Goal: Task Accomplishment & Management: Complete application form

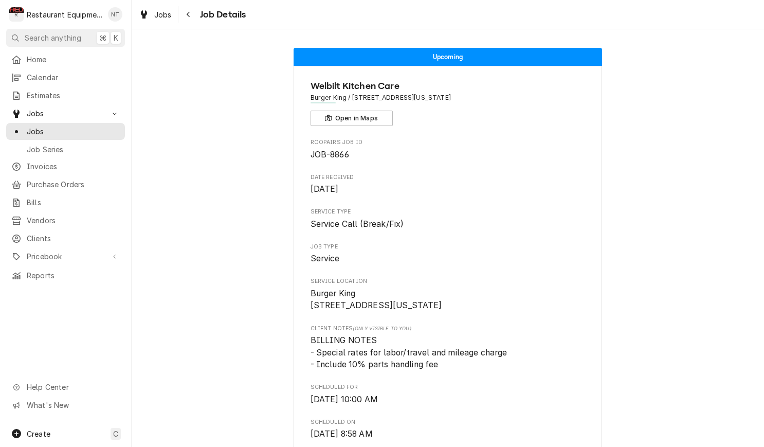
scroll to position [78, 0]
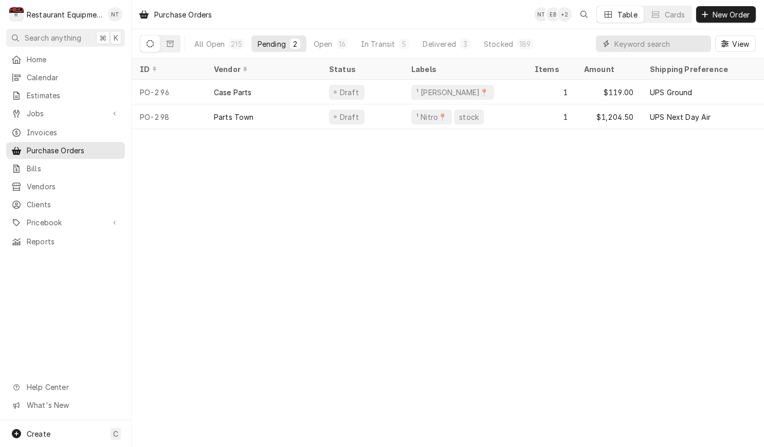
click at [660, 42] on input "Dynamic Content Wrapper" at bounding box center [659, 43] width 91 height 16
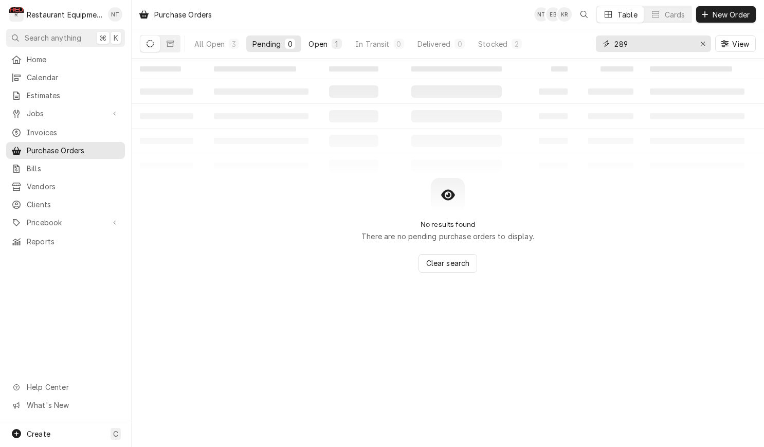
type input "289"
click at [336, 48] on div "1" at bounding box center [336, 44] width 10 height 10
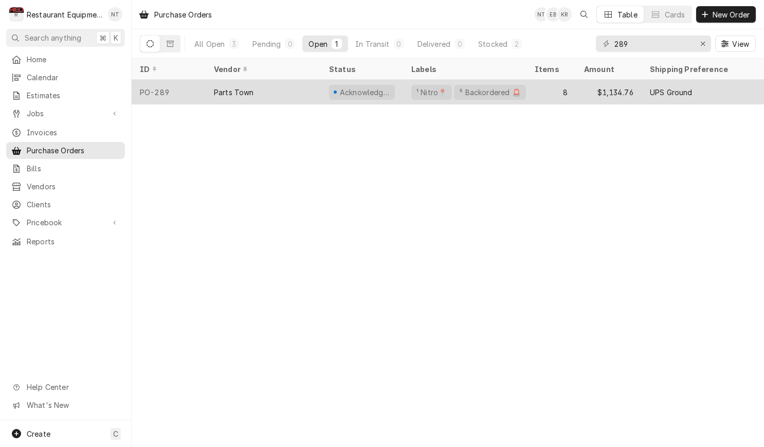
click at [312, 95] on div "Parts Town" at bounding box center [263, 92] width 115 height 25
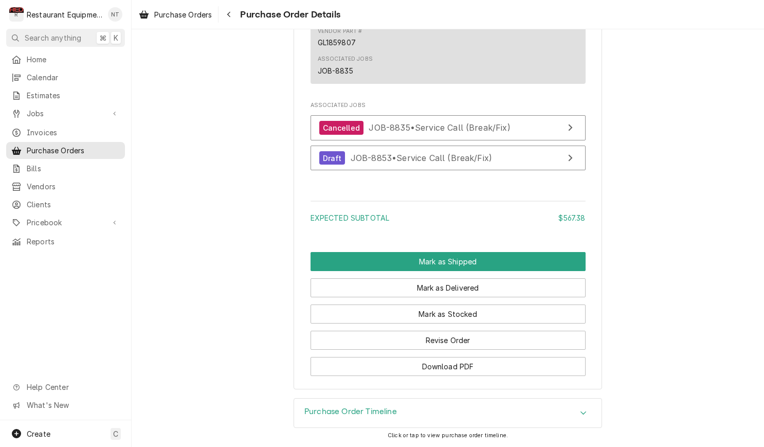
scroll to position [1301, 0]
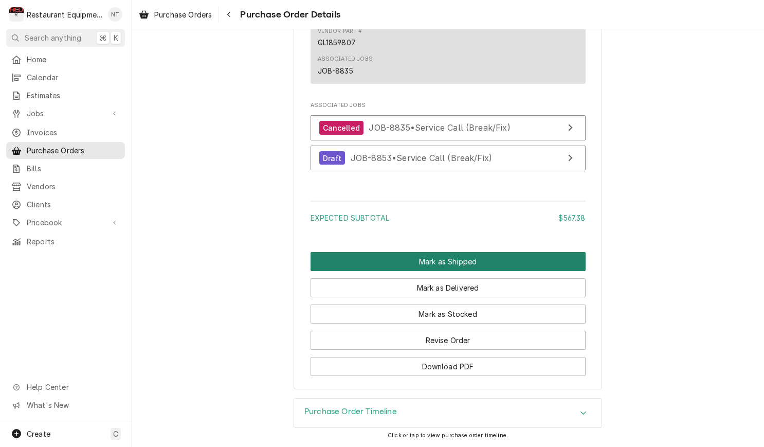
click at [495, 252] on button "Mark as Shipped" at bounding box center [447, 261] width 275 height 19
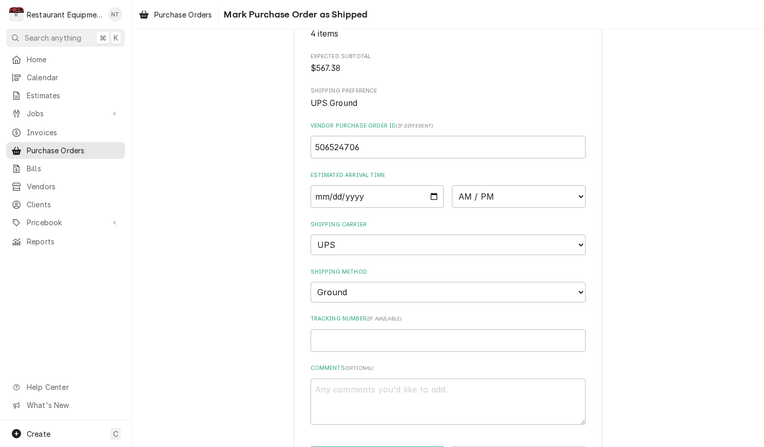
scroll to position [140, 0]
click at [378, 192] on input "Date" at bounding box center [377, 195] width 134 height 23
click at [372, 191] on input "Date" at bounding box center [377, 195] width 134 height 23
click at [196, 68] on div "Please confirm this purchase order has been shipped. Roopairs Purchase Order ID…" at bounding box center [448, 193] width 632 height 586
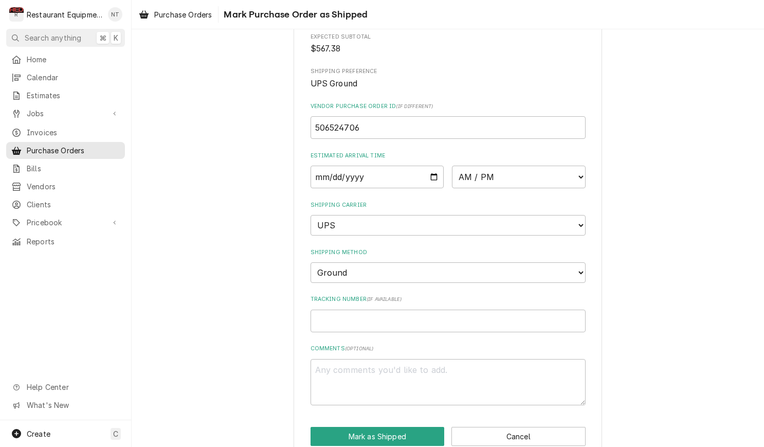
scroll to position [158, 0]
click at [551, 405] on div "Please confirm this purchase order has been shipped. Roopairs Purchase Order ID…" at bounding box center [447, 175] width 308 height 568
click at [486, 427] on button "Cancel" at bounding box center [518, 436] width 134 height 19
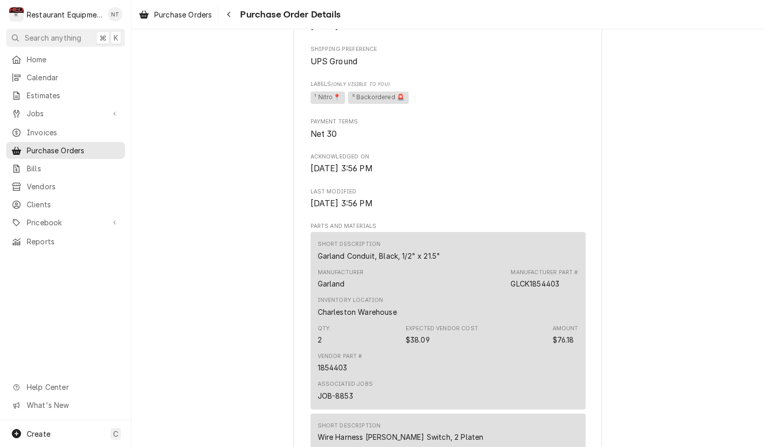
scroll to position [444, 0]
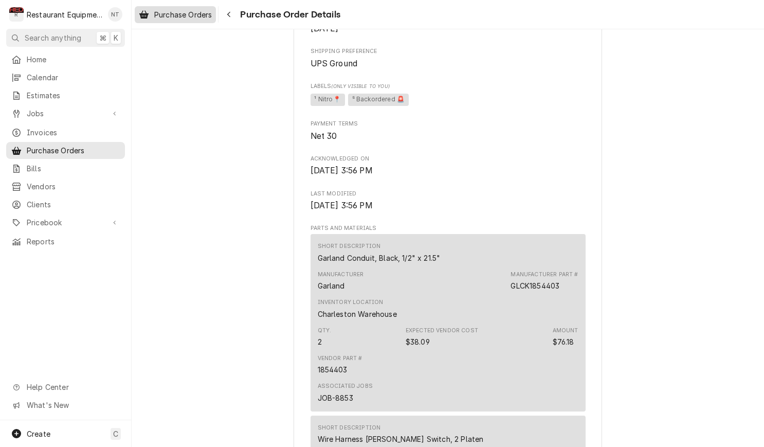
click at [189, 21] on link "Purchase Orders" at bounding box center [175, 14] width 81 height 17
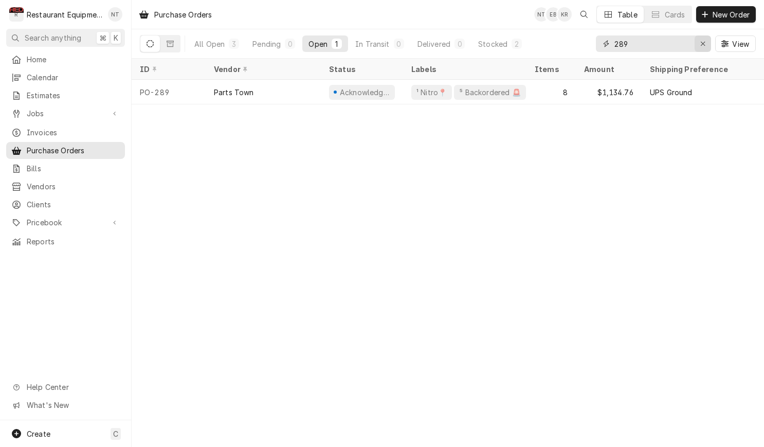
click at [702, 41] on icon "Erase input" at bounding box center [703, 43] width 6 height 7
click at [691, 41] on input "Dynamic Content Wrapper" at bounding box center [652, 43] width 77 height 16
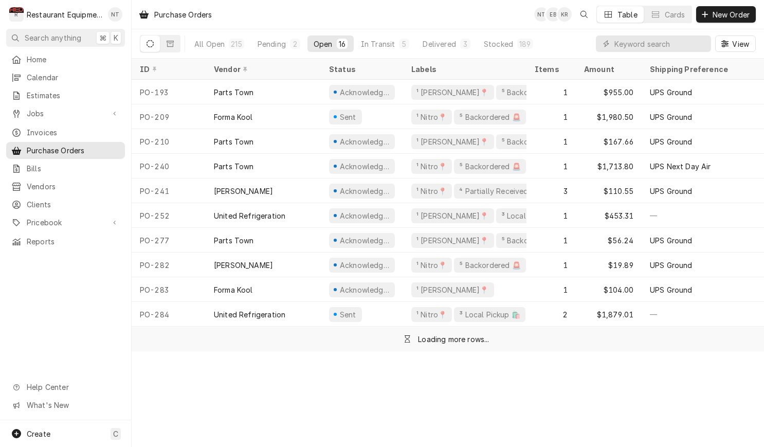
click at [441, 1] on div "Purchase Orders NT EB KR Table Cards New Order" at bounding box center [448, 14] width 632 height 29
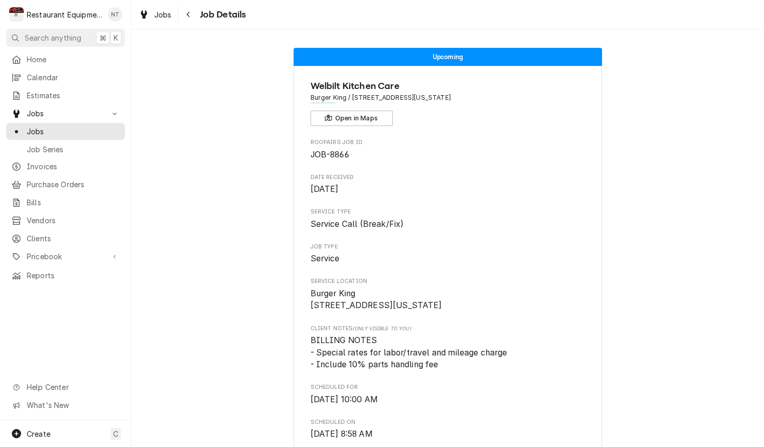
scroll to position [78, 0]
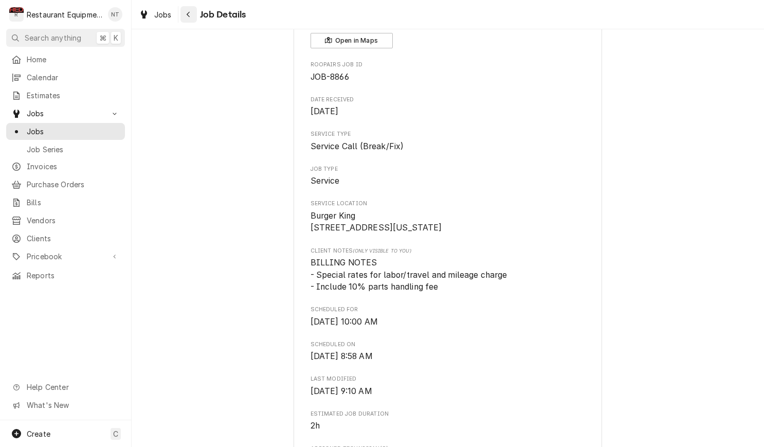
click at [182, 10] on button "Navigate back" at bounding box center [188, 14] width 16 height 16
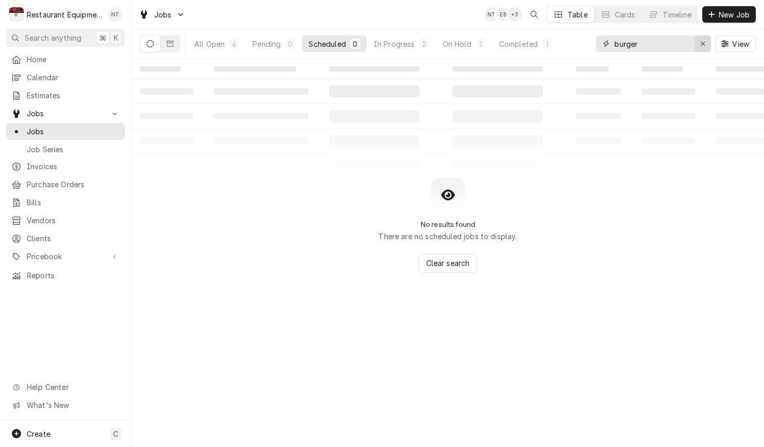
click at [695, 45] on button "Erase input" at bounding box center [702, 43] width 16 height 16
type input "burger"
click at [404, 39] on div "In Progress" at bounding box center [394, 44] width 41 height 11
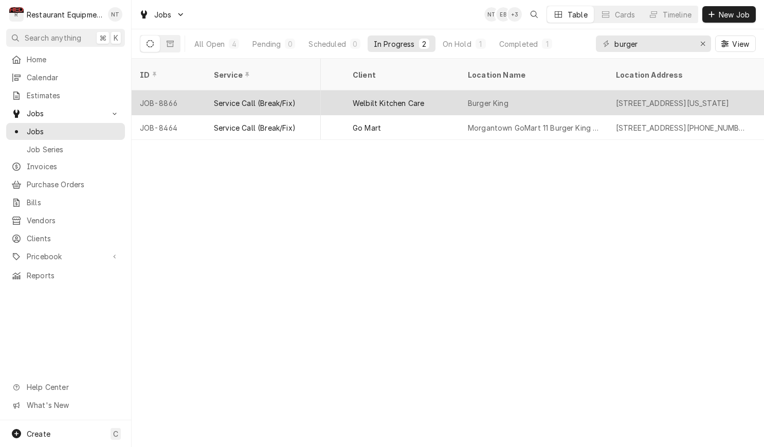
scroll to position [0, 649]
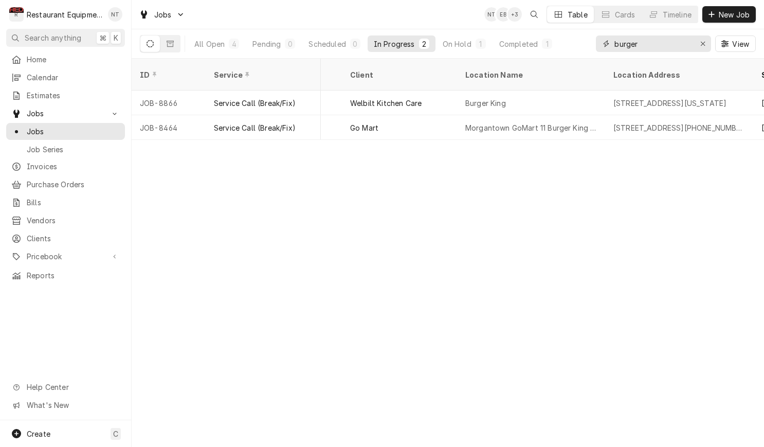
click at [706, 43] on div "Erase input" at bounding box center [702, 44] width 10 height 10
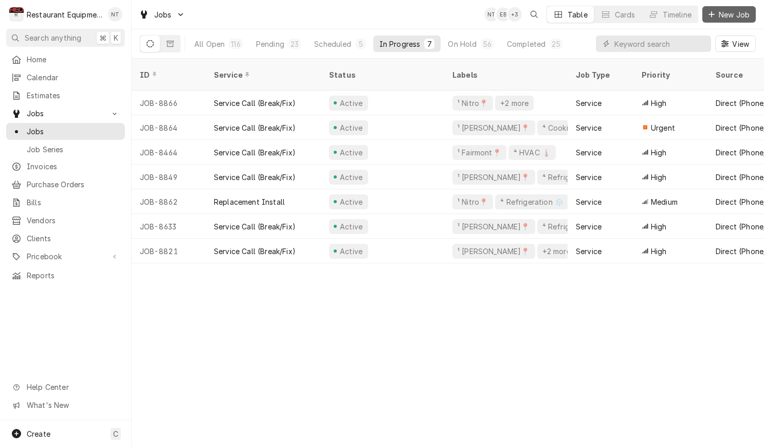
click at [744, 12] on span "New Job" at bounding box center [733, 14] width 35 height 11
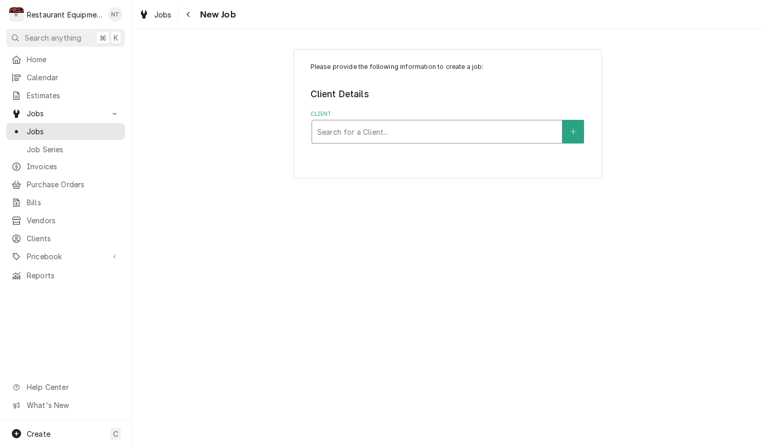
click at [465, 124] on div "Client" at bounding box center [436, 131] width 239 height 18
type input "welbi"
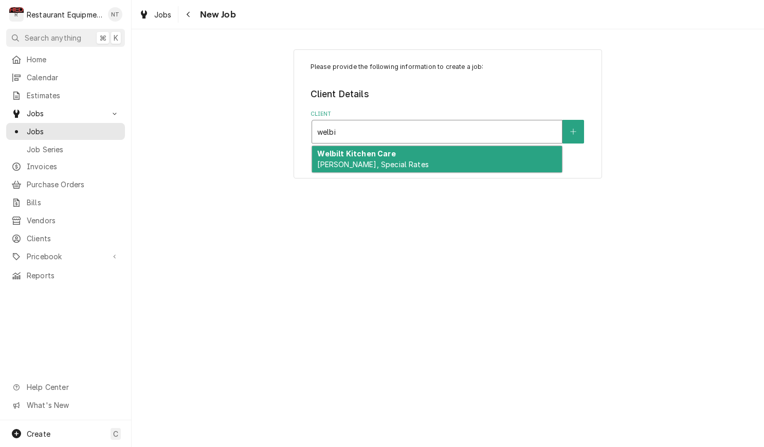
click at [421, 158] on div "Welbilt Kitchen Care [PERSON_NAME], Special Rates" at bounding box center [437, 159] width 250 height 27
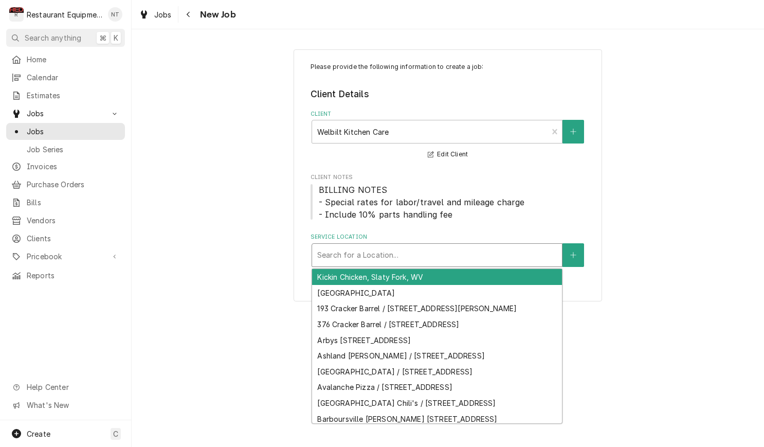
click at [476, 248] on div "Service Location" at bounding box center [436, 255] width 239 height 18
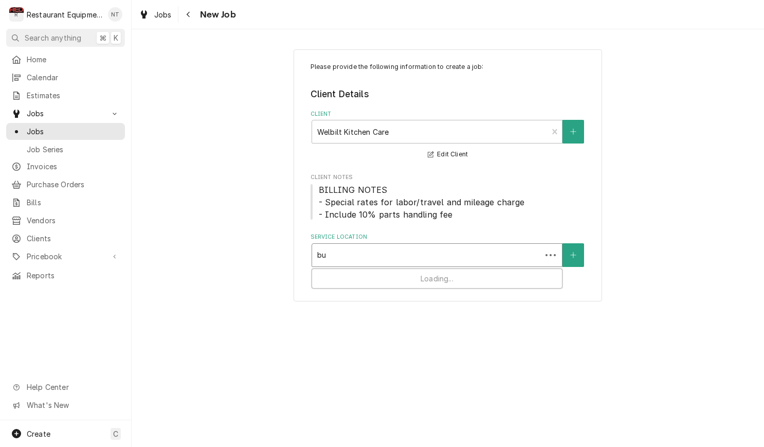
type input "b"
type input "2"
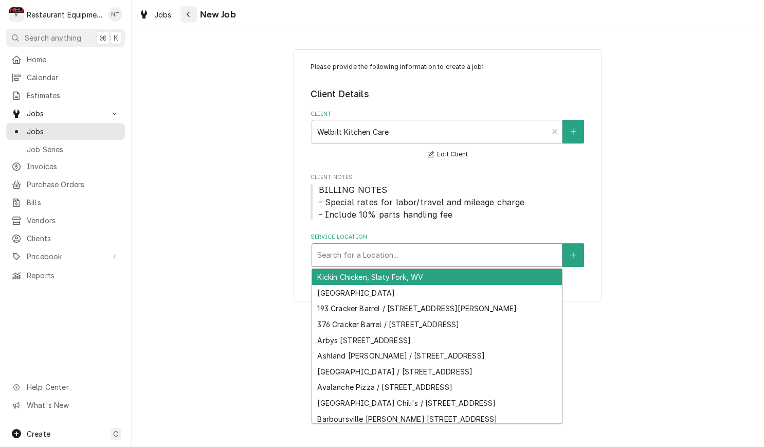
click at [184, 12] on div "Navigate back" at bounding box center [188, 14] width 10 height 10
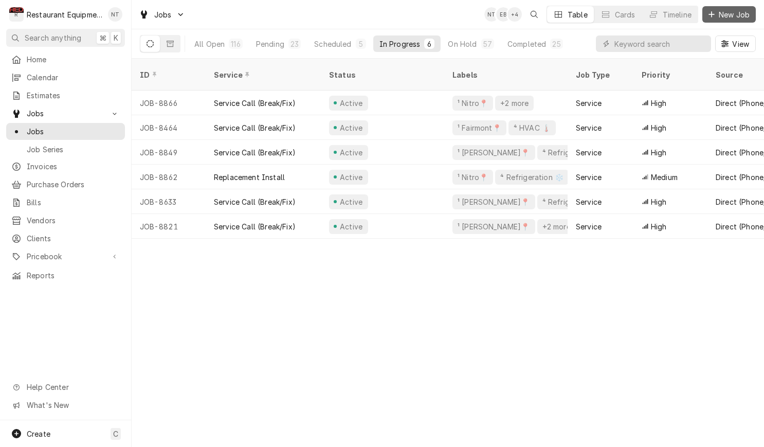
click at [713, 15] on icon "Dynamic Content Wrapper" at bounding box center [711, 14] width 6 height 7
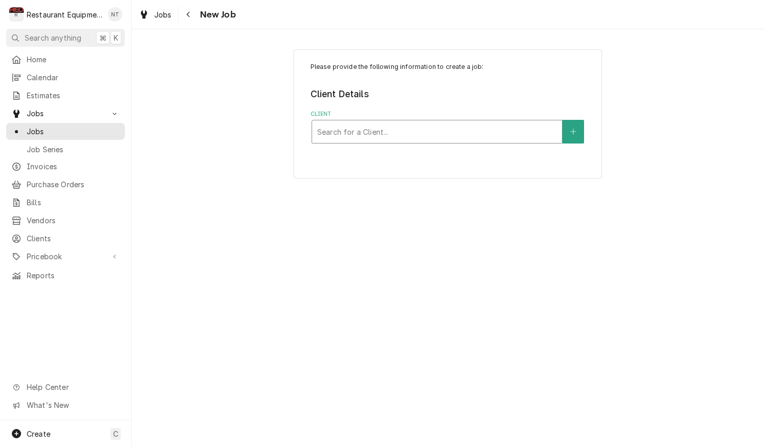
click at [434, 123] on div "Client" at bounding box center [436, 131] width 239 height 18
type input "welb"
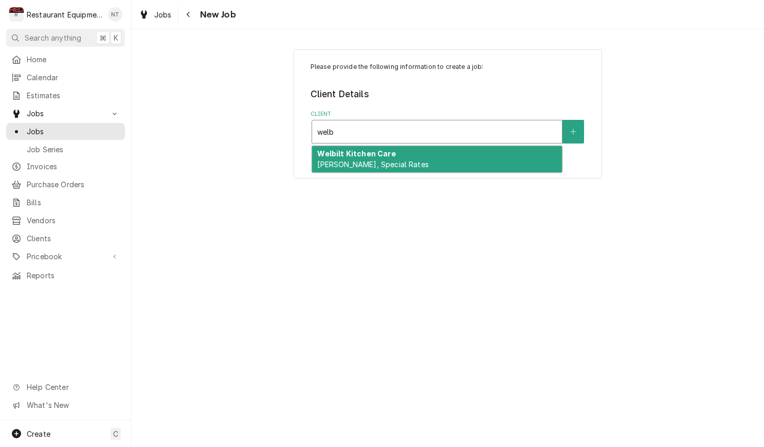
click at [420, 157] on div "Welbilt Kitchen Care Bill Payer, Special Rates" at bounding box center [437, 159] width 250 height 27
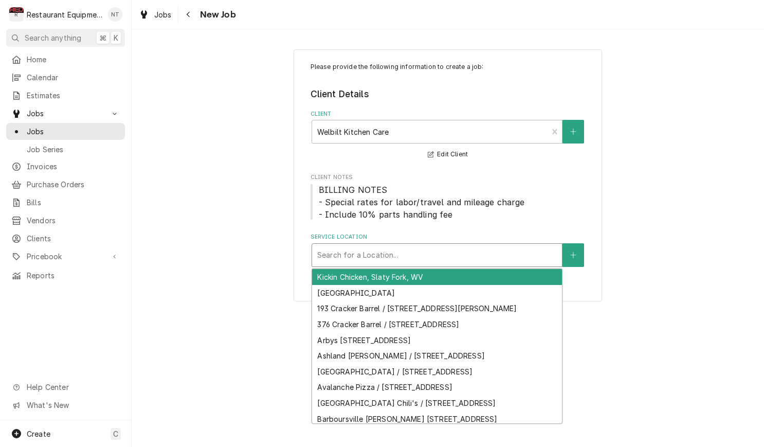
click at [442, 250] on div "Service Location" at bounding box center [436, 255] width 239 height 18
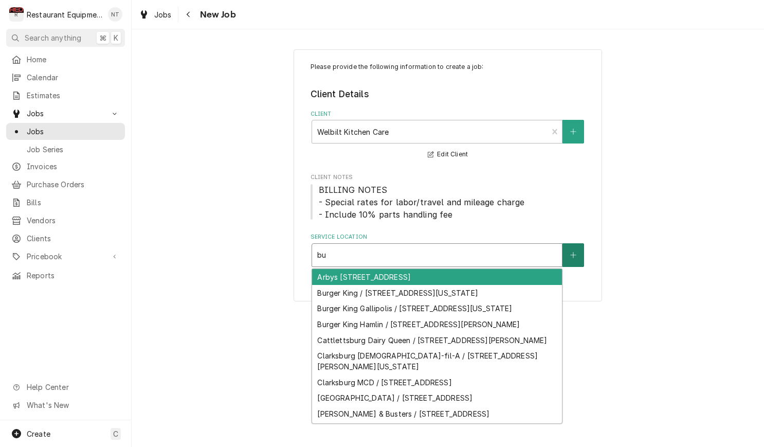
type input "b"
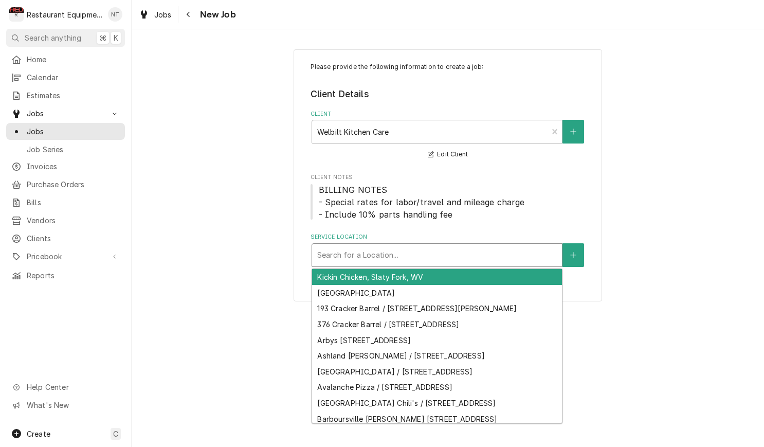
click at [585, 246] on div "Please provide the following information to create a job: Client Details Client…" at bounding box center [447, 175] width 308 height 252
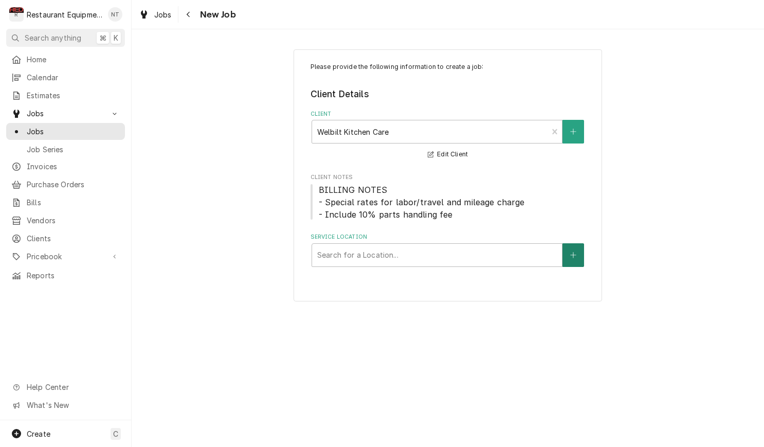
click at [584, 246] on div "Search for a Location..." at bounding box center [447, 255] width 275 height 24
click at [581, 247] on button "Service Location" at bounding box center [573, 255] width 22 height 24
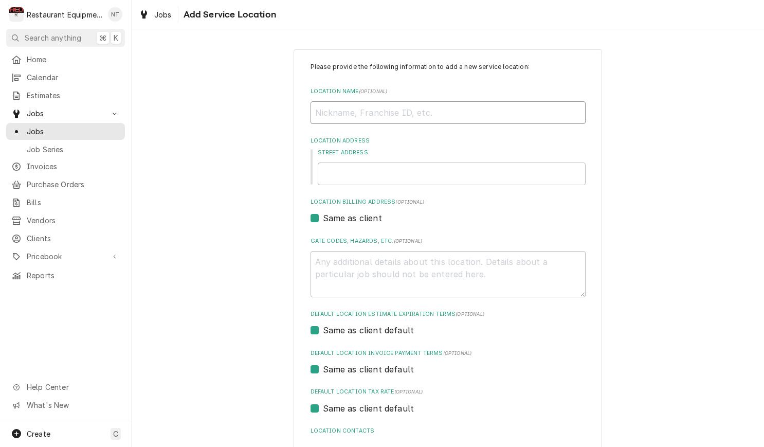
type textarea "x"
type input "b"
type textarea "x"
type input "bu"
type textarea "x"
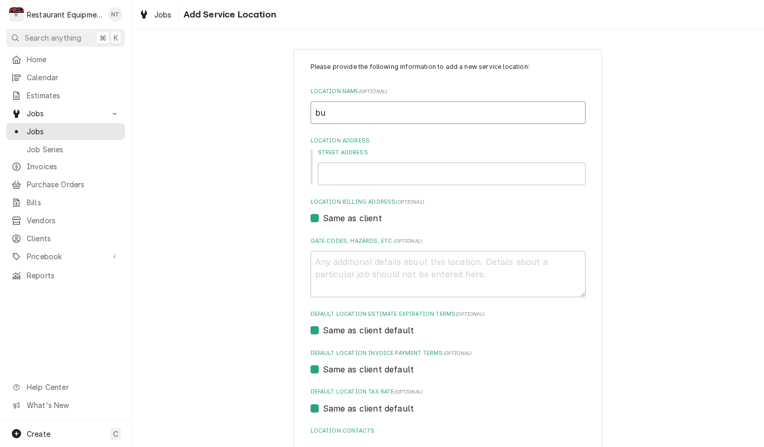
type input "bur"
type textarea "x"
type input "bu"
type textarea "x"
type input "b"
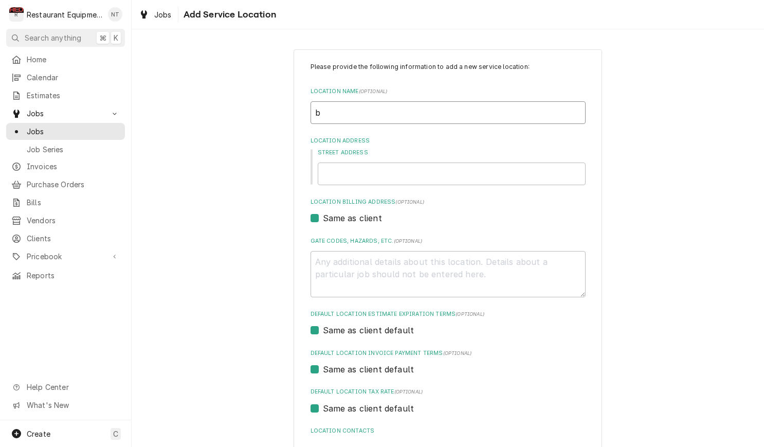
type textarea "x"
type input "B"
type textarea "x"
type input "BU"
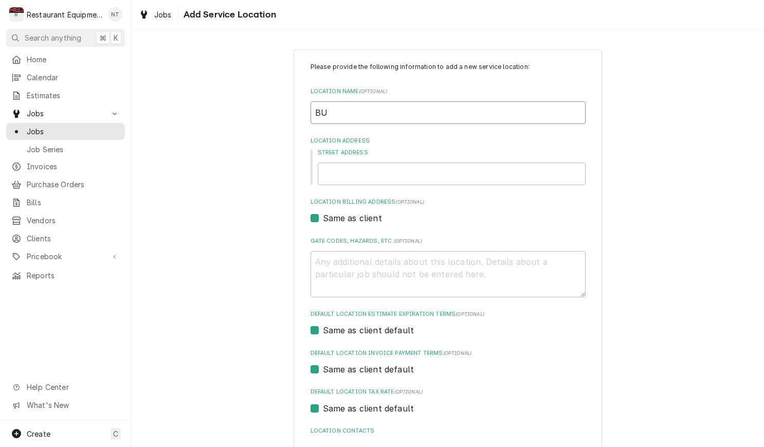
type textarea "x"
type input "BUr"
type textarea "x"
type input "BUrg"
type textarea "x"
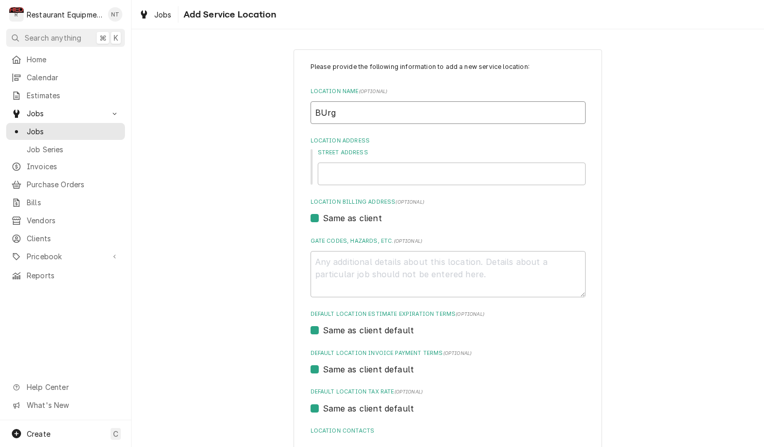
type input "BUrge"
type textarea "x"
type input "BUrger"
type textarea "x"
type input "BUrge"
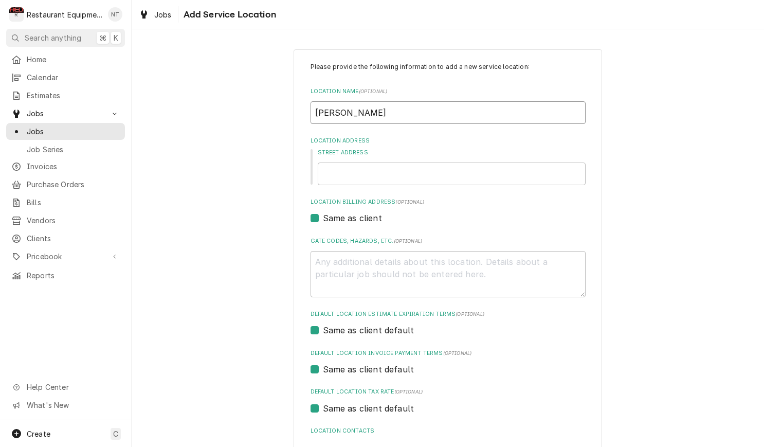
type textarea "x"
type input "BUrg"
type textarea "x"
type input "BUr"
type textarea "x"
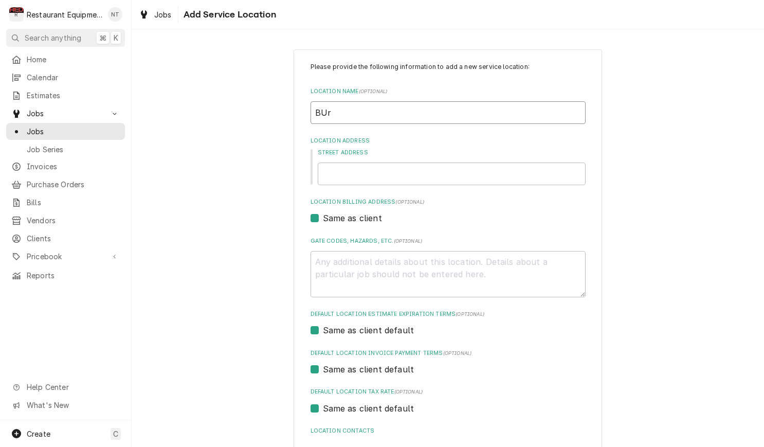
type input "BU"
type textarea "x"
type input "B"
type textarea "x"
type input "Bu"
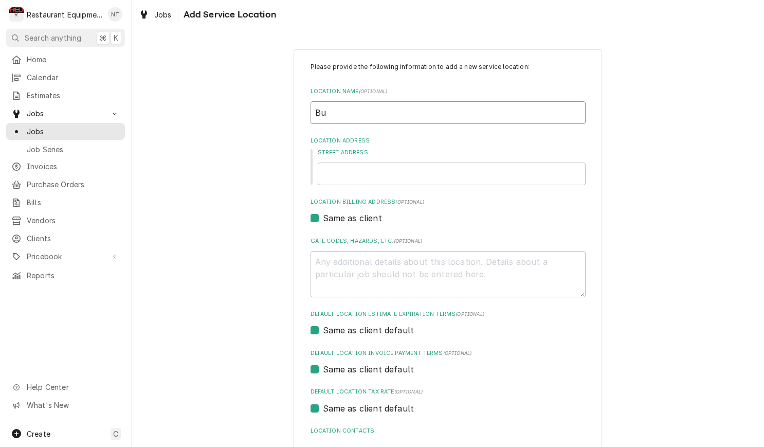
type textarea "x"
type input "Bue"
type textarea "x"
type input "Bu"
type textarea "x"
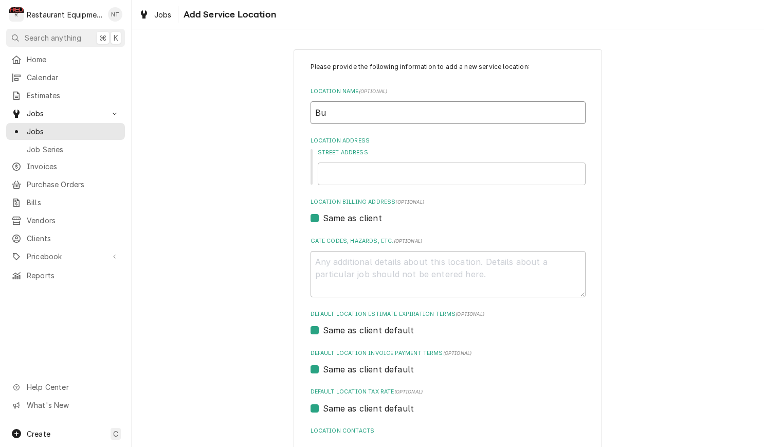
type input "Bur"
type textarea "x"
type input "Burg"
type textarea "x"
type input "Burge"
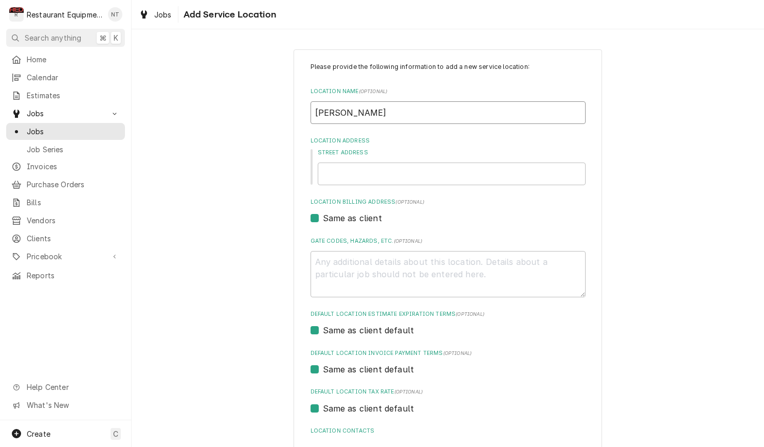
type textarea "x"
type input "Burger"
type textarea "x"
type input "Burger"
type textarea "x"
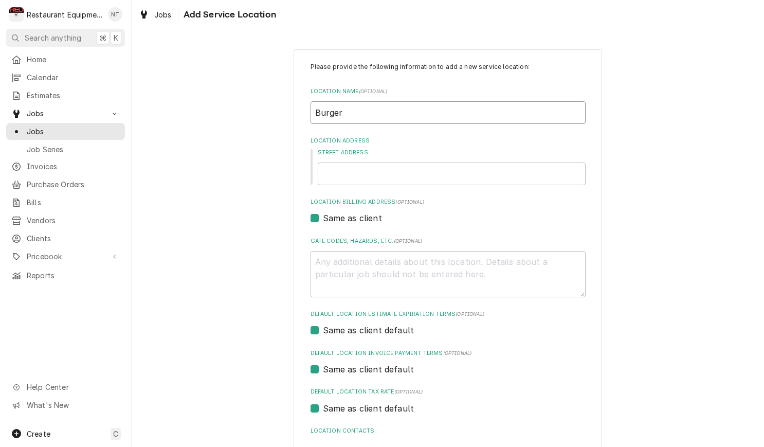
type input "Burger K"
type textarea "x"
type input "Burger Ki"
type textarea "x"
type input "Burger Kin"
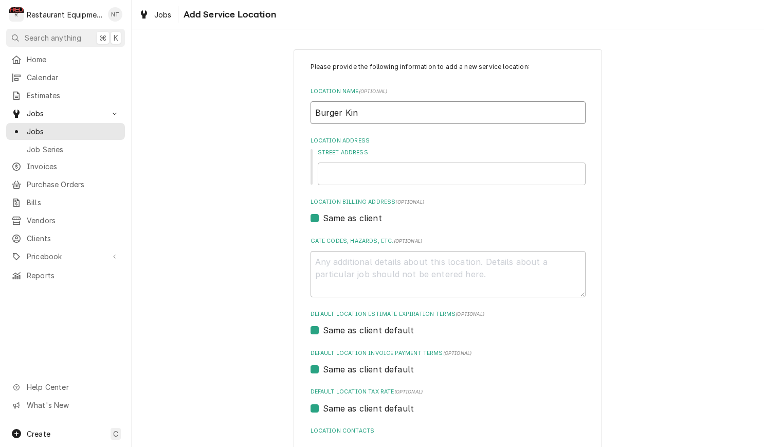
type textarea "x"
type input "Burger King"
type textarea "x"
type input "Burger King"
type textarea "x"
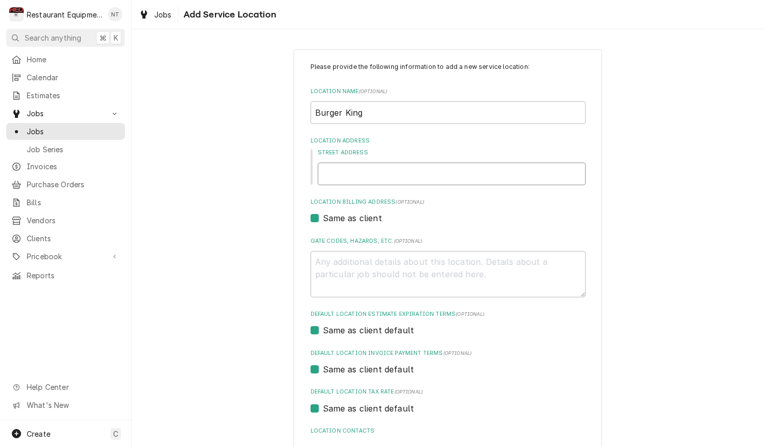
type input "2"
type textarea "x"
type input "21"
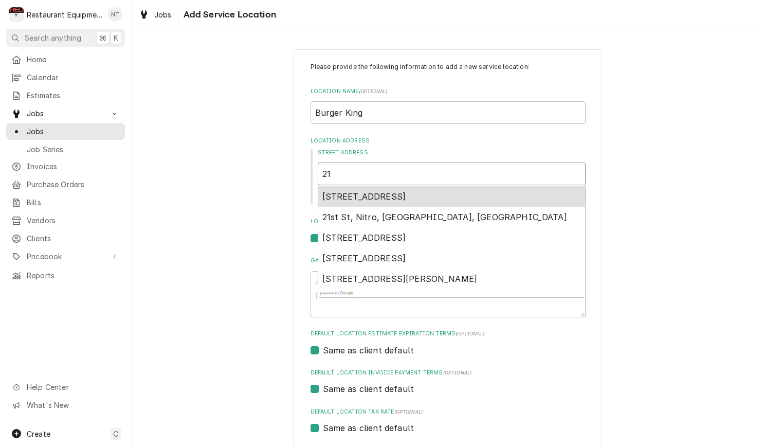
type textarea "x"
type input "215"
type textarea "x"
type input "2155"
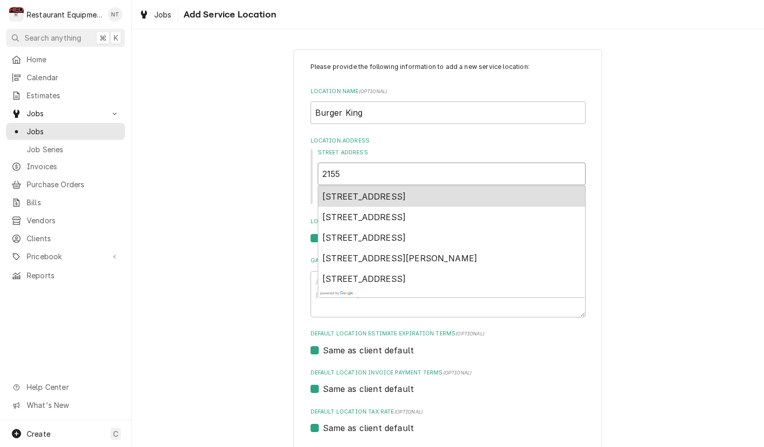
type textarea "x"
type input "2155"
type textarea "x"
type input "2155 F"
click at [406, 198] on span "2155 Frame Rd, Elkview, WV, USA" at bounding box center [364, 196] width 84 height 10
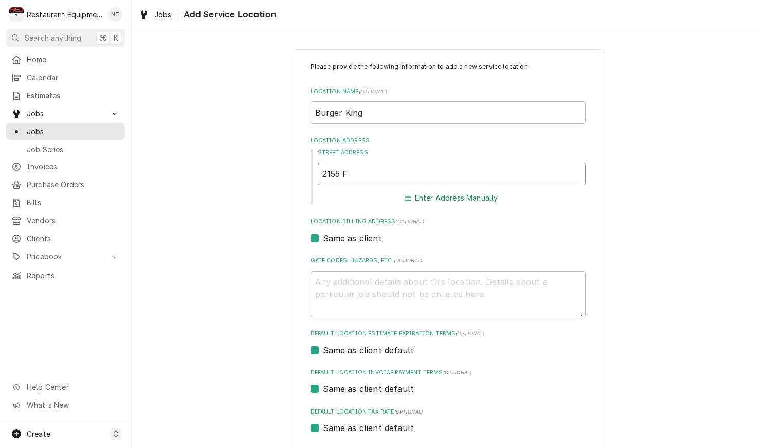
type textarea "x"
type input "2155 Frame Rd"
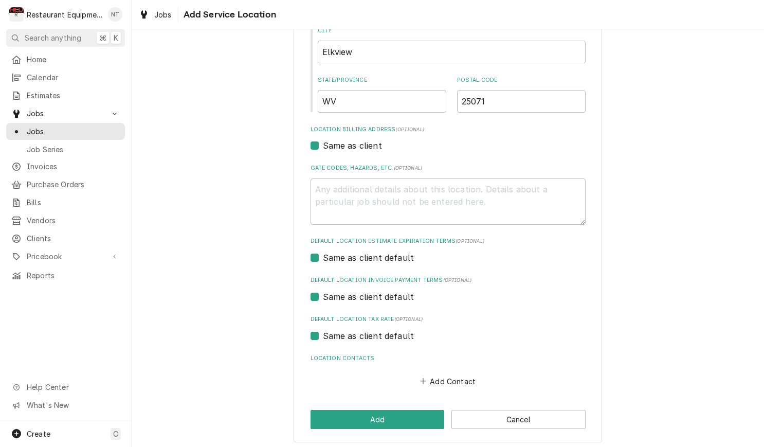
scroll to position [220, 0]
click at [456, 374] on button "Add Contact" at bounding box center [447, 381] width 59 height 14
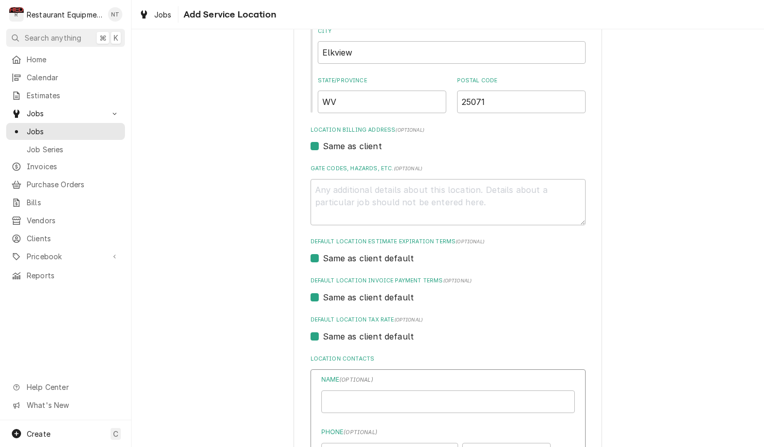
type textarea "x"
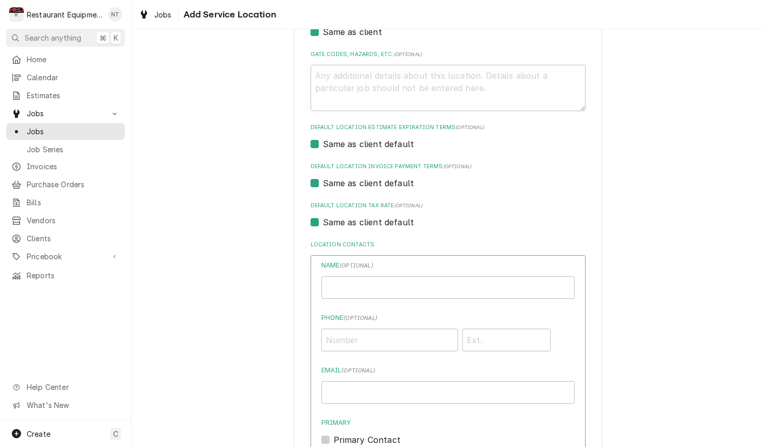
scroll to position [335, 0]
type input "Tim Elkins"
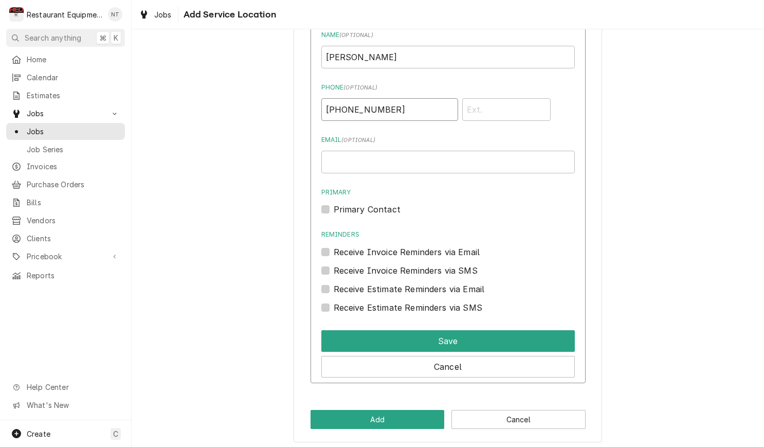
scroll to position [564, 0]
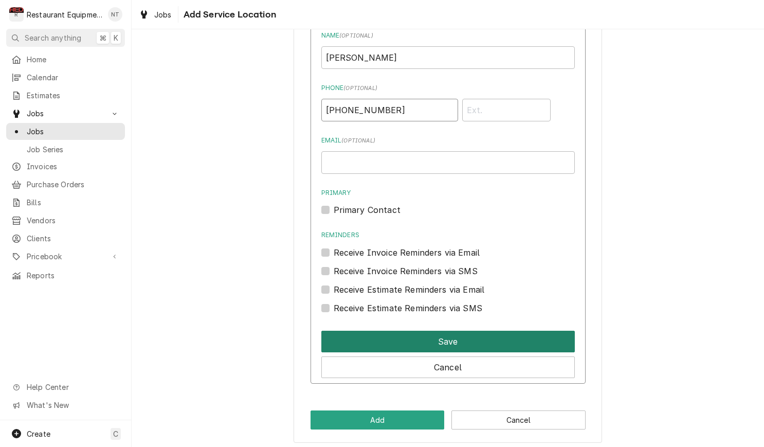
type input "(304) 610-9762"
click at [542, 333] on button "Save" at bounding box center [447, 341] width 253 height 22
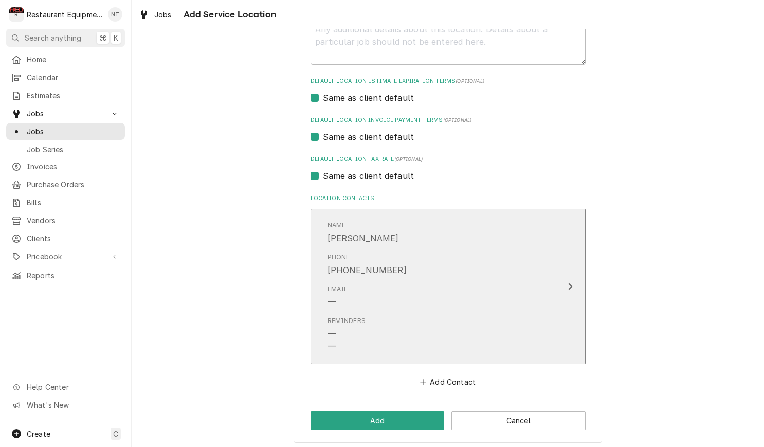
scroll to position [0, 0]
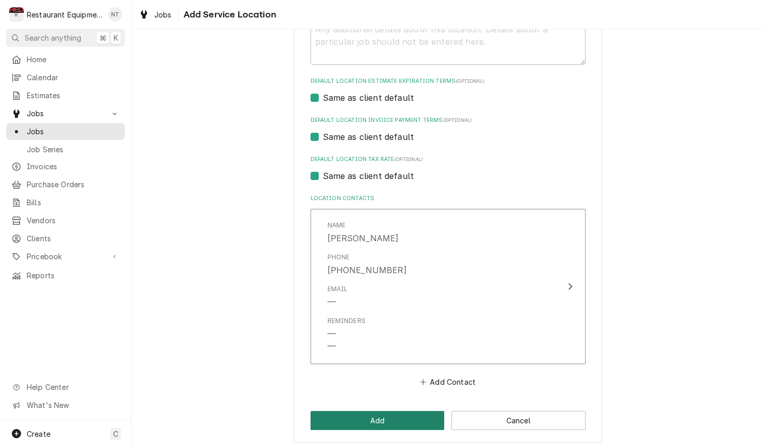
click at [413, 419] on button "Add" at bounding box center [377, 420] width 134 height 19
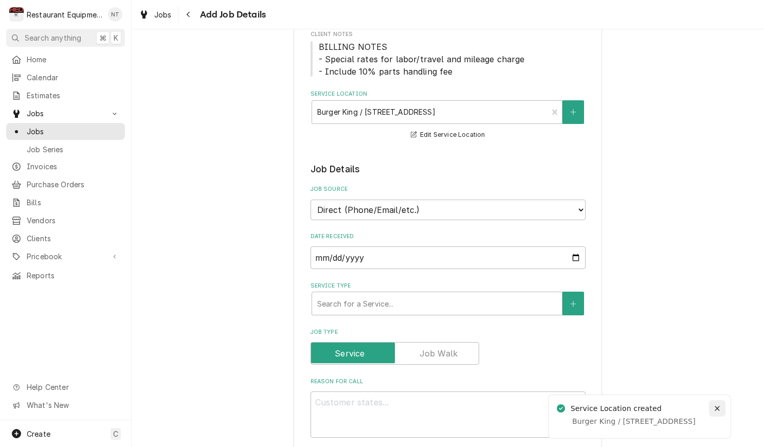
scroll to position [143, 0]
click at [717, 401] on icon "Notifications alt+T" at bounding box center [716, 397] width 7 height 7
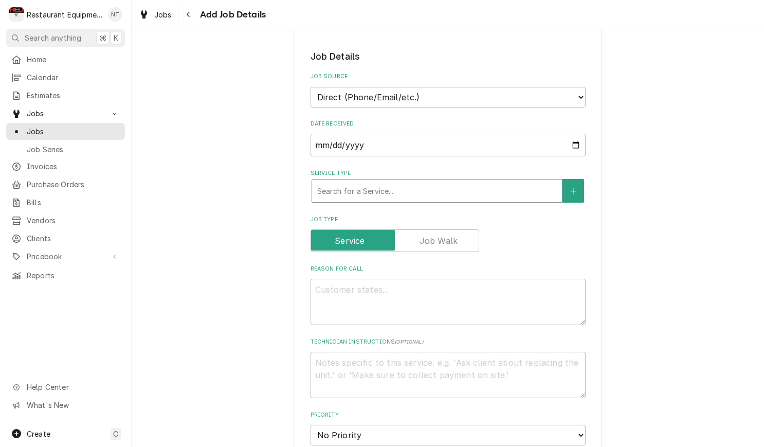
scroll to position [256, 0]
click at [462, 180] on div "Service Type" at bounding box center [436, 189] width 239 height 18
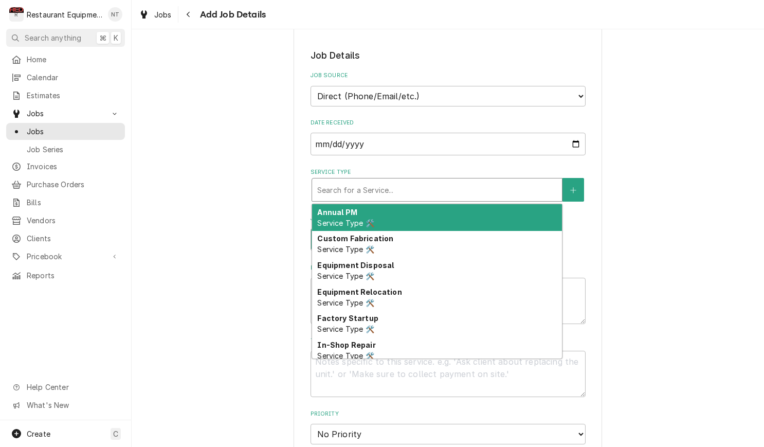
type textarea "x"
type input "b"
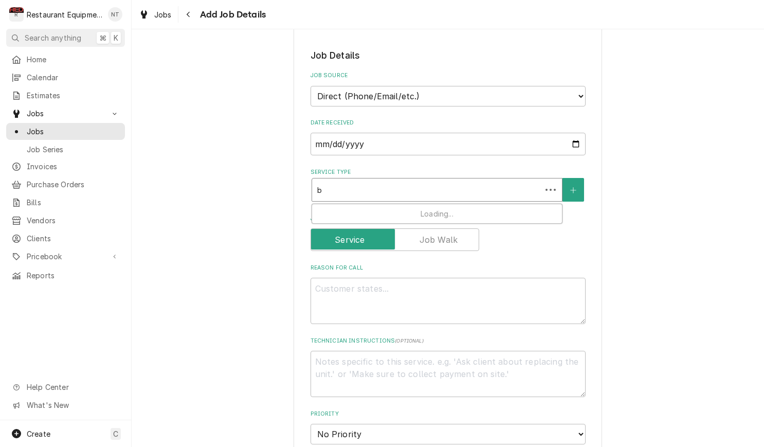
type textarea "x"
type input "br"
type textarea "x"
type input "bre"
type textarea "x"
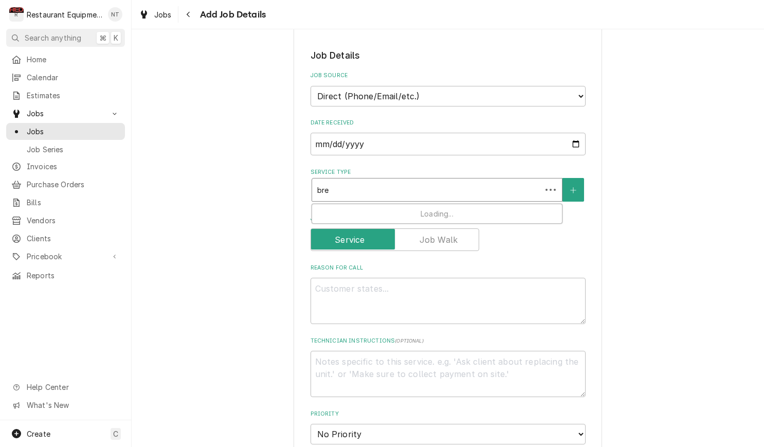
type input "brea"
type textarea "x"
type input "break"
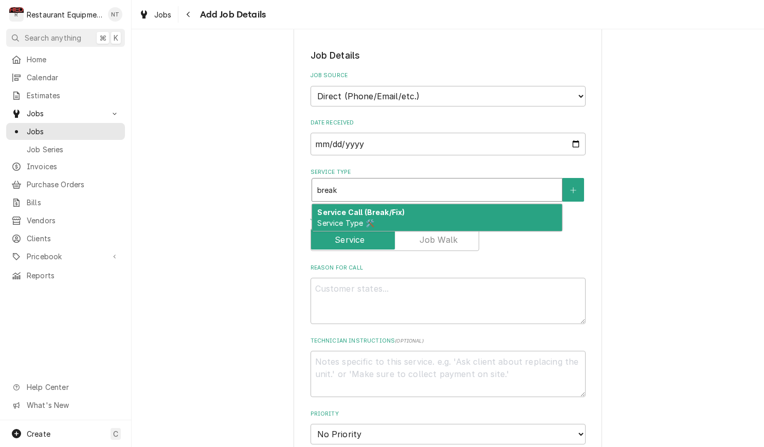
click at [452, 204] on div "Service Call (Break/Fix) Service Type 🛠️" at bounding box center [437, 217] width 250 height 27
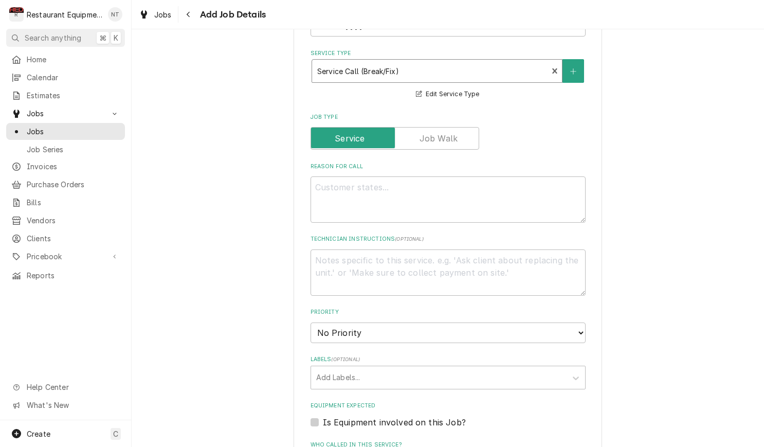
scroll to position [376, 0]
click at [481, 196] on textarea "Reason For Call" at bounding box center [447, 199] width 275 height 46
paste textarea "Required On Site Date: 9/15/2025, 9:30 AM Required Completion Date: 9/19/2025, …"
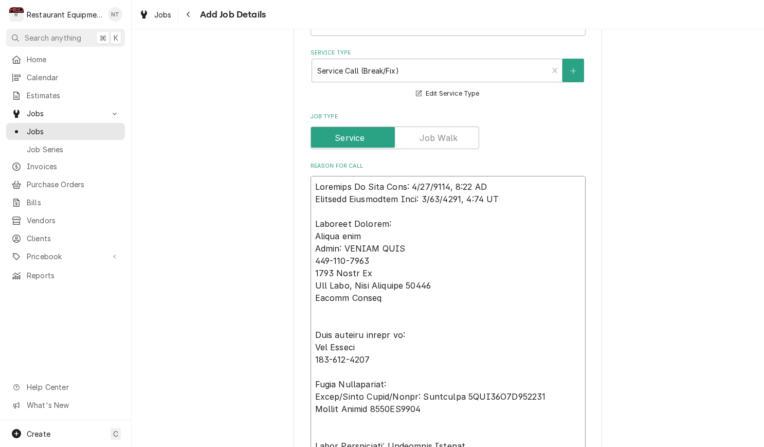
type textarea "x"
type textarea "Required On Site Date: 9/15/2025, 9:30 AM Required Completion Date: 9/19/2025, …"
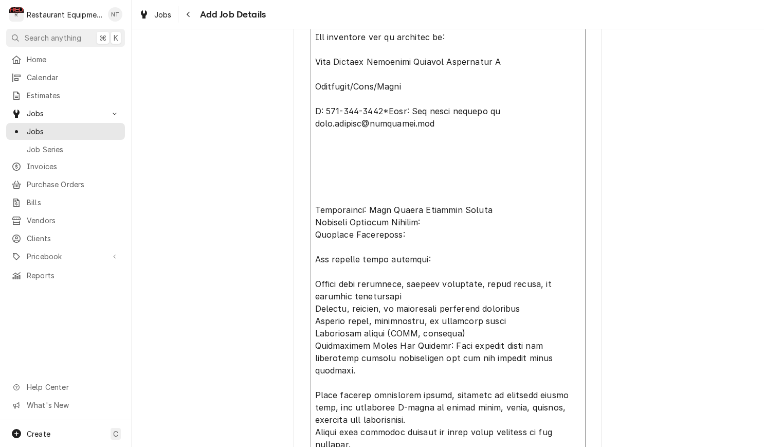
scroll to position [841, 0]
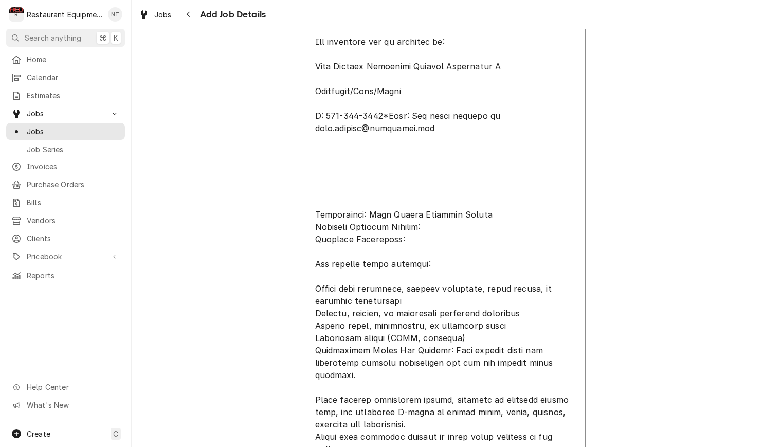
click at [416, 165] on textarea "Reason For Call" at bounding box center [447, 91] width 275 height 762
type textarea "x"
type textarea "Required On Site Date: 9/15/2025, 9:30 AM Required Completion Date: 9/19/2025, …"
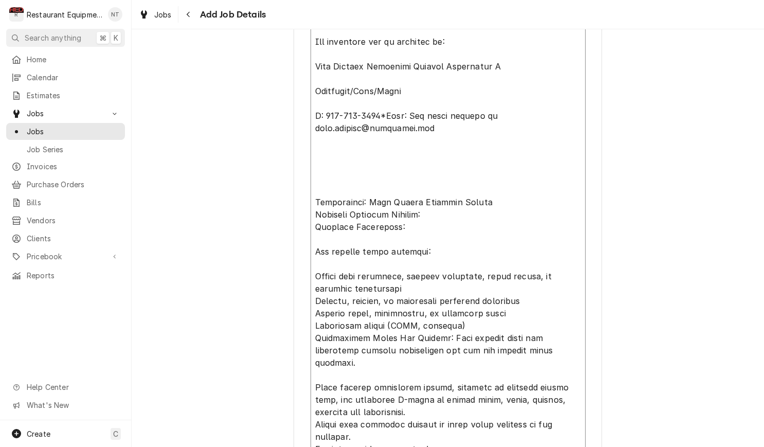
type textarea "x"
type textarea "Required On Site Date: 9/15/2025, 9:30 AM Required Completion Date: 9/19/2025, …"
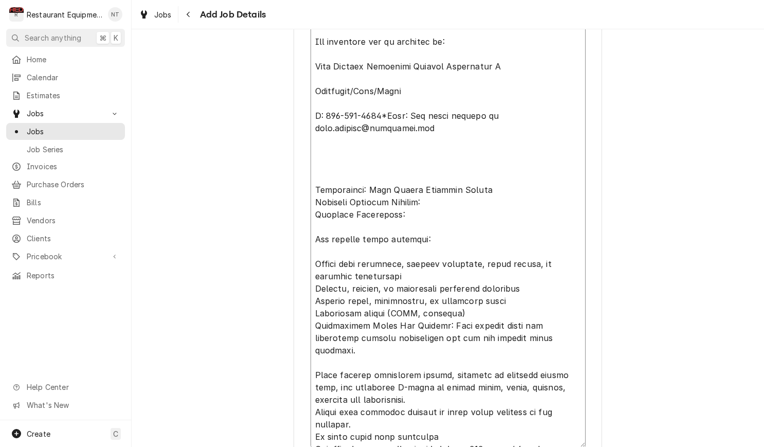
type textarea "x"
type textarea "Required On Site Date: 9/15/2025, 9:30 AM Required Completion Date: 9/19/2025, …"
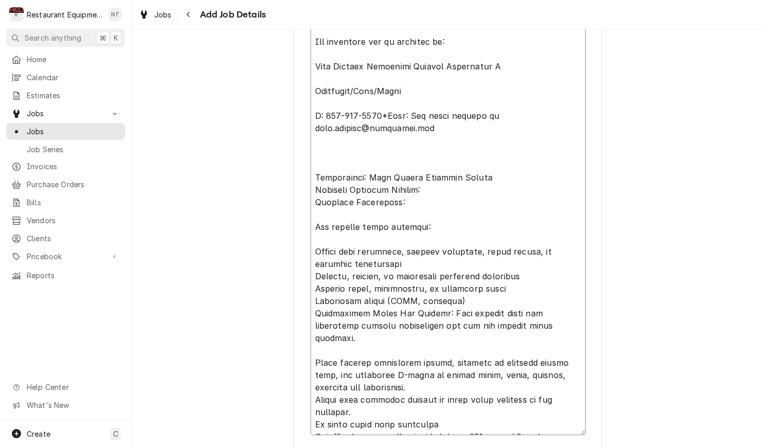
type textarea "x"
type textarea "Required On Site Date: 9/15/2025, 9:30 AM Required Completion Date: 9/19/2025, …"
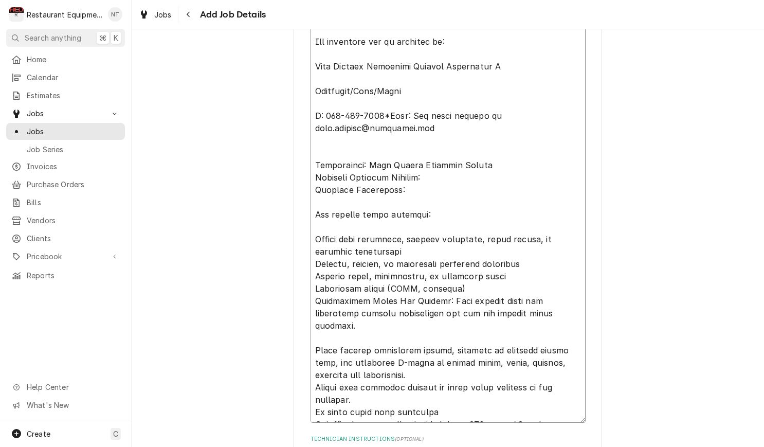
type textarea "x"
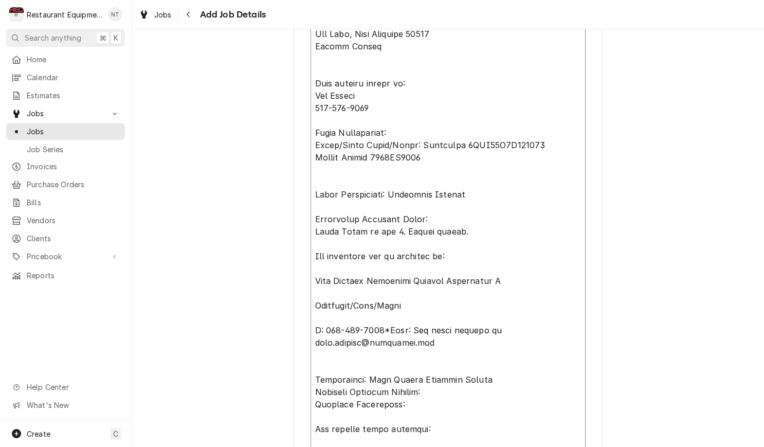
scroll to position [616, 0]
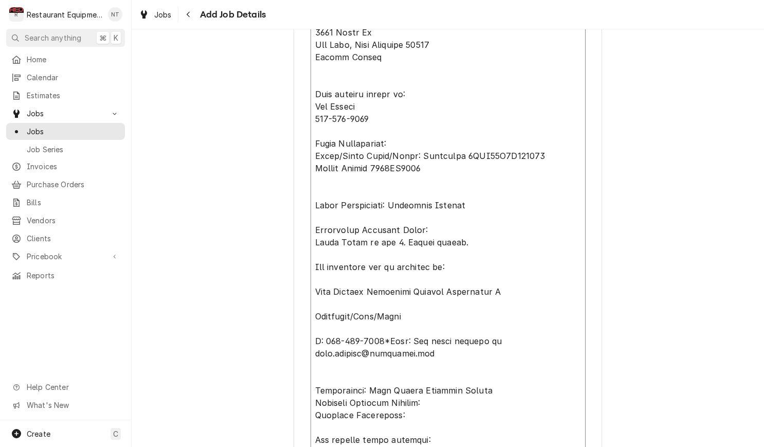
click at [416, 174] on textarea "Reason For Call" at bounding box center [447, 291] width 275 height 712
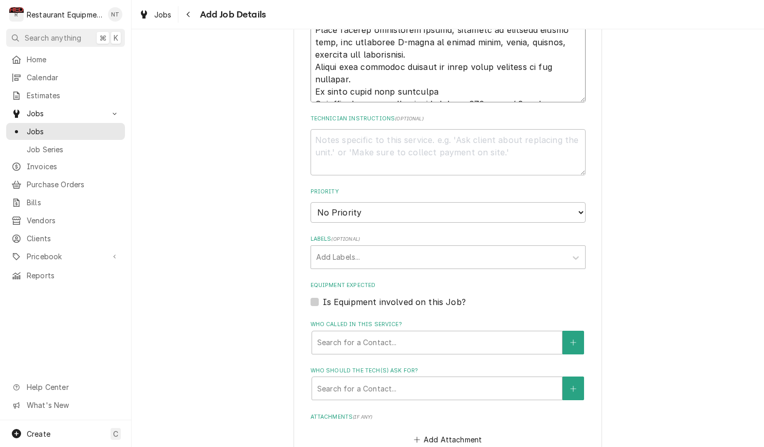
scroll to position [1159, 0]
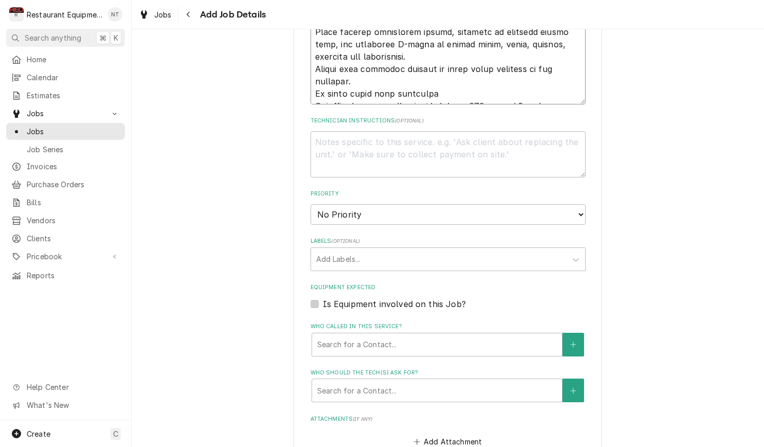
type textarea "Required On Site Date: 9/15/2025, 9:30 AM Required Completion Date: 9/19/2025, …"
click at [422, 147] on textarea "Technician Instructions ( optional )" at bounding box center [447, 154] width 275 height 46
paste textarea "https://www.surveymonkey.com/r/Frymaster_Service_Call"
type textarea "x"
type textarea "https://www.surveymonkey.com/r/Frymaster_Service_Call"
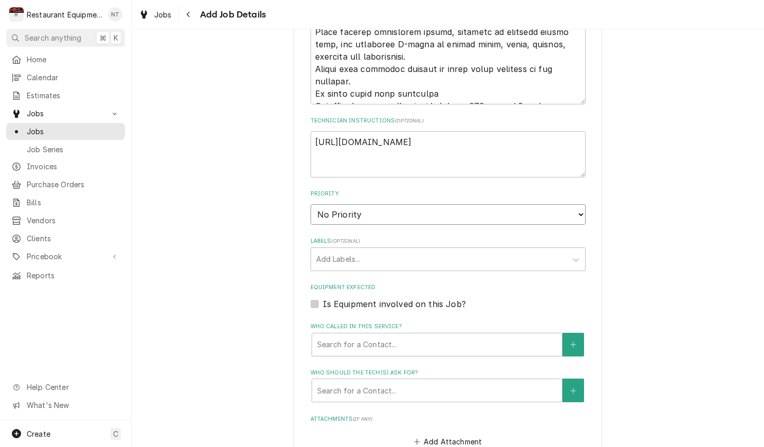
click at [451, 204] on select "No Priority Urgent High Medium Low" at bounding box center [447, 214] width 275 height 21
type textarea "x"
select select "2"
click at [453, 250] on div "Labels" at bounding box center [438, 259] width 245 height 18
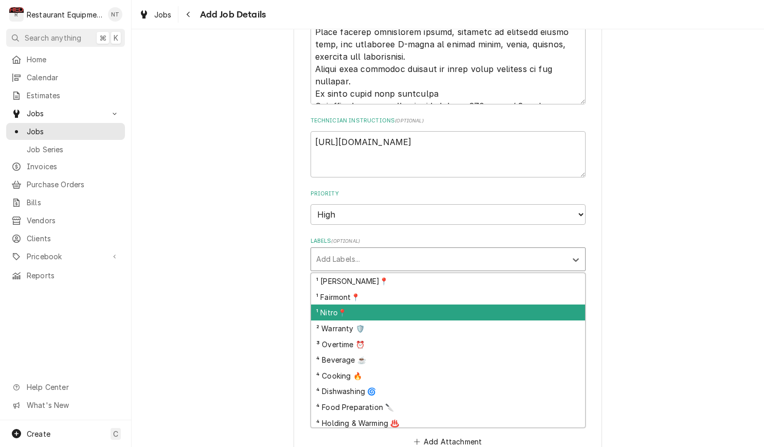
click at [456, 304] on div "¹ Nitro📍" at bounding box center [448, 312] width 274 height 16
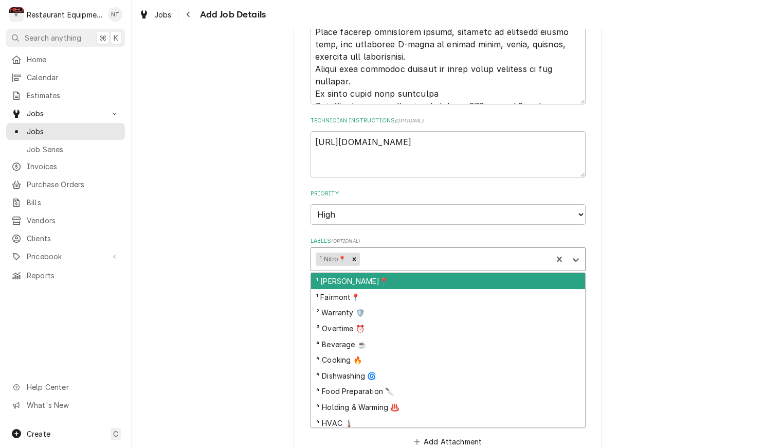
click at [425, 250] on div "Labels" at bounding box center [454, 259] width 186 height 18
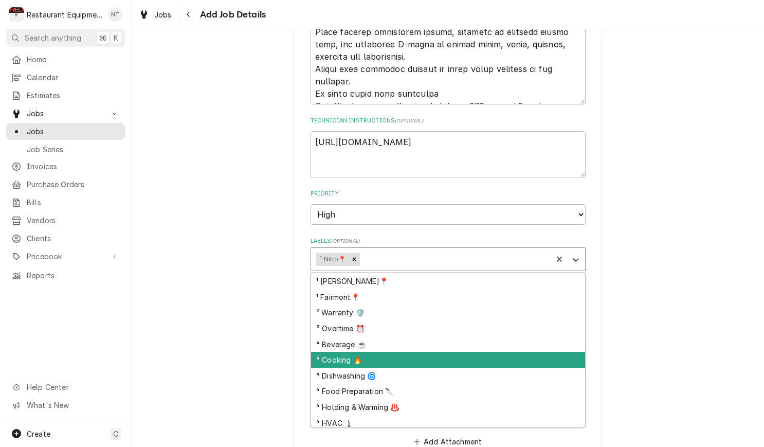
click at [534, 351] on div "⁴ Cooking 🔥" at bounding box center [448, 359] width 274 height 16
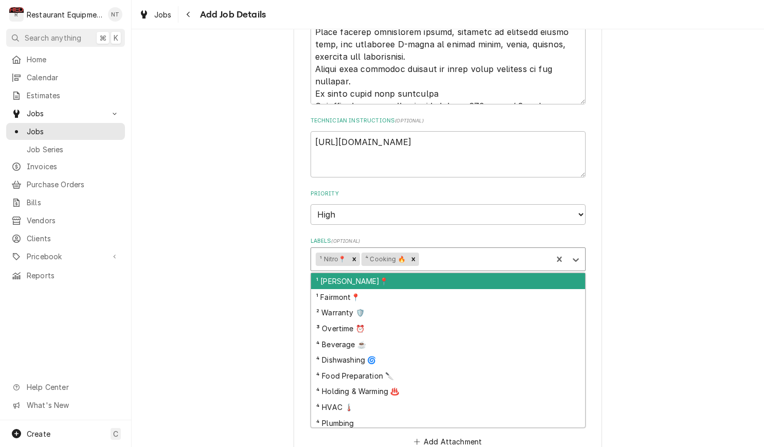
click at [496, 250] on div "Labels" at bounding box center [484, 259] width 126 height 18
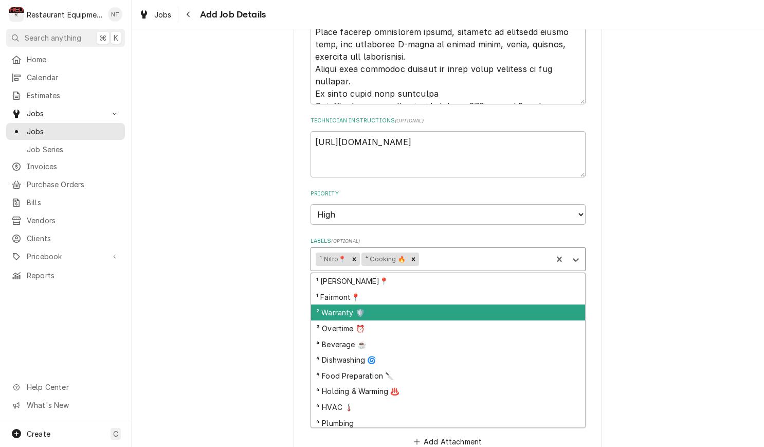
click at [493, 304] on div "² Warranty 🛡️" at bounding box center [448, 312] width 274 height 16
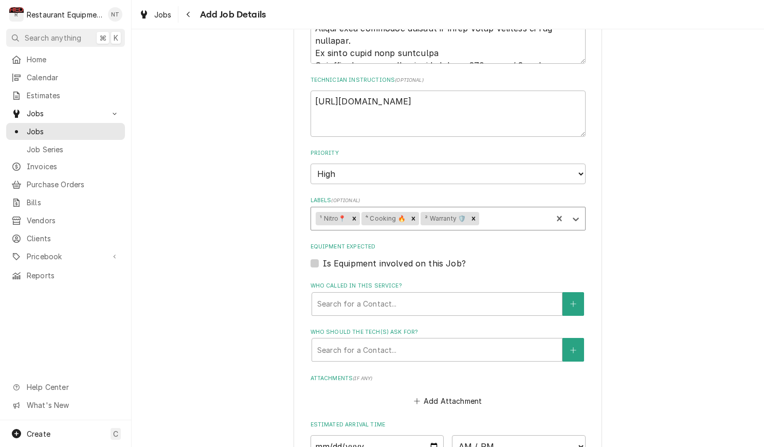
scroll to position [1211, 0]
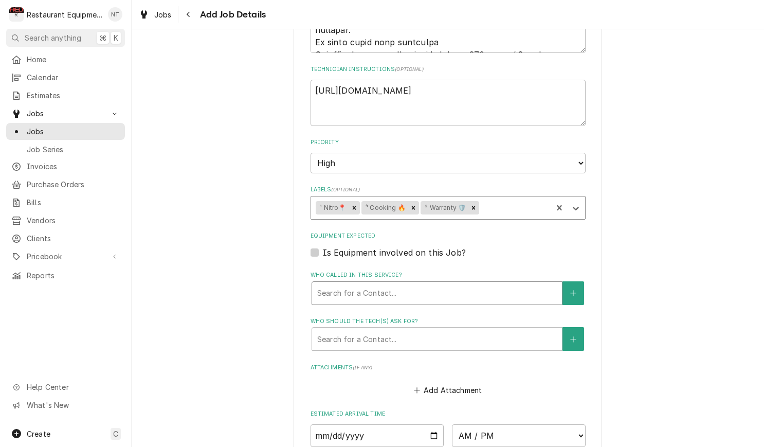
click at [479, 284] on div "Who called in this service?" at bounding box center [436, 293] width 239 height 18
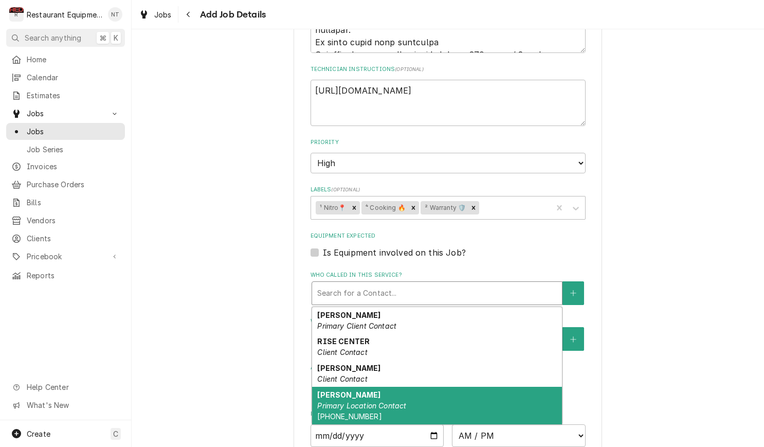
click at [514, 387] on div "Tim Elkins Primary Location Contact (304) 610-9762" at bounding box center [437, 405] width 250 height 38
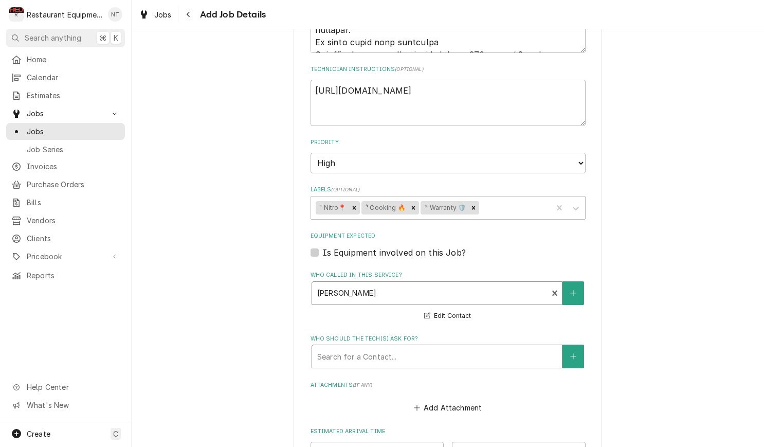
click at [476, 347] on div "Who should the tech(s) ask for?" at bounding box center [436, 356] width 239 height 18
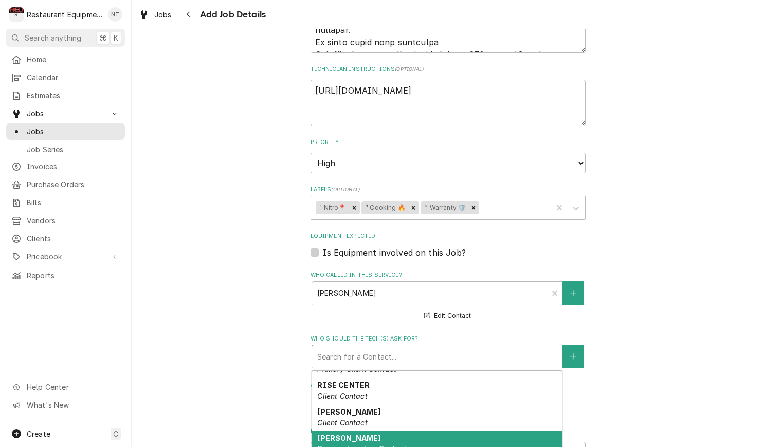
scroll to position [20, 0]
click at [533, 430] on div "Tim Elkins Primary Location Contact (304) 610-9762" at bounding box center [437, 449] width 250 height 38
type textarea "x"
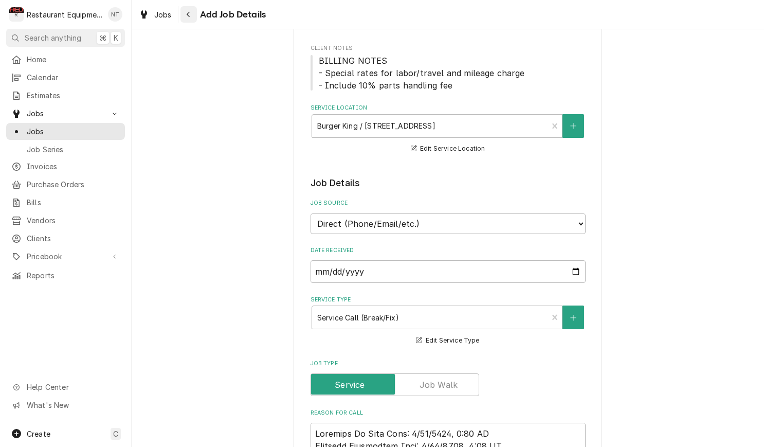
scroll to position [1307, 0]
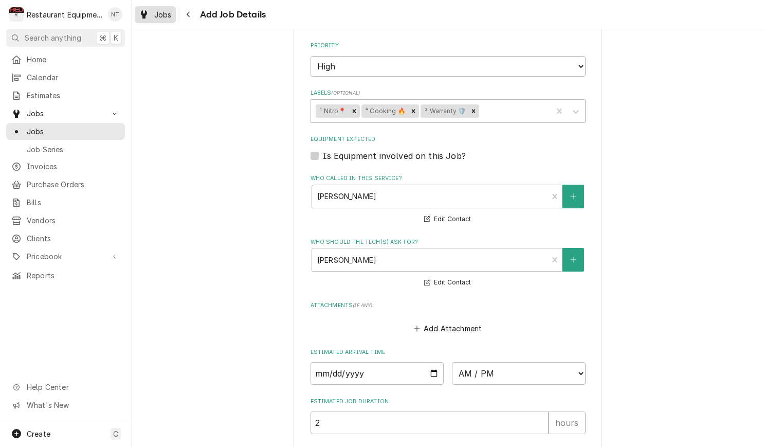
click at [157, 10] on span "Jobs" at bounding box center [162, 14] width 17 height 11
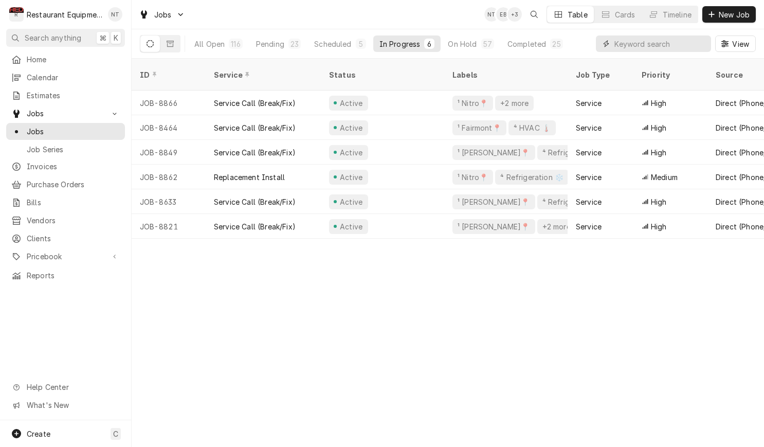
click at [621, 43] on input "Dynamic Content Wrapper" at bounding box center [659, 43] width 91 height 16
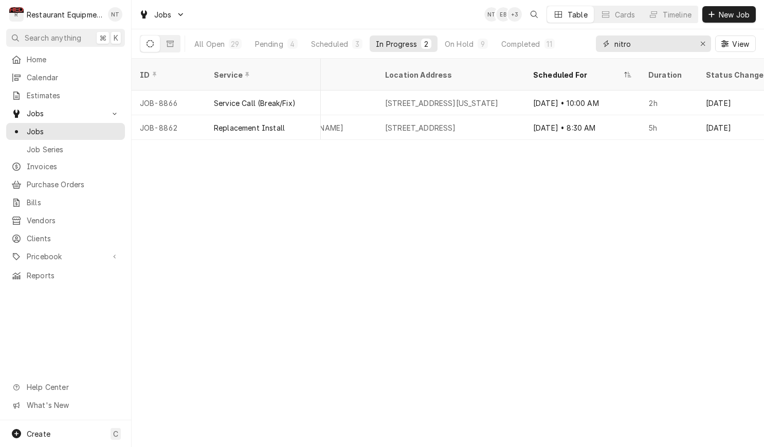
scroll to position [0, 878]
type input "nitro"
click at [259, 39] on div "Pending" at bounding box center [269, 44] width 28 height 11
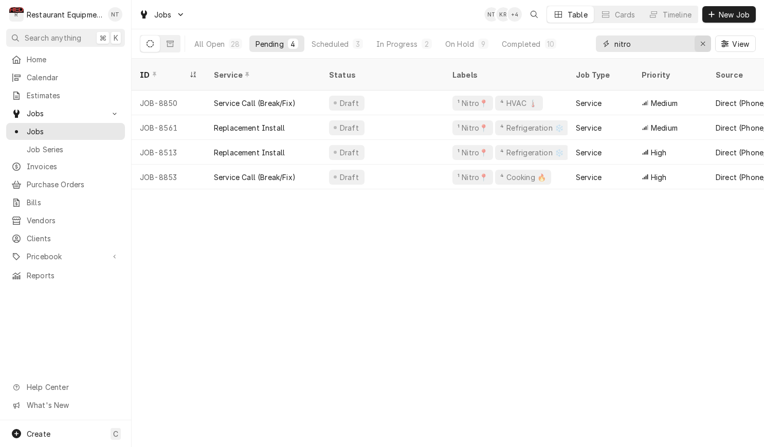
click at [697, 43] on div "Erase input" at bounding box center [702, 44] width 10 height 10
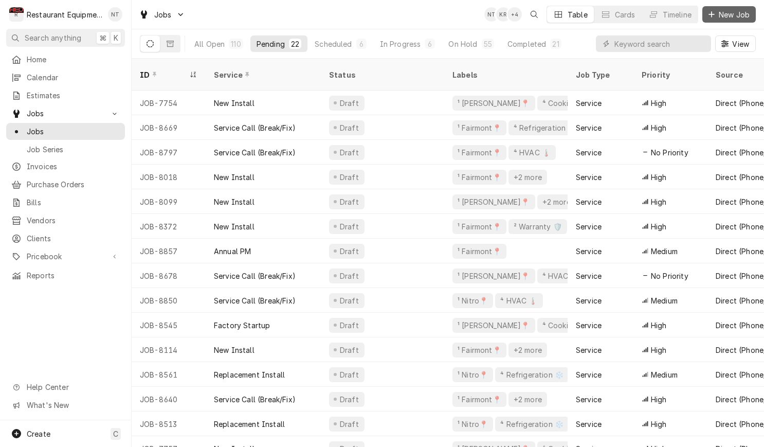
click at [732, 11] on span "New Job" at bounding box center [733, 14] width 35 height 11
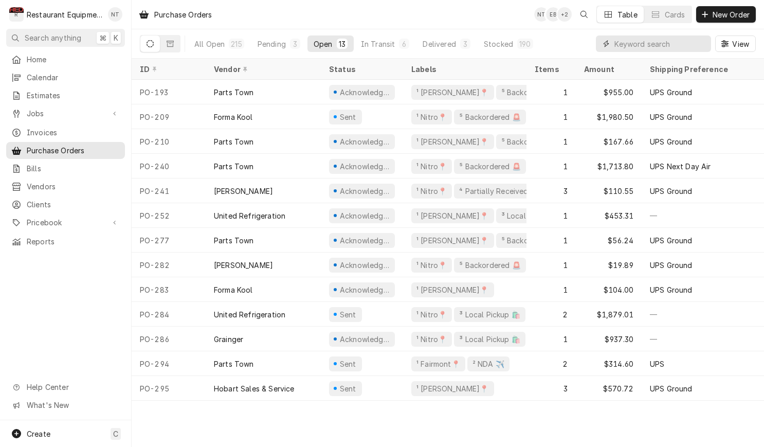
click at [660, 42] on input "Dynamic Content Wrapper" at bounding box center [659, 43] width 91 height 16
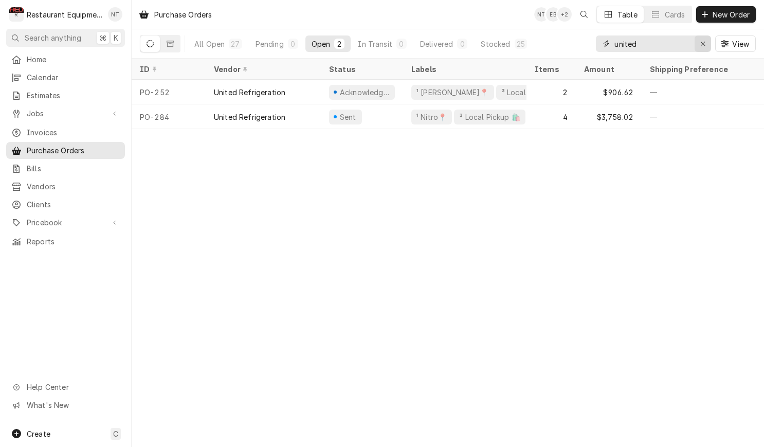
type input "united"
click at [700, 45] on icon "Erase input" at bounding box center [703, 43] width 6 height 7
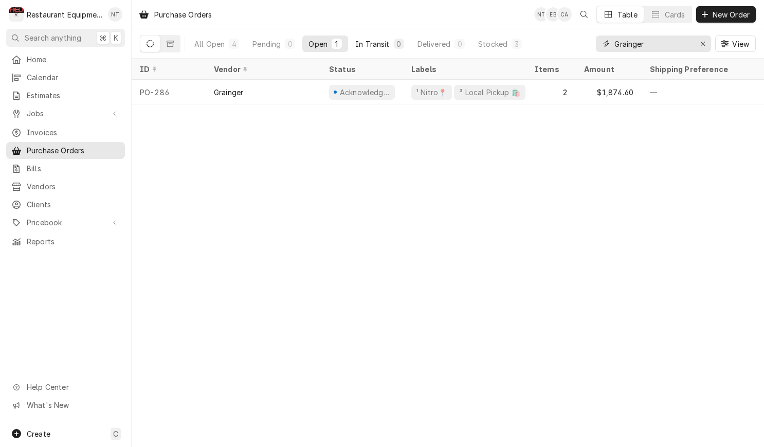
type input "Grainger"
click at [355, 45] on div "In Transit" at bounding box center [372, 44] width 34 height 11
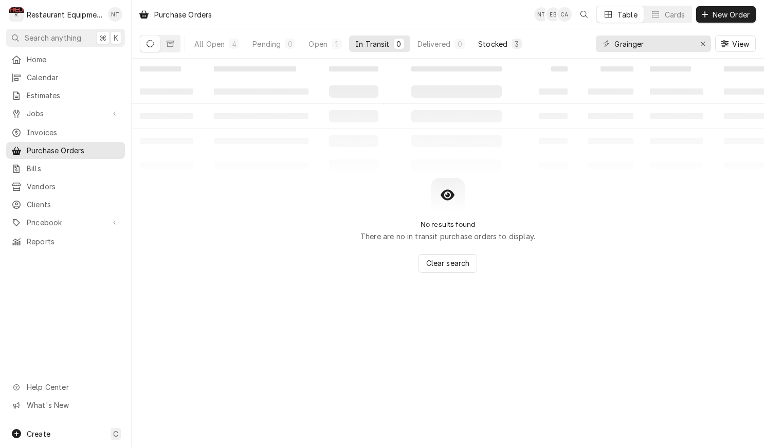
click at [488, 42] on div "Stocked" at bounding box center [492, 44] width 29 height 11
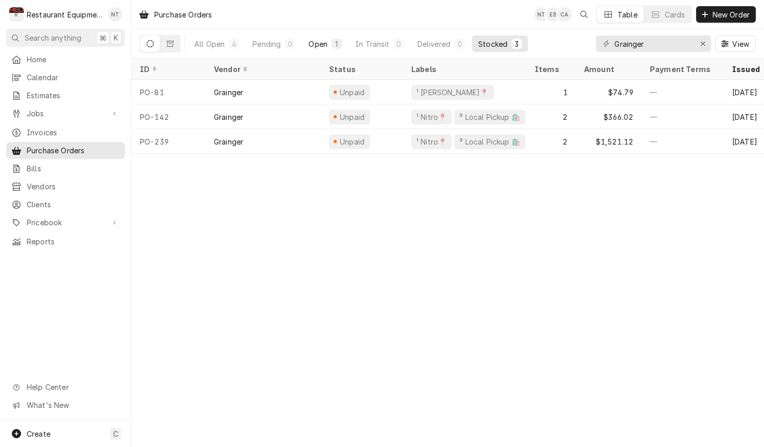
click at [322, 47] on div "Open" at bounding box center [317, 44] width 19 height 11
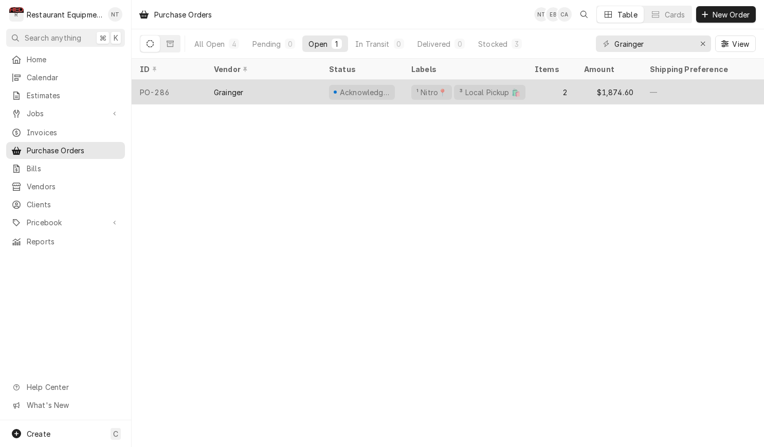
click at [288, 83] on div "Grainger" at bounding box center [263, 92] width 115 height 25
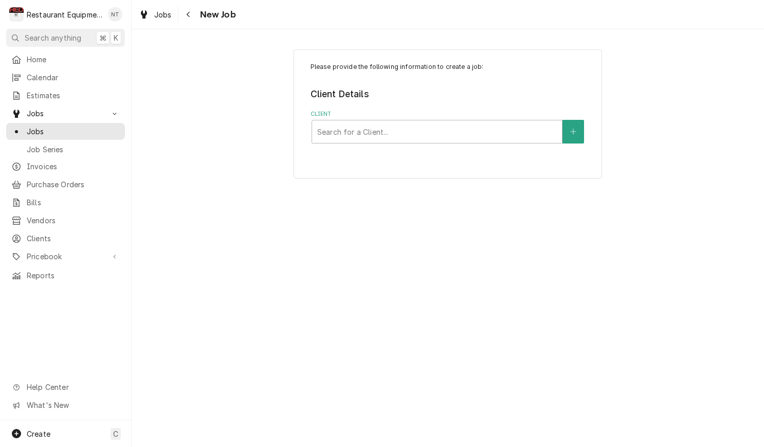
click at [459, 114] on label "Client" at bounding box center [447, 114] width 275 height 8
click at [460, 123] on div "Client" at bounding box center [436, 131] width 239 height 18
type input "crack"
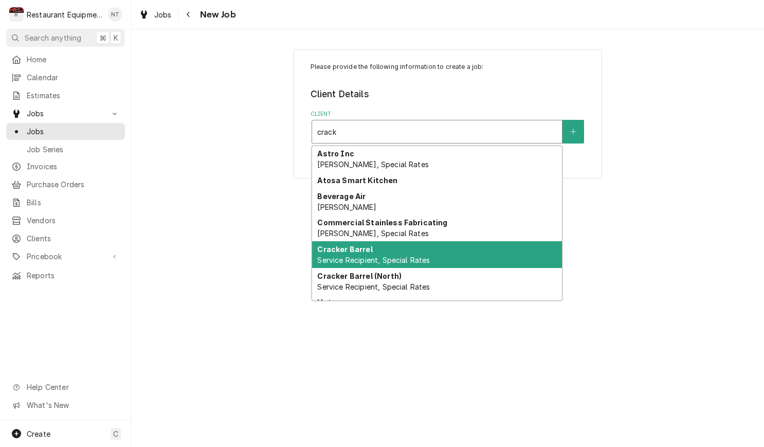
click at [518, 257] on div "Cracker Barrel Service Recipient, Special Rates" at bounding box center [437, 254] width 250 height 27
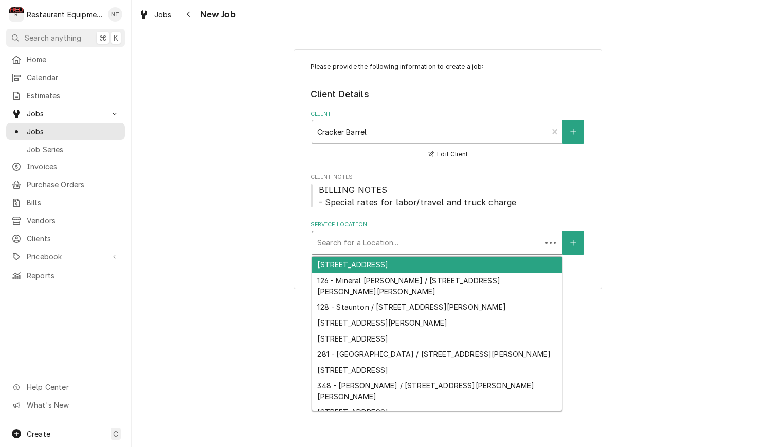
click at [474, 247] on div "Service Location" at bounding box center [426, 242] width 219 height 18
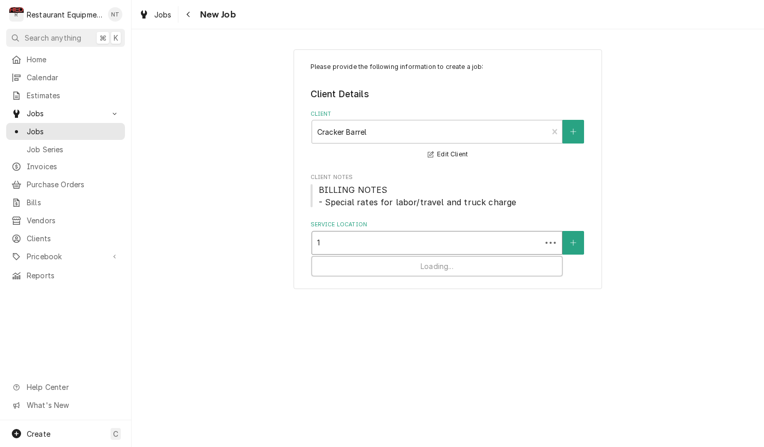
type input "11"
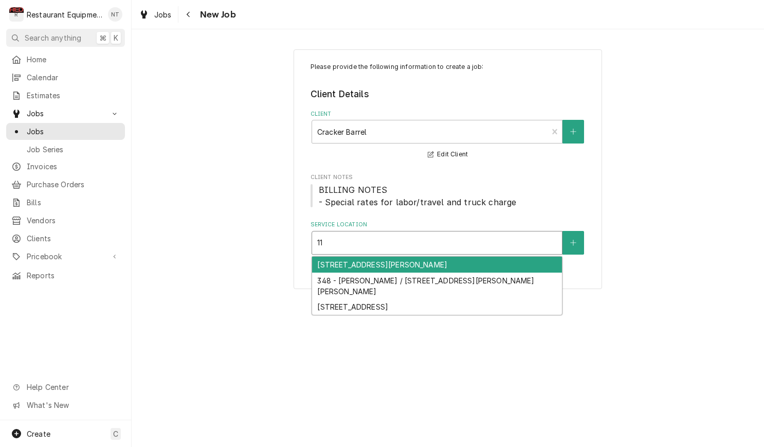
click at [427, 263] on div "193 - Crosslanes / 11 Goff Xing, Cross Lanes, WV 25313" at bounding box center [437, 264] width 250 height 16
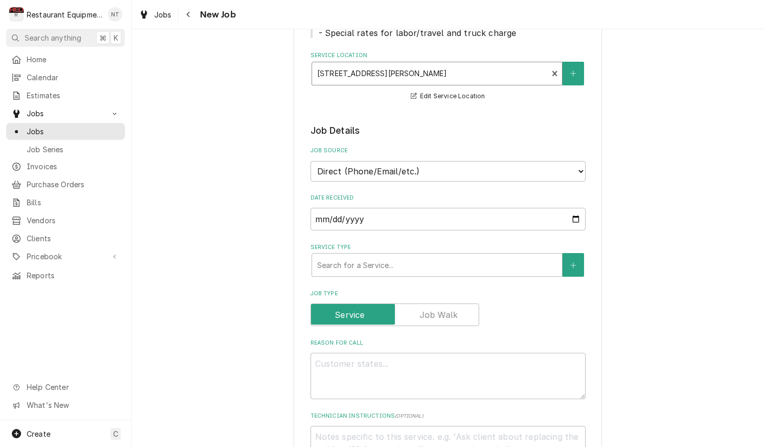
scroll to position [170, 0]
click at [441, 258] on div "Service Type" at bounding box center [436, 264] width 239 height 18
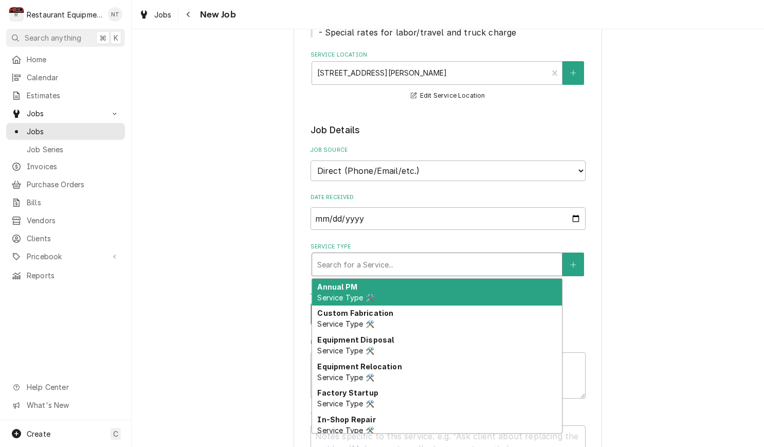
type textarea "x"
type input "b"
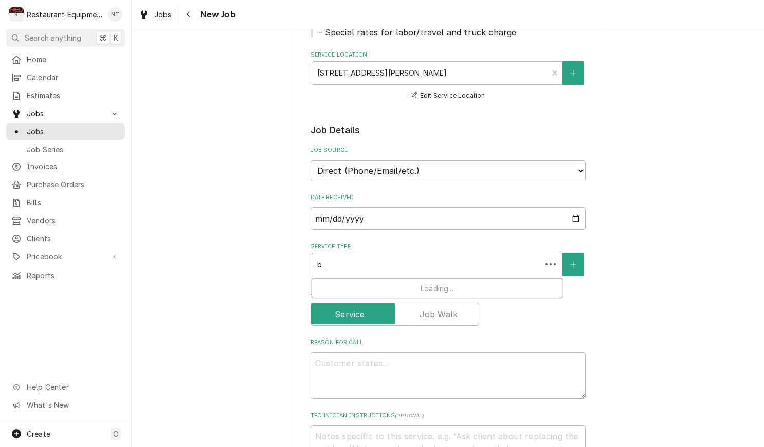
type textarea "x"
type input "br"
type textarea "x"
type input "bre"
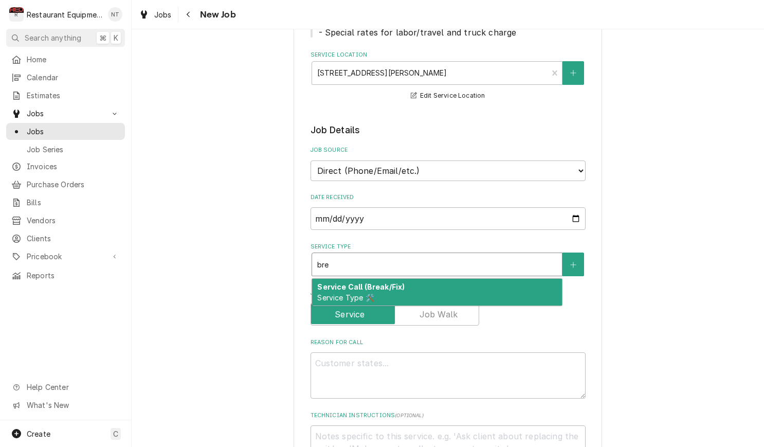
click at [462, 281] on div "Service Call (Break/Fix) Service Type 🛠️" at bounding box center [437, 292] width 250 height 27
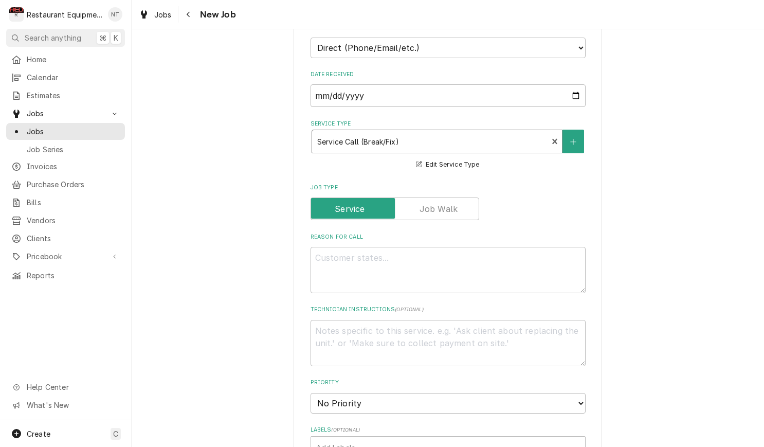
scroll to position [296, 0]
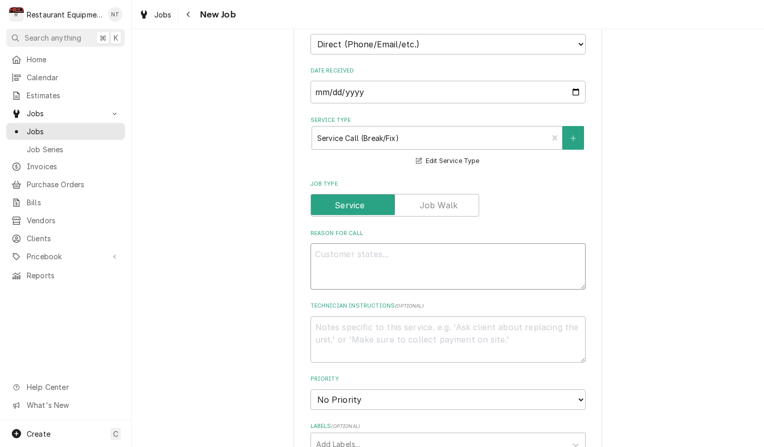
paste textarea "Service Request: Cracker Barrel Old Country Store, Inc 11 Goff Xing(0193) NORMA…"
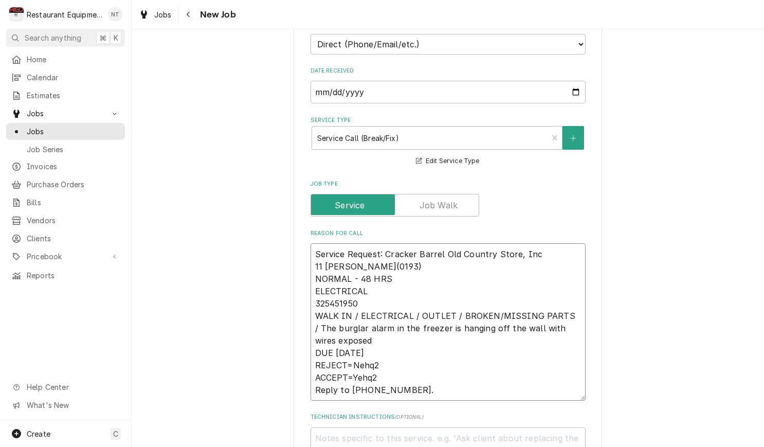
type textarea "x"
type textarea "Service Request: Cracker Barrel Old Country Store, Inc 11 Goff Xing(0193) NORMA…"
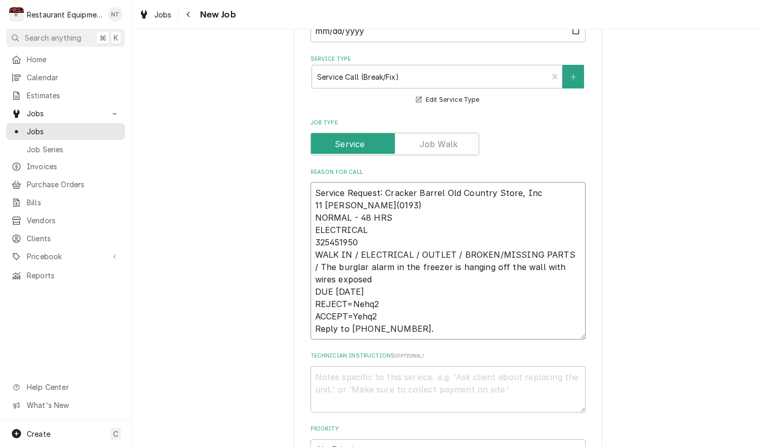
scroll to position [358, 0]
drag, startPoint x: 314, startPoint y: 288, endPoint x: 403, endPoint y: 328, distance: 97.7
click at [403, 328] on fieldset "Job Details Job Source Direct (Phone/Email/etc.) Service Channel Corrigo Ecotra…" at bounding box center [447, 428] width 275 height 987
type textarea "x"
type textarea "Service Request: Cracker Barrel Old Country Store, Inc 11 Goff Xing(0193) NORMA…"
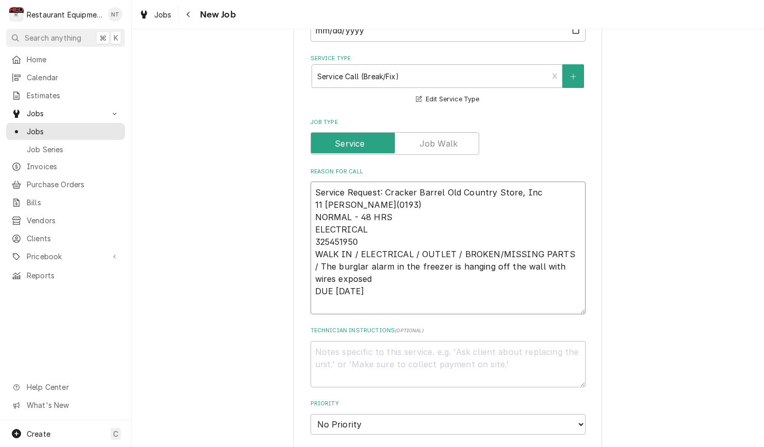
type textarea "x"
type textarea "Service Request: Cracker Barrel Old Country Store, Inc 11 Goff Xing(0193) NORMA…"
drag, startPoint x: 314, startPoint y: 180, endPoint x: 390, endPoint y: 193, distance: 76.0
click at [390, 193] on textarea "Service Request: Cracker Barrel Old Country Store, Inc 11 Goff Xing(0193) NORMA…" at bounding box center [447, 241] width 275 height 120
type textarea "x"
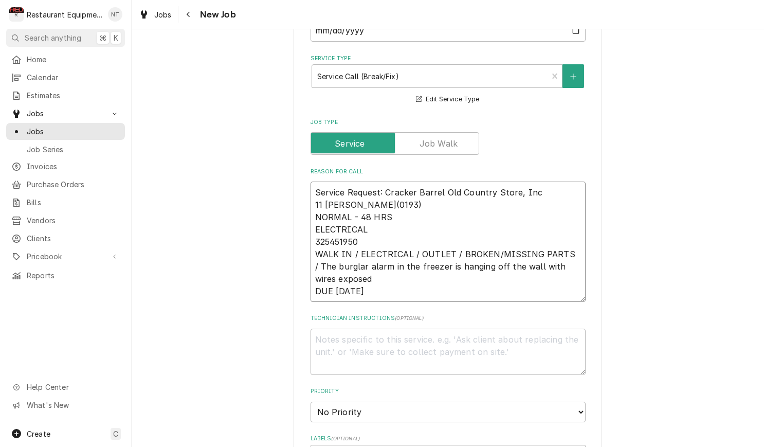
type textarea "NORMAL - 48 HRS ELECTRICAL 325451950 WALK IN / ELECTRICAL / OUTLET / BROKEN/MIS…"
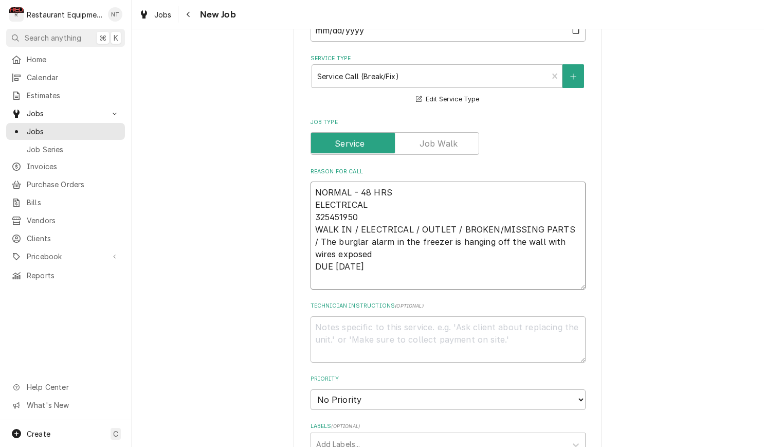
type textarea "x"
type textarea "NORMAL - 48 HRS ELECTRICAL 325451950 WALK IN / ELECTRICAL / OUTLET / BROKEN/MIS…"
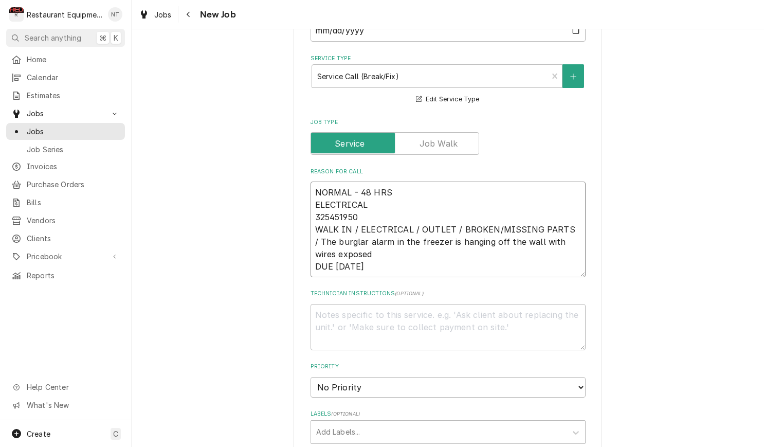
type textarea "x"
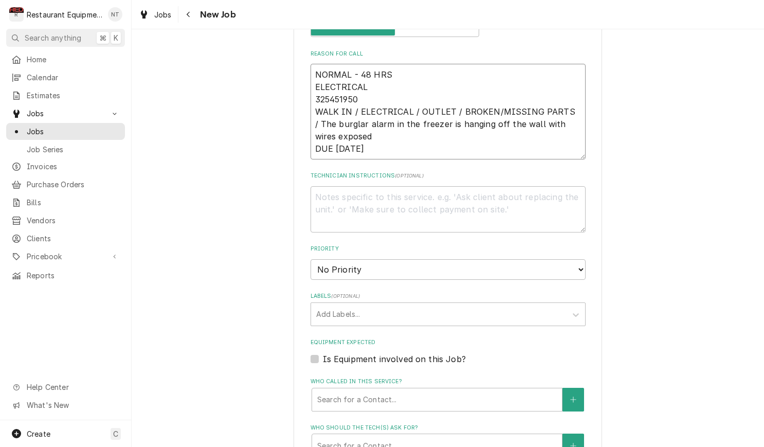
type textarea "NORMAL - 48 HRS ELECTRICAL 325451950 WALK IN / ELECTRICAL / OUTLET / BROKEN/MIS…"
click at [395, 246] on div "Priority No Priority Urgent High Medium Low" at bounding box center [447, 262] width 275 height 34
select select "2"
click at [393, 306] on div "Labels" at bounding box center [438, 315] width 245 height 18
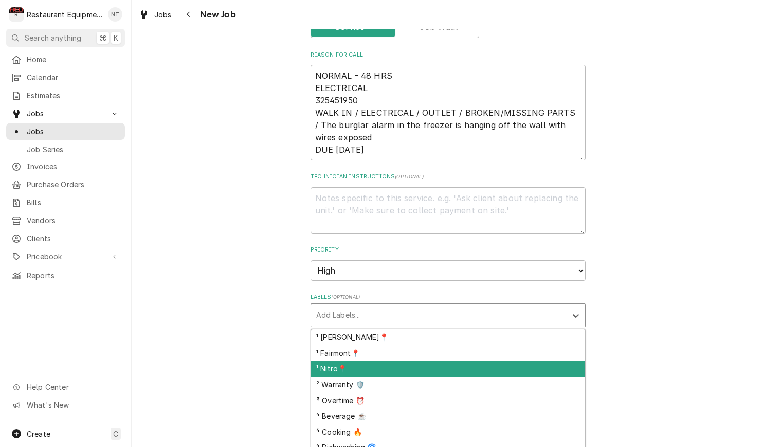
click at [401, 360] on div "¹ Nitro📍" at bounding box center [448, 368] width 274 height 16
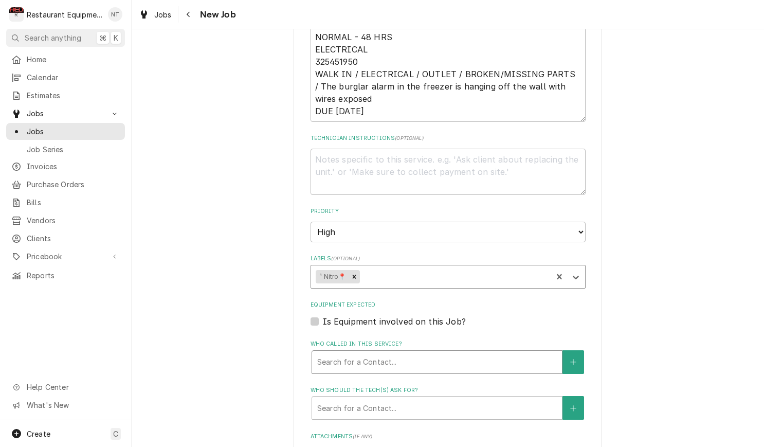
scroll to position [521, 0]
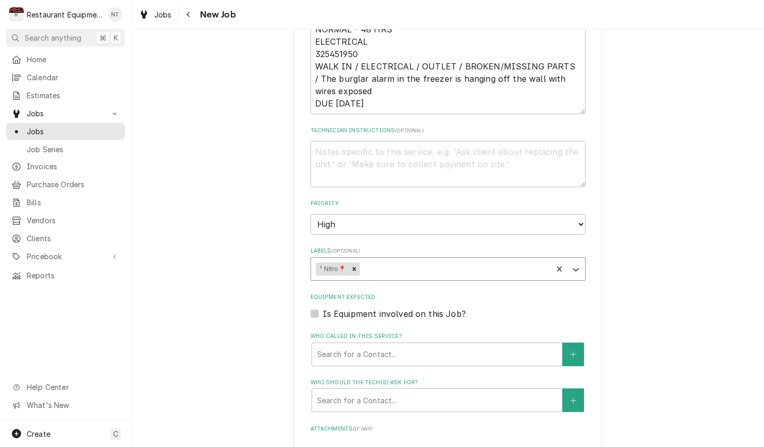
click at [425, 259] on div "Labels" at bounding box center [454, 268] width 186 height 18
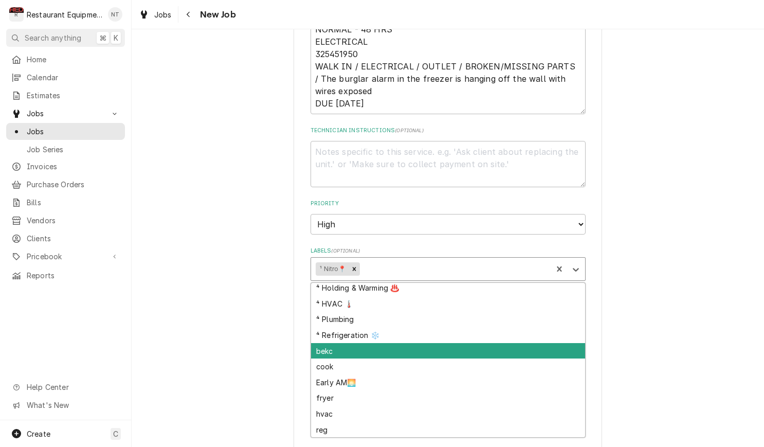
scroll to position [129, 0]
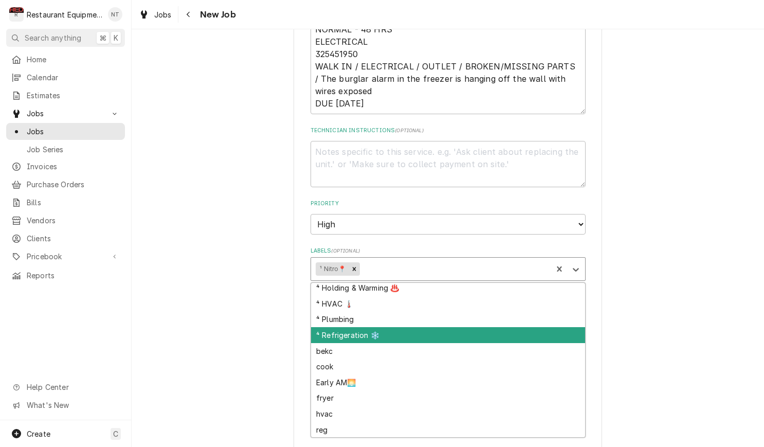
click at [419, 327] on div "⁴ Refrigeration ❄️" at bounding box center [448, 335] width 274 height 16
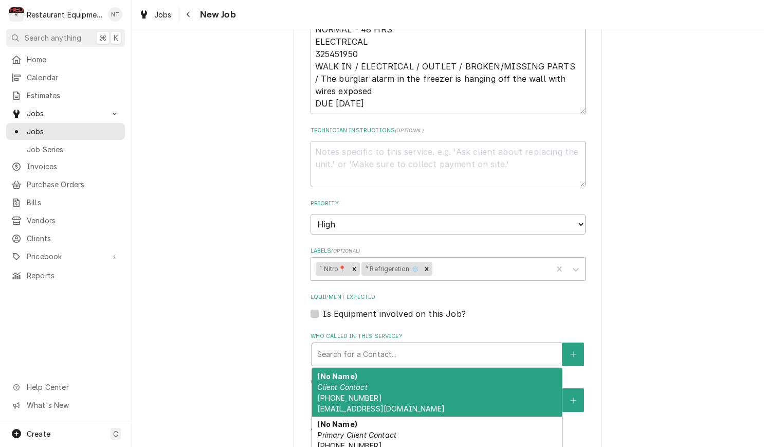
click at [439, 345] on div "Who called in this service?" at bounding box center [436, 354] width 239 height 18
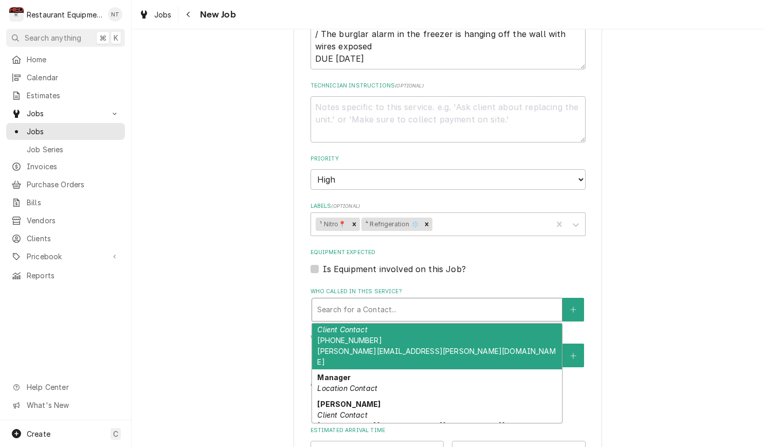
scroll to position [258, 0]
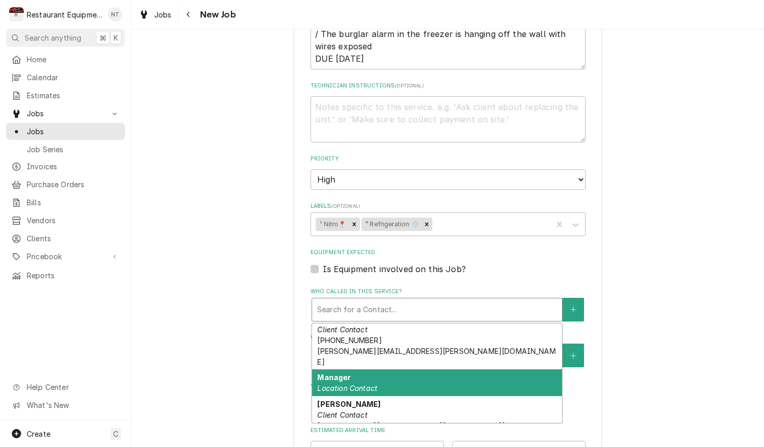
click at [448, 369] on div "Manager Location Contact" at bounding box center [437, 382] width 250 height 27
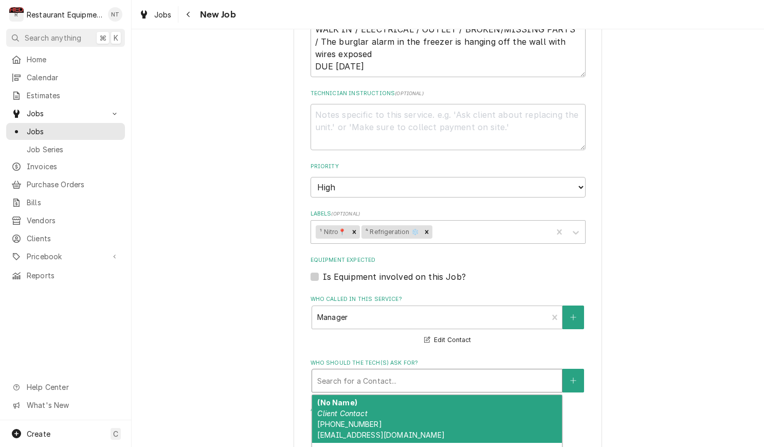
scroll to position [565, 0]
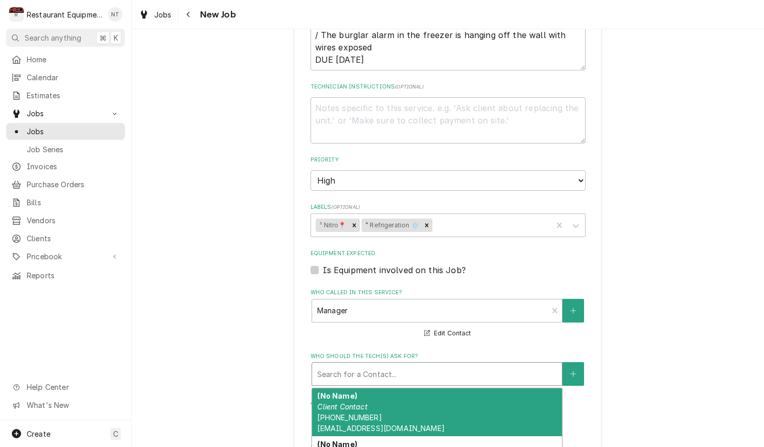
click at [448, 364] on div "Who should the tech(s) ask for?" at bounding box center [436, 373] width 239 height 18
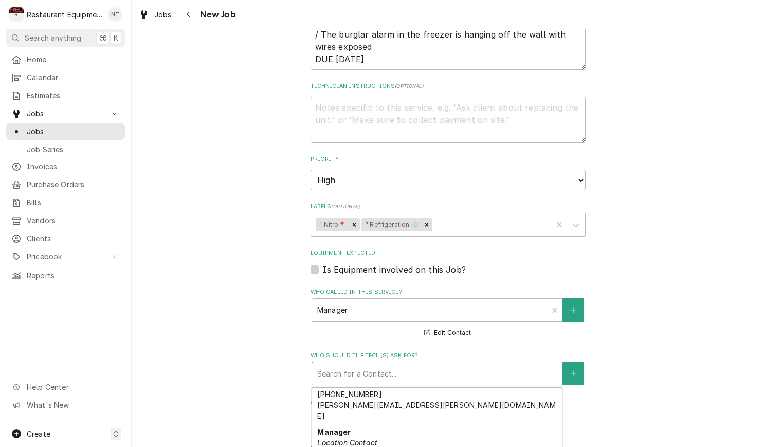
scroll to position [283, 0]
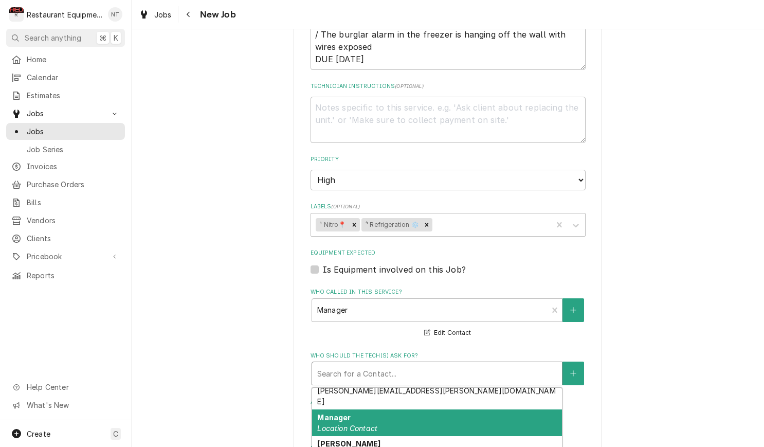
click at [457, 409] on div "Manager Location Contact" at bounding box center [437, 422] width 250 height 27
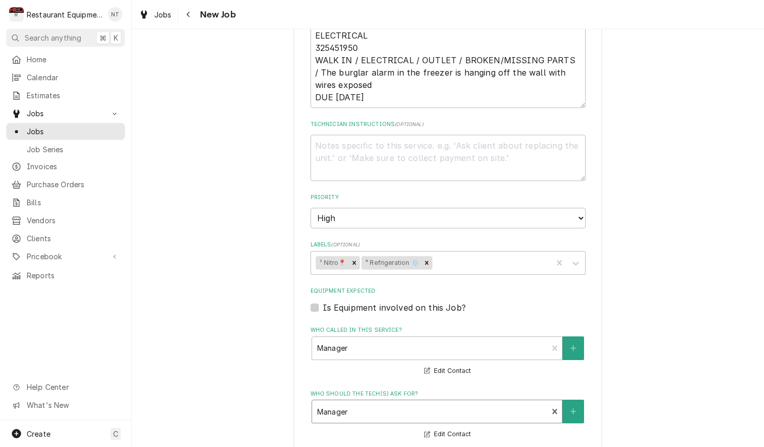
scroll to position [496, 0]
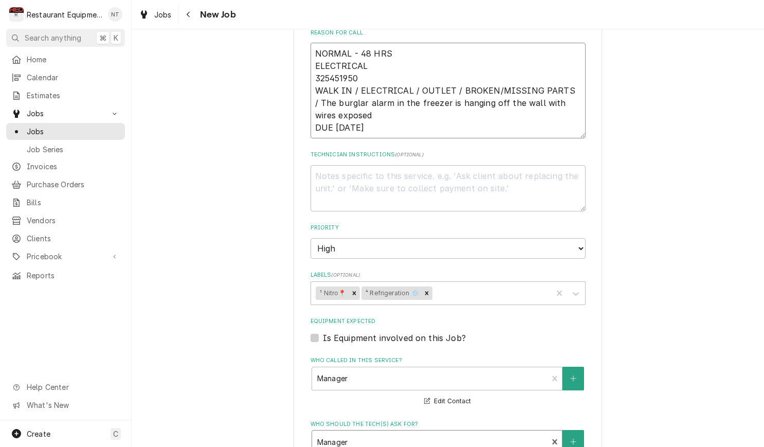
click at [363, 115] on textarea "NORMAL - 48 HRS ELECTRICAL 325451950 WALK IN / ELECTRICAL / OUTLET / BROKEN/MIS…" at bounding box center [447, 91] width 275 height 96
drag, startPoint x: 362, startPoint y: 115, endPoint x: 311, endPoint y: 115, distance: 50.9
click at [311, 115] on textarea "NORMAL - 48 HRS ELECTRICAL 325451950 WALK IN / ELECTRICAL / OUTLET / BROKEN/MIS…" at bounding box center [447, 91] width 275 height 96
type textarea "x"
type textarea "NORMAL - 48 HRS ELECTRICAL 325451950 WALK IN / ELECTRICAL / OUTLET / BROKEN/MIS…"
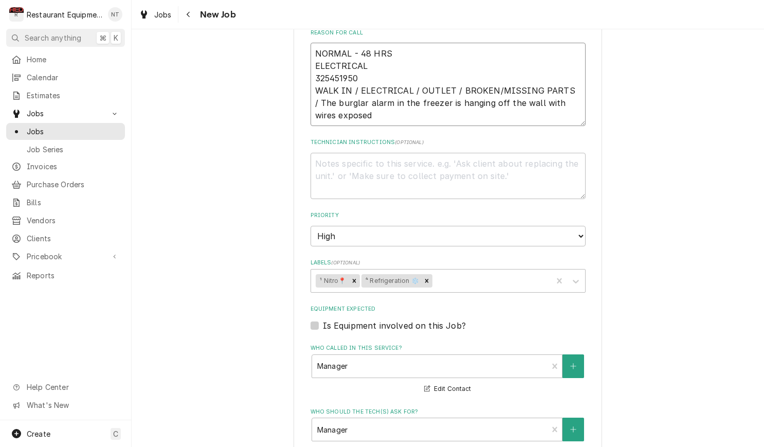
type textarea "x"
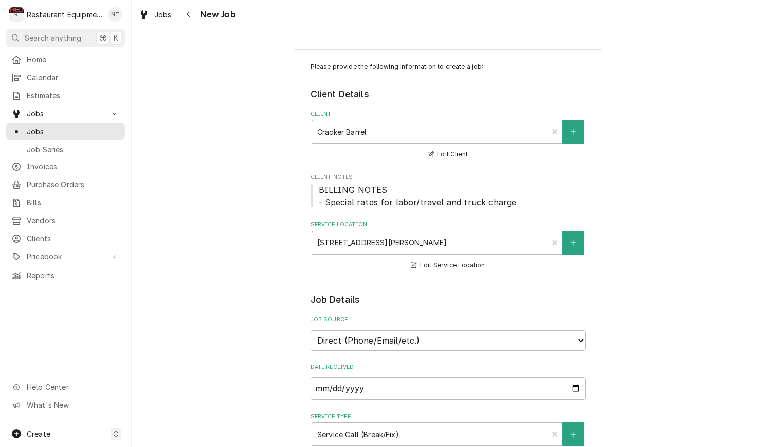
scroll to position [0, 0]
type textarea "NORMAL - 48 HRS ELECTRICAL 325451950 WALK IN / ELECTRICAL / OUTLET / BROKEN/MIS…"
click at [187, 14] on icon "Navigate back" at bounding box center [188, 15] width 3 height 6
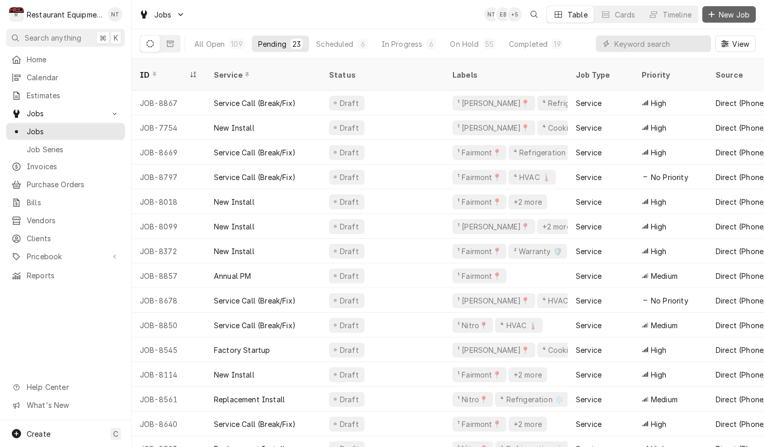
click at [733, 13] on span "New Job" at bounding box center [733, 14] width 35 height 11
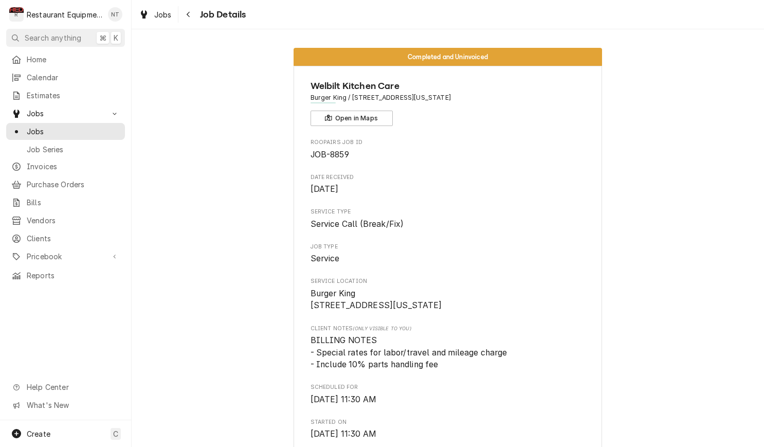
scroll to position [1056, 0]
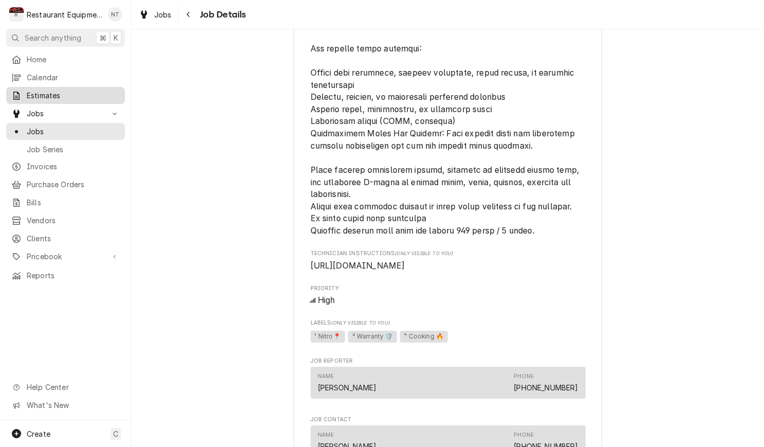
click at [104, 91] on span "Estimates" at bounding box center [73, 95] width 93 height 11
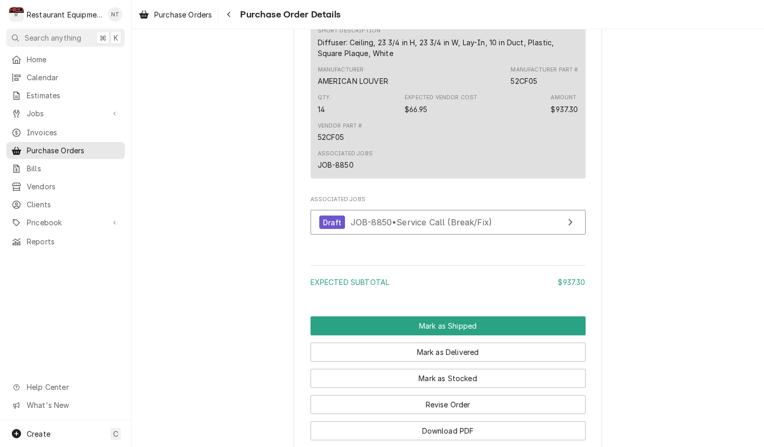
scroll to position [648, 0]
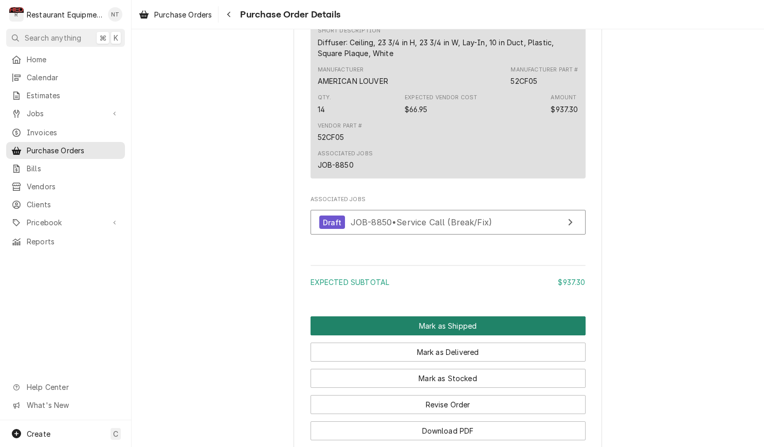
click at [565, 333] on button "Mark as Shipped" at bounding box center [447, 325] width 275 height 19
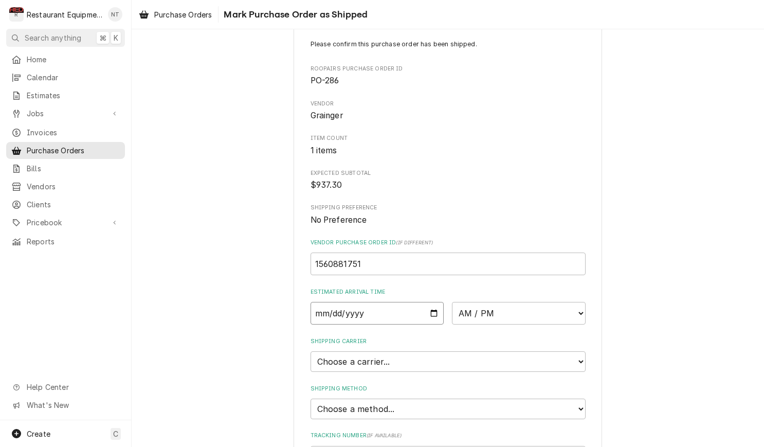
click at [416, 304] on input "Date" at bounding box center [377, 313] width 134 height 23
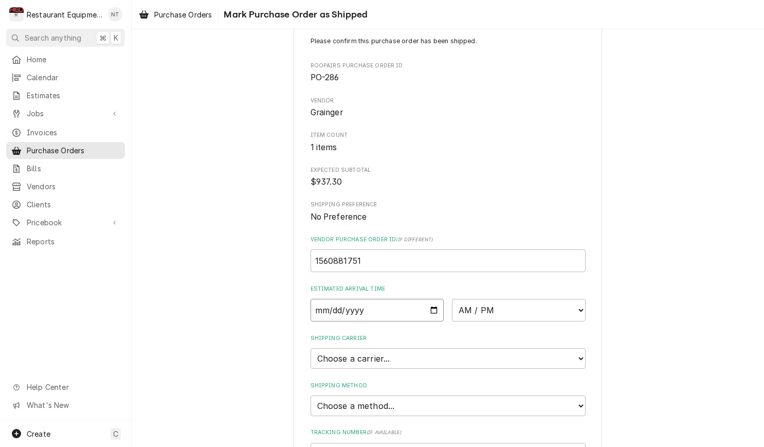
click at [416, 304] on input "Date" at bounding box center [377, 310] width 134 height 23
type input "2025-09-12"
type textarea "x"
select select "10:30:00"
type textarea "x"
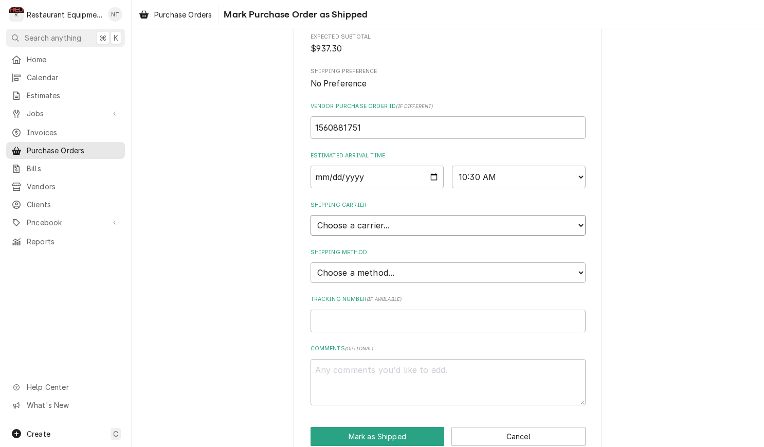
scroll to position [158, 0]
click at [558, 404] on div "Please confirm this purchase order has been shipped. Roopairs Purchase Order ID…" at bounding box center [447, 175] width 308 height 568
click at [523, 404] on div "Please confirm this purchase order has been shipped. Roopairs Purchase Order ID…" at bounding box center [447, 175] width 308 height 568
click at [524, 427] on button "Cancel" at bounding box center [518, 436] width 134 height 19
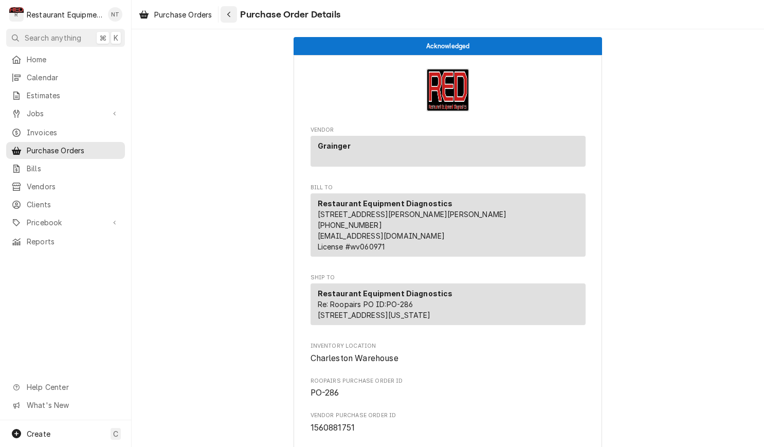
click at [235, 20] on button "Navigate back" at bounding box center [228, 14] width 16 height 16
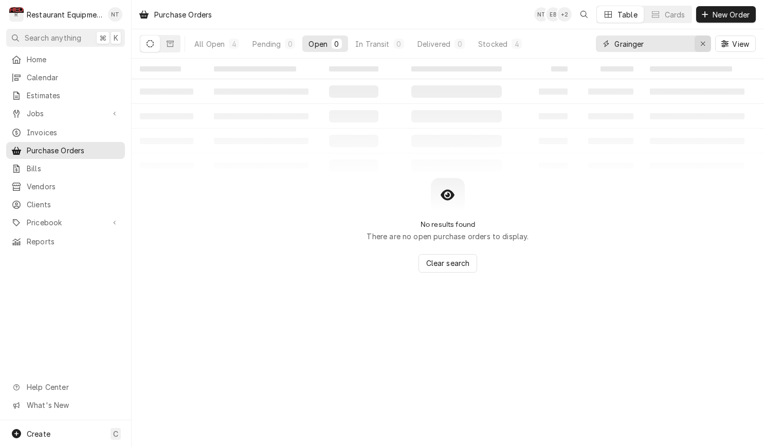
click at [705, 45] on div "Erase input" at bounding box center [702, 44] width 10 height 10
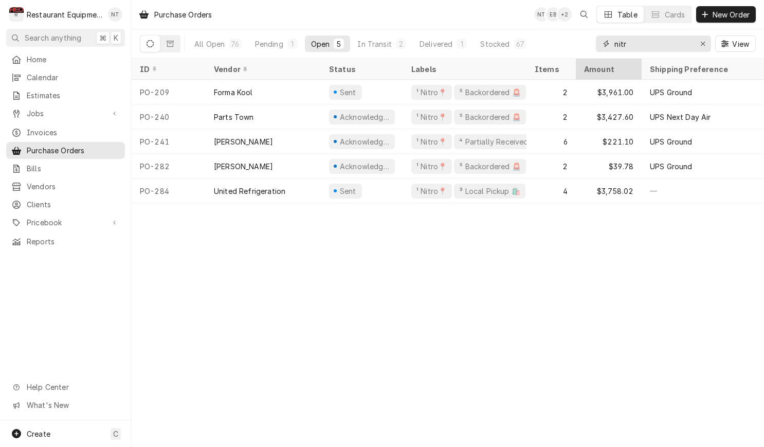
type input "intro"
drag, startPoint x: 624, startPoint y: 61, endPoint x: 294, endPoint y: 50, distance: 330.6
click at [294, 50] on button "Pending 1" at bounding box center [276, 43] width 55 height 16
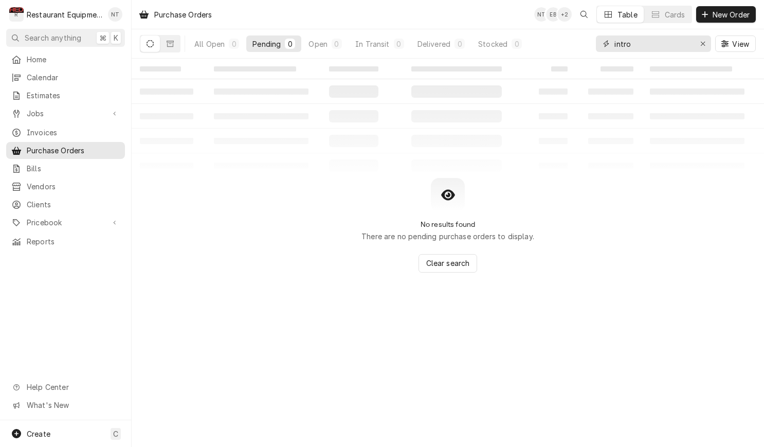
drag, startPoint x: 648, startPoint y: 43, endPoint x: 608, endPoint y: 47, distance: 40.2
click at [610, 47] on div "intro" at bounding box center [653, 43] width 115 height 16
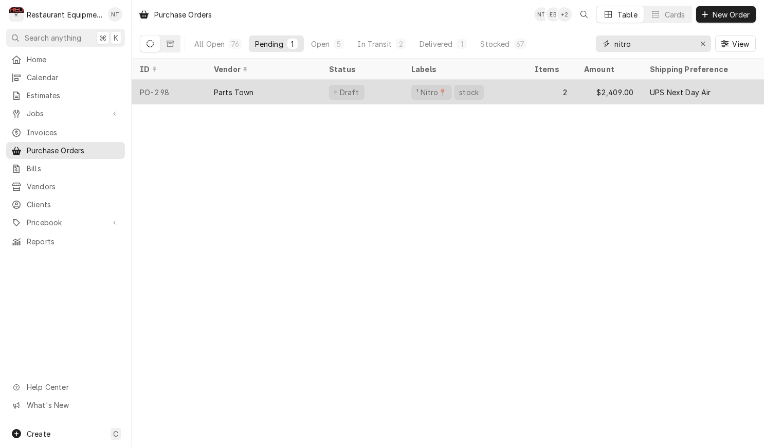
type input "nitro"
click at [494, 97] on div "¹ Nitro📍 stock" at bounding box center [464, 92] width 123 height 25
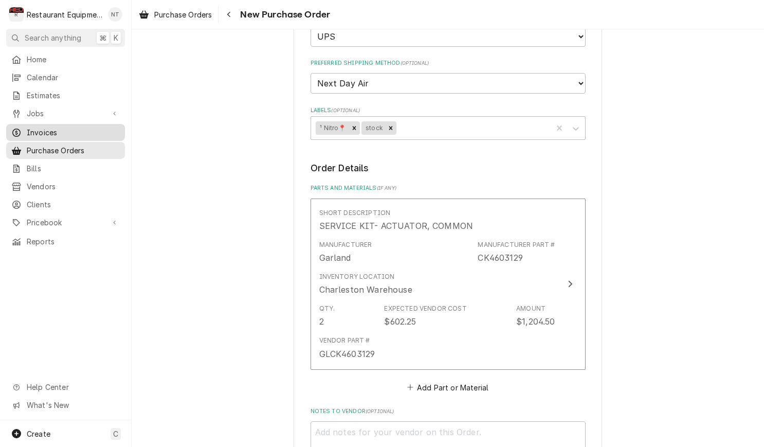
scroll to position [291, 0]
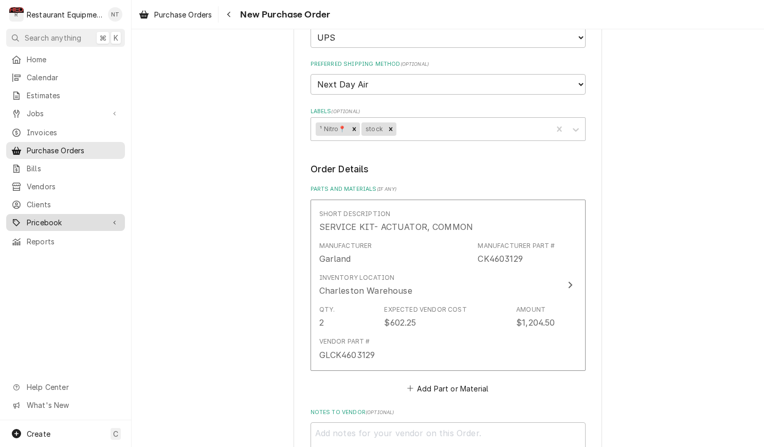
click at [106, 220] on div "Pricebook" at bounding box center [65, 222] width 115 height 13
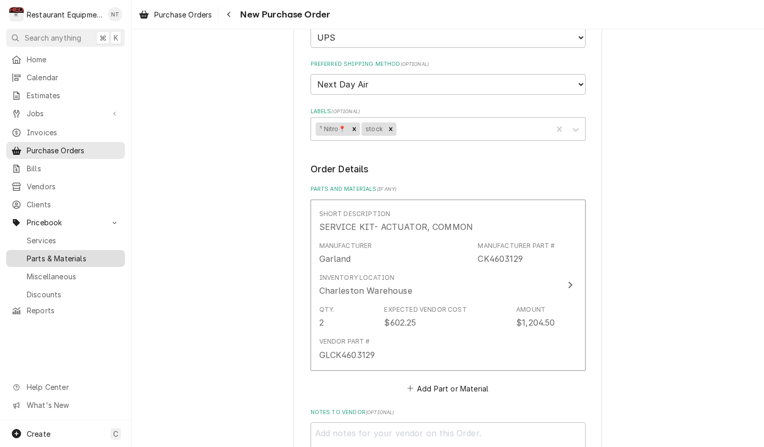
click at [112, 253] on span "Parts & Materials" at bounding box center [73, 258] width 93 height 11
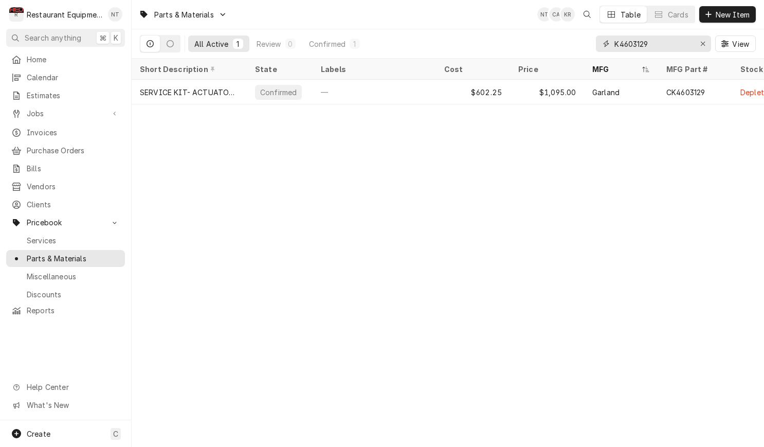
drag, startPoint x: 662, startPoint y: 44, endPoint x: 586, endPoint y: 47, distance: 76.1
click at [586, 47] on div "All Active 1 Review 0 Confirmed 1 K4603129 View" at bounding box center [448, 43] width 616 height 29
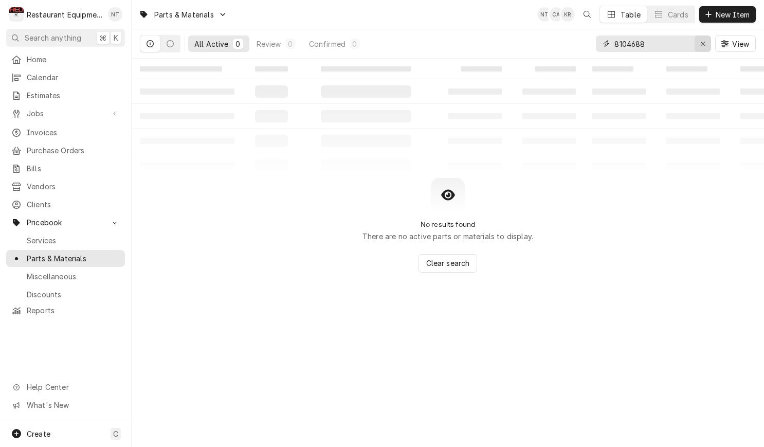
type input "8104688"
drag, startPoint x: 701, startPoint y: 42, endPoint x: 714, endPoint y: 22, distance: 23.4
click at [703, 40] on icon "Erase input" at bounding box center [703, 43] width 6 height 7
click at [716, 17] on span "New Item" at bounding box center [732, 14] width 38 height 11
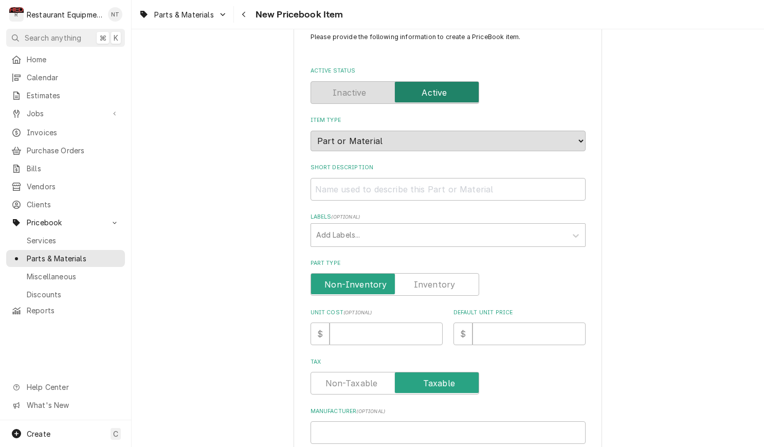
scroll to position [32, 0]
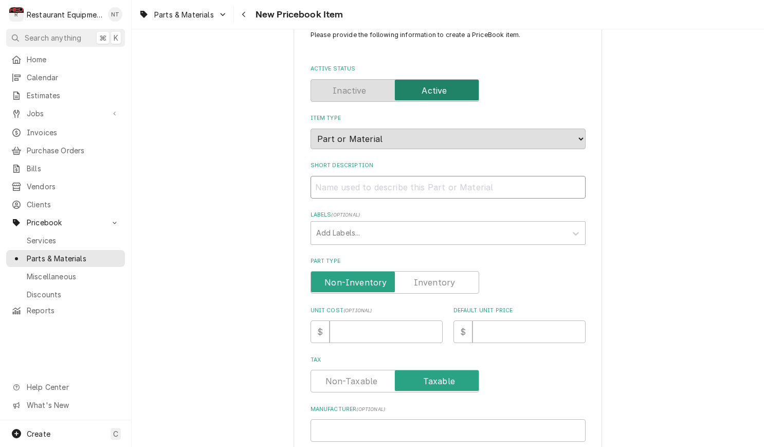
click at [446, 176] on input "Short Description" at bounding box center [447, 187] width 275 height 23
paste input "Frymaster 8104688 Universal Burner, Infrared, GL30"
type textarea "x"
type input "Frymaster 8104688 Universal Burner, Infrared, GL30"
drag, startPoint x: 393, startPoint y: 178, endPoint x: 316, endPoint y: 175, distance: 77.7
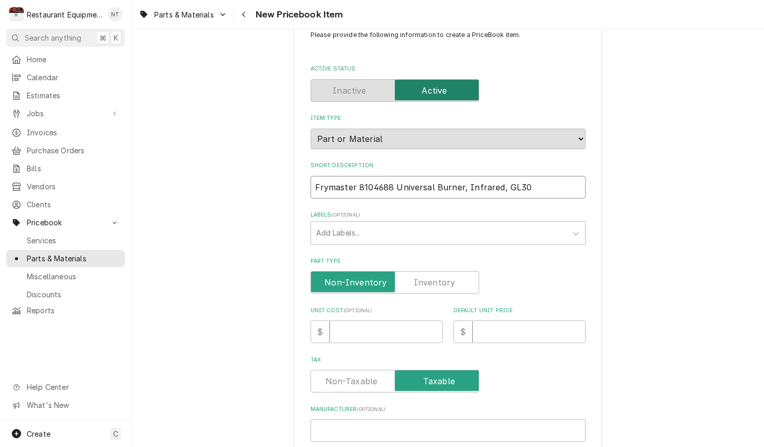
click at [316, 176] on input "Frymaster 8104688 Universal Burner, Infrared, GL30" at bounding box center [447, 187] width 275 height 23
type textarea "x"
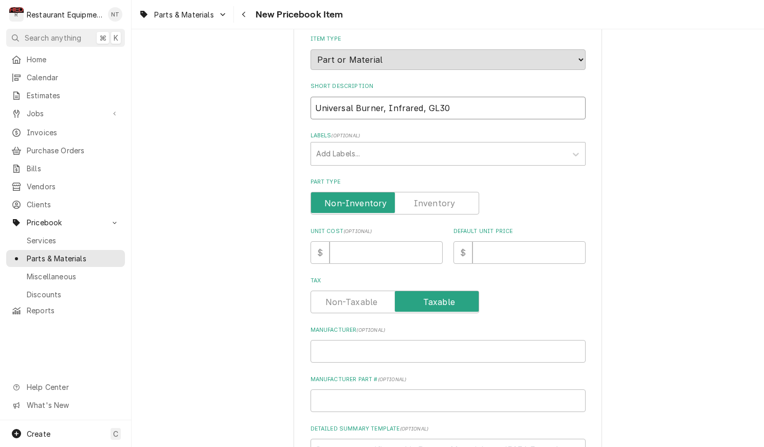
scroll to position [114, 0]
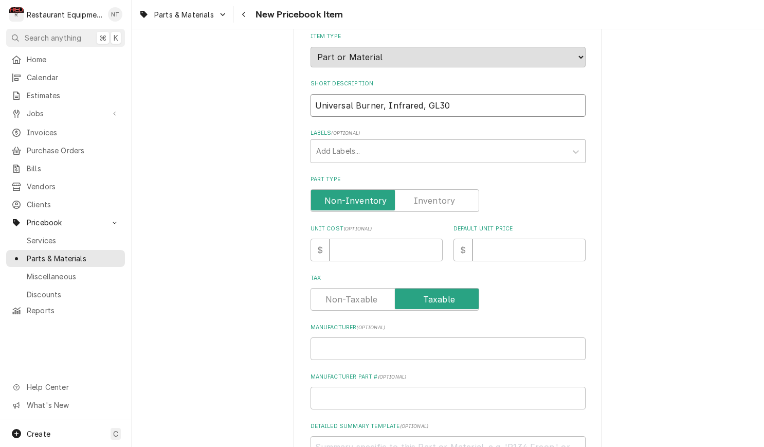
type input "Universal Burner, Infrared, GL30"
click at [655, 0] on div "Parts & Materials New Pricebook Item" at bounding box center [448, 14] width 632 height 29
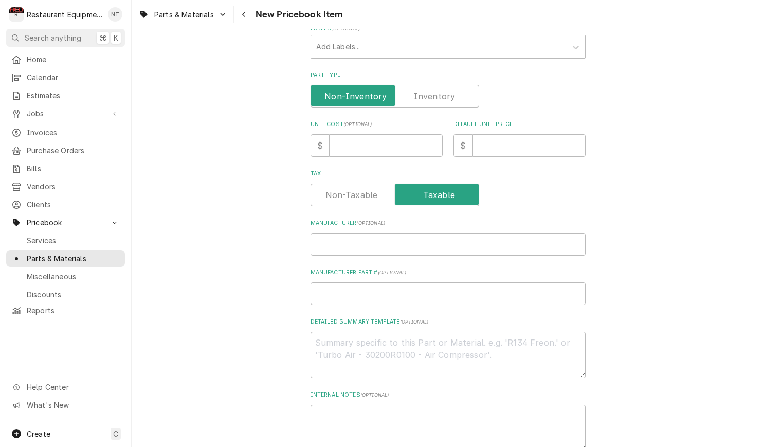
scroll to position [222, 0]
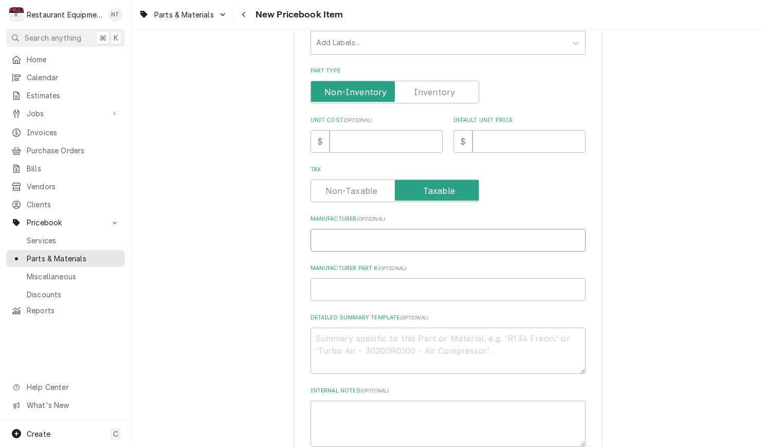
paste input "Frymaster 8104688"
type textarea "x"
type input "Frymaster 8104688"
drag, startPoint x: 358, startPoint y: 228, endPoint x: 397, endPoint y: 230, distance: 39.1
click at [397, 230] on input "Frymaster 8104688" at bounding box center [447, 240] width 275 height 23
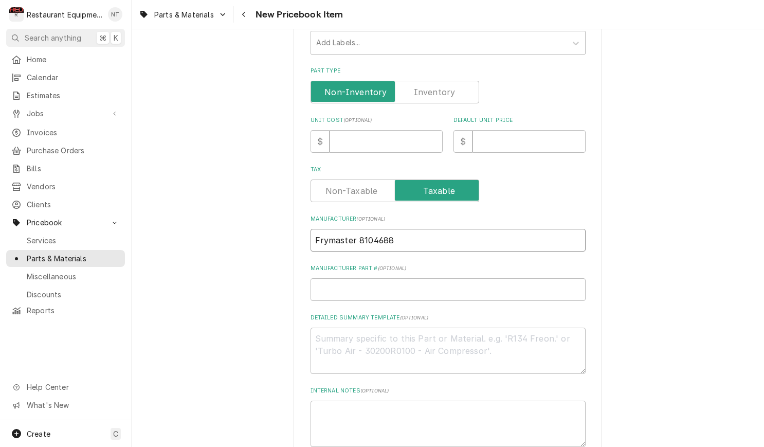
type textarea "x"
type input "Frymaster"
click at [382, 278] on input "Manufacturer Part # ( optional )" at bounding box center [447, 289] width 275 height 23
click at [380, 279] on input "Manufacturer Part # ( optional )" at bounding box center [447, 289] width 275 height 23
paste input "8104688"
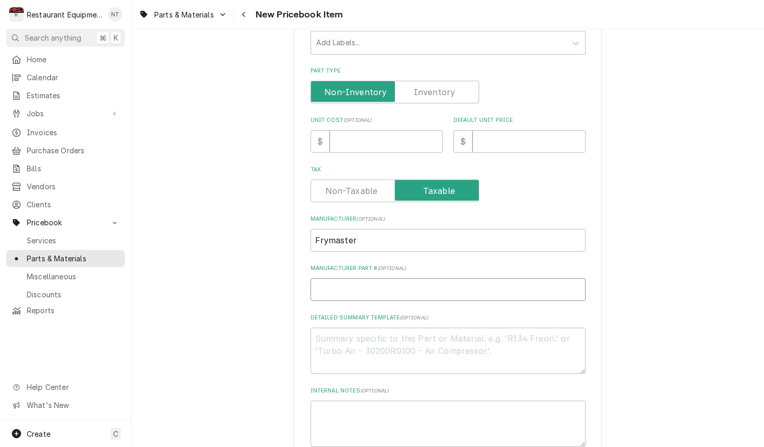
type textarea "x"
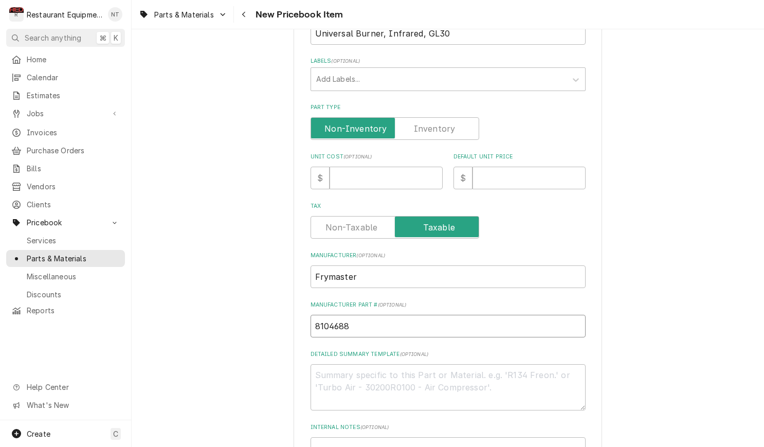
scroll to position [183, 0]
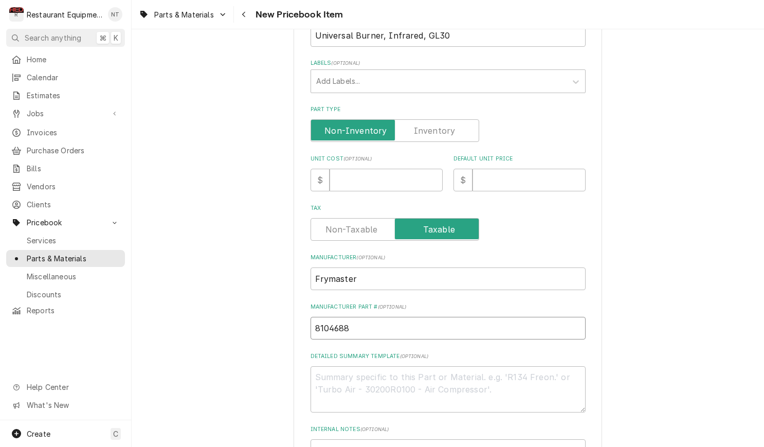
type input "8104688"
click at [372, 173] on input "Unit Cost ( optional )" at bounding box center [385, 180] width 113 height 23
type textarea "x"
type input "4"
type textarea "x"
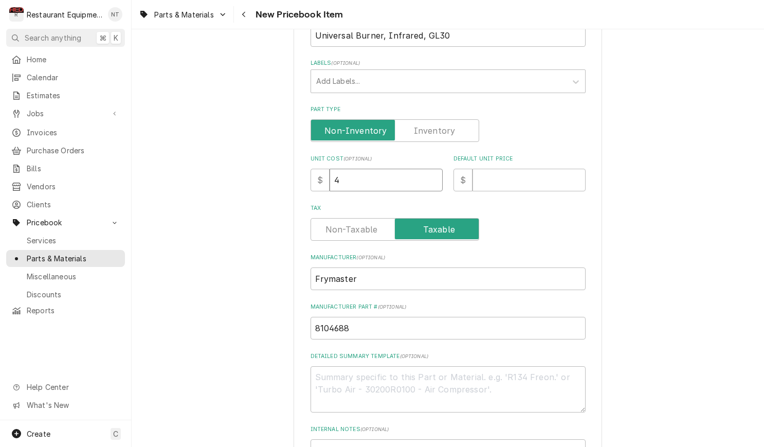
type input "42"
type textarea "x"
type input "421"
type textarea "x"
type input "421.9"
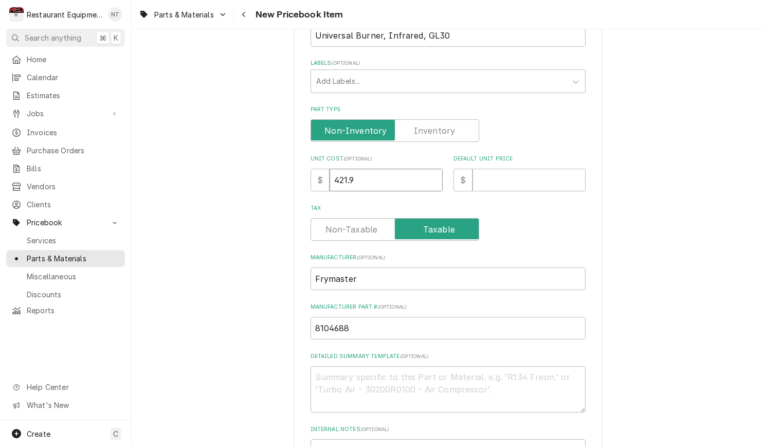
type textarea "x"
type input "421.93"
click at [527, 169] on input "Default Unit Price" at bounding box center [528, 180] width 113 height 23
type textarea "x"
type input "7"
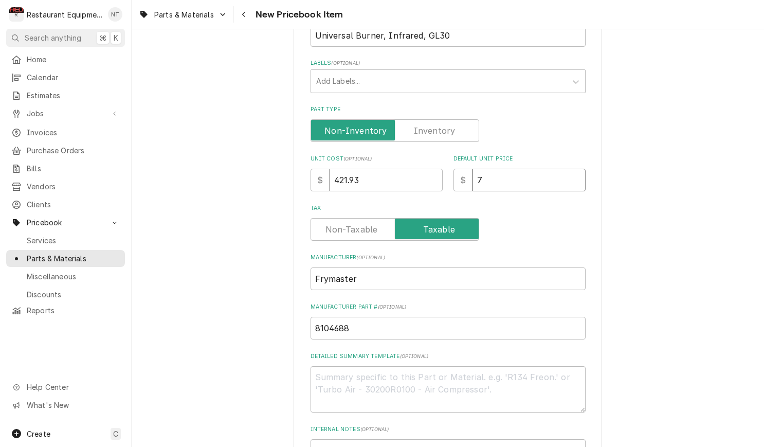
type textarea "x"
type input "76"
type textarea "x"
type input "767"
type textarea "x"
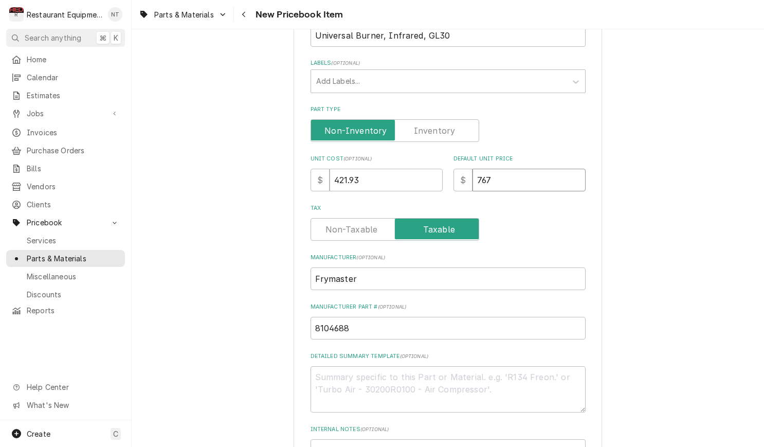
type input "767.1"
type textarea "x"
type input "767.14"
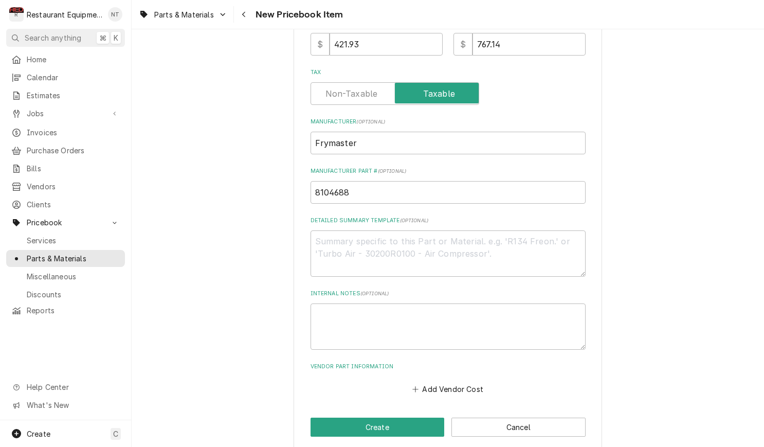
scroll to position [319, 0]
click at [447, 382] on button "Add Vendor Cost" at bounding box center [448, 389] width 75 height 14
type textarea "x"
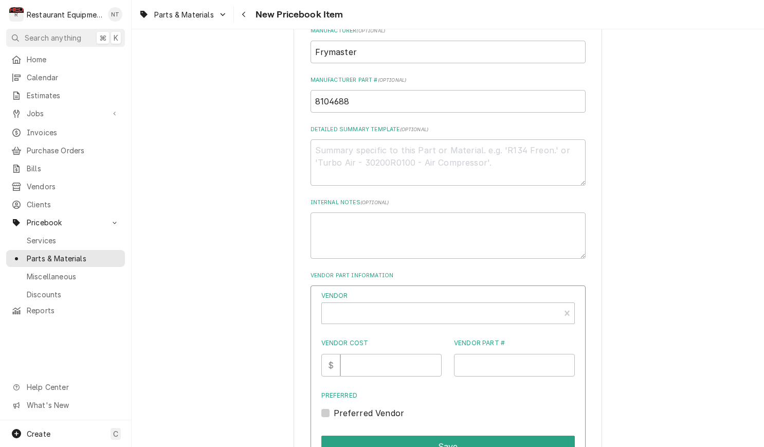
scroll to position [427, 0]
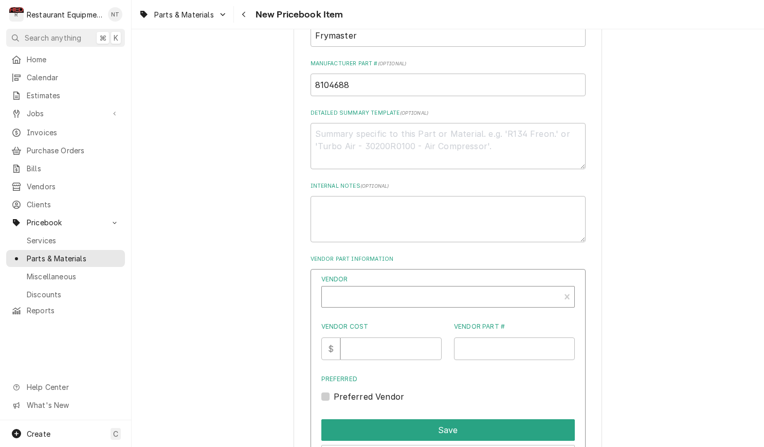
click at [450, 288] on div "Vendor" at bounding box center [441, 300] width 228 height 25
type input "parts"
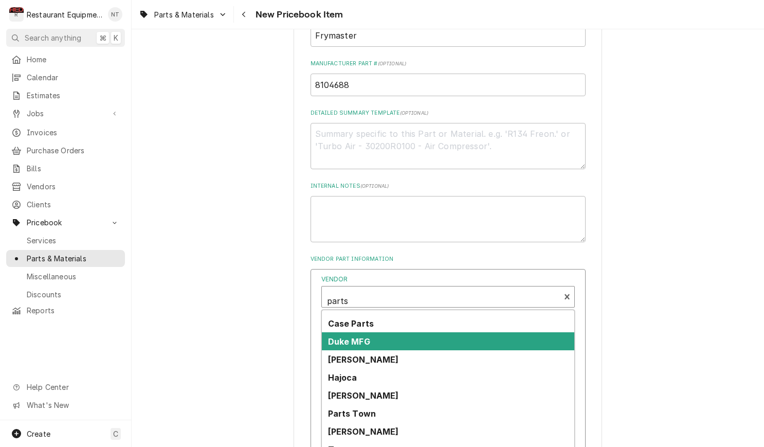
scroll to position [14, 0]
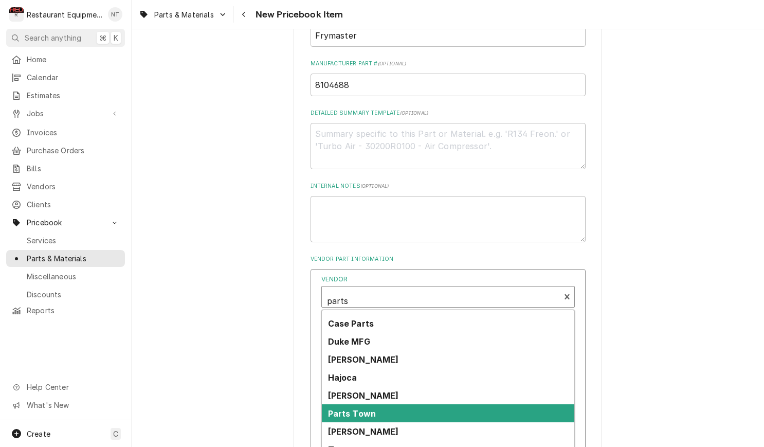
click at [450, 404] on div "Parts Town" at bounding box center [448, 413] width 252 height 18
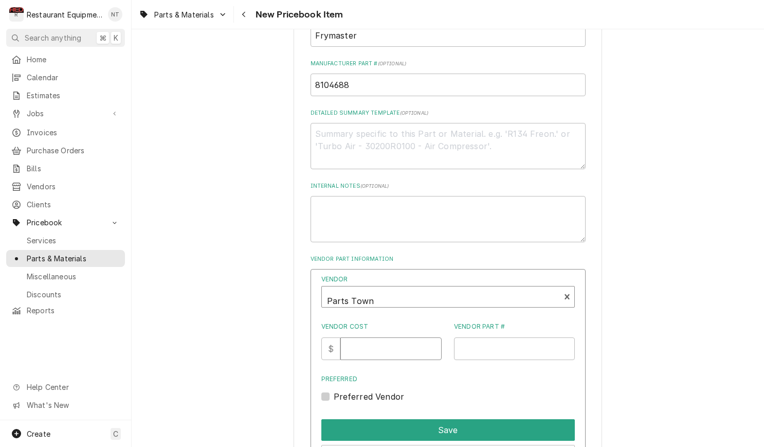
click at [392, 342] on input "Vendor Cost" at bounding box center [390, 348] width 101 height 23
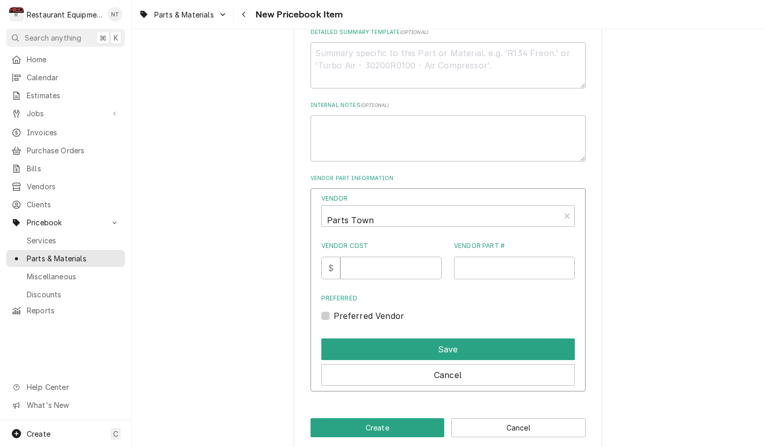
scroll to position [507, 0]
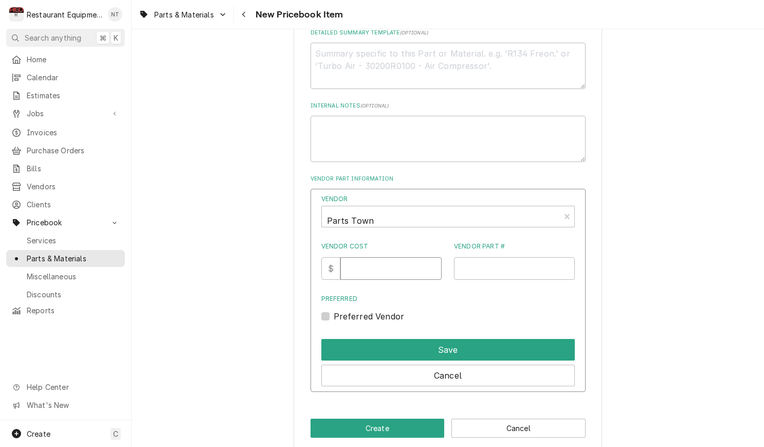
click at [373, 257] on input "Vendor Cost" at bounding box center [390, 268] width 101 height 23
type input "421.93"
click at [503, 257] on input "Vendor Part #" at bounding box center [514, 268] width 121 height 23
paste input "FM8104688"
type input "FM8104688"
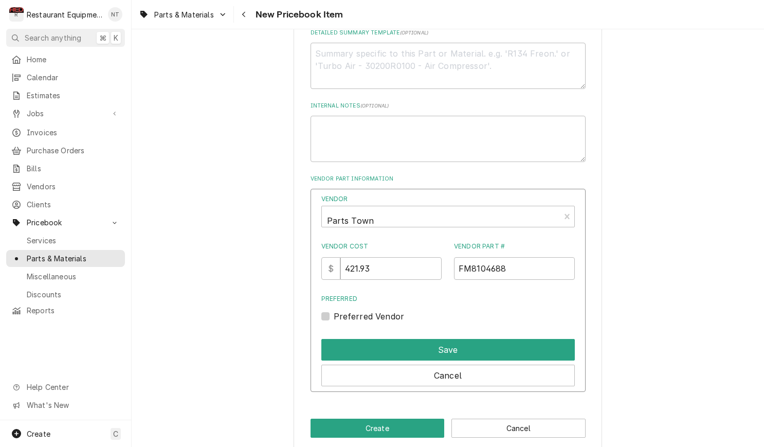
drag, startPoint x: 324, startPoint y: 303, endPoint x: 336, endPoint y: 316, distance: 17.8
click at [333, 310] on label "Preferred Vendor" at bounding box center [368, 316] width 71 height 12
click at [333, 310] on input "Preferred" at bounding box center [459, 321] width 253 height 23
checkbox input "true"
drag, startPoint x: 400, startPoint y: 342, endPoint x: 403, endPoint y: 364, distance: 22.2
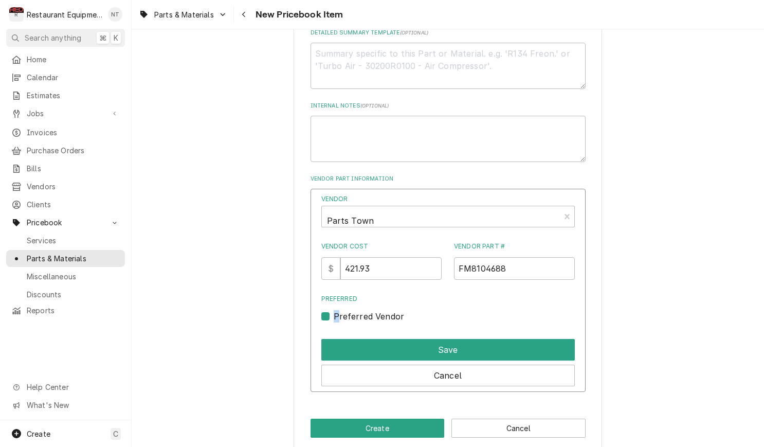
click at [400, 342] on button "Save" at bounding box center [447, 350] width 253 height 22
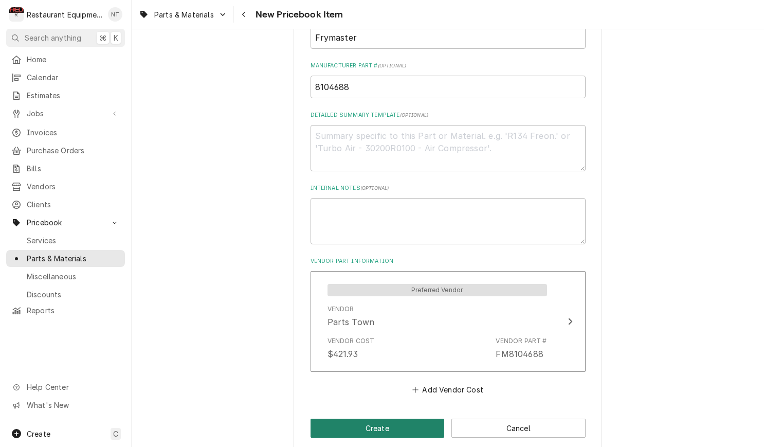
click at [416, 418] on button "Create" at bounding box center [377, 427] width 134 height 19
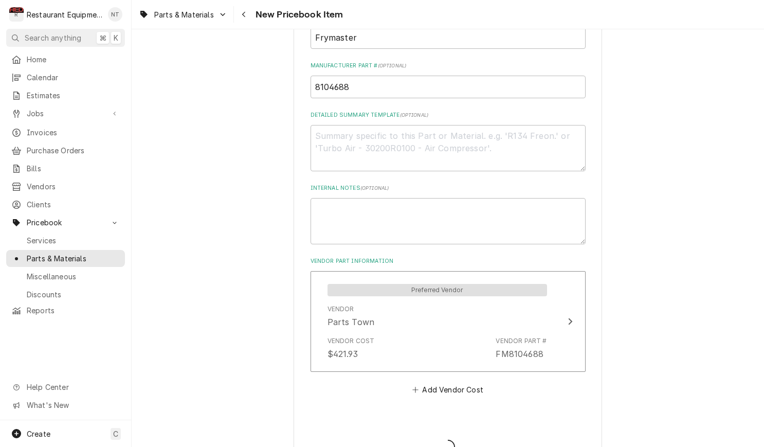
type textarea "x"
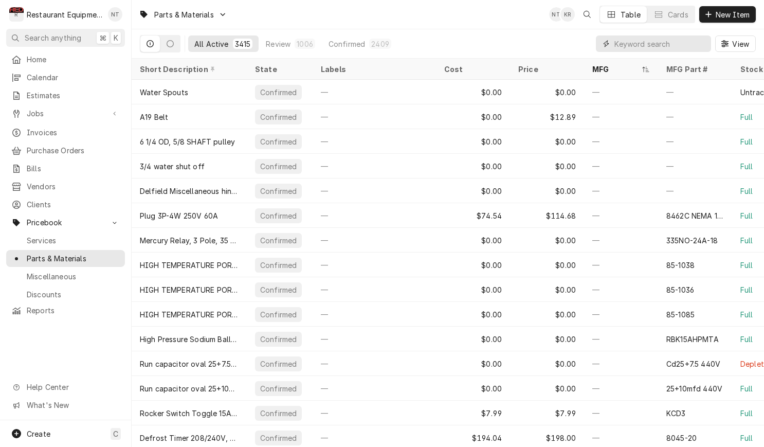
click at [667, 43] on input "Dynamic Content Wrapper" at bounding box center [659, 43] width 91 height 16
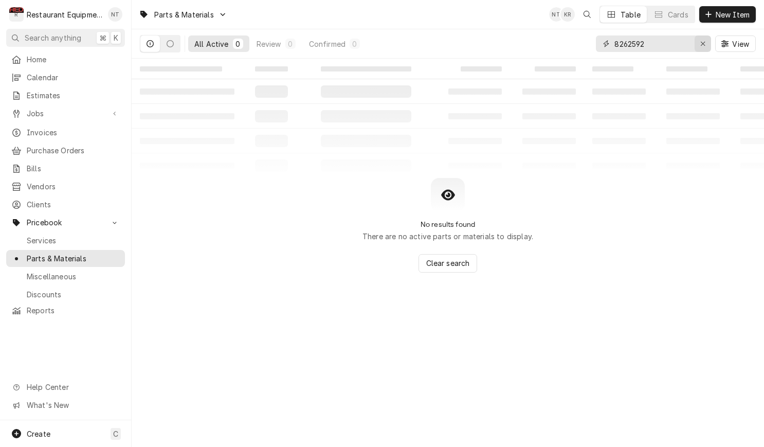
type input "8262592"
click at [701, 41] on icon "Erase input" at bounding box center [703, 43] width 6 height 7
click at [724, 17] on span "New Item" at bounding box center [732, 14] width 38 height 11
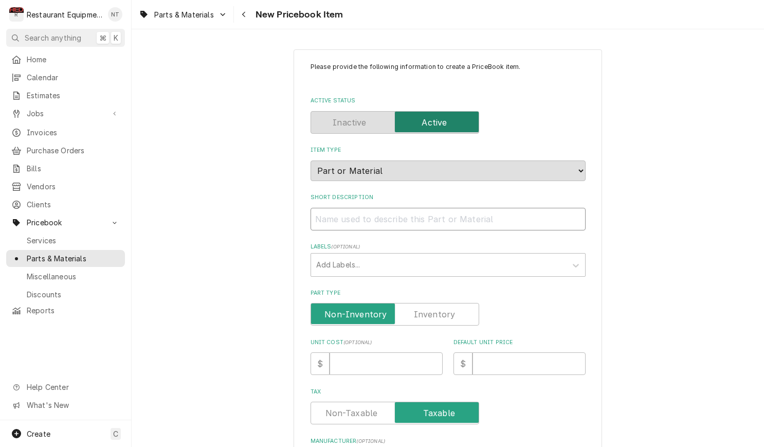
paste input "Frymaster 8262592 Burner Insulation Kit, Full Vat, GL30"
type textarea "x"
type input "Frymaster 8262592 Burner Insulation Kit, Full Vat, GL30"
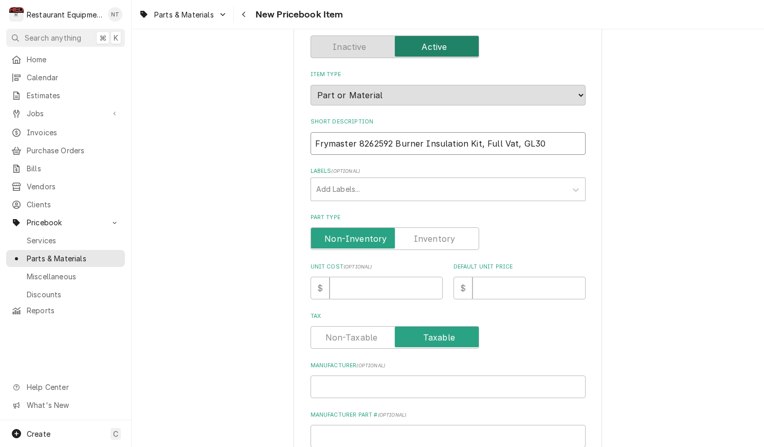
scroll to position [78, 0]
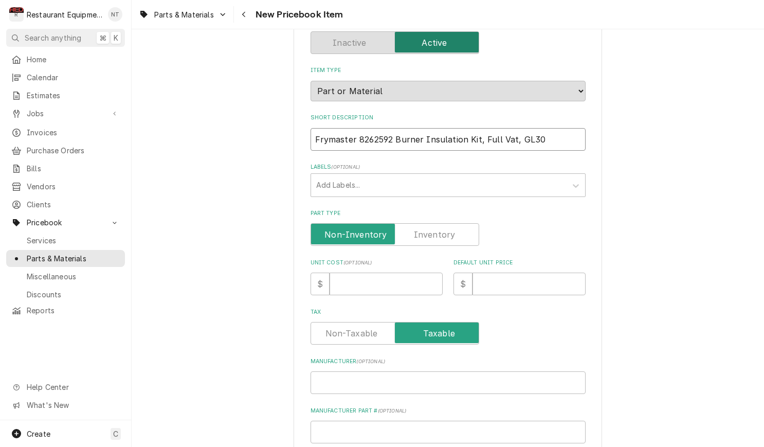
drag, startPoint x: 392, startPoint y: 130, endPoint x: 319, endPoint y: 126, distance: 73.1
click at [319, 128] on input "Frymaster 8262592 Burner Insulation Kit, Full Vat, GL30" at bounding box center [447, 139] width 275 height 23
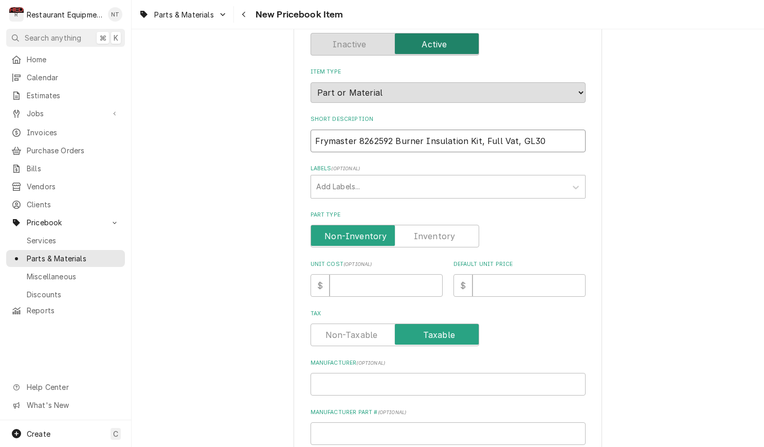
type textarea "x"
type input "Burner Insulation Kit, Full Vat, GL30"
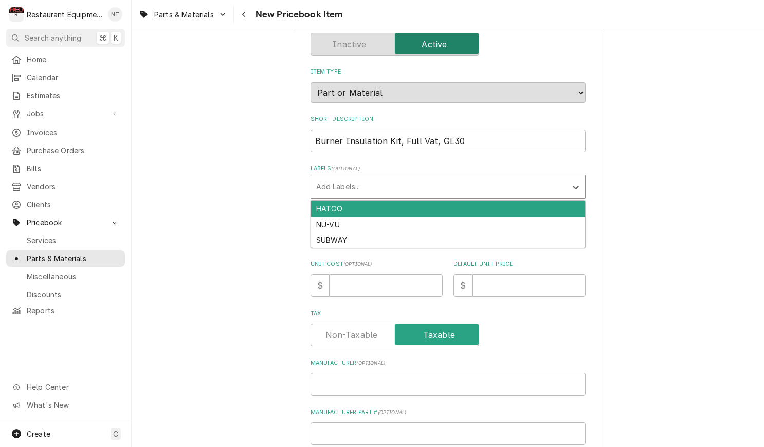
click at [413, 177] on div "Labels" at bounding box center [438, 186] width 245 height 18
click at [401, 164] on label "Labels ( optional )" at bounding box center [447, 168] width 275 height 8
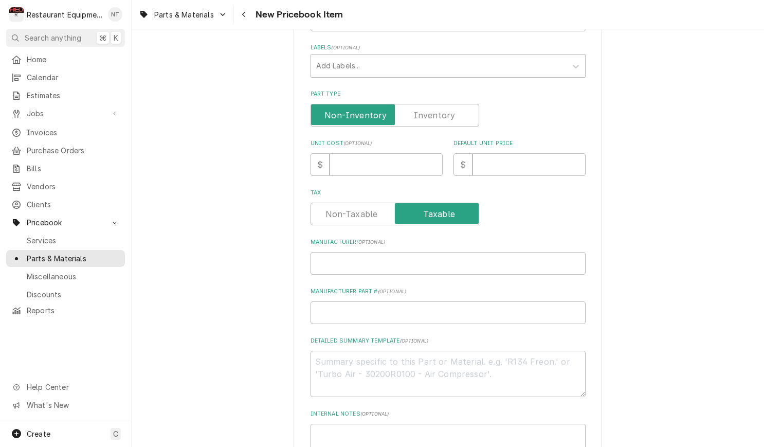
scroll to position [200, 0]
click at [376, 251] on input "Manufacturer ( optional )" at bounding box center [447, 262] width 275 height 23
paste input "Frymaster 8262592"
type textarea "x"
type input "Frymaster 8262592"
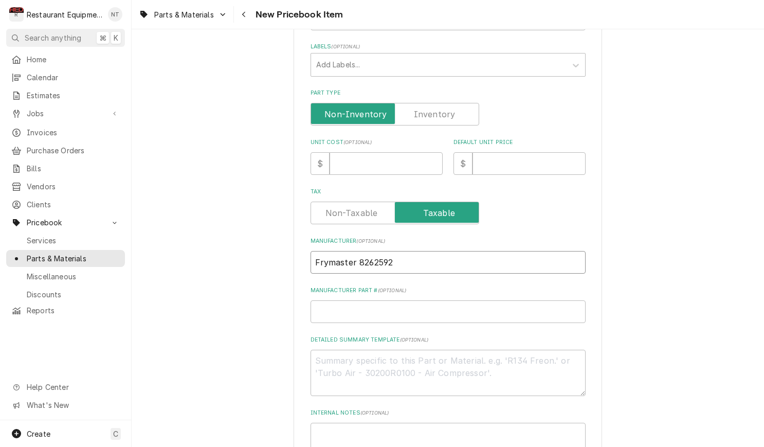
drag, startPoint x: 359, startPoint y: 252, endPoint x: 393, endPoint y: 251, distance: 33.9
click at [393, 251] on input "Frymaster 8262592" at bounding box center [447, 262] width 275 height 23
type textarea "x"
type input "Frymaster"
paste input "8262592"
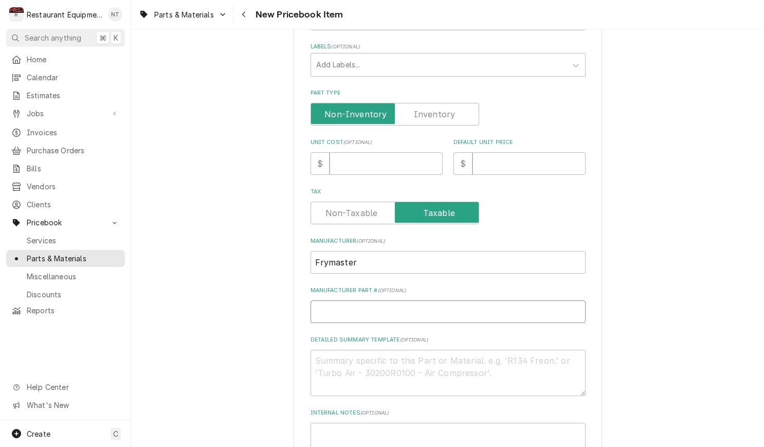
type textarea "x"
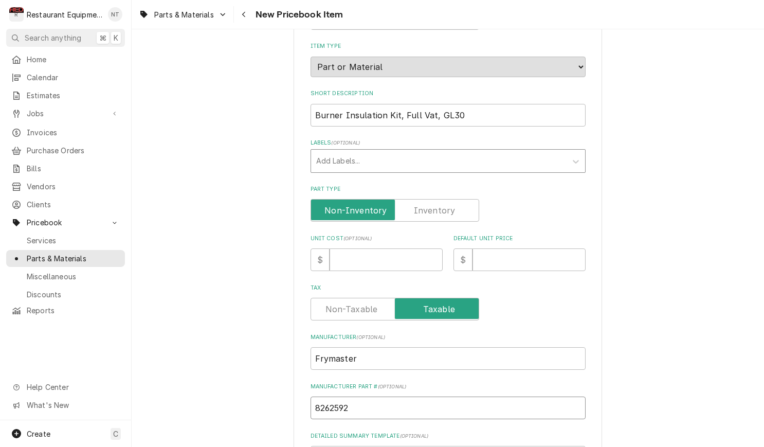
scroll to position [102, 0]
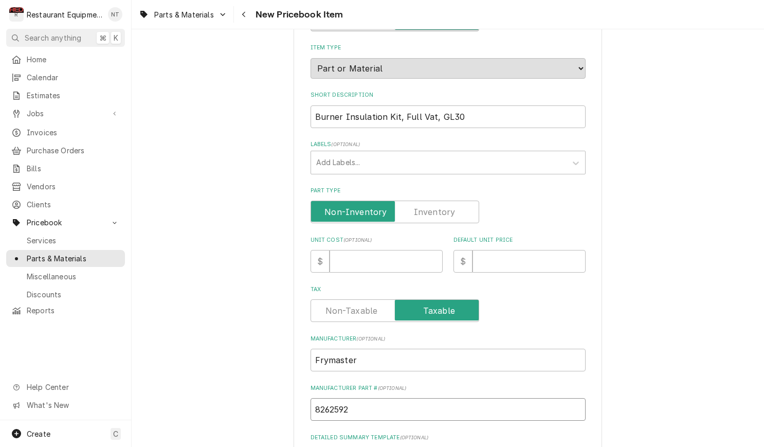
type input "8262592"
click at [391, 250] on input "Unit Cost ( optional )" at bounding box center [385, 261] width 113 height 23
type textarea "x"
type input "9"
type textarea "x"
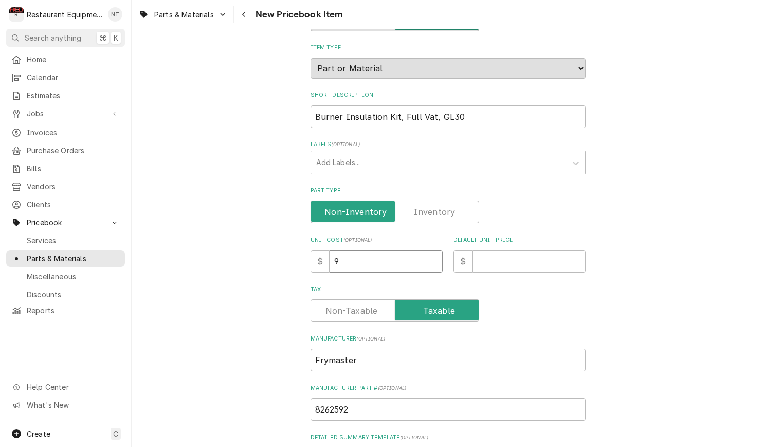
type input "95"
type textarea "x"
type input "95.8"
type textarea "x"
type input "95.80"
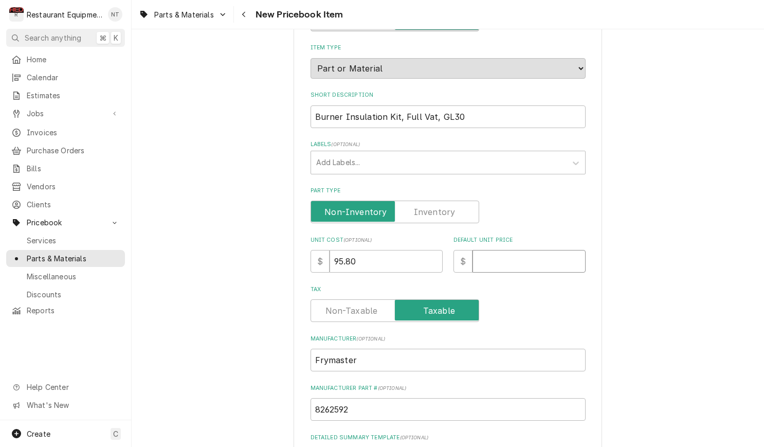
click at [498, 250] on input "Default Unit Price" at bounding box center [528, 261] width 113 height 23
type textarea "x"
type input "1"
type textarea "x"
type input "17"
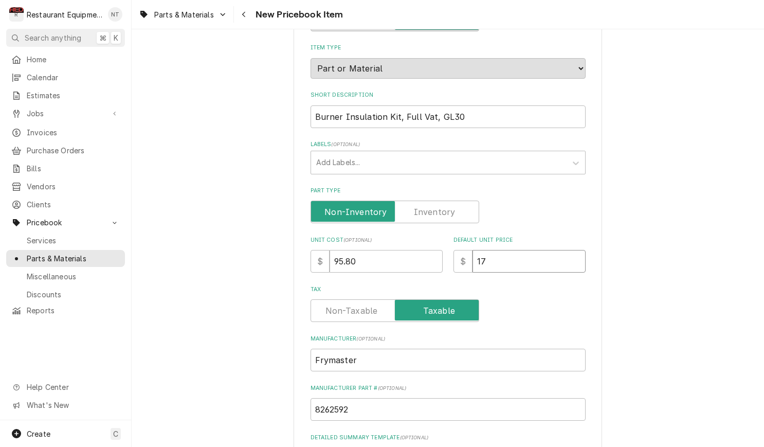
type textarea "x"
type input "174"
type textarea "x"
type input "174.1"
type textarea "x"
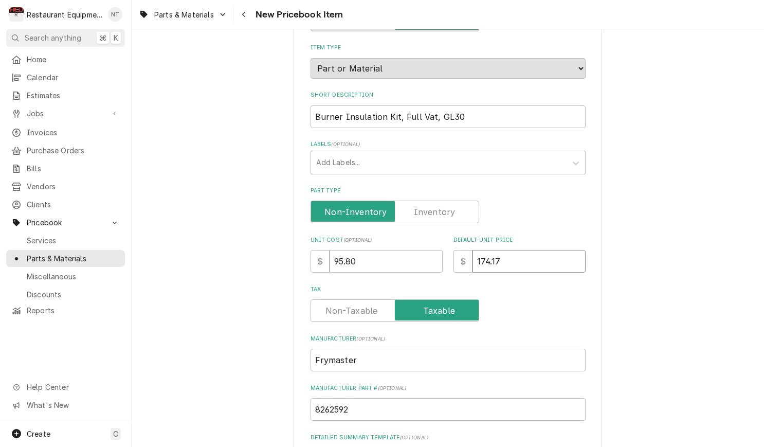
type input "174.17"
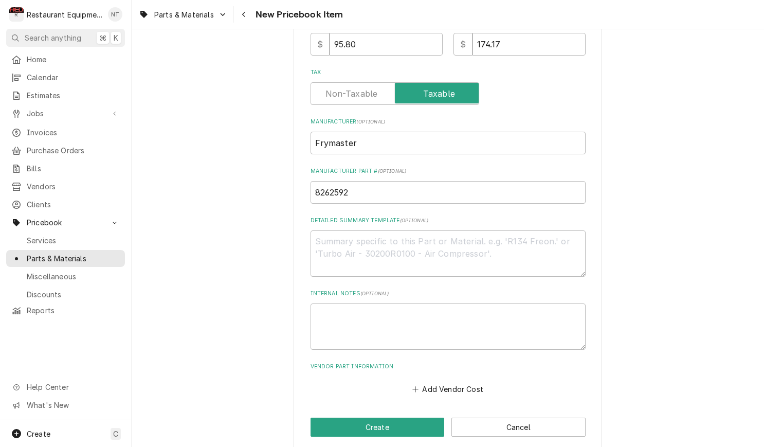
scroll to position [319, 0]
click at [466, 382] on button "Add Vendor Cost" at bounding box center [448, 389] width 75 height 14
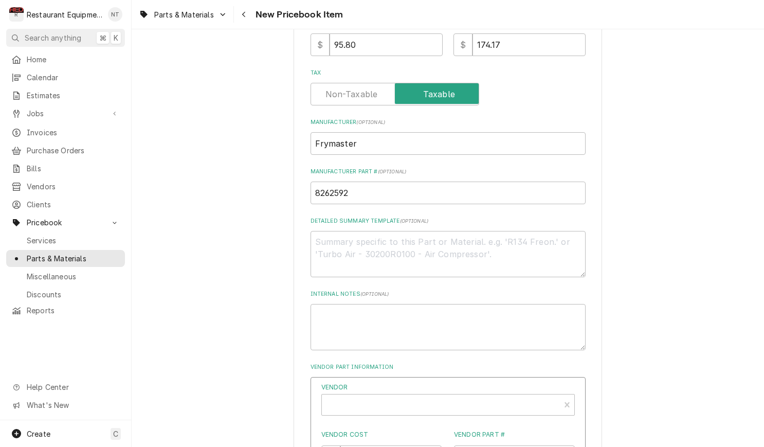
type textarea "x"
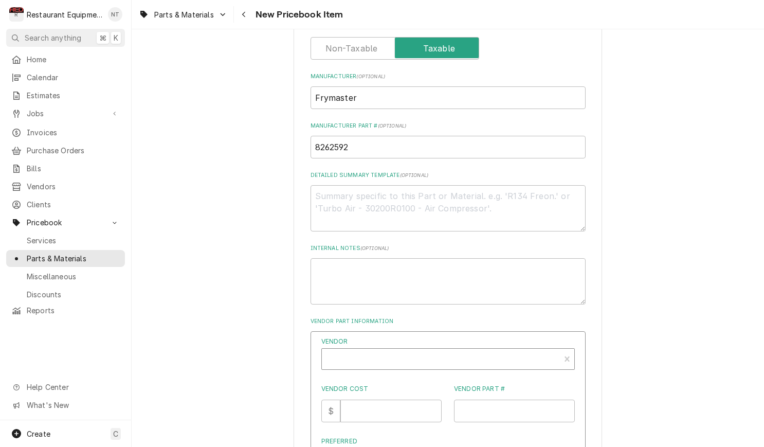
click at [432, 350] on div "Vendor" at bounding box center [441, 362] width 228 height 25
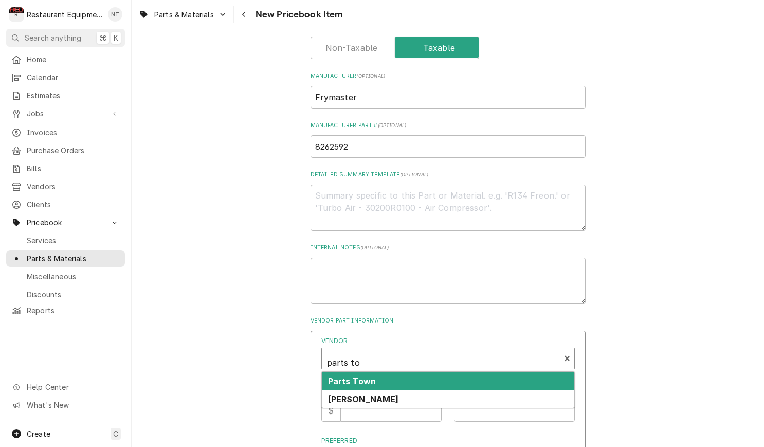
type input "parts tow"
click at [419, 372] on div "Parts Town" at bounding box center [448, 381] width 252 height 18
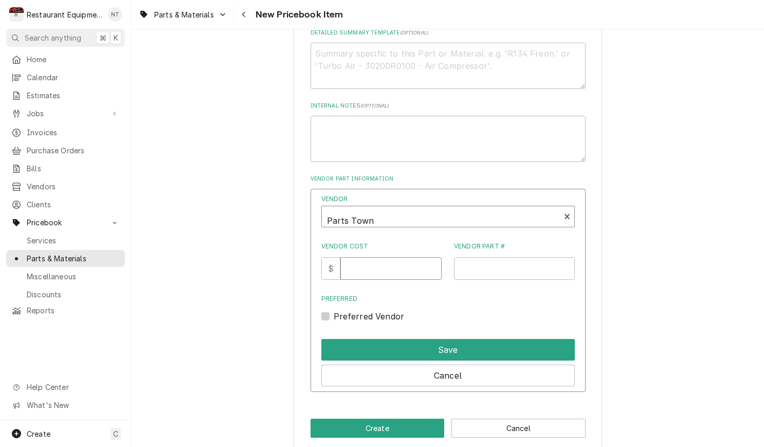
click at [382, 259] on input "Vendor Cost" at bounding box center [390, 268] width 101 height 23
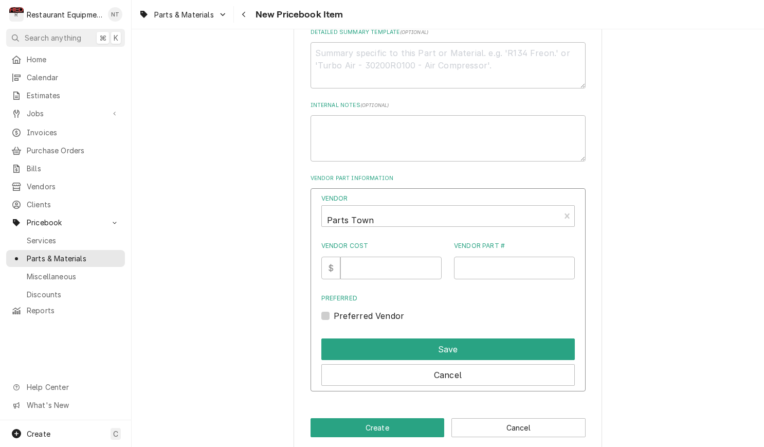
scroll to position [507, 0]
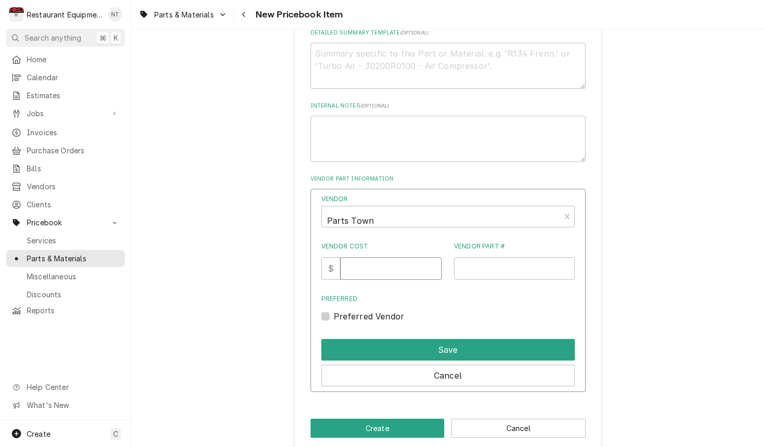
click at [378, 259] on input "Vendor Cost" at bounding box center [390, 268] width 101 height 23
type input "95.80"
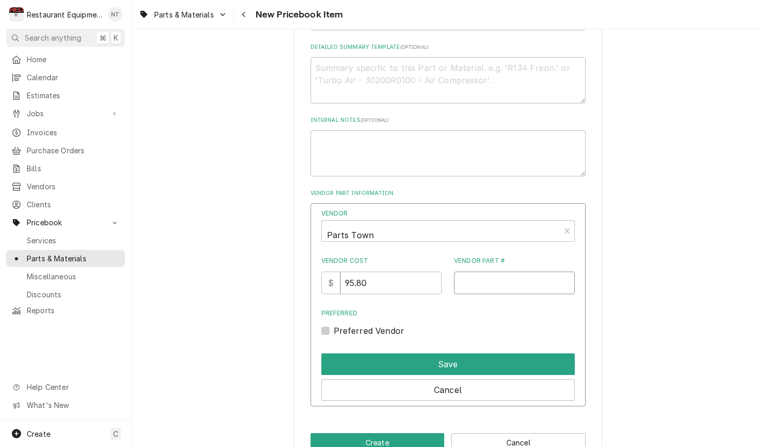
click at [484, 274] on input "Vendor Part #" at bounding box center [514, 282] width 121 height 23
paste input "FM8262592"
type input "FM8262592"
click at [333, 324] on label "Preferred Vendor" at bounding box center [368, 330] width 71 height 12
click at [333, 324] on input "Preferred" at bounding box center [459, 335] width 253 height 23
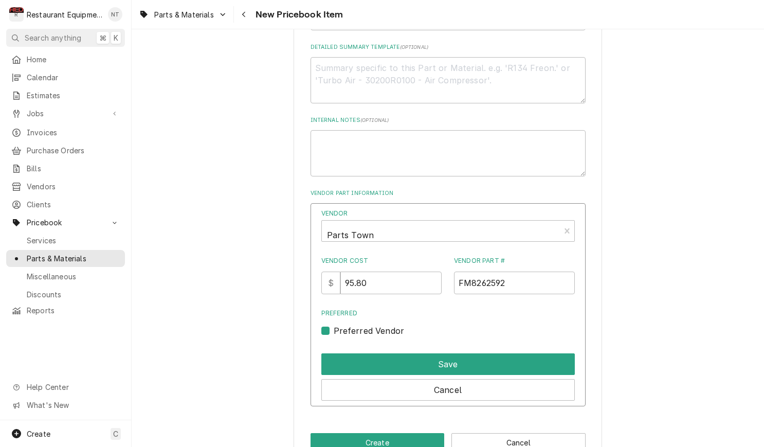
checkbox input "true"
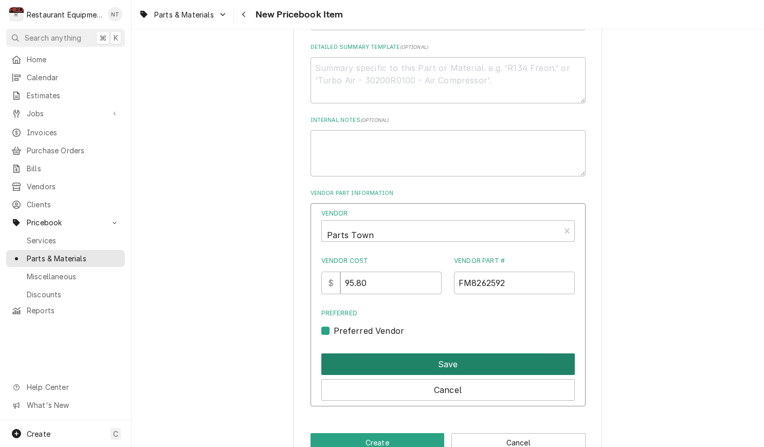
click at [419, 353] on button "Save" at bounding box center [447, 364] width 253 height 22
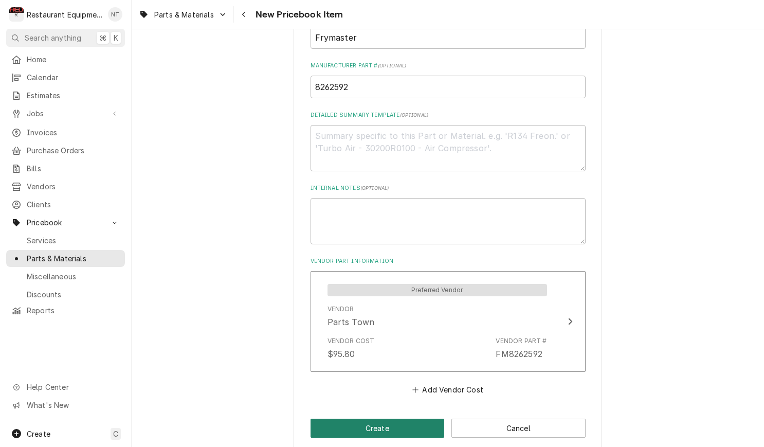
click at [428, 418] on button "Create" at bounding box center [377, 427] width 134 height 19
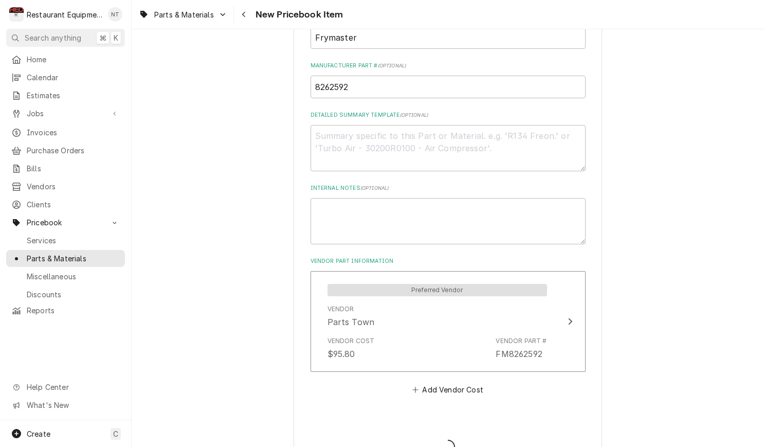
type textarea "x"
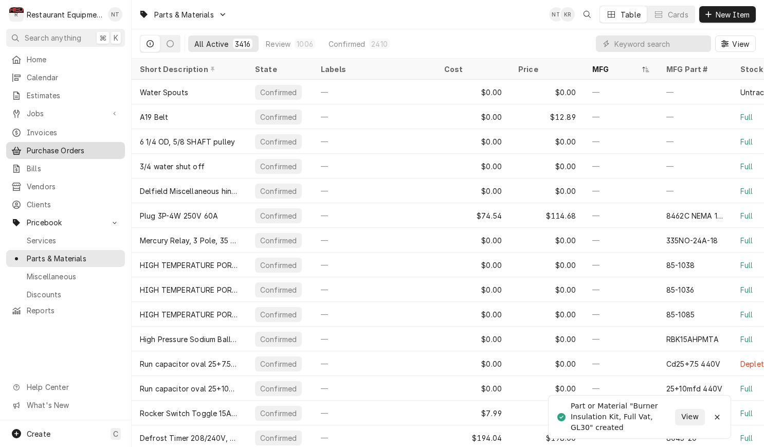
click at [83, 146] on span "Purchase Orders" at bounding box center [73, 150] width 93 height 11
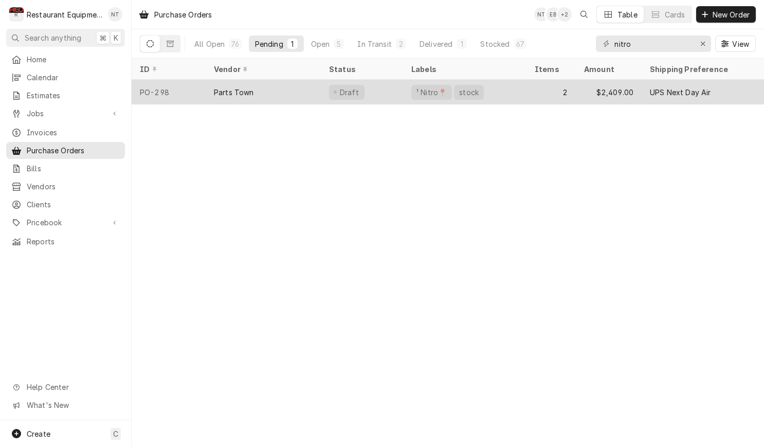
click at [287, 94] on div "Parts Town" at bounding box center [263, 92] width 115 height 25
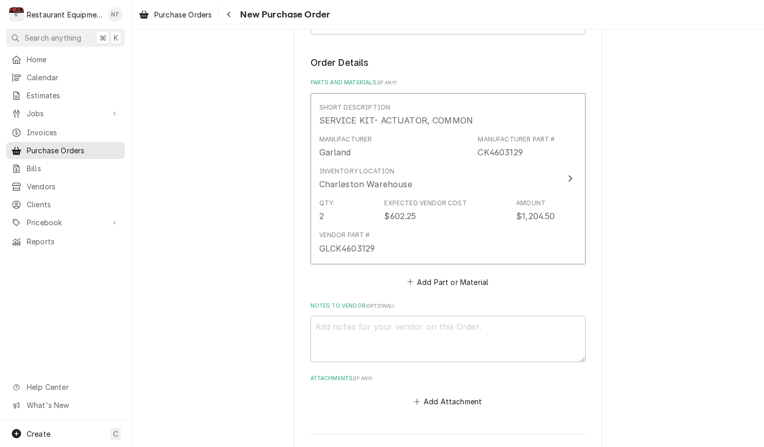
scroll to position [399, 0]
click at [464, 272] on button "Add Part or Material" at bounding box center [447, 279] width 85 height 14
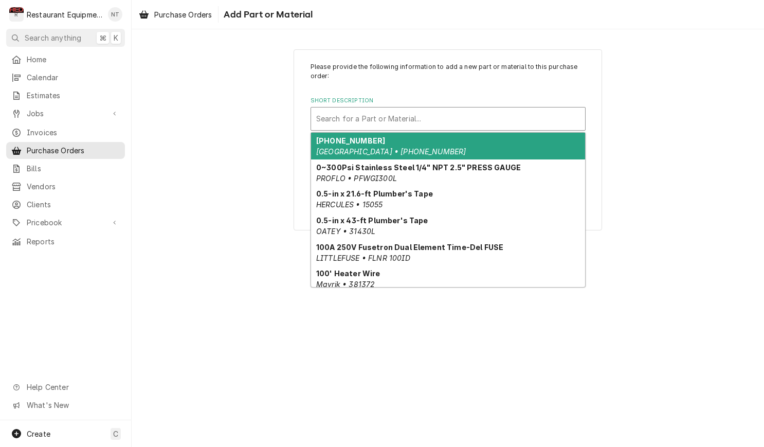
click at [423, 124] on div "Short Description" at bounding box center [448, 118] width 264 height 18
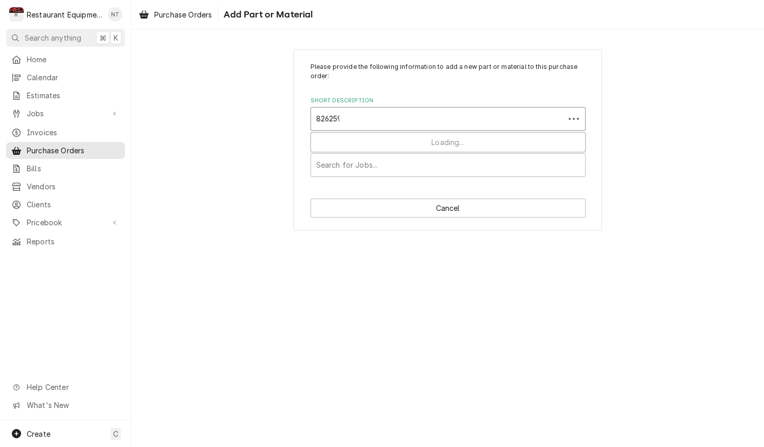
type input "8262592"
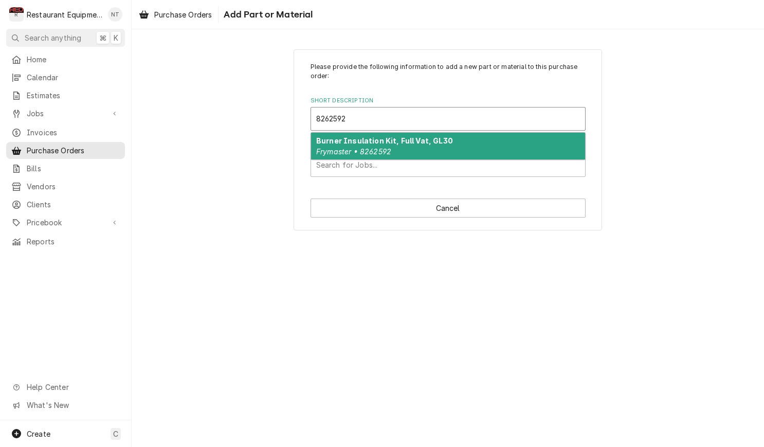
click at [426, 148] on div "Burner Insulation Kit, Full Vat, GL30 Frymaster • 8262592" at bounding box center [448, 146] width 274 height 27
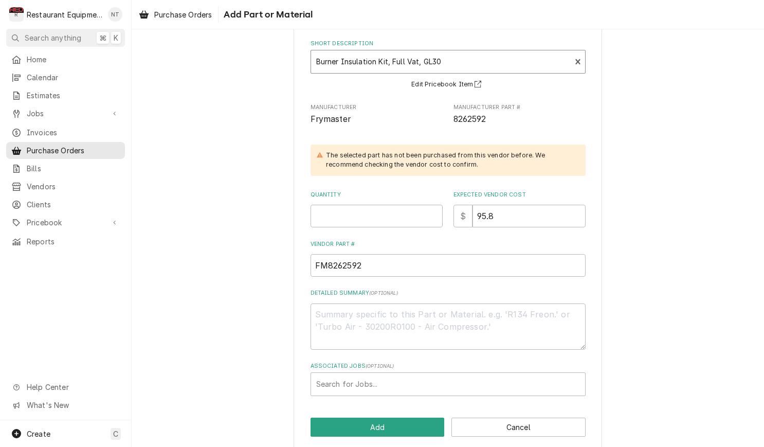
scroll to position [60, 0]
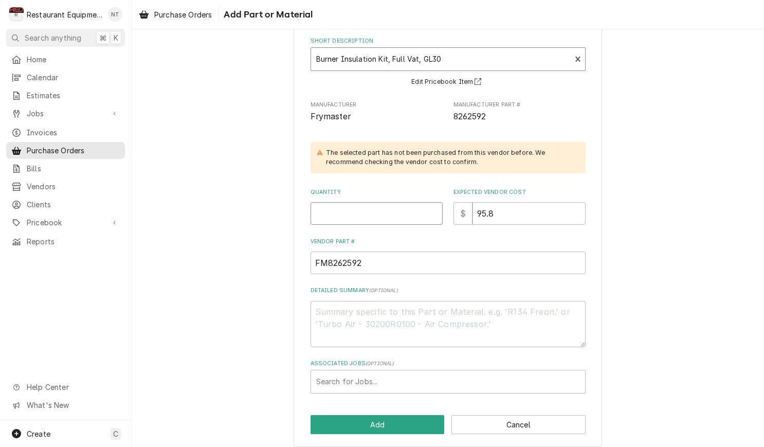
click at [407, 210] on input "Quantity" at bounding box center [376, 213] width 132 height 23
type textarea "x"
type input "1"
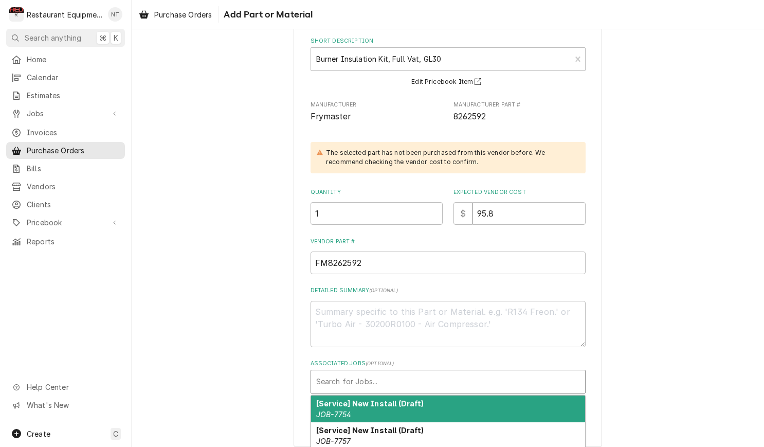
click at [489, 376] on div "Associated Jobs" at bounding box center [448, 381] width 264 height 18
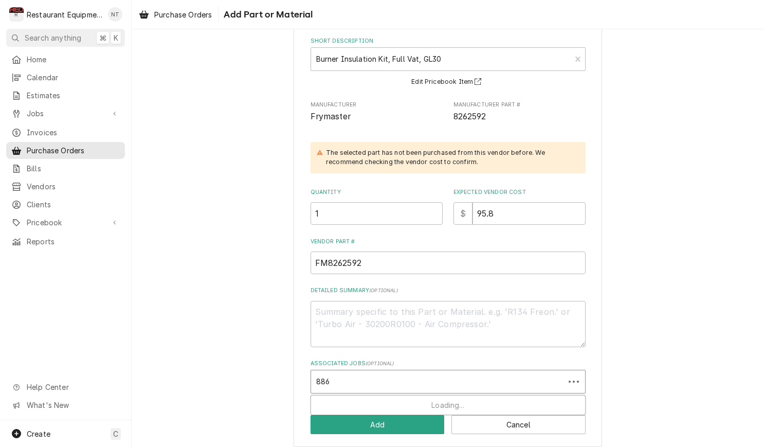
type input "8866"
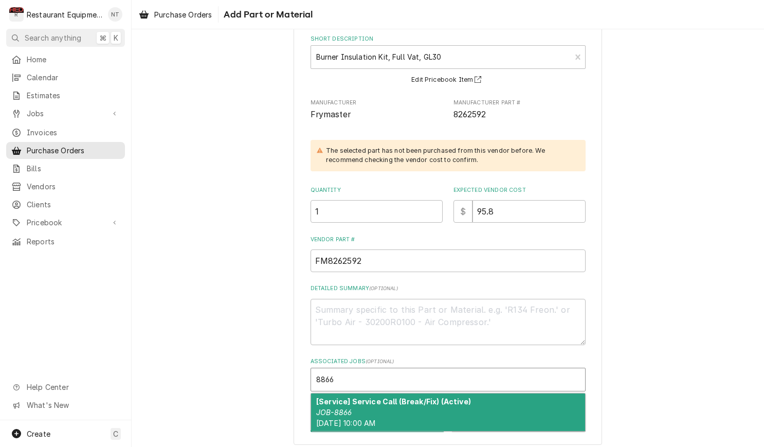
scroll to position [0, 0]
click at [502, 405] on div "[Service] Service Call (Break/Fix) (Active) JOB-8866 Fri, Sep 12th, 2025 - 10:0…" at bounding box center [448, 412] width 274 height 38
type textarea "x"
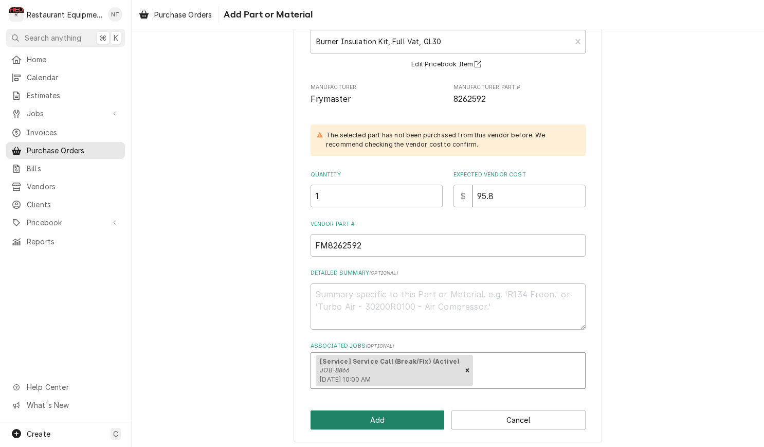
scroll to position [77, 0]
click at [420, 412] on button "Add" at bounding box center [377, 420] width 134 height 19
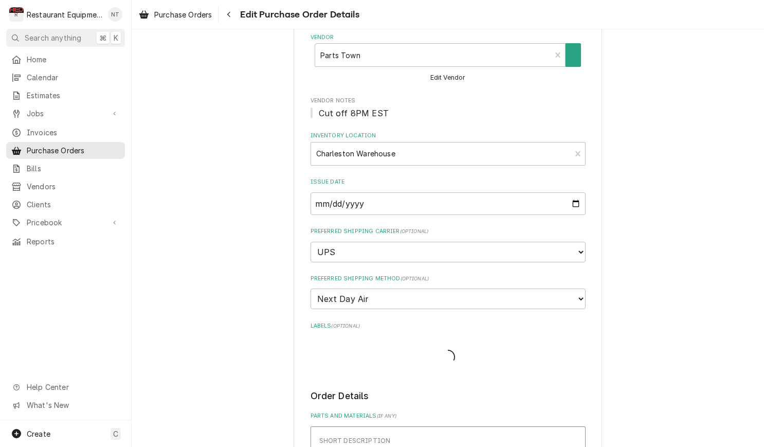
type textarea "x"
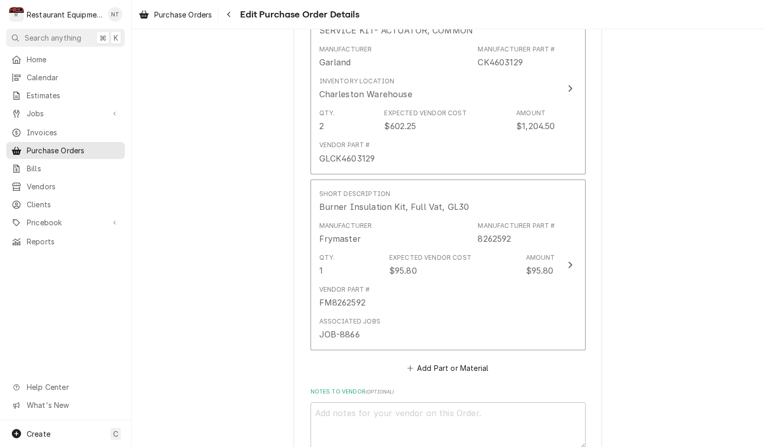
scroll to position [492, 0]
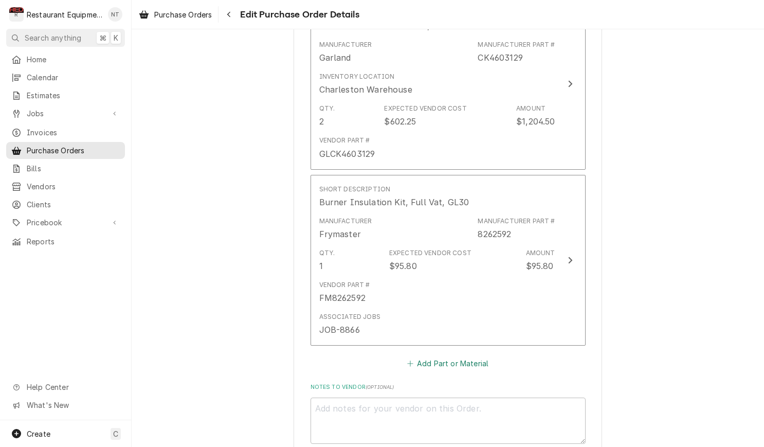
click at [453, 356] on button "Add Part or Material" at bounding box center [447, 363] width 85 height 14
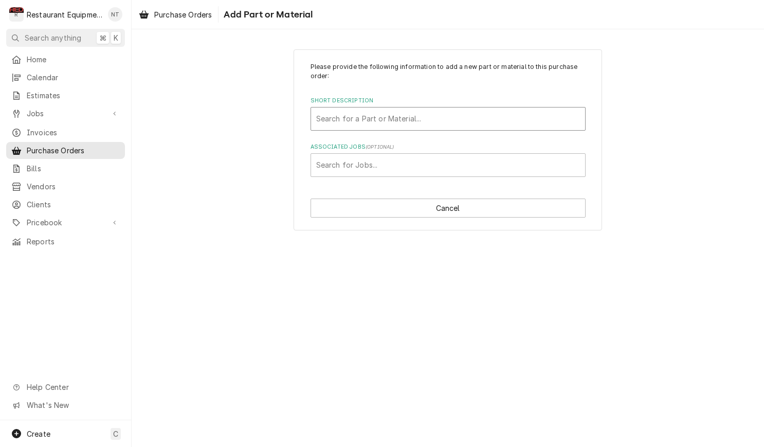
click at [479, 124] on div "Short Description" at bounding box center [448, 118] width 264 height 18
type input "8104688"
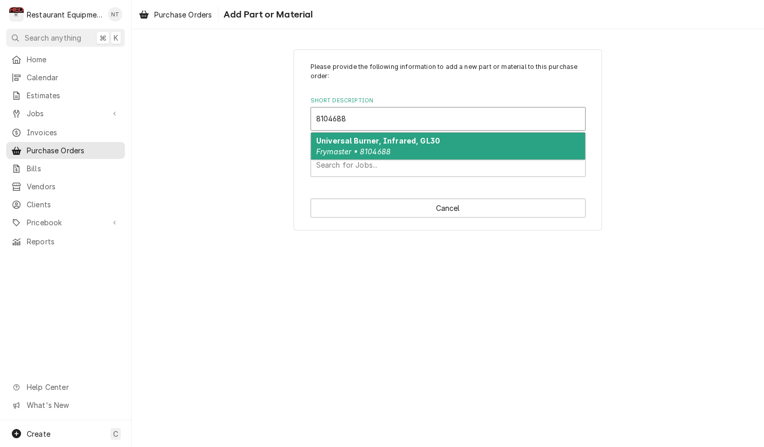
click at [526, 148] on div "Universal Burner, Infrared, GL30 Frymaster • 8104688" at bounding box center [448, 146] width 274 height 27
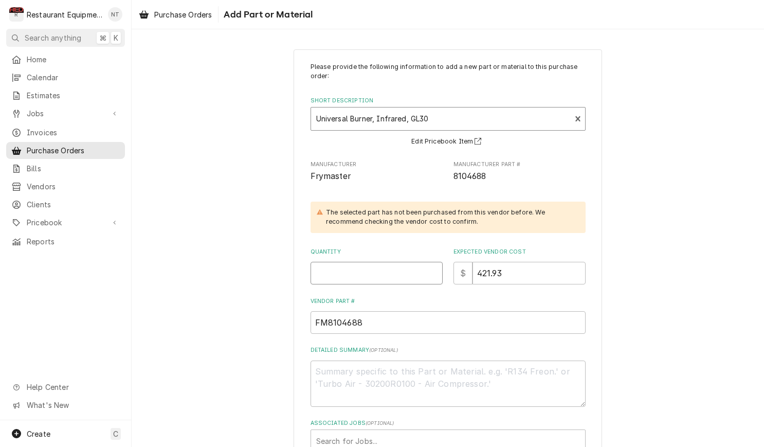
click at [397, 271] on input "Quantity" at bounding box center [376, 273] width 132 height 23
type textarea "x"
type input "2"
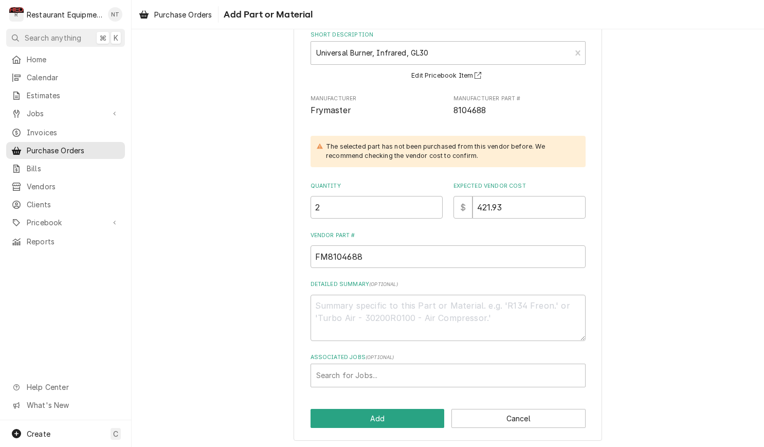
scroll to position [65, 0]
click at [472, 378] on div "Associated Jobs" at bounding box center [448, 375] width 264 height 18
type input "8866"
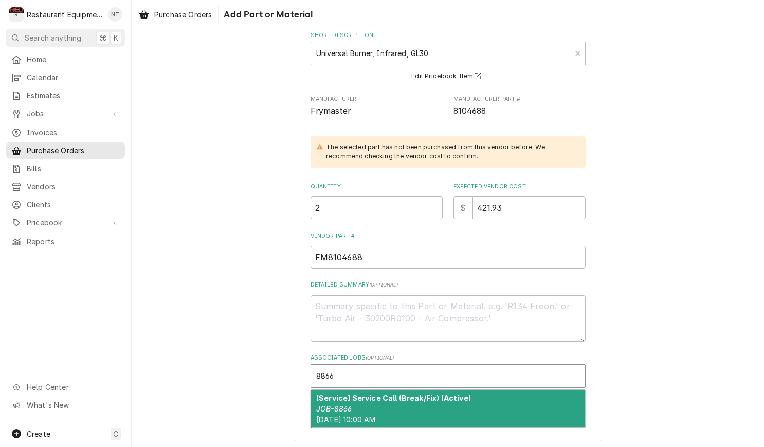
click at [473, 393] on div "[Service] Service Call (Break/Fix) (Active) JOB-8866 Fri, Sep 12th, 2025 - 10:0…" at bounding box center [448, 409] width 274 height 38
type textarea "x"
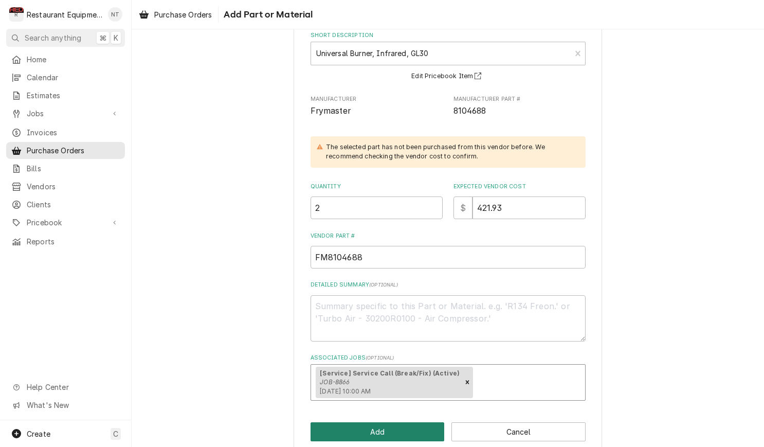
click at [422, 431] on button "Add" at bounding box center [377, 431] width 134 height 19
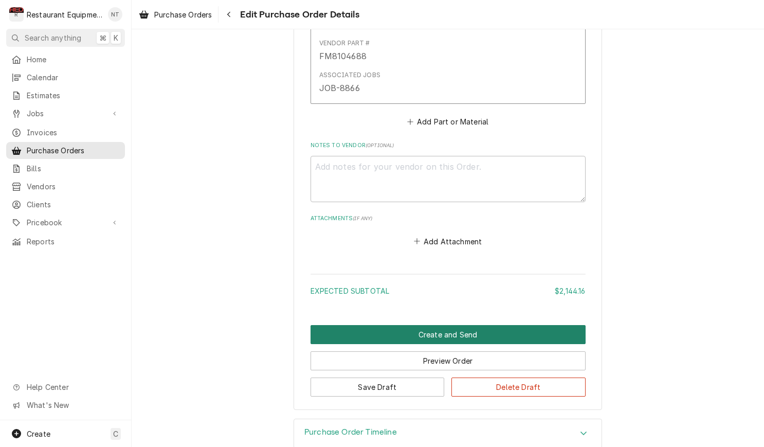
scroll to position [909, 0]
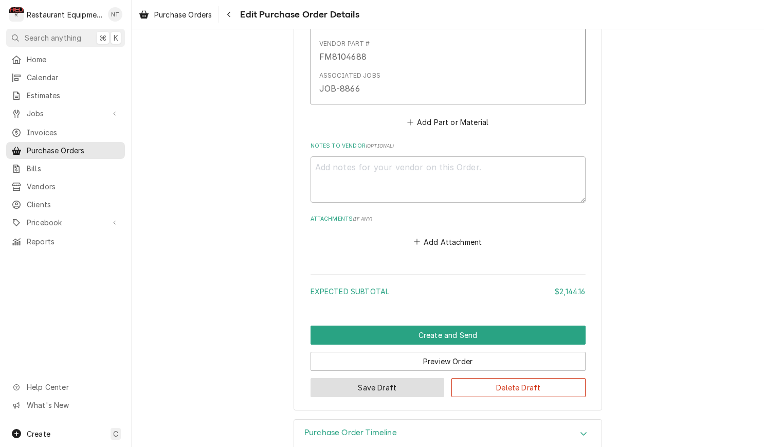
click at [416, 378] on button "Save Draft" at bounding box center [377, 387] width 134 height 19
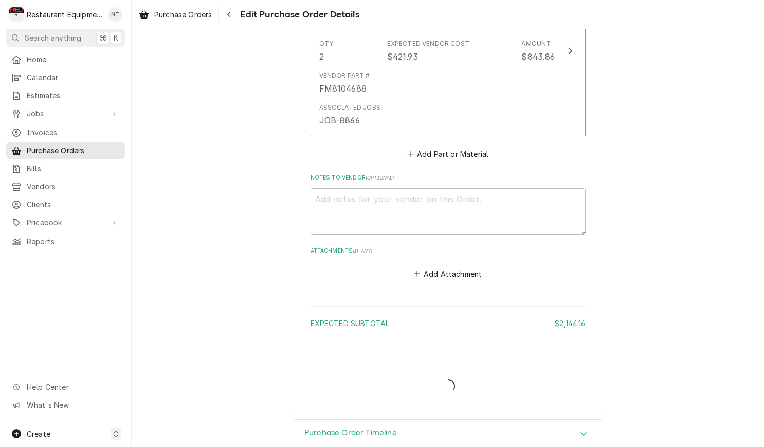
type textarea "x"
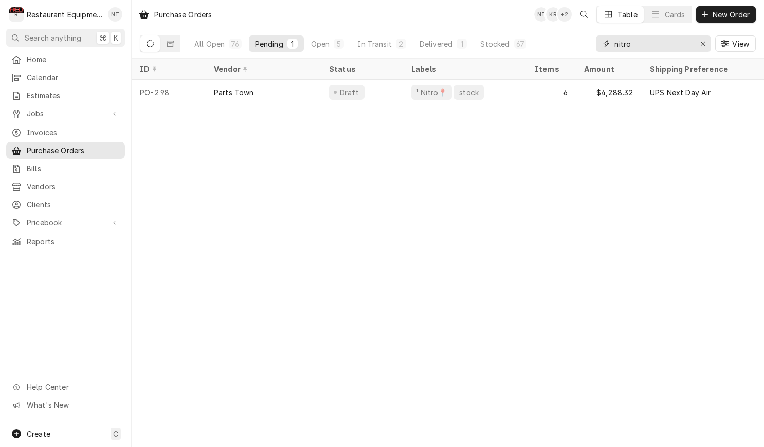
drag, startPoint x: 643, startPoint y: 49, endPoint x: 599, endPoint y: 52, distance: 44.3
click at [589, 51] on div "All Open 76 Pending 1 Open 5 In Transit 2 Delivered 1 Stocked 67 nitro View" at bounding box center [448, 43] width 616 height 29
click at [374, 36] on button "In Transit 2" at bounding box center [381, 43] width 61 height 16
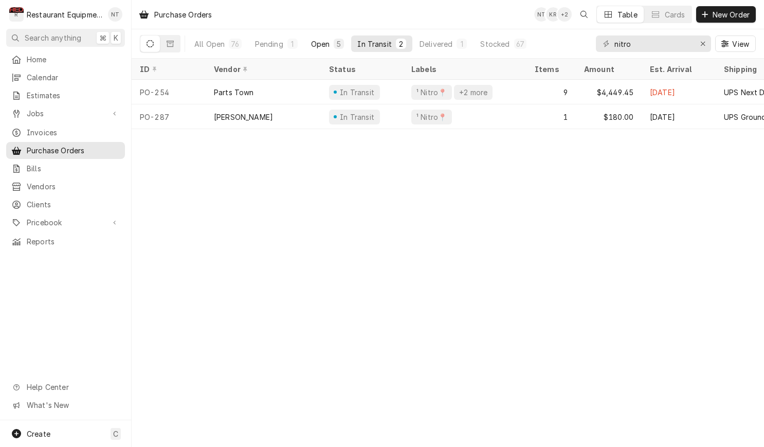
click at [326, 43] on div "Open" at bounding box center [320, 44] width 19 height 11
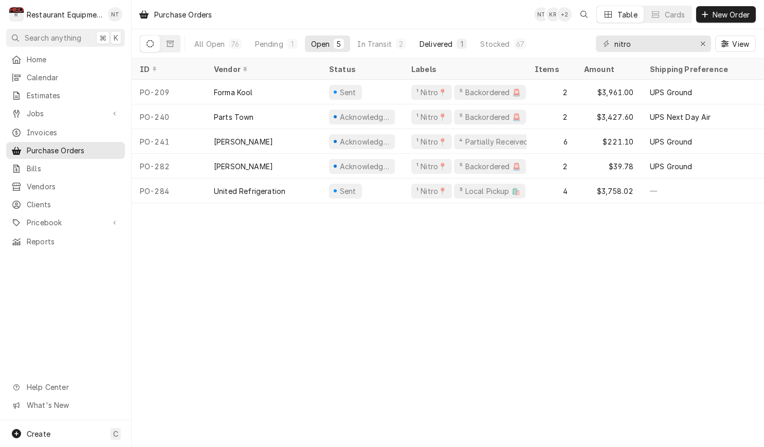
click at [426, 41] on div "Delivered" at bounding box center [435, 44] width 33 height 11
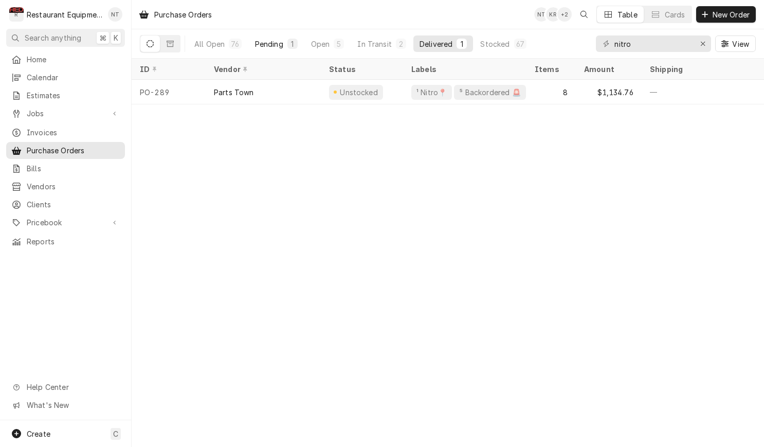
click at [263, 43] on div "Pending" at bounding box center [269, 44] width 28 height 11
click at [315, 44] on div "Open" at bounding box center [320, 44] width 19 height 11
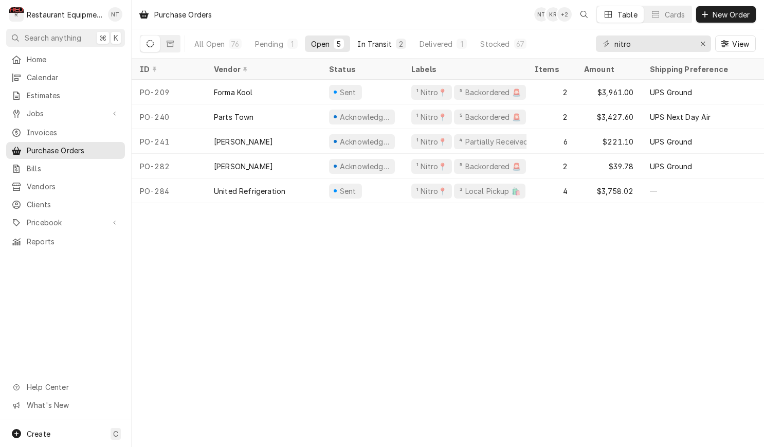
click at [375, 44] on div "In Transit" at bounding box center [374, 44] width 34 height 11
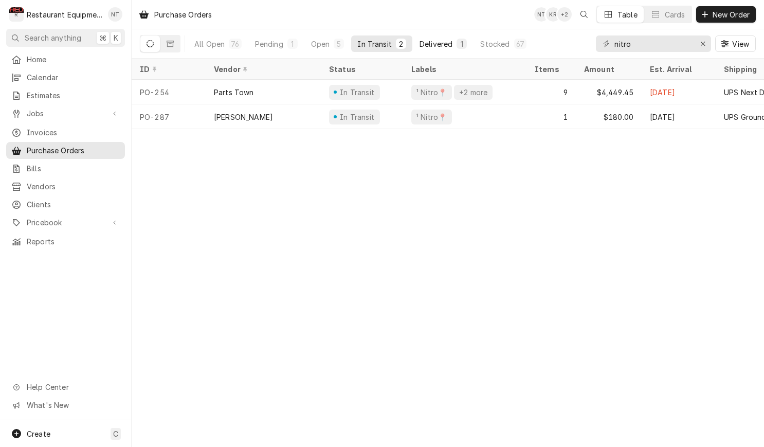
click at [423, 36] on button "Delivered 1" at bounding box center [443, 43] width 60 height 16
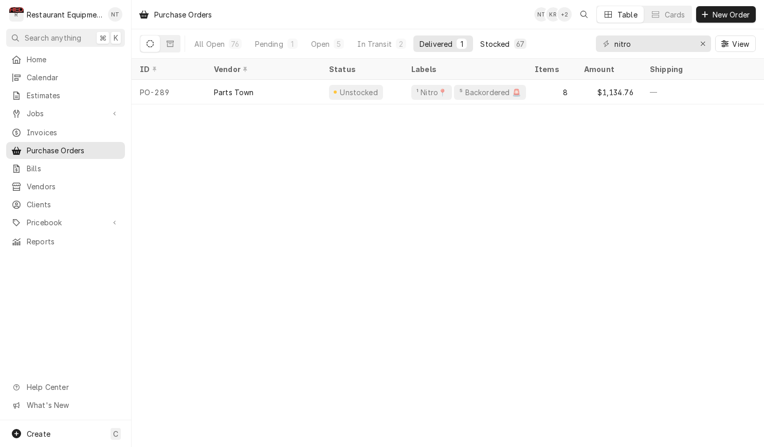
drag, startPoint x: 471, startPoint y: 35, endPoint x: 485, endPoint y: 42, distance: 15.2
click at [471, 35] on div "All Open 76 Pending 1 Open 5 In Transit 2 Delivered 1 Stocked 67" at bounding box center [360, 43] width 344 height 16
click at [490, 43] on div "Stocked" at bounding box center [494, 44] width 29 height 11
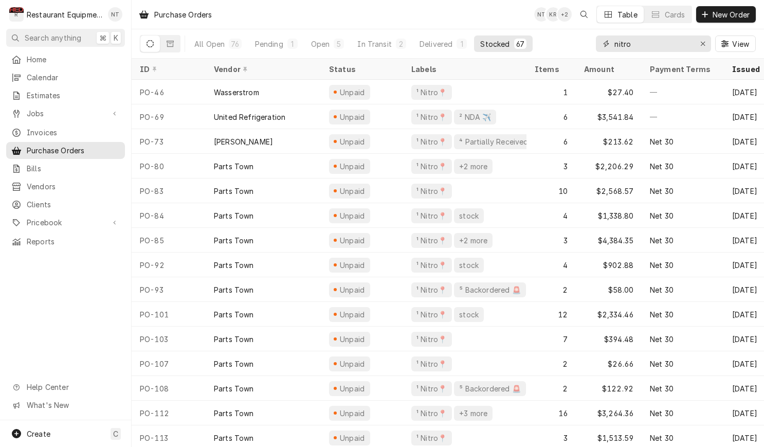
drag, startPoint x: 632, startPoint y: 46, endPoint x: 618, endPoint y: 48, distance: 13.5
click at [612, 50] on div "nitro" at bounding box center [653, 43] width 115 height 16
click at [702, 44] on icon "Erase input" at bounding box center [702, 44] width 4 height 4
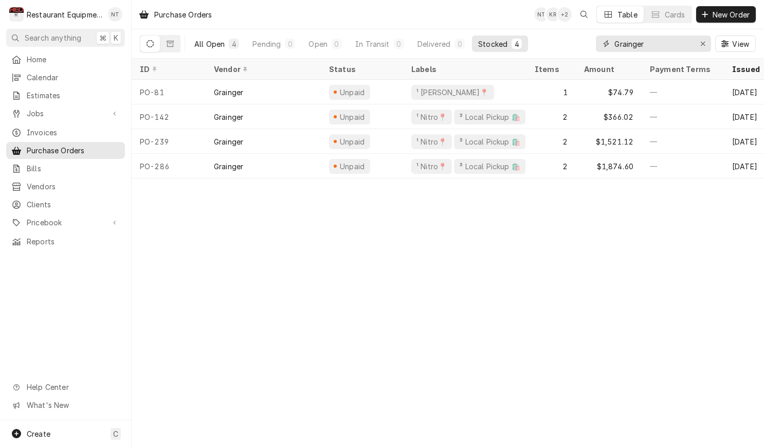
type input "Grainger"
click at [237, 43] on div "4" at bounding box center [234, 44] width 10 height 10
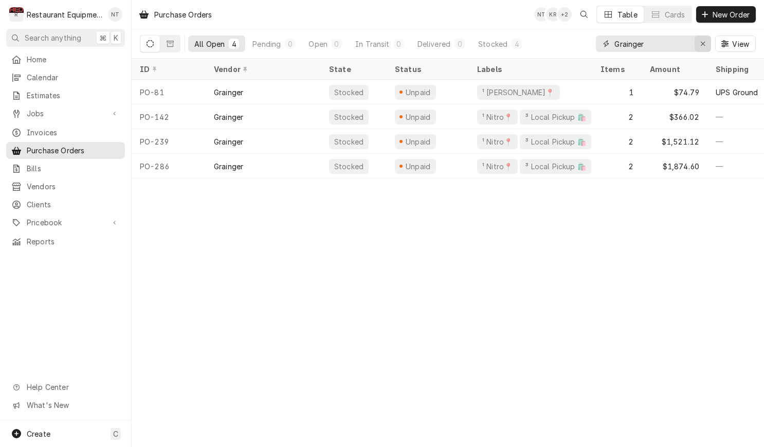
click at [702, 43] on icon "Erase input" at bounding box center [703, 43] width 6 height 7
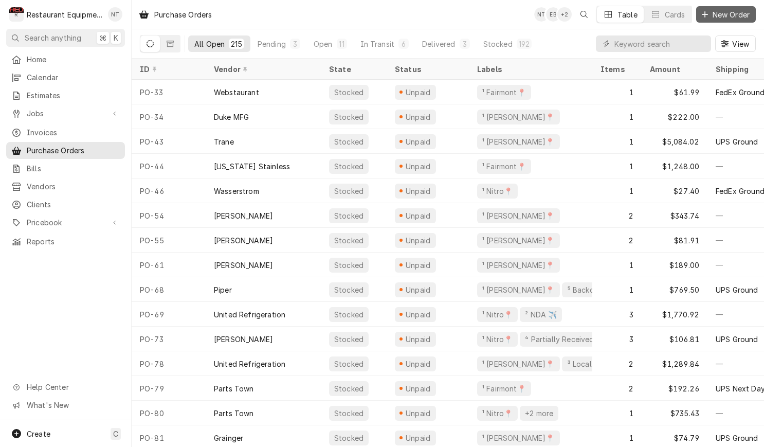
click at [703, 17] on icon "Dynamic Content Wrapper" at bounding box center [704, 14] width 6 height 7
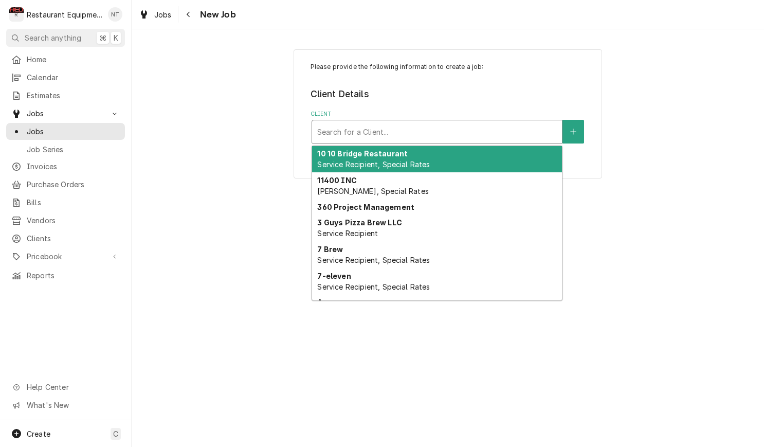
click at [486, 127] on div "Client" at bounding box center [436, 131] width 239 height 18
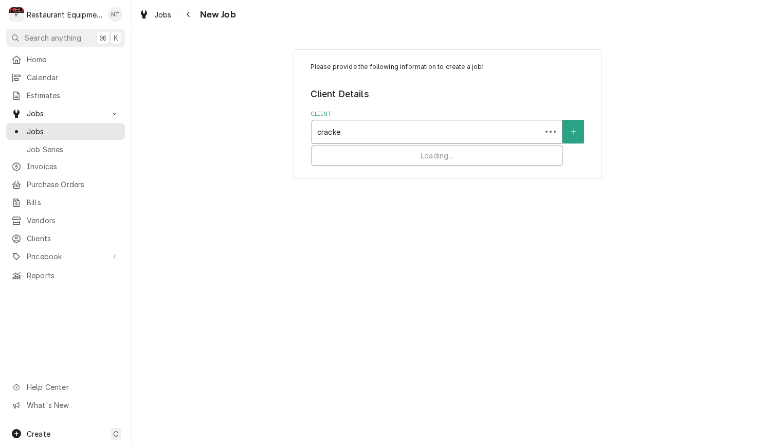
type input "cracker"
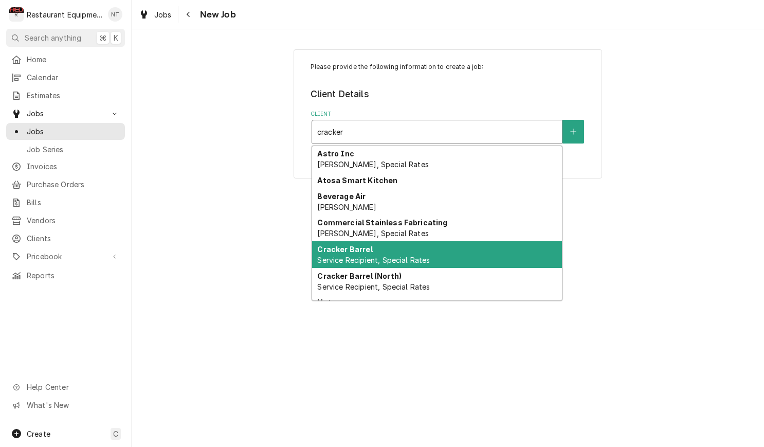
click at [474, 254] on div "Cracker Barrel Service Recipient, Special Rates" at bounding box center [437, 254] width 250 height 27
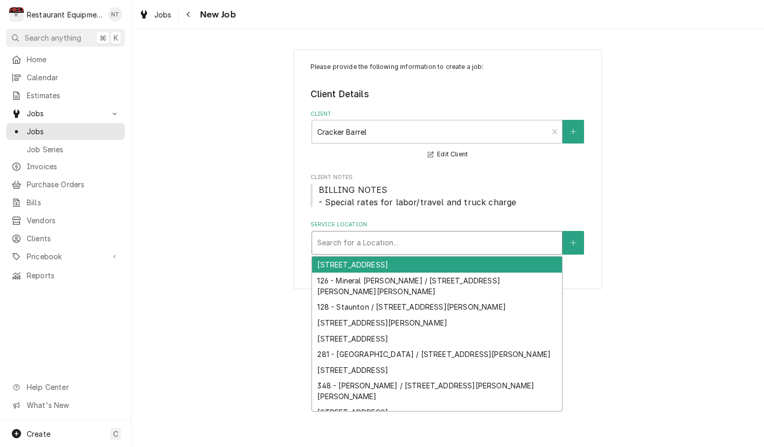
click at [458, 237] on div "Service Location" at bounding box center [436, 242] width 239 height 18
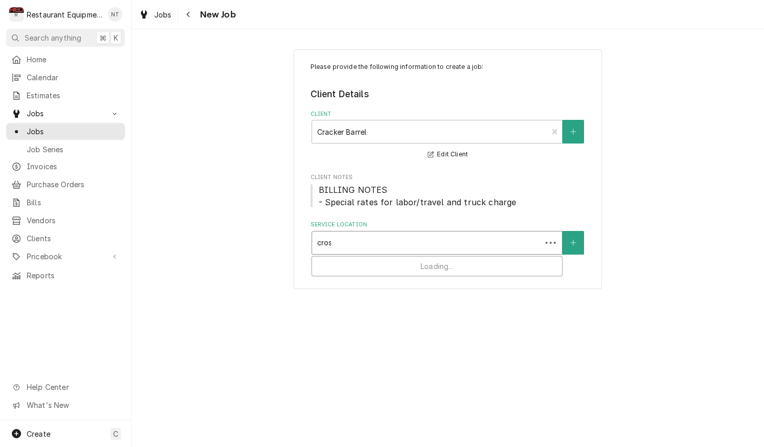
type input "cross"
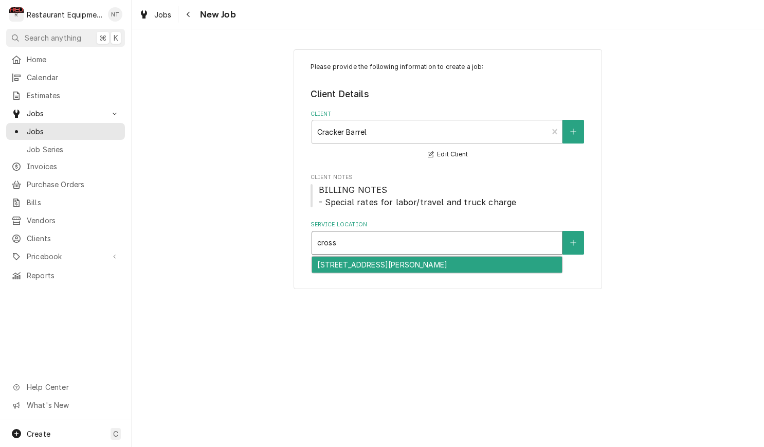
click at [479, 269] on div "[STREET_ADDRESS][PERSON_NAME]" at bounding box center [437, 264] width 250 height 16
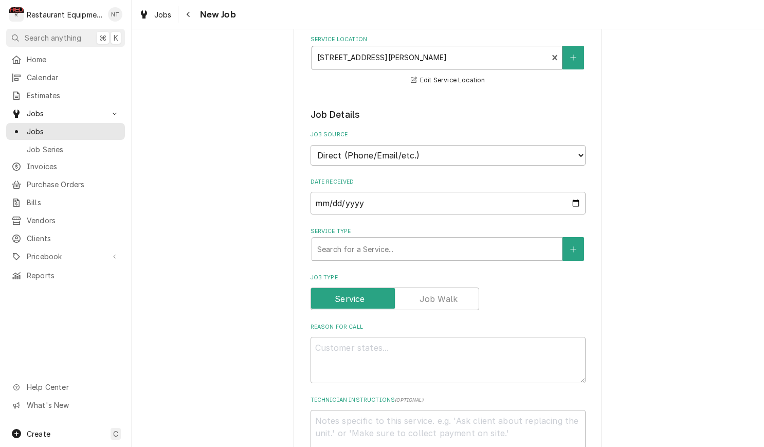
scroll to position [188, 0]
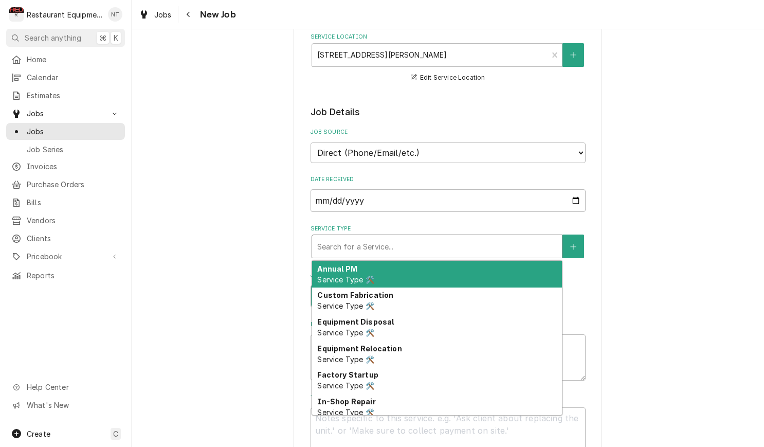
click at [464, 244] on div "Service Type" at bounding box center [436, 246] width 239 height 18
type textarea "x"
type input "b"
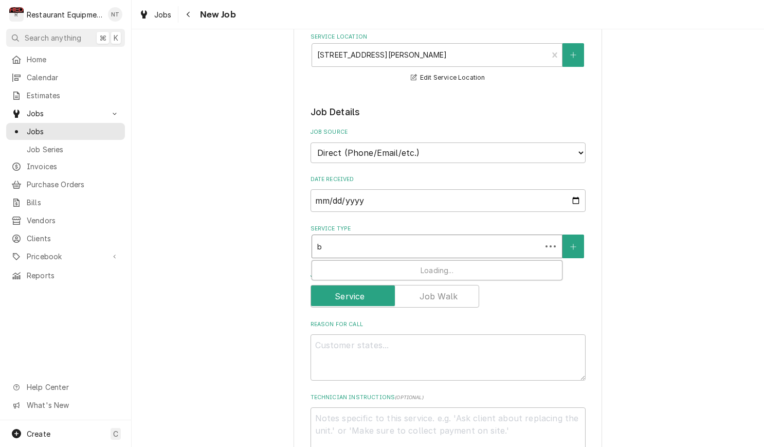
type textarea "x"
type input "br"
type textarea "x"
type input "bre"
type textarea "x"
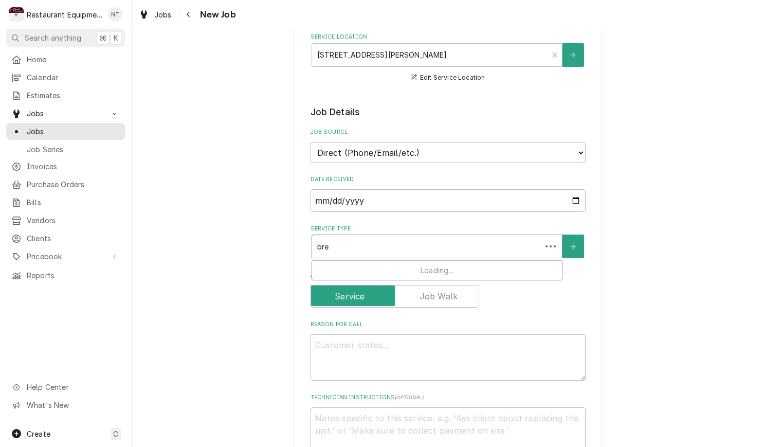
type input "brea"
type textarea "x"
type input "break"
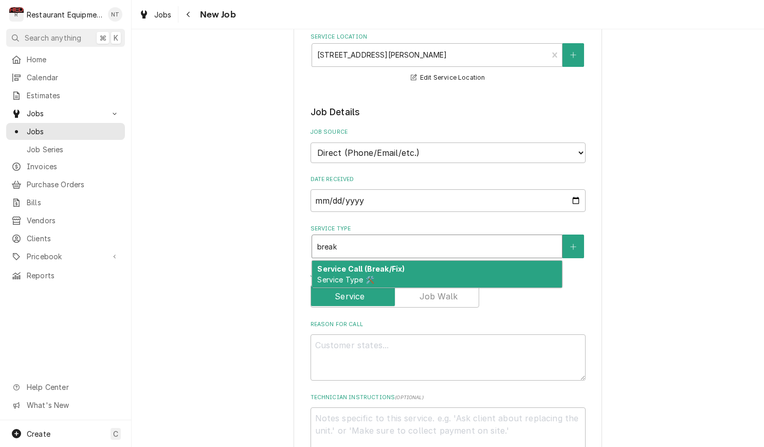
click at [446, 268] on div "Service Call (Break/Fix) Service Type 🛠️" at bounding box center [437, 274] width 250 height 27
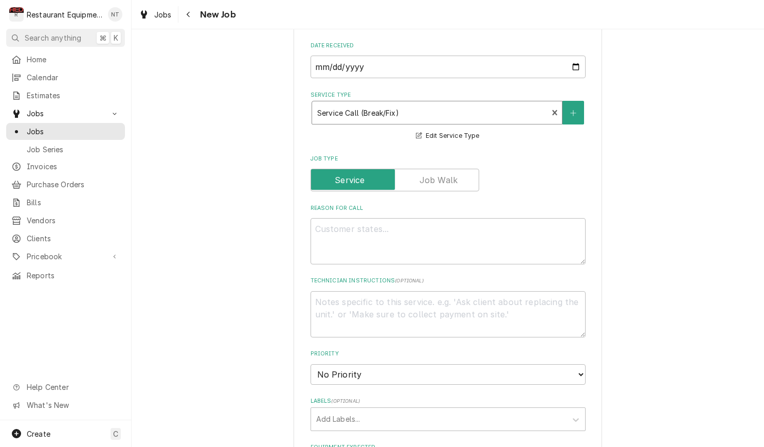
scroll to position [326, 0]
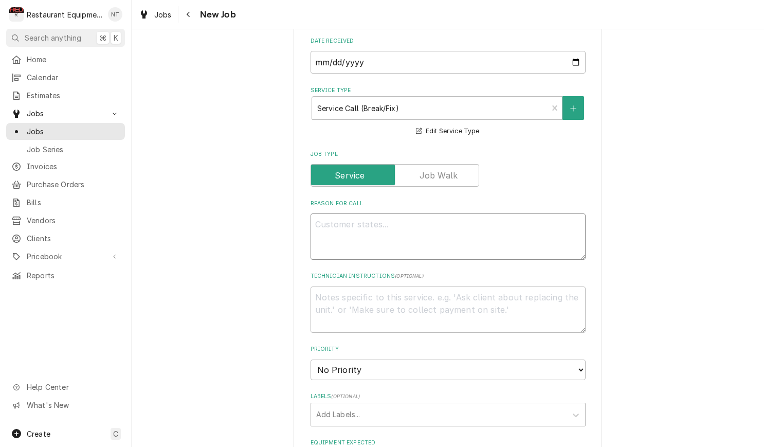
drag, startPoint x: 489, startPoint y: 236, endPoint x: 496, endPoint y: 234, distance: 7.5
click at [490, 234] on textarea "Reason For Call" at bounding box center [447, 236] width 275 height 46
paste textarea ""WALK IN / ELECTRICAL / OUTLET / BROKEN/MISSING PARTS / The burglar alarm in th…"
type textarea "x"
type textarea ""WALK IN / ELECTRICAL / OUTLET / BROKEN/MISSING PARTS / The burglar alarm in th…"
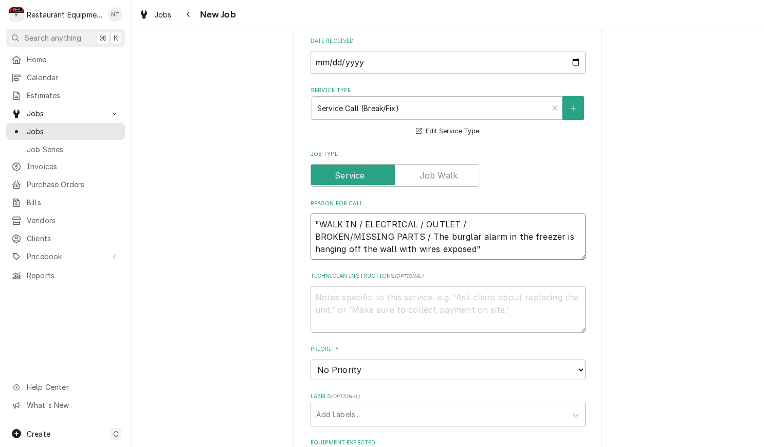
type textarea "x"
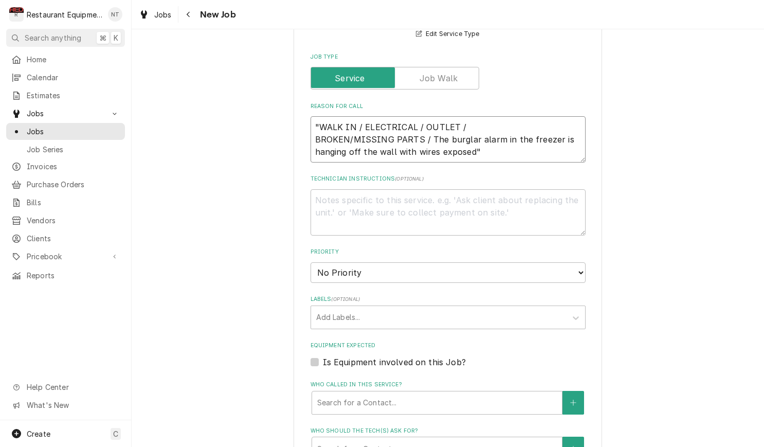
scroll to position [423, 0]
type textarea ""WALK IN / ELECTRICAL / OUTLET / BROKEN/MISSING PARTS / The burglar alarm in th…"
select select "2"
click at [549, 307] on div "Labels" at bounding box center [438, 316] width 245 height 18
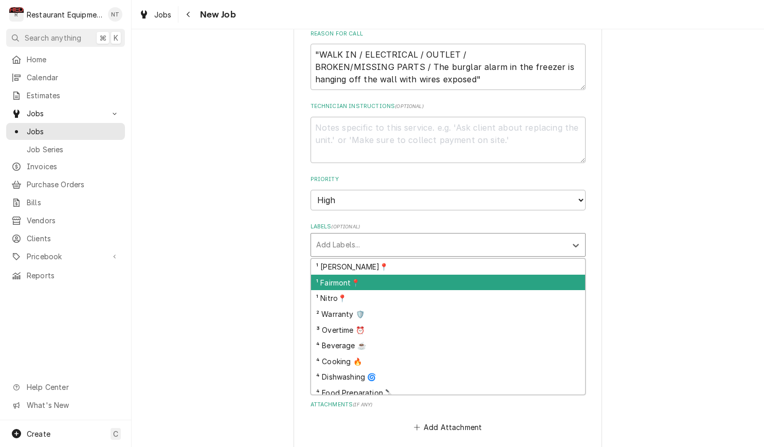
scroll to position [511, 0]
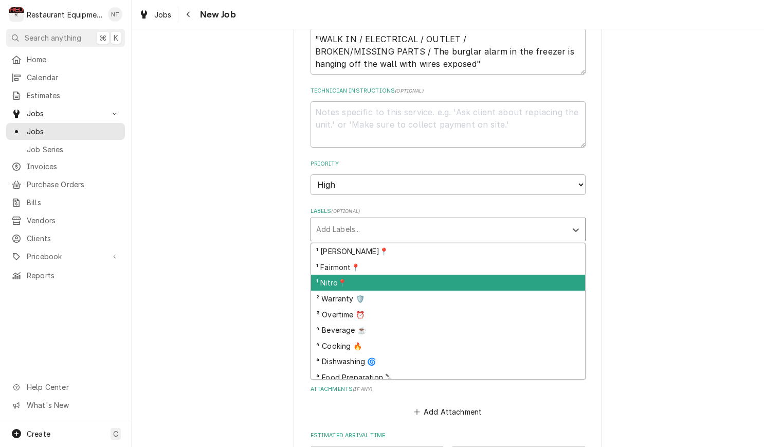
click at [461, 274] on div "¹ Nitro📍" at bounding box center [448, 282] width 274 height 16
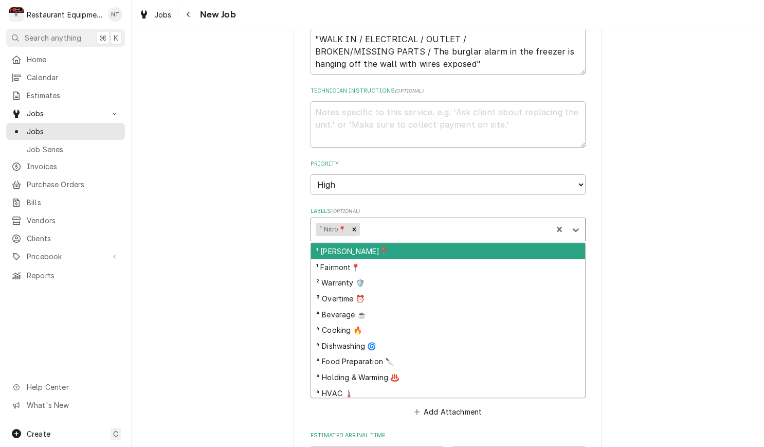
click at [468, 220] on div "Labels" at bounding box center [454, 229] width 186 height 18
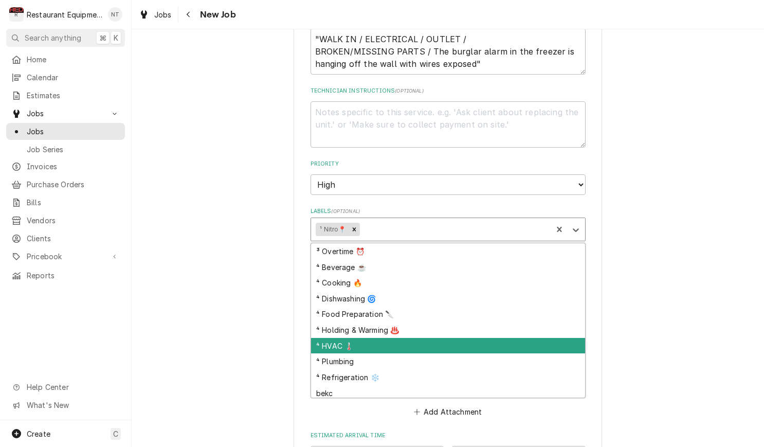
scroll to position [52, 0]
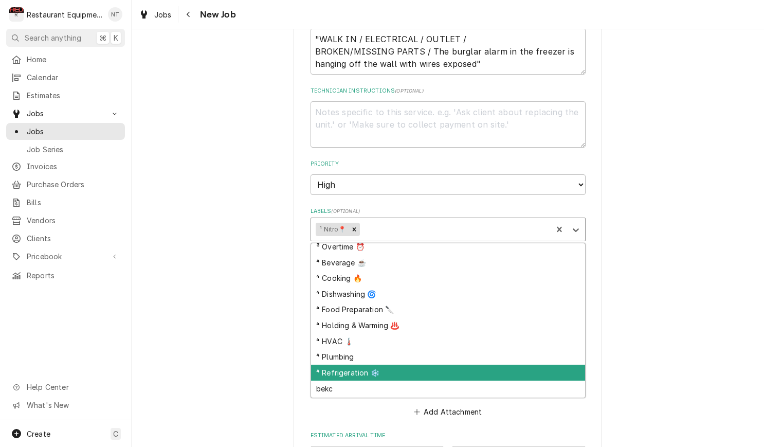
click at [545, 364] on div "⁴ Refrigeration ❄️" at bounding box center [448, 372] width 274 height 16
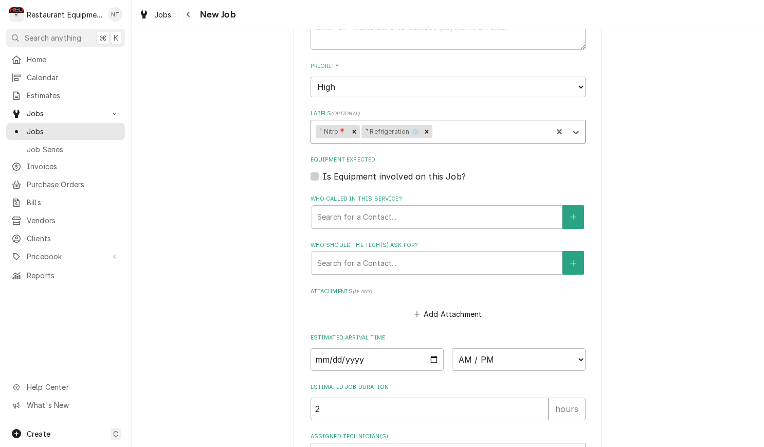
scroll to position [609, 0]
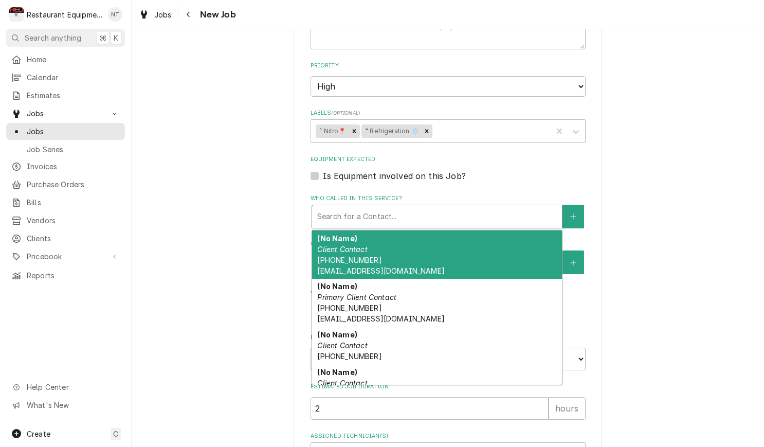
click at [495, 205] on div "Search for a Contact..." at bounding box center [436, 217] width 251 height 24
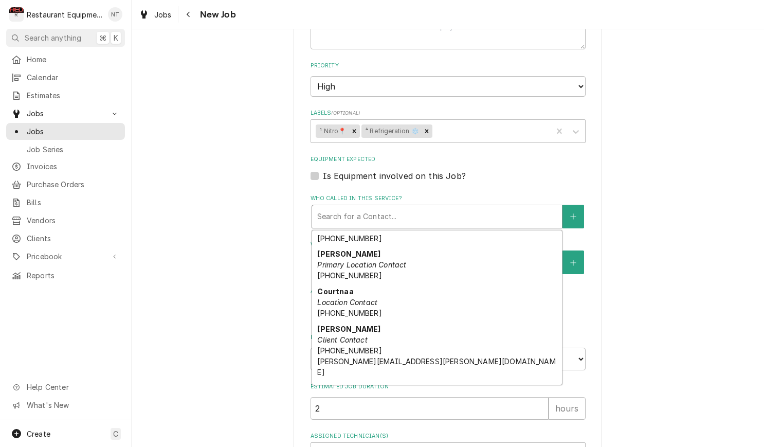
scroll to position [203, 0]
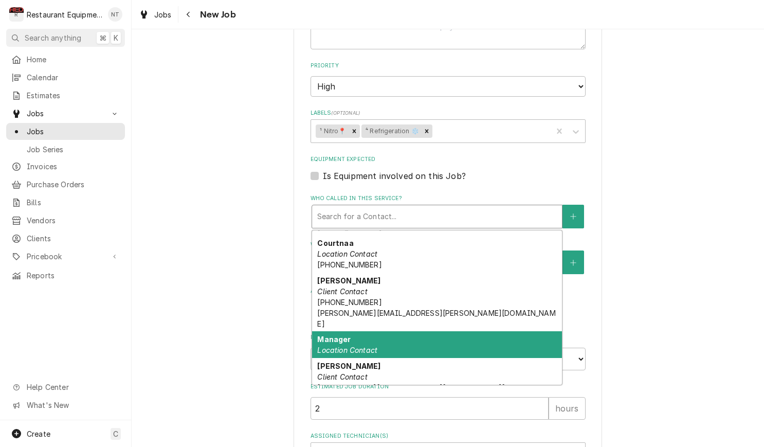
drag, startPoint x: 481, startPoint y: 313, endPoint x: 475, endPoint y: 308, distance: 7.7
click at [481, 331] on div "Manager Location Contact" at bounding box center [437, 344] width 250 height 27
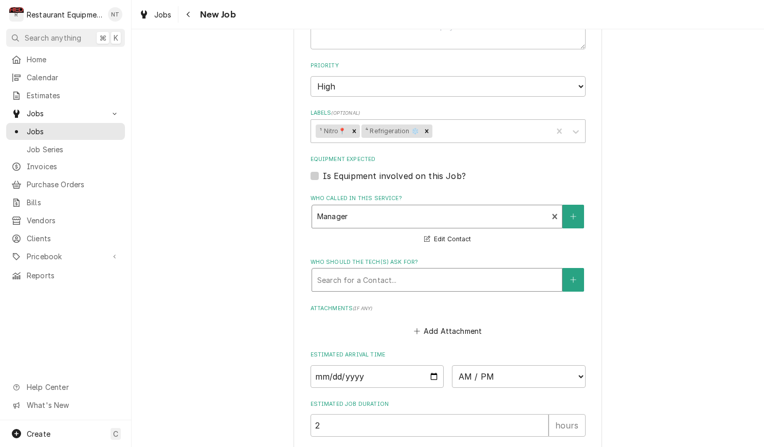
click at [444, 270] on div "Who should the tech(s) ask for?" at bounding box center [436, 279] width 239 height 18
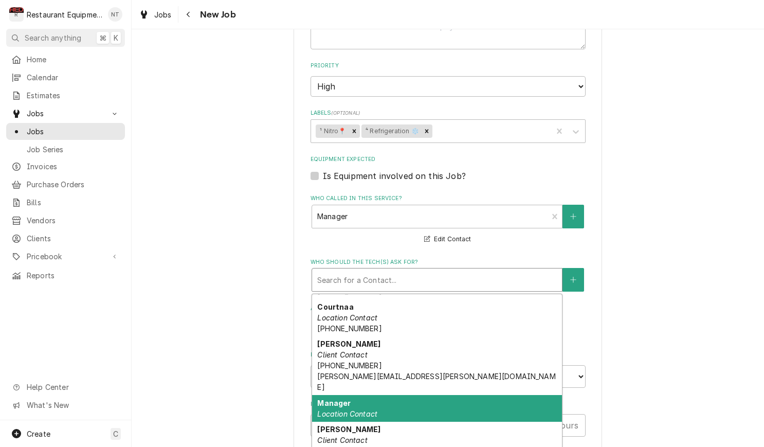
click at [464, 395] on div "Manager Location Contact" at bounding box center [437, 408] width 250 height 27
type textarea "x"
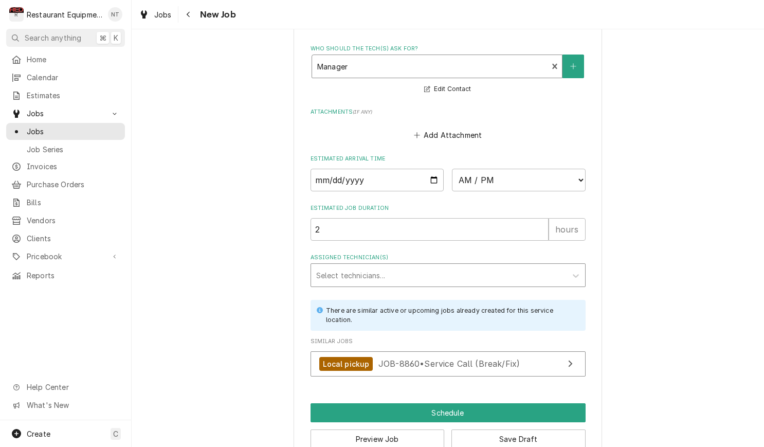
scroll to position [821, 0]
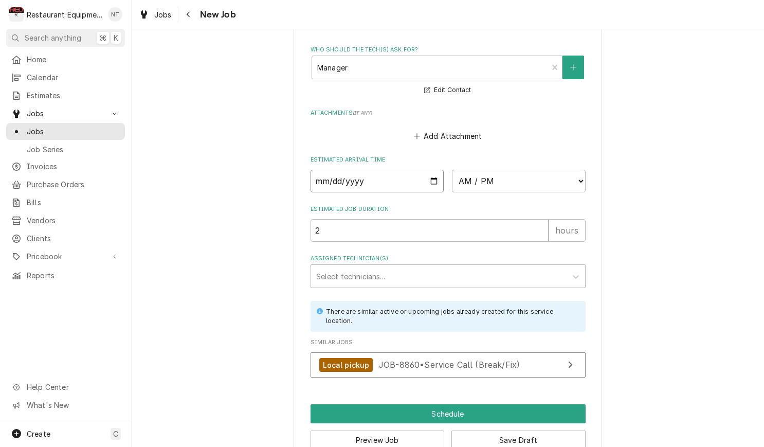
click at [406, 170] on input "Date" at bounding box center [377, 181] width 134 height 23
type input "2025-09-12"
click at [494, 205] on div "Estimated Job Duration 2 hours" at bounding box center [447, 223] width 275 height 36
click at [423, 170] on input "2025-09-12" at bounding box center [377, 181] width 134 height 23
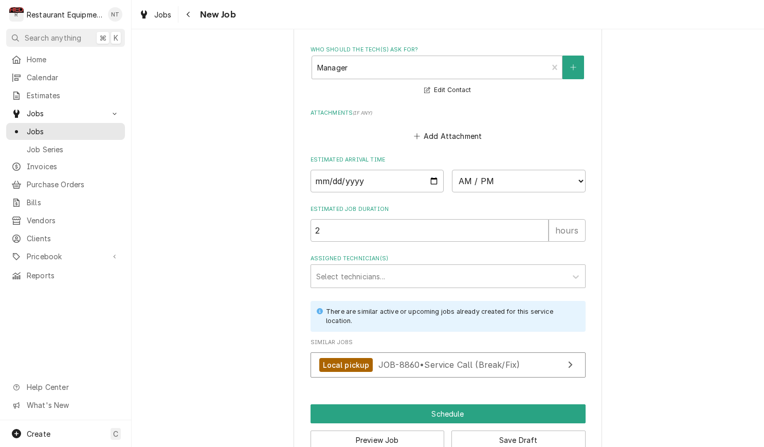
click at [516, 205] on div "Estimated Job Duration 2 hours" at bounding box center [447, 223] width 275 height 36
click at [560, 430] on button "Save Draft" at bounding box center [518, 439] width 134 height 19
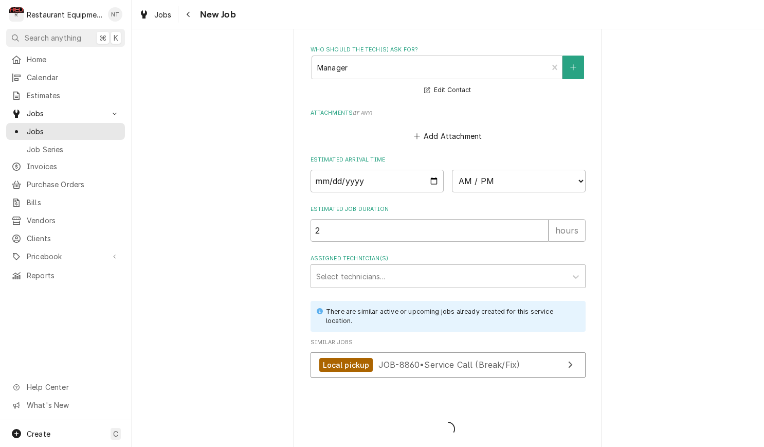
scroll to position [812, 0]
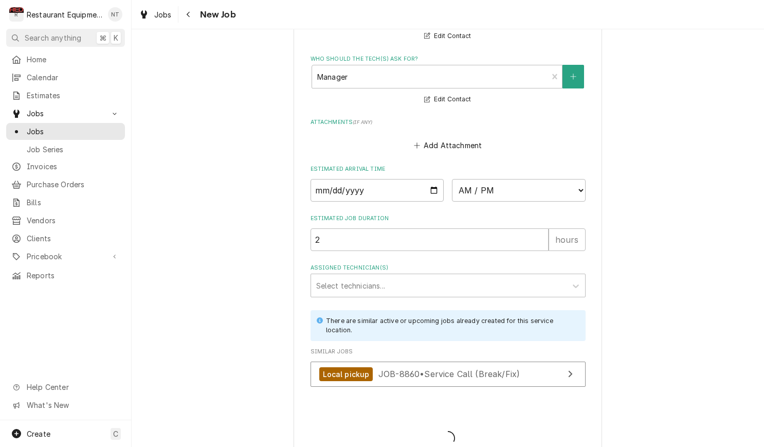
type textarea "x"
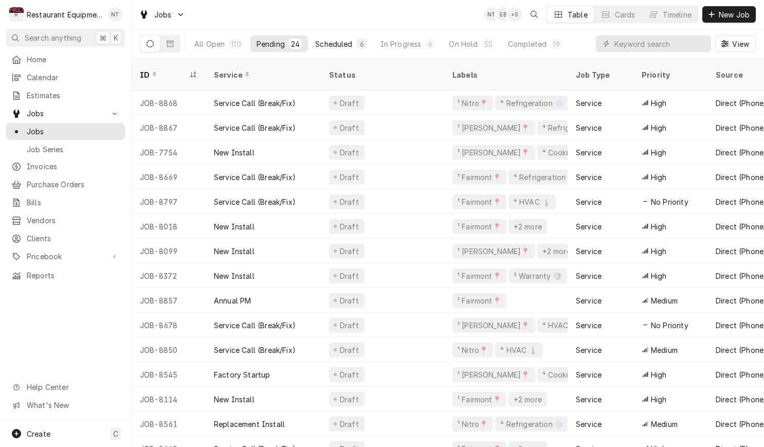
click at [350, 44] on div "Scheduled" at bounding box center [333, 44] width 37 height 11
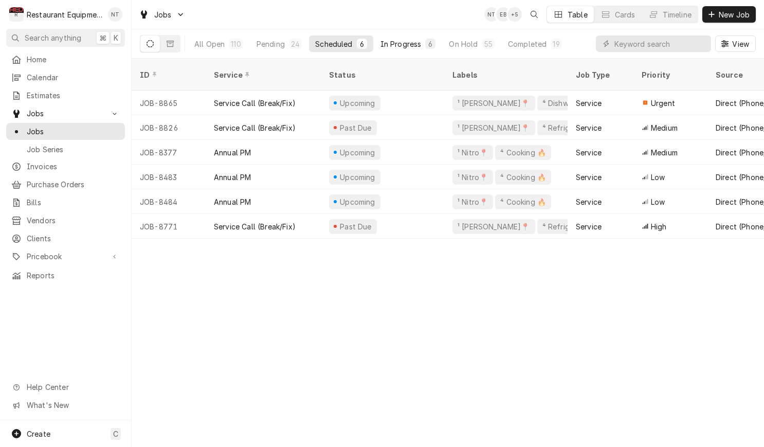
click at [394, 42] on div "In Progress" at bounding box center [400, 44] width 41 height 11
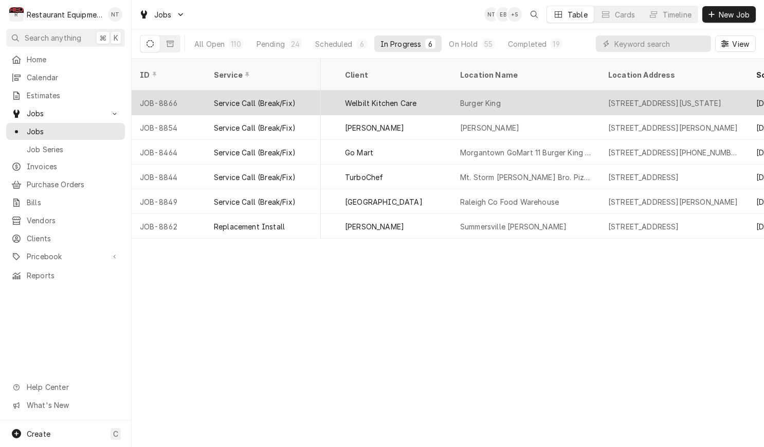
scroll to position [0, 657]
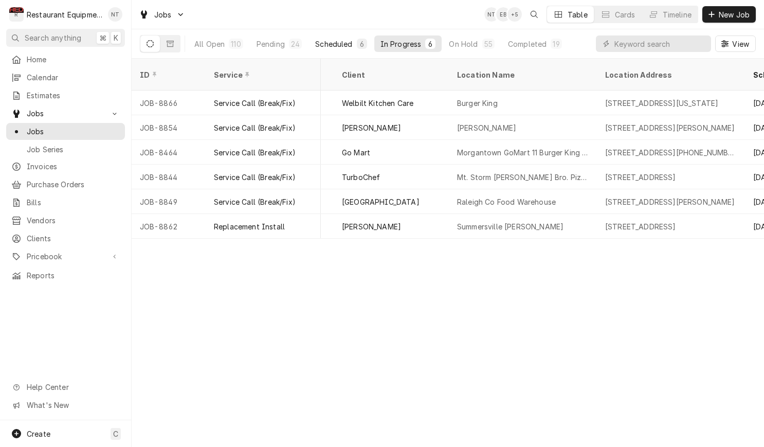
click at [324, 46] on div "Scheduled" at bounding box center [333, 44] width 37 height 11
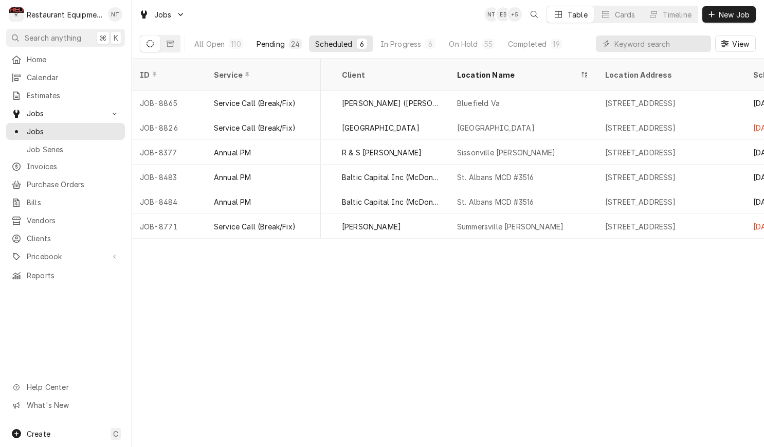
click at [261, 41] on div "Pending" at bounding box center [270, 44] width 28 height 11
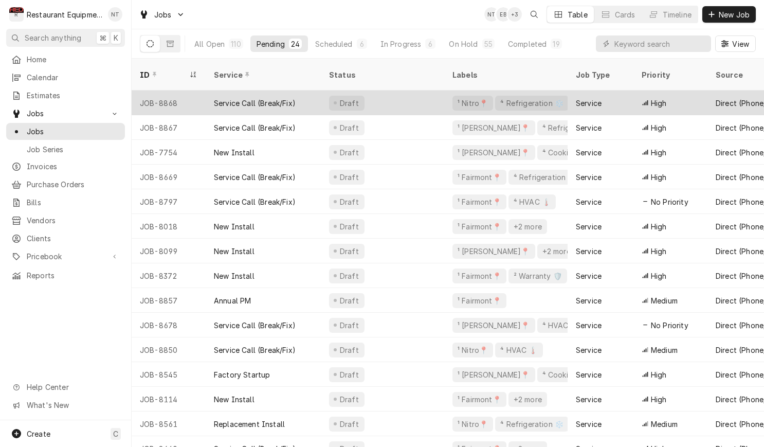
scroll to position [0, 0]
click at [430, 90] on div "Draft" at bounding box center [382, 102] width 123 height 25
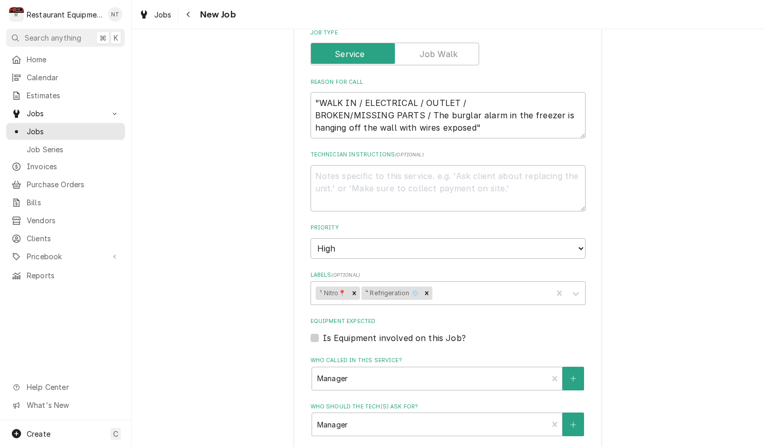
scroll to position [448, 0]
click at [497, 120] on textarea ""WALK IN / ELECTRICAL / OUTLET / BROKEN/MISSING PARTS / The burglar alarm in th…" at bounding box center [447, 114] width 275 height 46
type textarea "x"
type textarea ""WALK IN / ELECTRICAL / OUTLET / BROKEN/MISSING PARTS / The burglar alarm in th…"
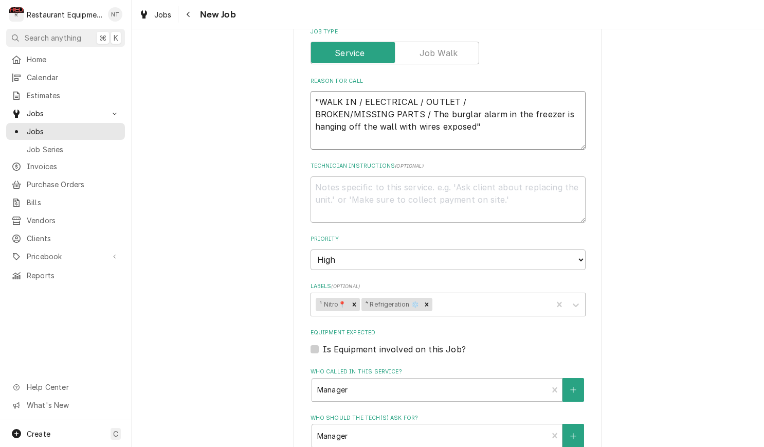
type textarea "x"
type textarea ""WALK IN / ELECTRICAL / OUTLET / BROKEN/MISSING PARTS / The burglar alarm in th…"
type textarea "x"
type textarea ""WALK IN / ELECTRICAL / OUTLET / BROKEN/MISSING PARTS / The burglar alarm in th…"
type textarea "x"
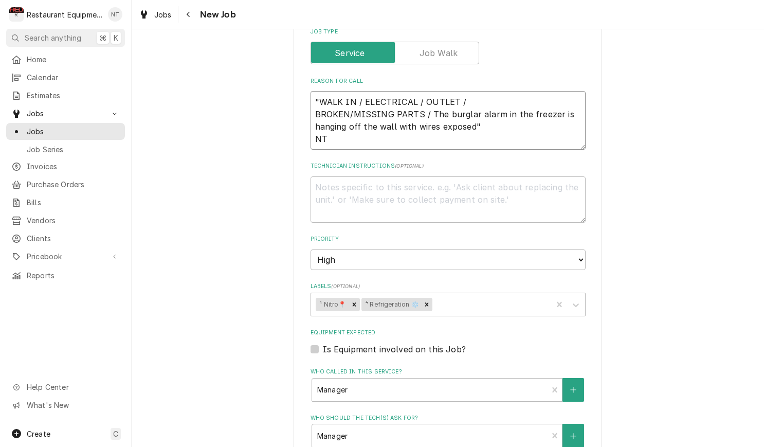
type textarea ""WALK IN / ELECTRICAL / OUTLET / BROKEN/MISSING PARTS / The burglar alarm in th…"
type textarea "x"
type textarea ""WALK IN / ELECTRICAL / OUTLET / BROKEN/MISSING PARTS / The burglar alarm in th…"
type textarea "x"
type textarea ""WALK IN / ELECTRICAL / OUTLET / BROKEN/MISSING PARTS / The burglar alarm in th…"
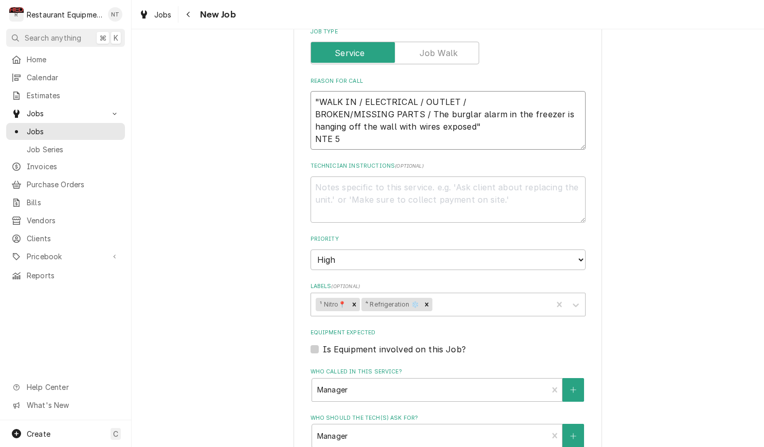
type textarea "x"
type textarea ""WALK IN / ELECTRICAL / OUTLET / BROKEN/MISSING PARTS / The burglar alarm in th…"
type textarea "x"
type textarea ""WALK IN / ELECTRICAL / OUTLET / BROKEN/MISSING PARTS / The burglar alarm in th…"
type textarea "x"
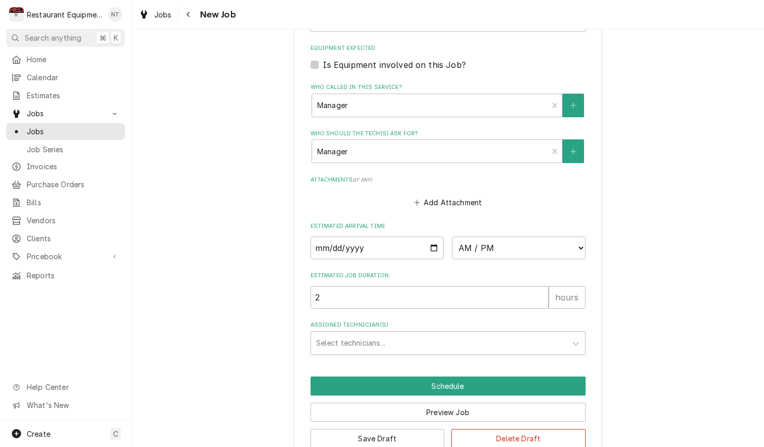
scroll to position [732, 0]
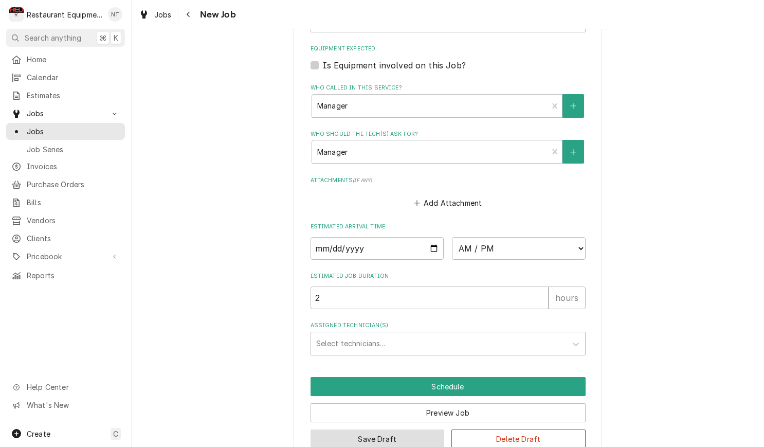
type textarea ""WALK IN / ELECTRICAL / OUTLET / BROKEN/MISSING PARTS / The burglar alarm in th…"
click at [427, 429] on button "Save Draft" at bounding box center [377, 438] width 134 height 19
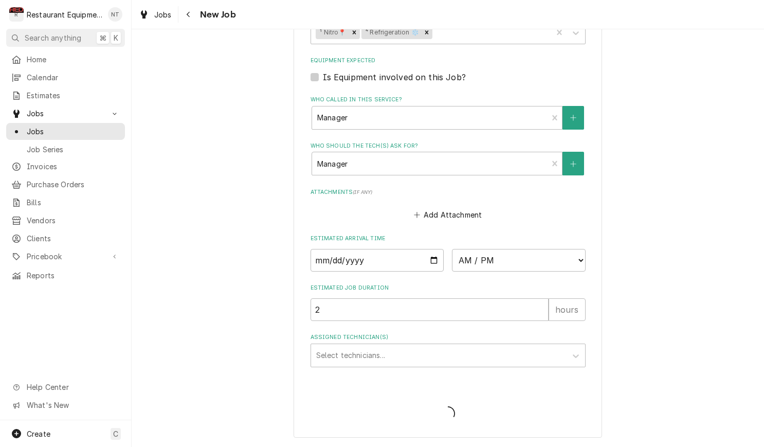
scroll to position [696, 0]
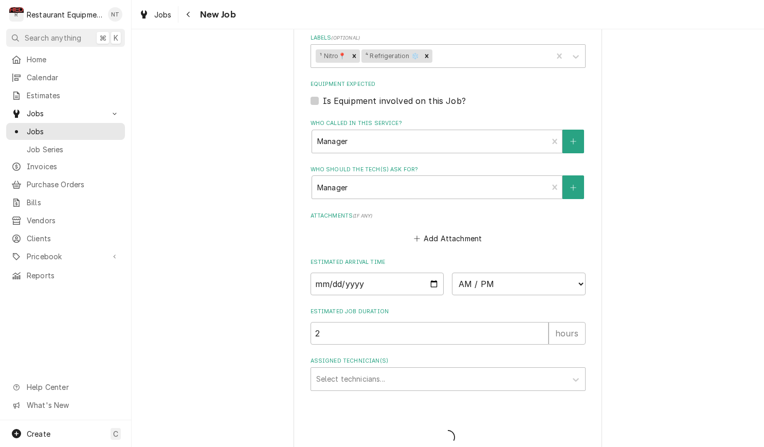
type textarea "x"
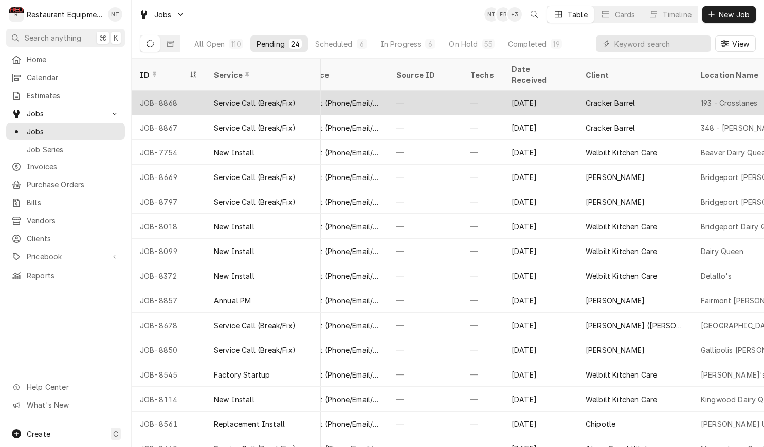
scroll to position [0, 414]
click at [551, 90] on div "[DATE]" at bounding box center [540, 102] width 74 height 25
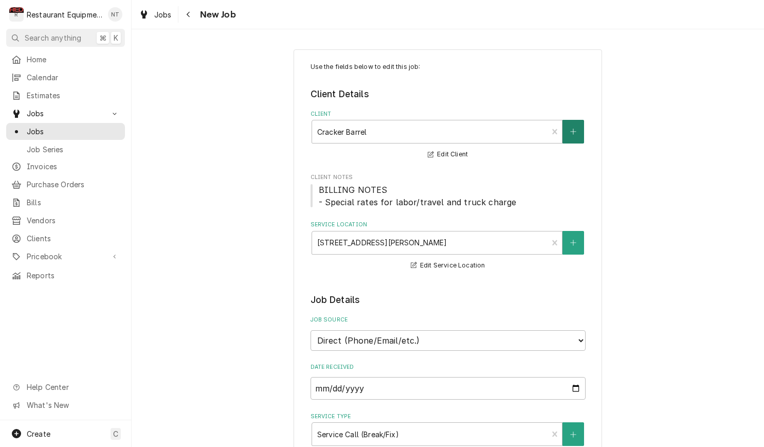
type textarea "x"
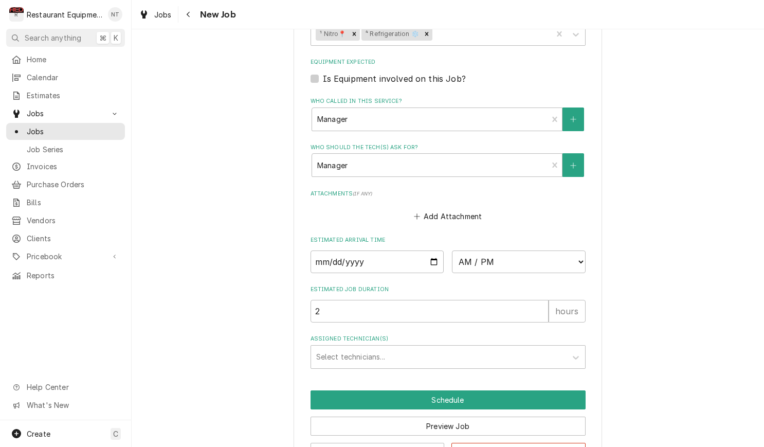
scroll to position [720, 0]
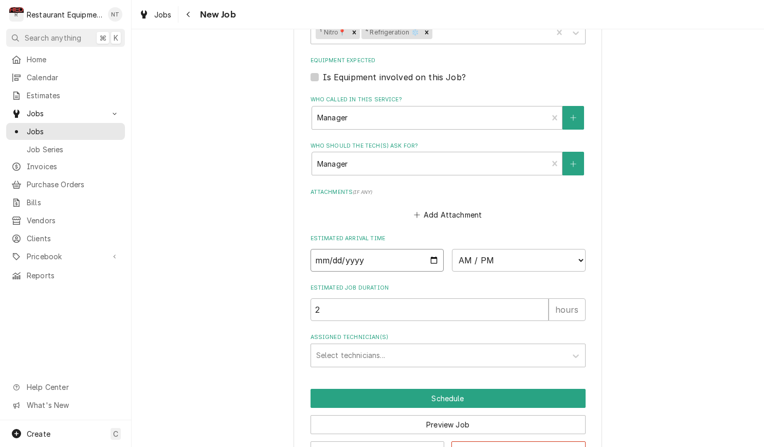
click at [417, 249] on input "Date" at bounding box center [377, 260] width 134 height 23
type input "[DATE]"
type textarea "x"
select select "12:30:00"
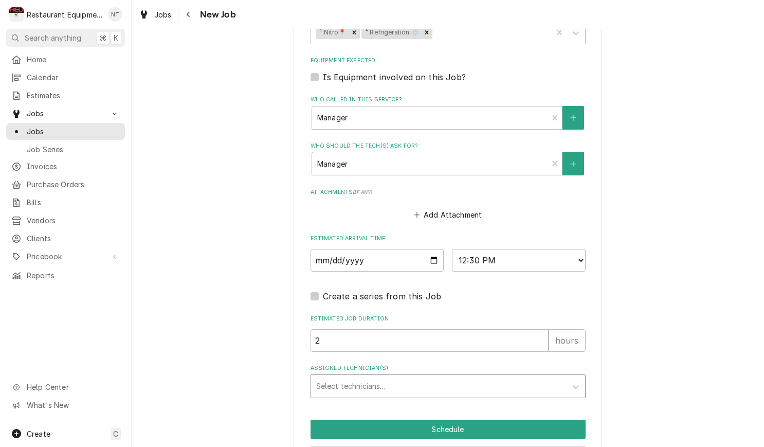
click at [456, 377] on div "Assigned Technician(s)" at bounding box center [438, 386] width 245 height 18
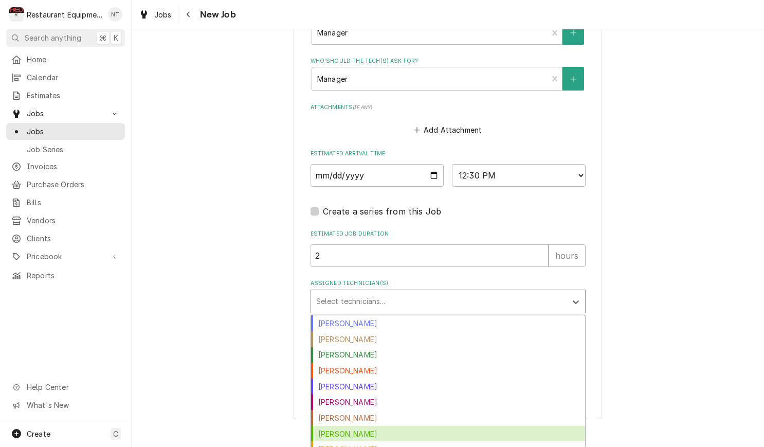
click at [446, 425] on div "[PERSON_NAME]" at bounding box center [448, 433] width 274 height 16
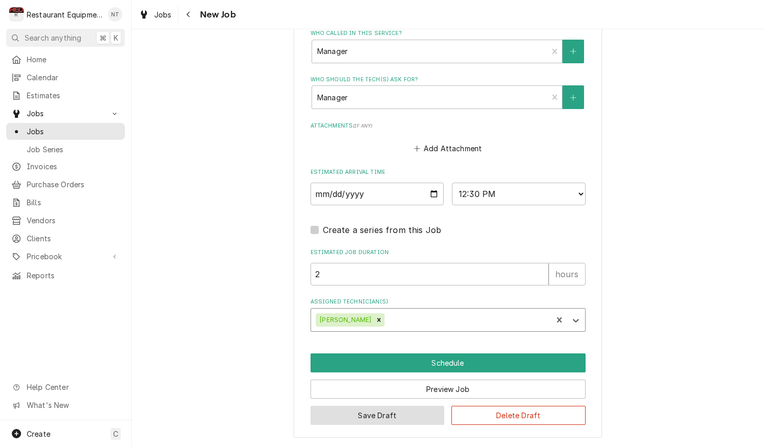
scroll to position [763, 0]
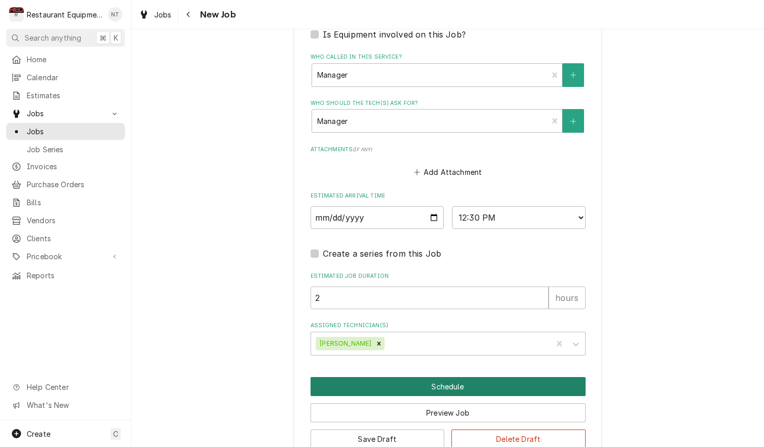
click at [451, 377] on button "Schedule" at bounding box center [447, 386] width 275 height 19
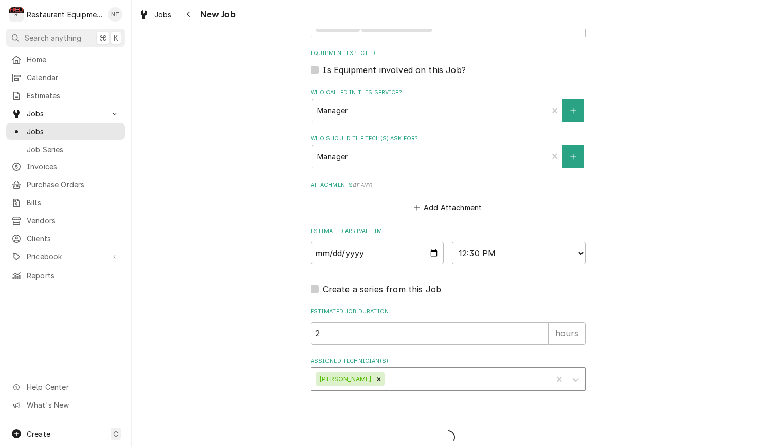
type textarea "x"
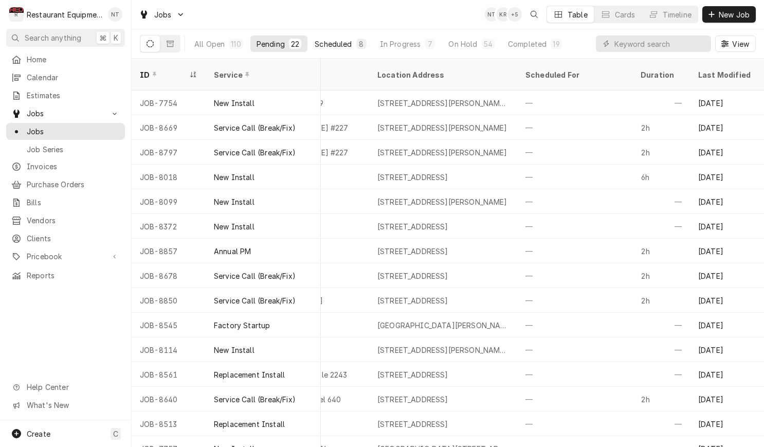
scroll to position [0, 885]
click at [335, 36] on button "Scheduled 8" at bounding box center [340, 43] width 64 height 16
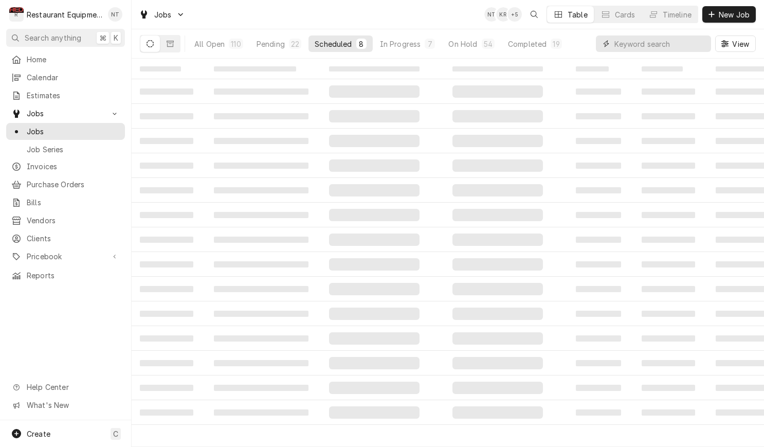
click at [619, 41] on input "Dynamic Content Wrapper" at bounding box center [659, 43] width 91 height 16
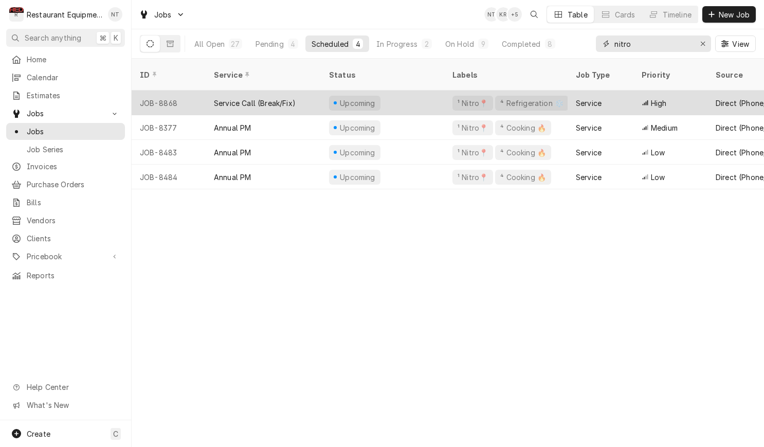
scroll to position [0, 0]
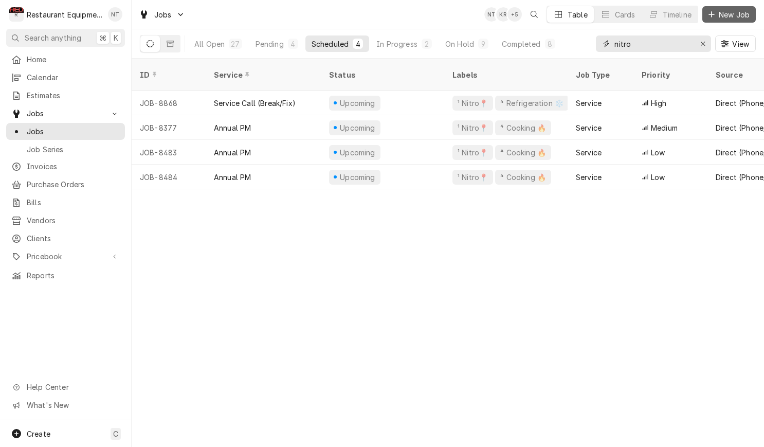
type input "nitro"
click at [735, 21] on button "New Job" at bounding box center [728, 14] width 53 height 16
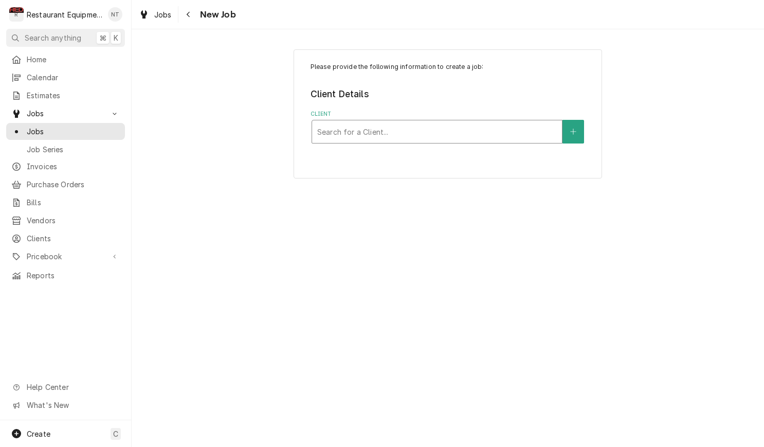
click at [515, 126] on div "Client" at bounding box center [436, 131] width 239 height 18
type input "cracker"
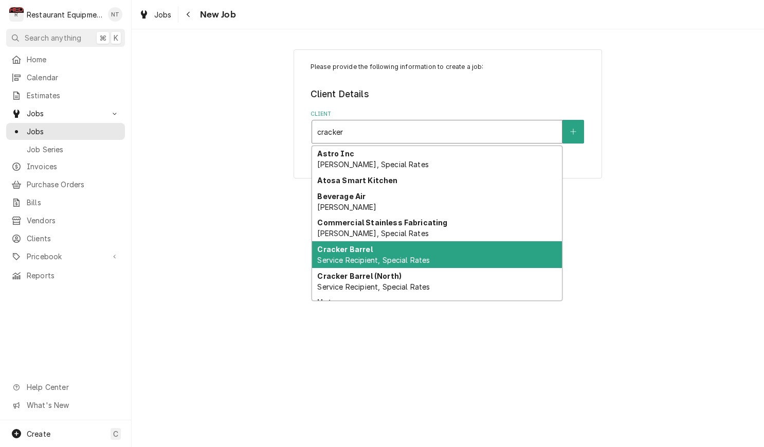
click at [497, 241] on div "Cracker Barrel Service Recipient, Special Rates" at bounding box center [437, 254] width 250 height 27
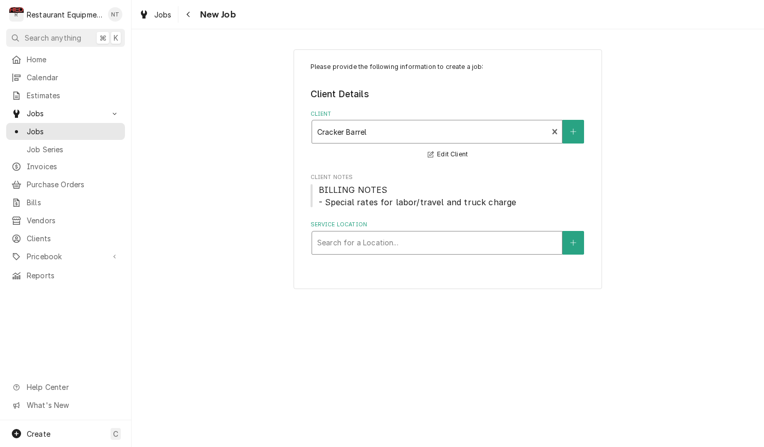
click at [490, 231] on div "Search for a Location..." at bounding box center [437, 242] width 250 height 23
type input "0"
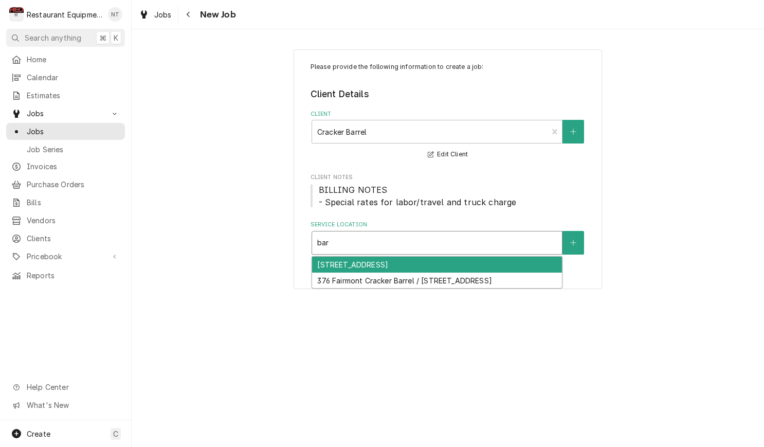
type input "bar"
click at [550, 259] on div "[STREET_ADDRESS]" at bounding box center [437, 264] width 250 height 16
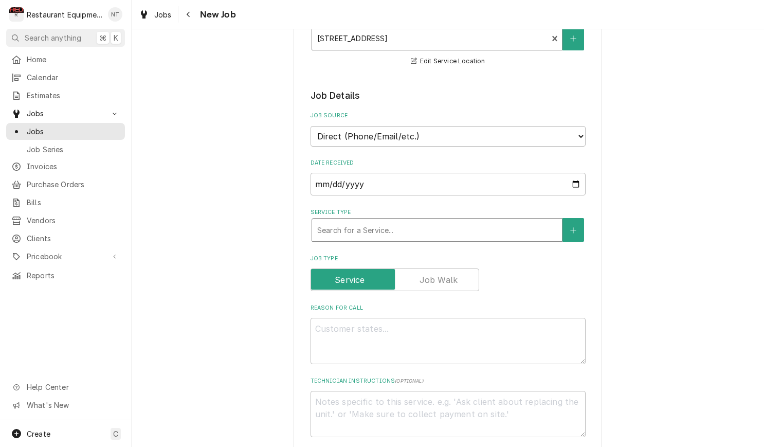
scroll to position [225, 0]
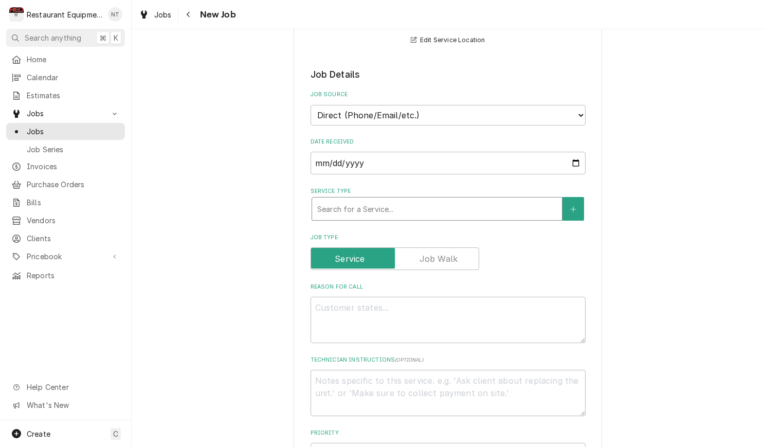
click at [449, 199] on div "Service Type" at bounding box center [436, 208] width 239 height 18
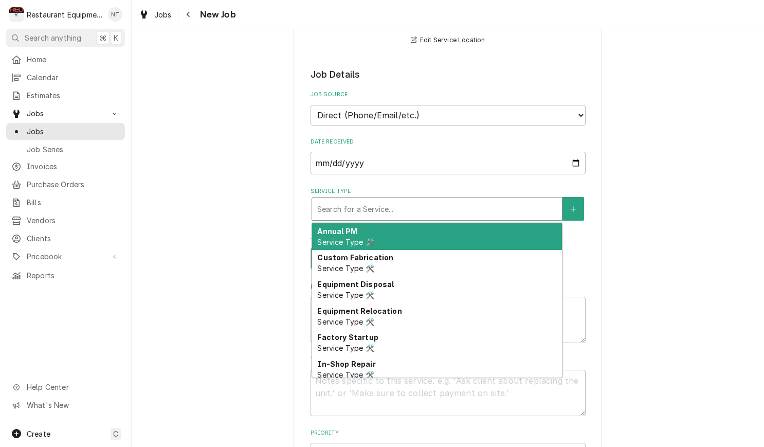
type textarea "x"
type input "b"
type textarea "x"
type input "br"
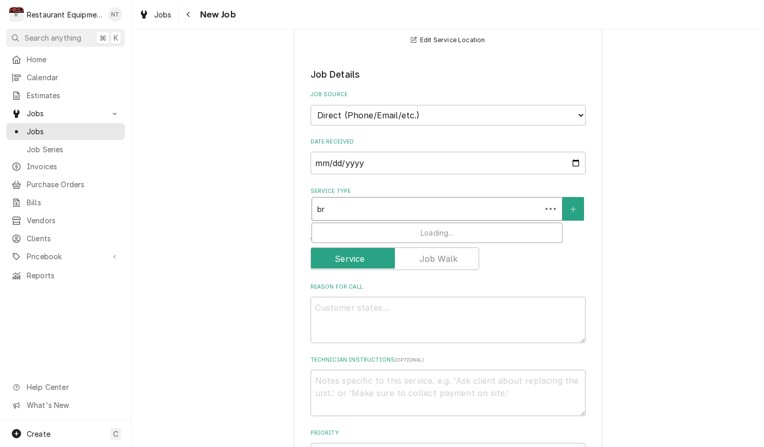
type textarea "x"
type input "bre"
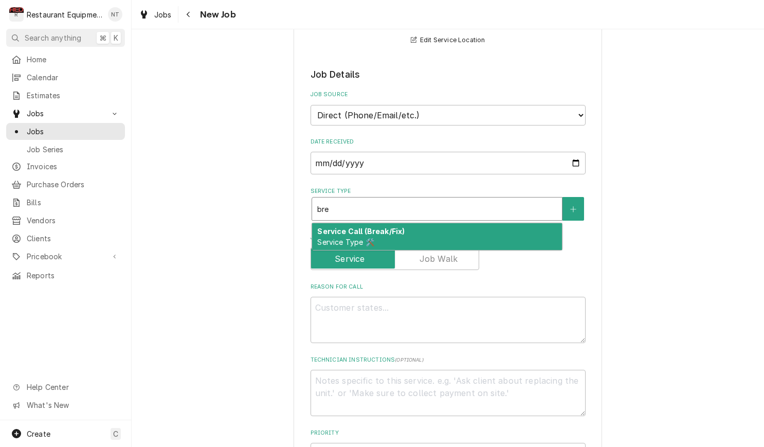
type textarea "x"
type input "brea"
click at [447, 225] on div "Service Call (Break/Fix) Service Type 🛠️" at bounding box center [437, 236] width 250 height 27
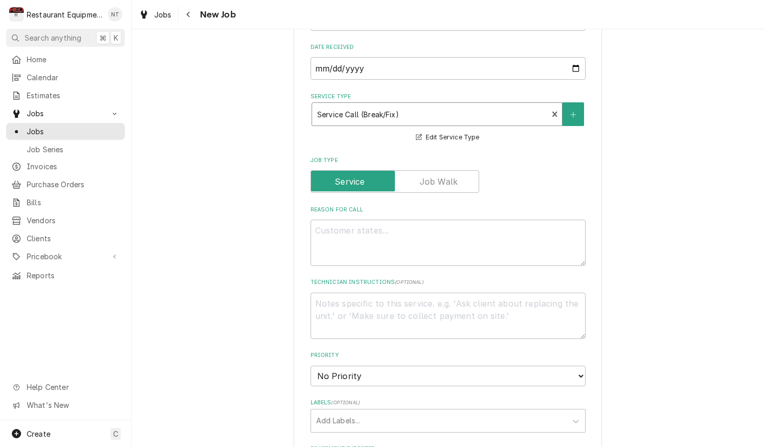
scroll to position [321, 0]
click at [478, 228] on textarea "Reason For Call" at bounding box center [447, 241] width 275 height 46
paste textarea ""KITCHEN / KITCHEN EQUIPMENT / REACH IN COOLER/ FRIDGE (UNDERCOUNTER) / BROKEN/…"
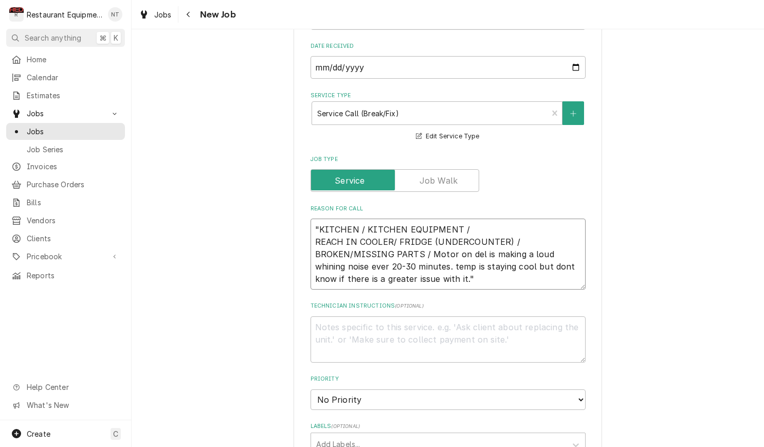
type textarea "x"
type textarea ""KITCHEN / KITCHEN EQUIPMENT / REACH IN COOLER/ FRIDGE (UNDERCOUNTER) / BROKEN/…"
type textarea "x"
type textarea ""KITCHEN / KITCHEN EQUIPMENT / REACH IN COOLER/ FRIDGE (UNDERCOUNTER) / BROKEN/…"
type textarea "x"
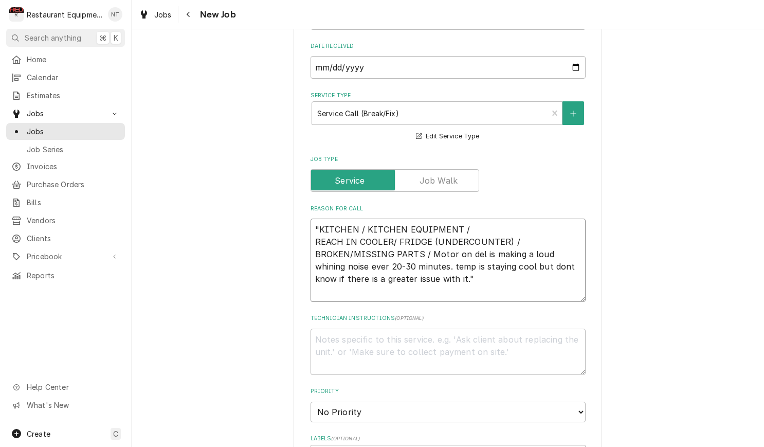
type textarea ""KITCHEN / KITCHEN EQUIPMENT / REACH IN COOLER/ FRIDGE (UNDERCOUNTER) / BROKEN/…"
type textarea "x"
type textarea ""KITCHEN / KITCHEN EQUIPMENT / REACH IN COOLER/ FRIDGE (UNDERCOUNTER) / BROKEN/…"
type textarea "x"
type textarea ""KITCHEN / KITCHEN EQUIPMENT / REACH IN COOLER/ FRIDGE (UNDERCOUNTER) / BROKEN/…"
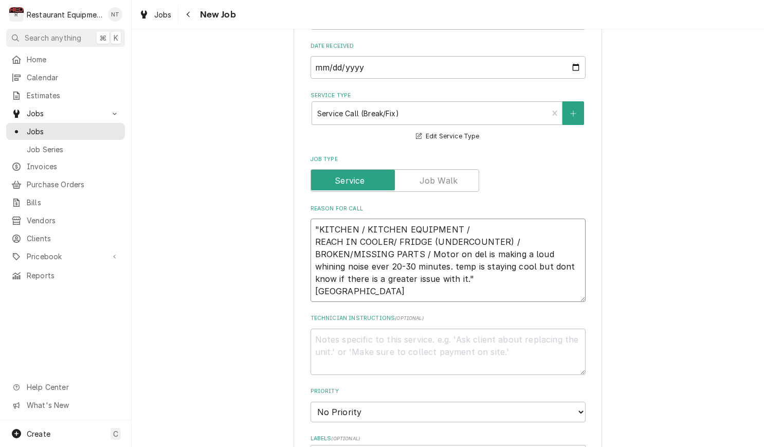
type textarea "x"
type textarea ""KITCHEN / KITCHEN EQUIPMENT / REACH IN COOLER/ FRIDGE (UNDERCOUNTER) / BROKEN/…"
type textarea "x"
type textarea ""KITCHEN / KITCHEN EQUIPMENT / REACH IN COOLER/ FRIDGE (UNDERCOUNTER) / BROKEN/…"
type textarea "x"
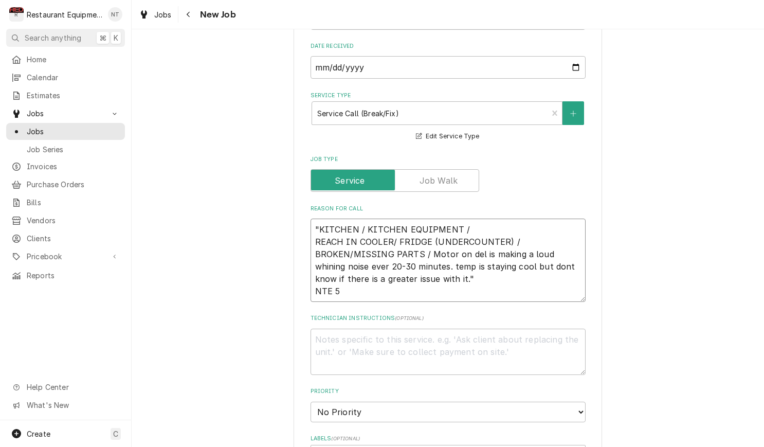
type textarea ""KITCHEN / KITCHEN EQUIPMENT / REACH IN COOLER/ FRIDGE (UNDERCOUNTER) / BROKEN/…"
type textarea "x"
type textarea ""KITCHEN / KITCHEN EQUIPMENT / REACH IN COOLER/ FRIDGE (UNDERCOUNTER) / BROKEN/…"
type textarea "x"
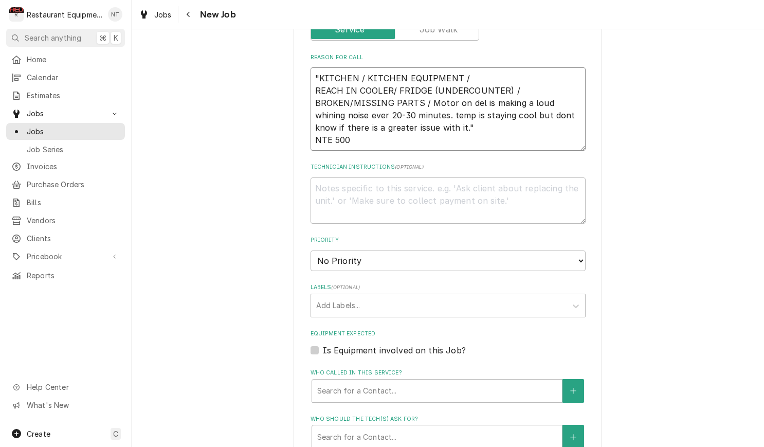
scroll to position [484, 0]
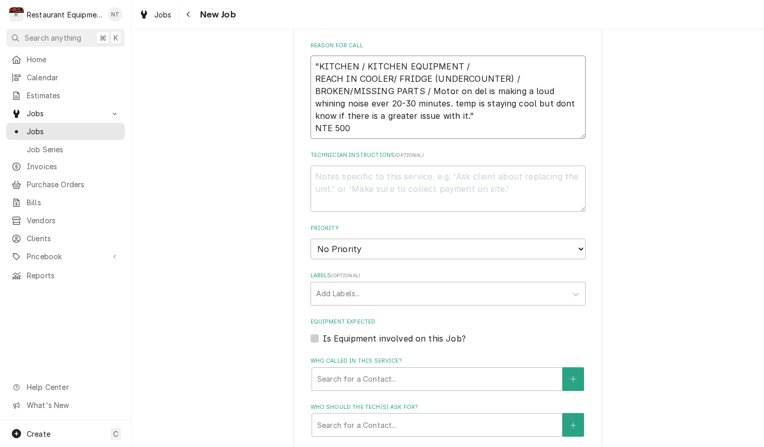
type textarea ""KITCHEN / KITCHEN EQUIPMENT / REACH IN COOLER/ FRIDGE (UNDERCOUNTER) / BROKEN/…"
select select "2"
click at [517, 284] on div "Labels" at bounding box center [438, 293] width 245 height 18
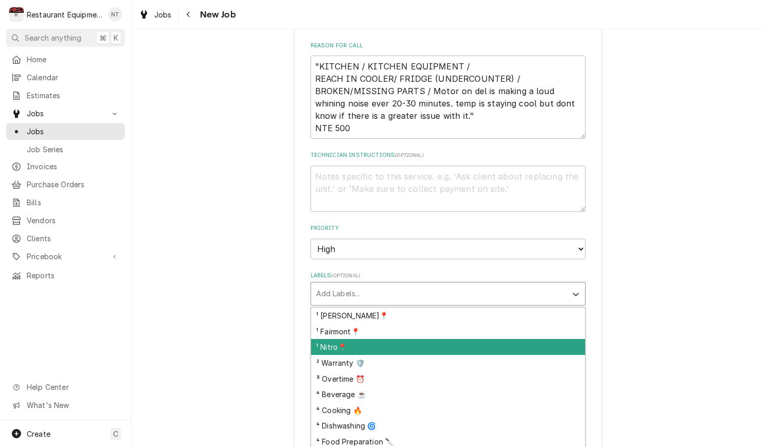
click at [494, 339] on div "¹ Nitro📍" at bounding box center [448, 347] width 274 height 16
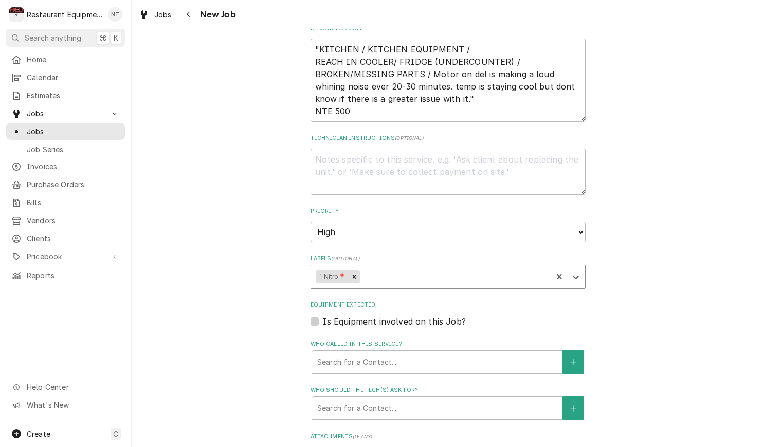
scroll to position [505, 0]
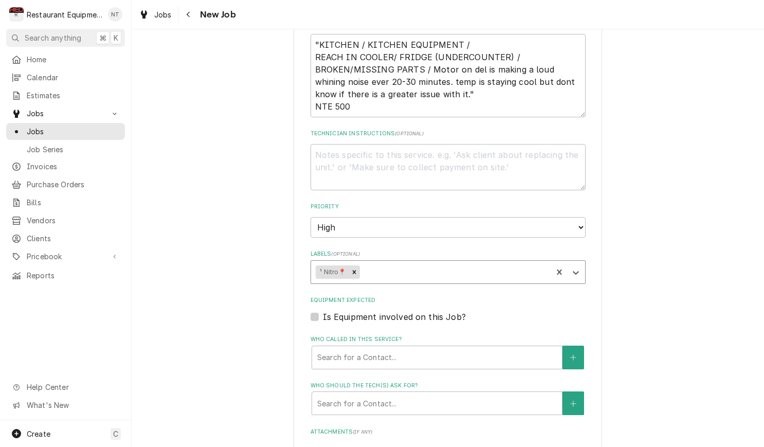
click at [481, 263] on div "Labels" at bounding box center [454, 272] width 186 height 18
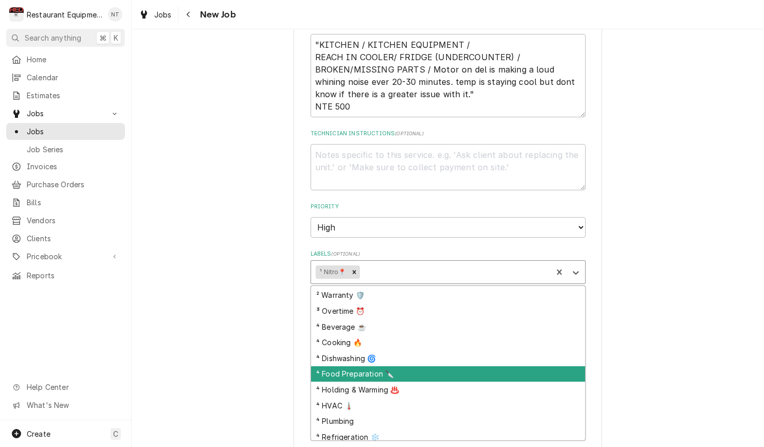
scroll to position [35, 0]
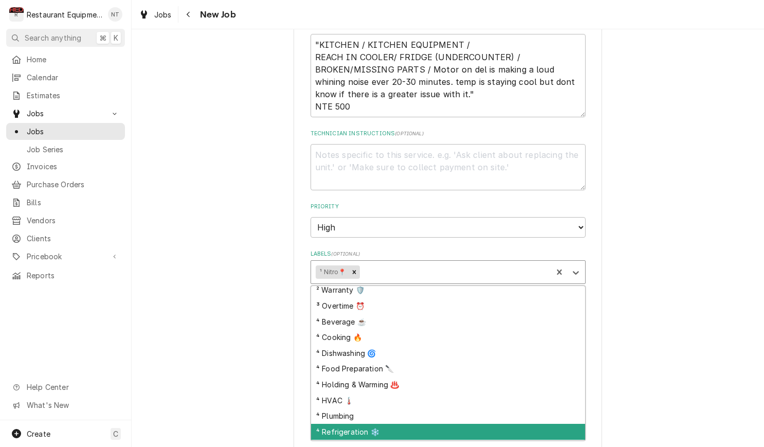
click at [529, 423] on div "⁴ Refrigeration ❄️" at bounding box center [448, 431] width 274 height 16
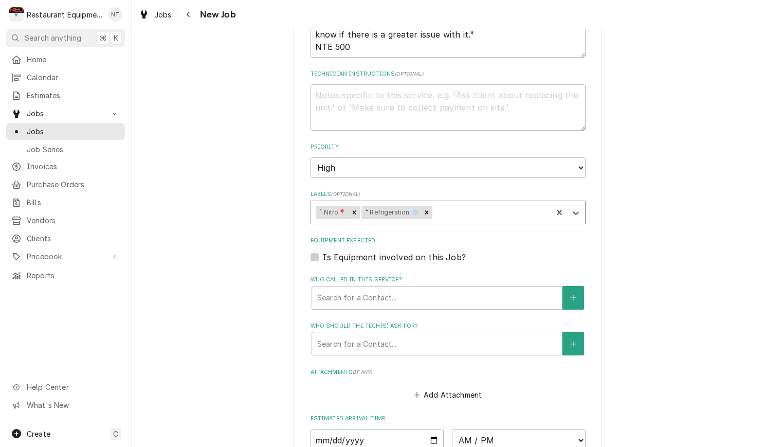
scroll to position [568, 0]
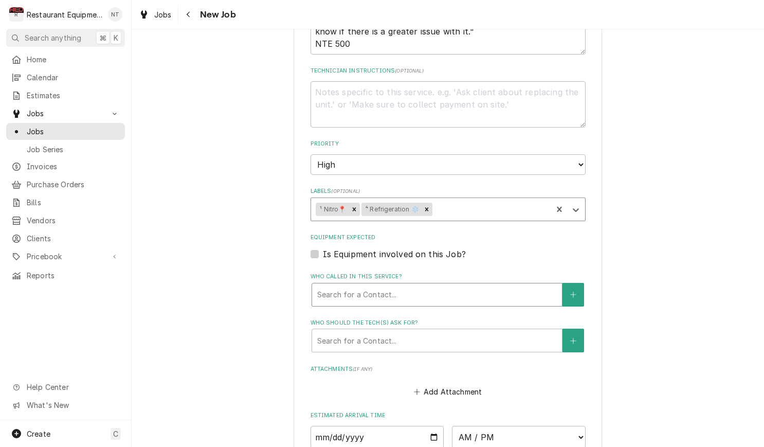
click at [466, 285] on div "Who called in this service?" at bounding box center [436, 294] width 239 height 18
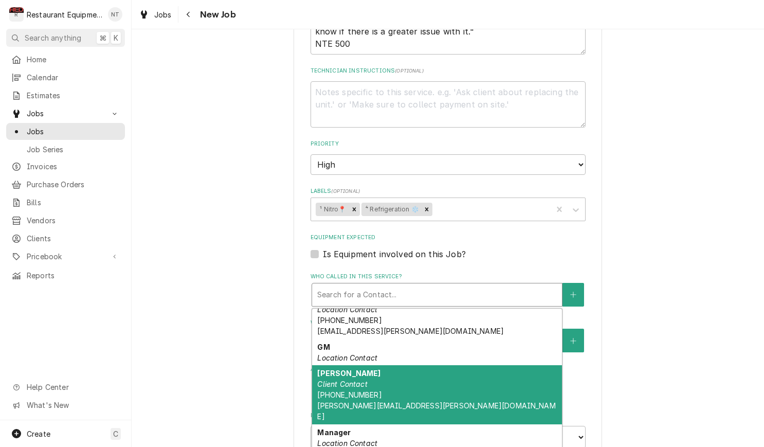
scroll to position [216, 0]
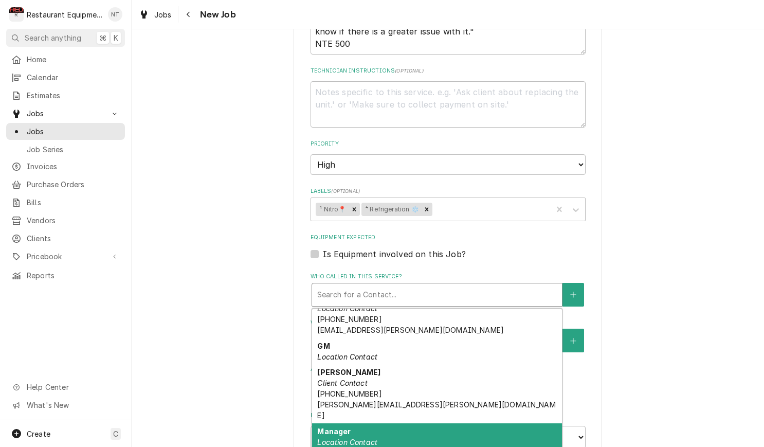
click at [475, 423] on div "Manager Location Contact" at bounding box center [437, 436] width 250 height 27
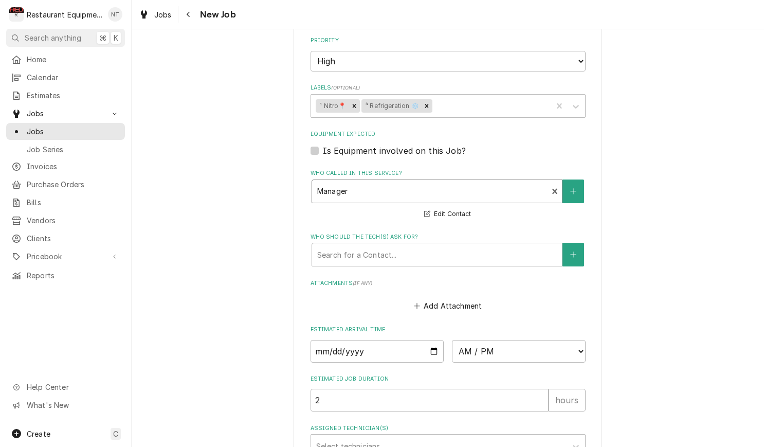
scroll to position [672, 0]
click at [490, 245] on div "Who should the tech(s) ask for?" at bounding box center [436, 254] width 239 height 18
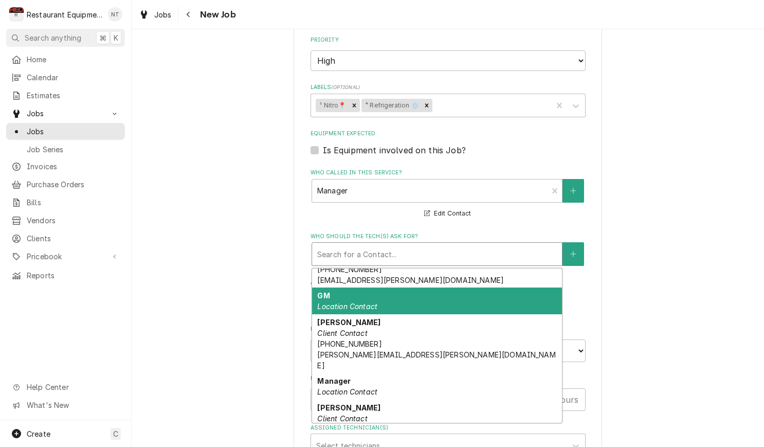
scroll to position [230, 0]
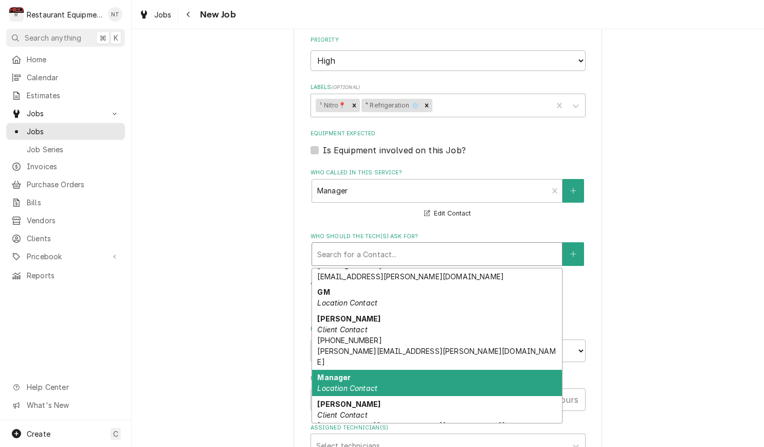
click at [502, 369] on div "Manager Location Contact" at bounding box center [437, 382] width 250 height 27
type textarea "x"
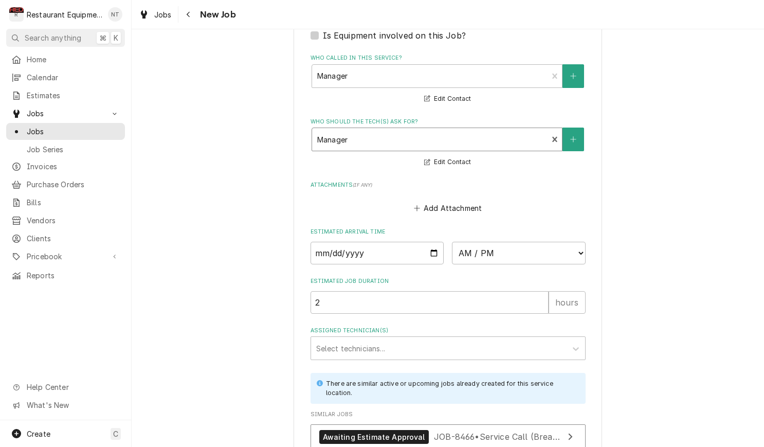
scroll to position [789, 0]
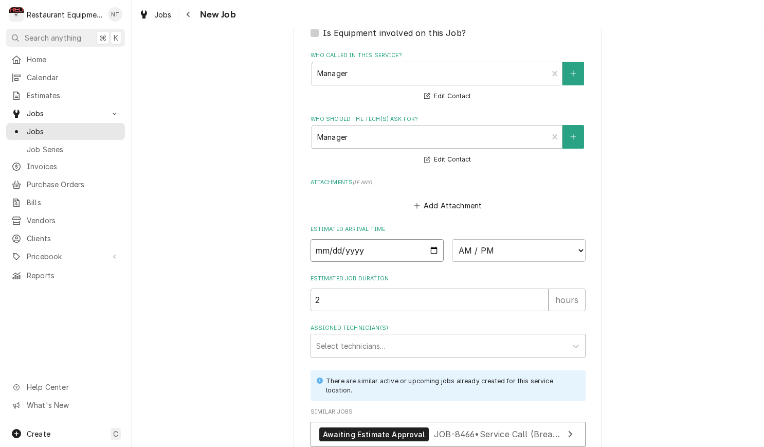
click at [368, 239] on input "Date" at bounding box center [377, 250] width 134 height 23
type input "[DATE]"
type textarea "x"
select select "13:30:00"
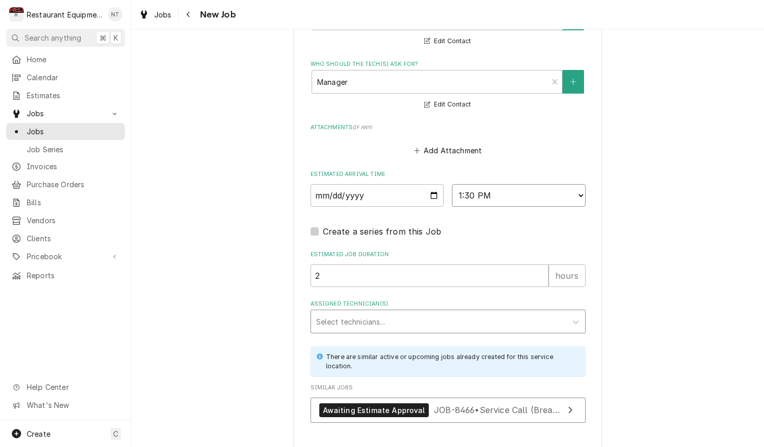
scroll to position [844, 0]
click at [431, 311] on div "Assigned Technician(s)" at bounding box center [438, 320] width 245 height 18
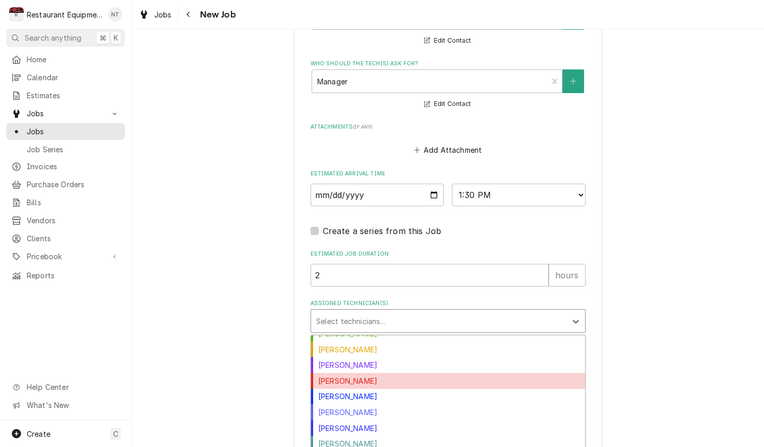
scroll to position [133, 0]
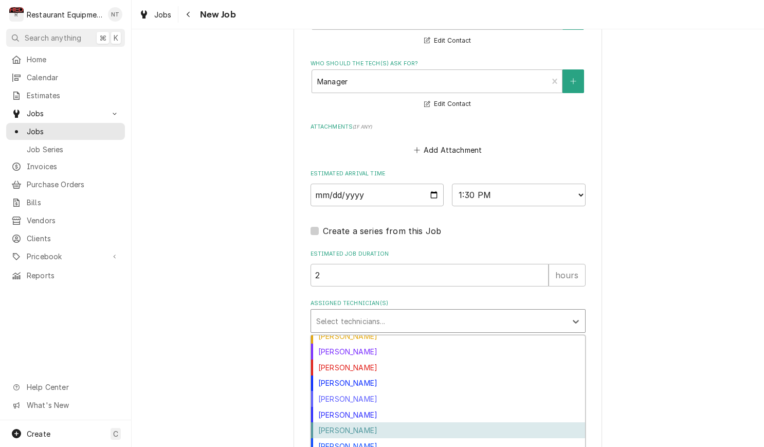
click at [460, 422] on div "[PERSON_NAME]" at bounding box center [448, 430] width 274 height 16
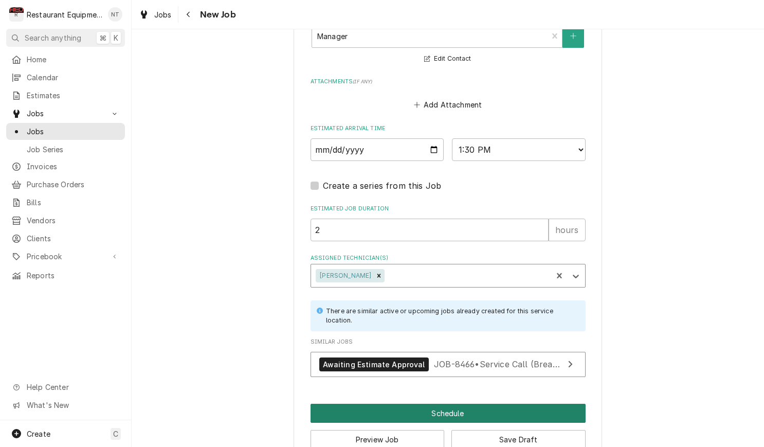
scroll to position [889, 0]
click at [575, 404] on button "Schedule" at bounding box center [447, 413] width 275 height 19
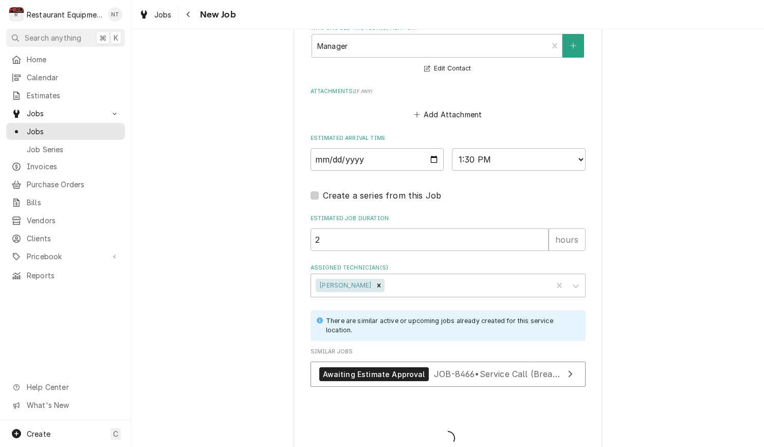
type textarea "x"
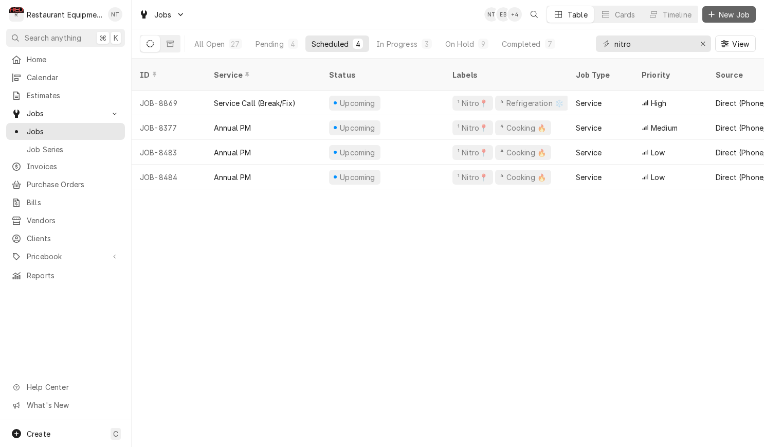
click at [719, 21] on button "New Job" at bounding box center [728, 14] width 53 height 16
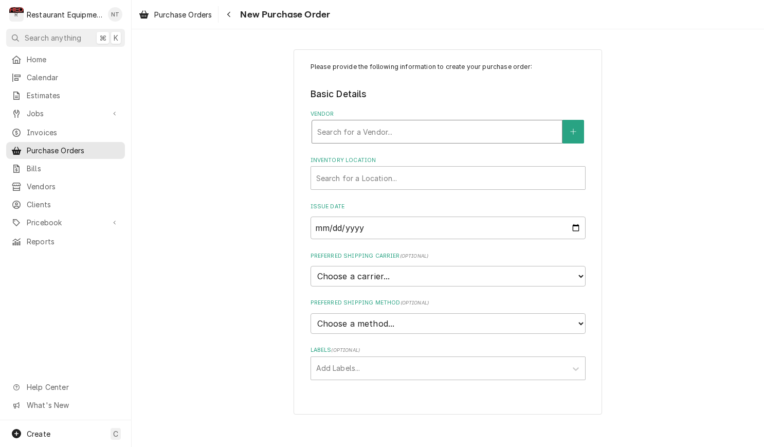
click at [471, 133] on div "Vendor" at bounding box center [436, 131] width 239 height 18
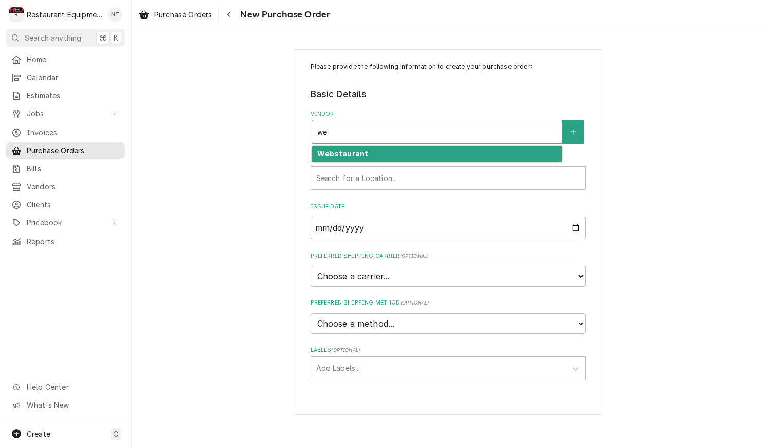
type input "w"
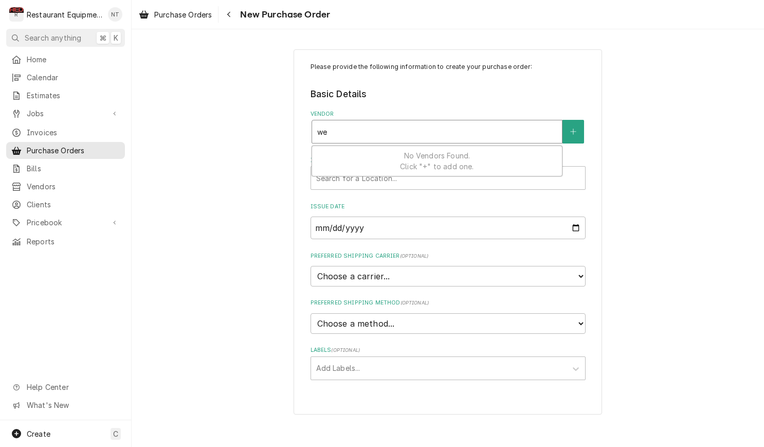
type input "w"
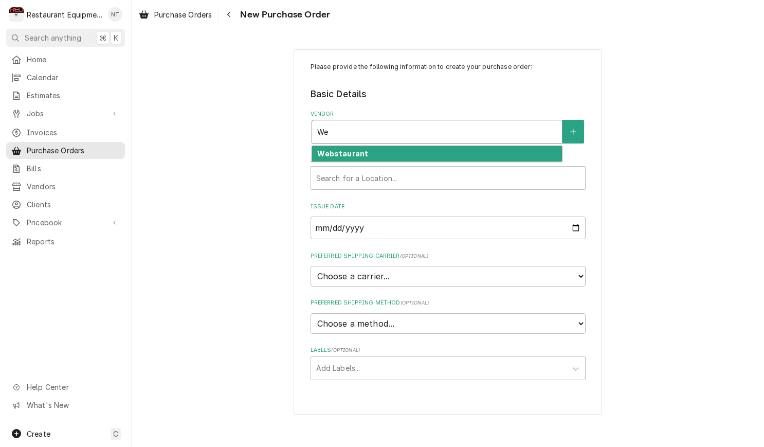
type input "W"
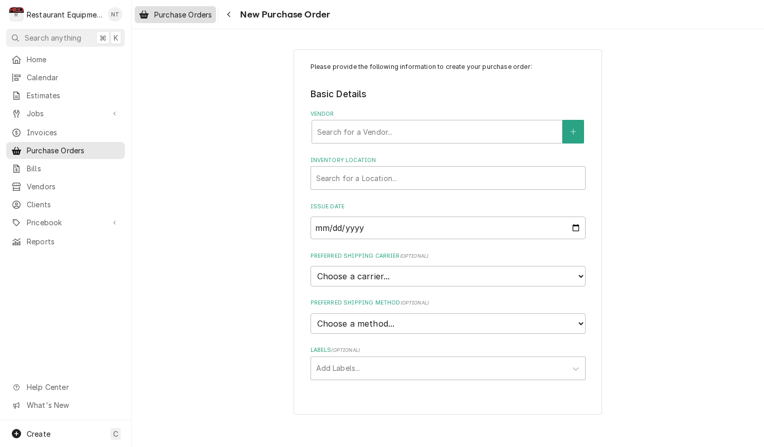
click at [166, 8] on div "Purchase Orders" at bounding box center [175, 14] width 77 height 13
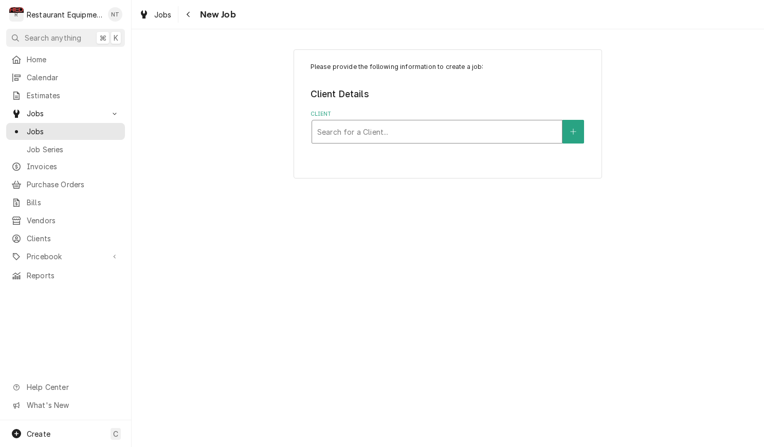
click at [486, 123] on div "Client" at bounding box center [436, 131] width 239 height 18
type input "Welbil"
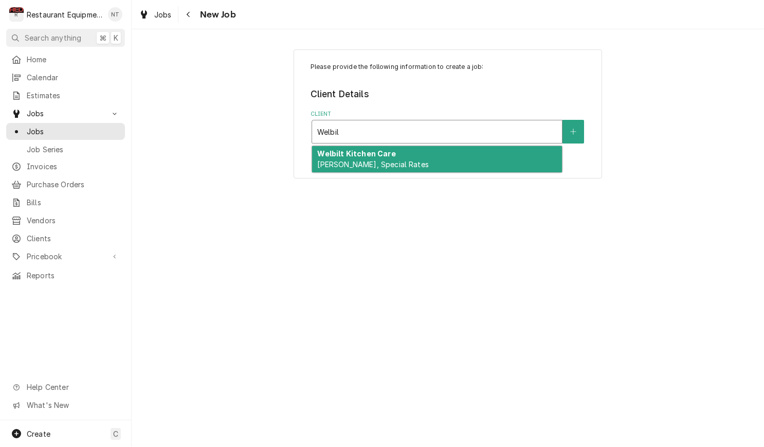
click at [425, 159] on div "Welbilt Kitchen Care Bill Payer, Special Rates" at bounding box center [437, 159] width 250 height 27
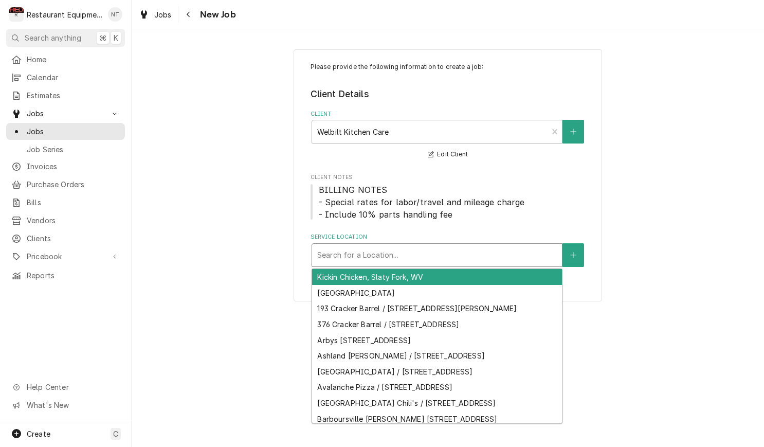
click at [446, 247] on div "Service Location" at bounding box center [436, 255] width 239 height 18
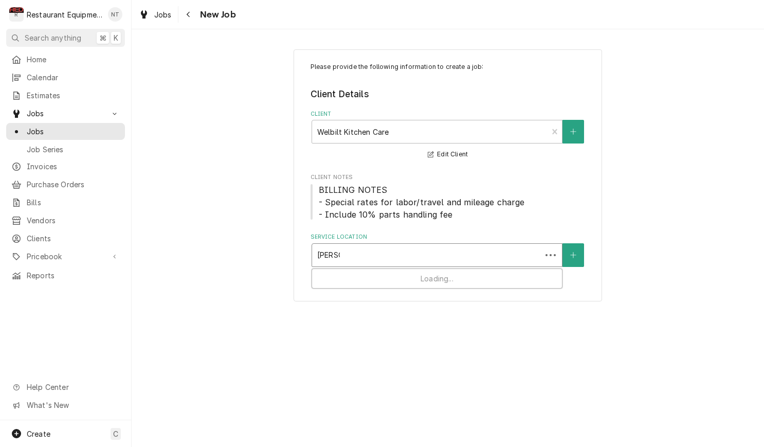
type input "burger"
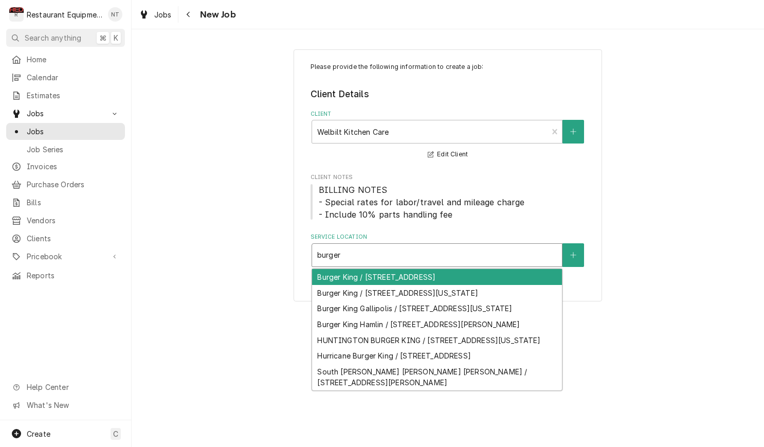
click at [460, 275] on div "Burger King / 2155 Frame Rd, Elkview, WV 25071" at bounding box center [437, 277] width 250 height 16
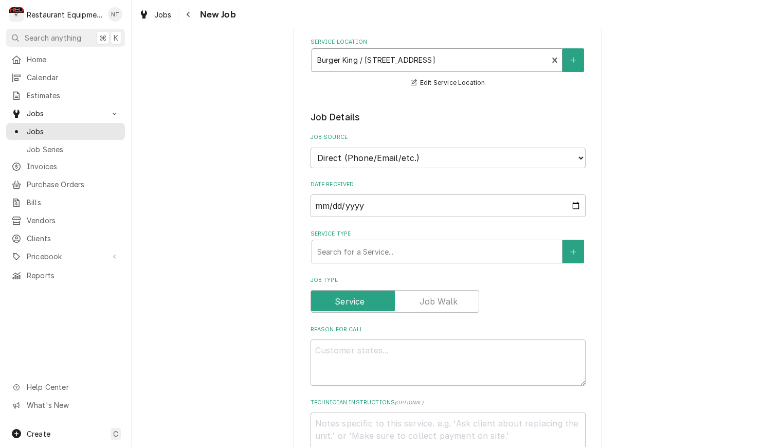
scroll to position [196, 0]
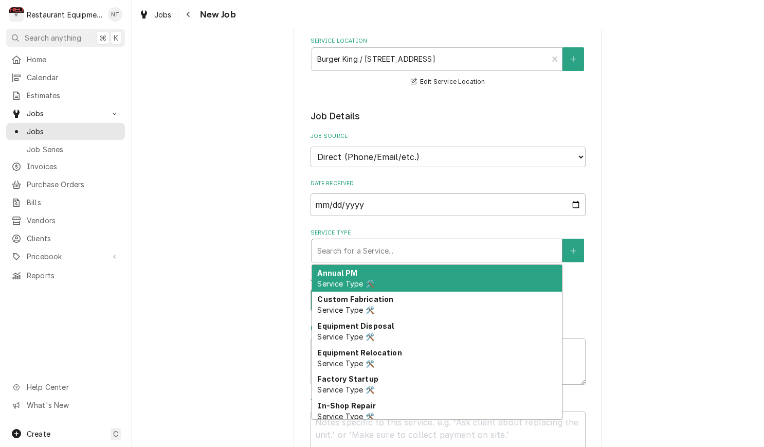
click at [437, 243] on div "Service Type" at bounding box center [436, 250] width 239 height 18
type textarea "x"
type input "b"
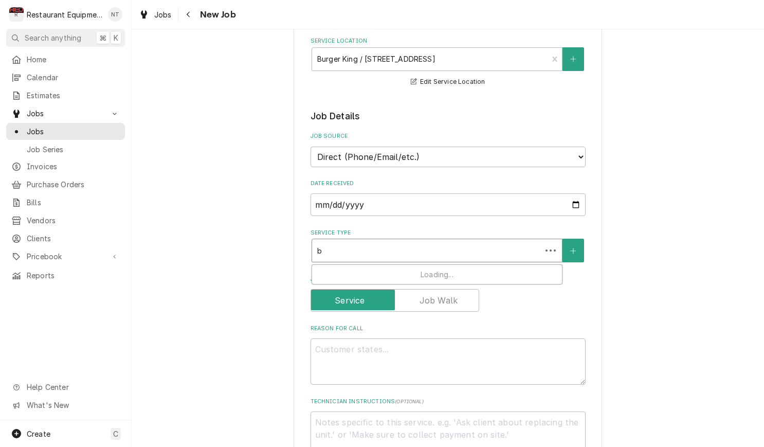
type textarea "x"
type input "br"
type textarea "x"
type input "bre"
type textarea "x"
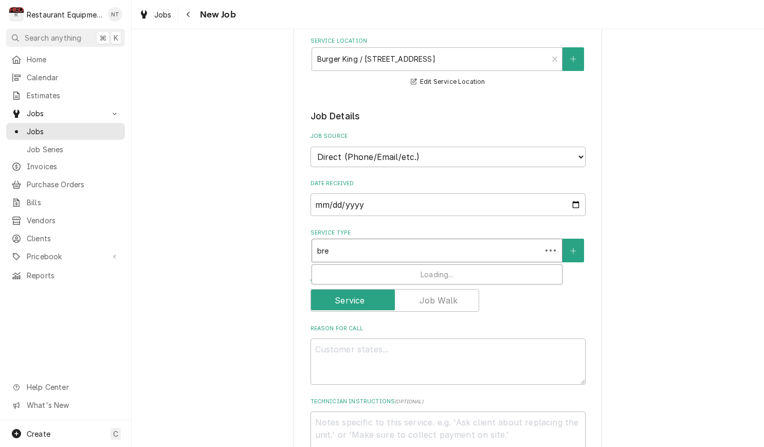
type input "brea"
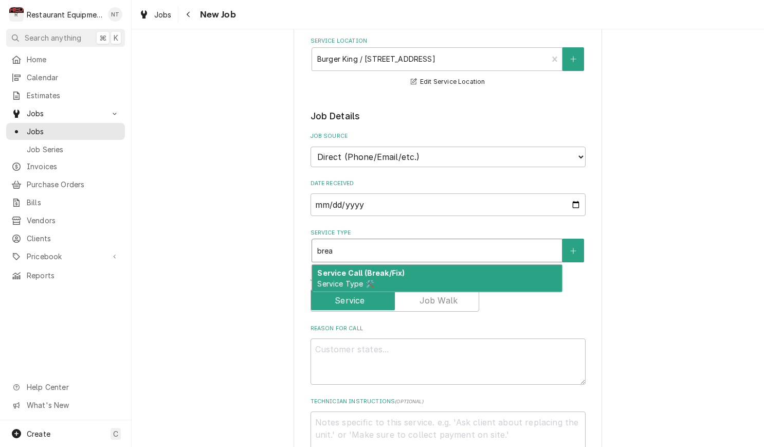
type textarea "x"
type input "break"
click at [426, 265] on div "Service Call (Break/Fix) Service Type 🛠️" at bounding box center [437, 278] width 250 height 27
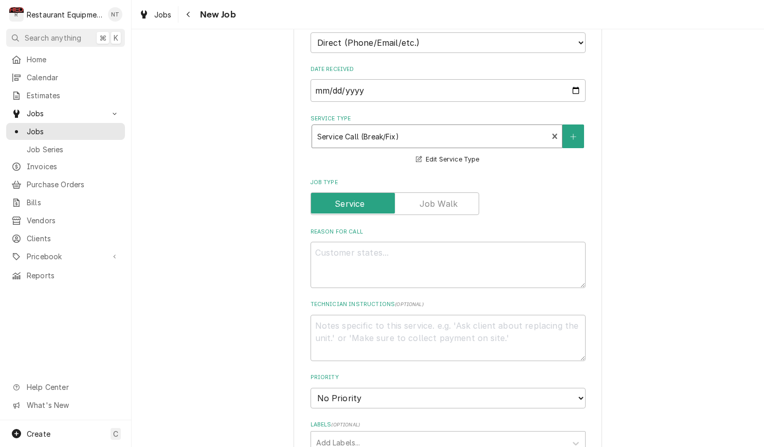
scroll to position [315, 0]
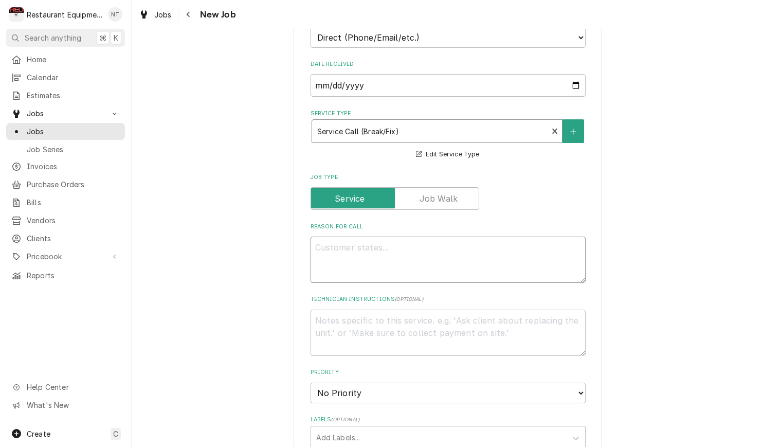
click at [544, 236] on textarea "Reason For Call" at bounding box center [447, 259] width 275 height 46
paste textarea "Location Details: Burger King 2435 Chain: BURGER KING 304-522-3944 3210 Washing…"
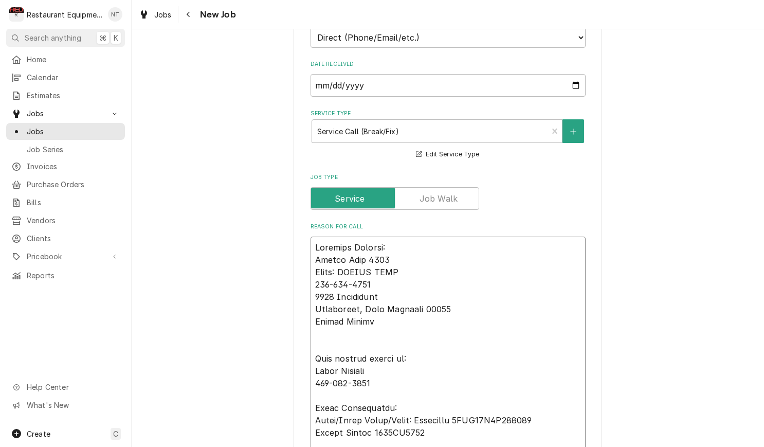
type textarea "x"
type textarea "Location Details: Burger King 2435 Chain: BURGER KING 304-522-3944 3210 Washing…"
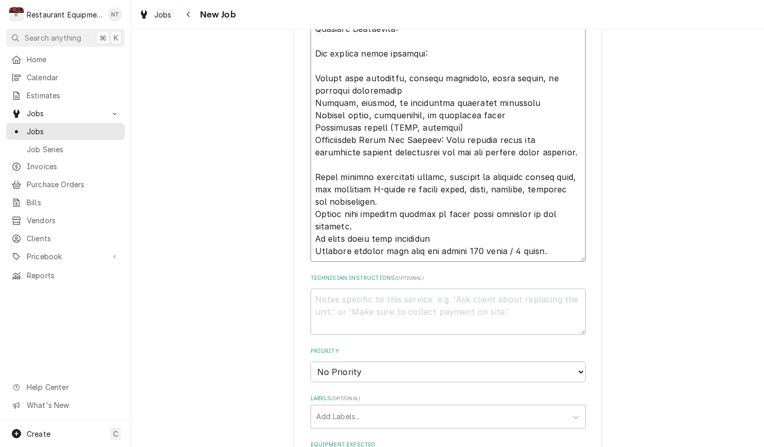
type textarea "x"
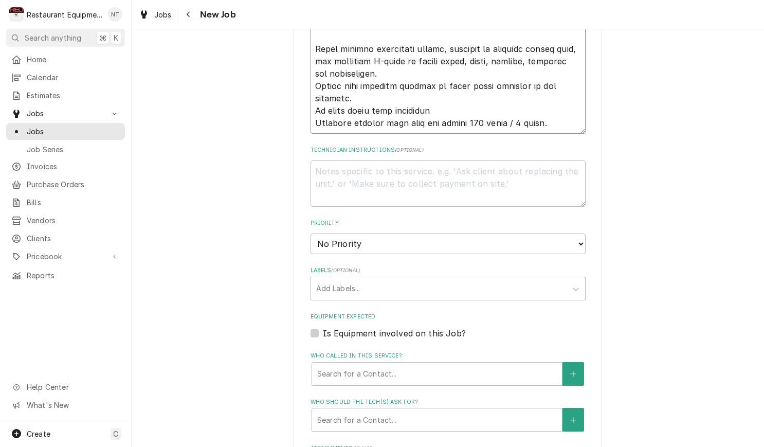
scroll to position [974, 0]
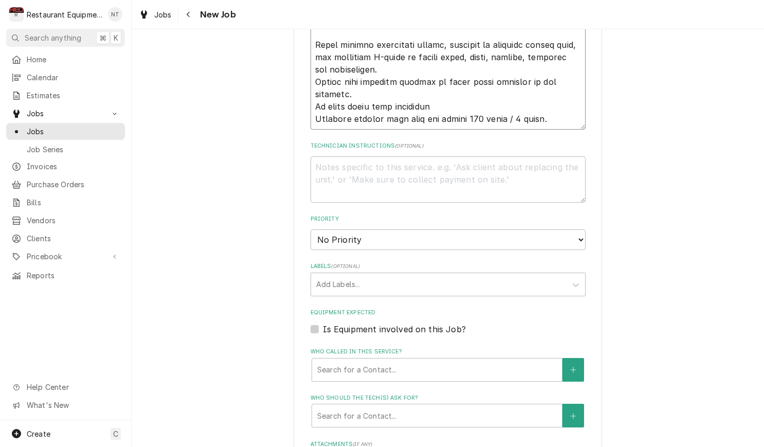
type textarea "Location Details: Burger King 2435 Chain: BURGER KING 304-522-3944 3210 Washing…"
click at [457, 174] on textarea "Technician Instructions ( optional )" at bounding box center [447, 179] width 275 height 46
paste textarea "https://www.surveymonkey.com/r/Frymaster_Service_Call"
type textarea "x"
type textarea "https://www.surveymonkey.com/r/Frymaster_Service_Call"
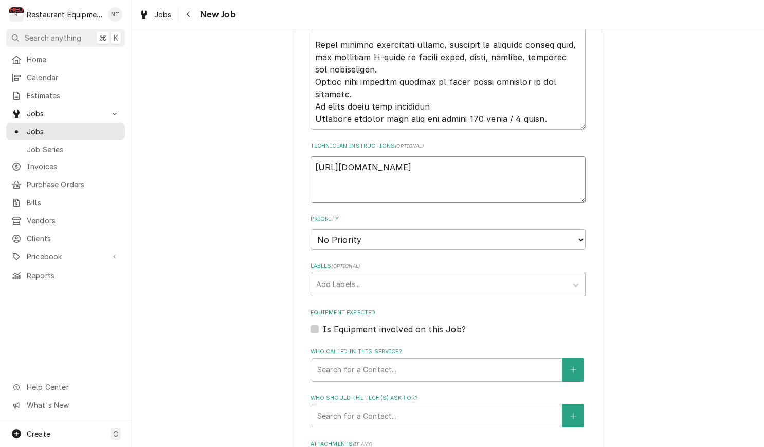
type textarea "x"
type textarea "https://www.surveymonkey.com/r/Frymaster_Service_Call"
select select "3"
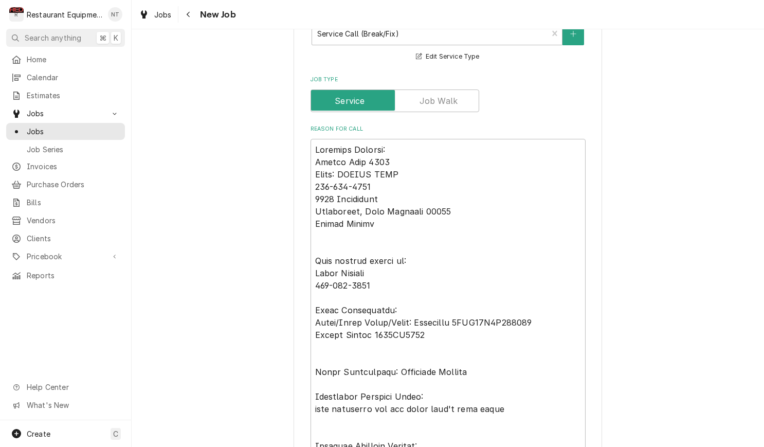
scroll to position [417, 0]
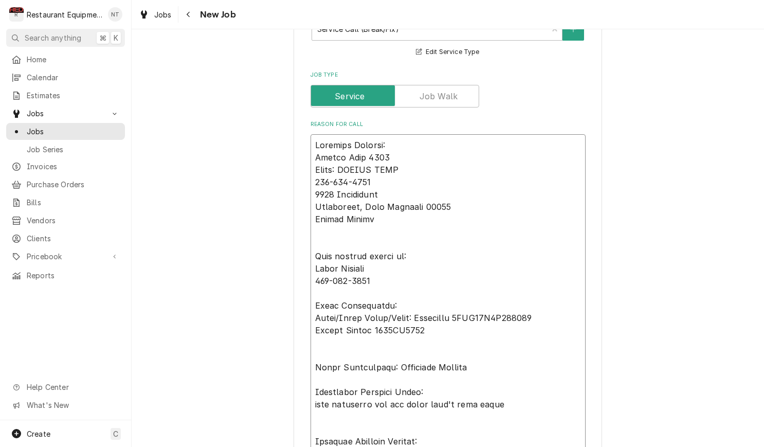
click at [483, 145] on textarea "Reason For Call" at bounding box center [447, 410] width 275 height 552
click at [490, 134] on textarea "Reason For Call" at bounding box center [447, 410] width 275 height 552
click at [316, 134] on textarea "Reason For Call" at bounding box center [447, 410] width 275 height 552
type textarea "x"
type textarea "Location Details: Burger King 2435 Chain: BURGER KING 304-522-3944 3210 Washing…"
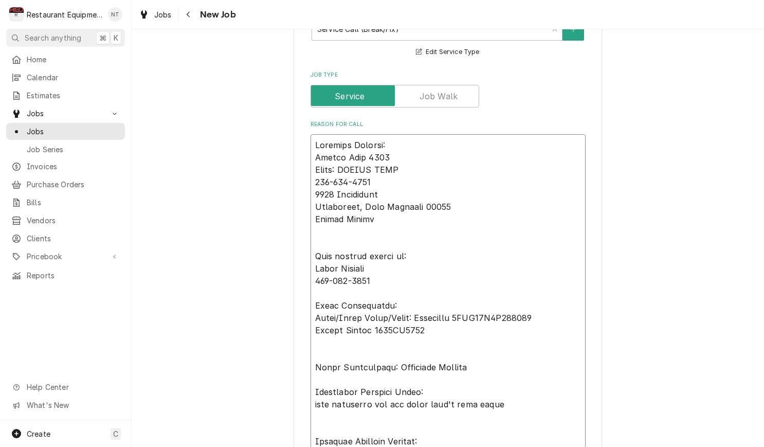
type textarea "x"
type textarea "0 Location Details: Burger King 2435 Chain: BURGER KING 304-522-3944 3210 Washi…"
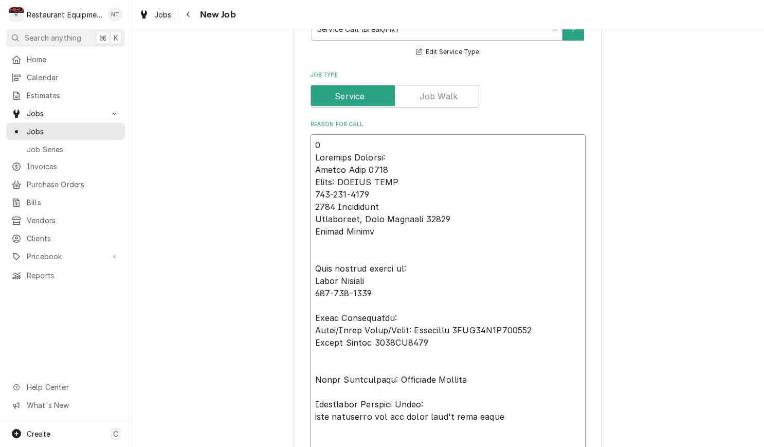
type textarea "x"
type textarea "00 Location Details: Burger King 2435 Chain: BURGER KING 304-522-3944 3210 Wash…"
type textarea "x"
type textarea "009 Location Details: Burger King 2435 Chain: BURGER KING 304-522-3944 3210 Was…"
type textarea "x"
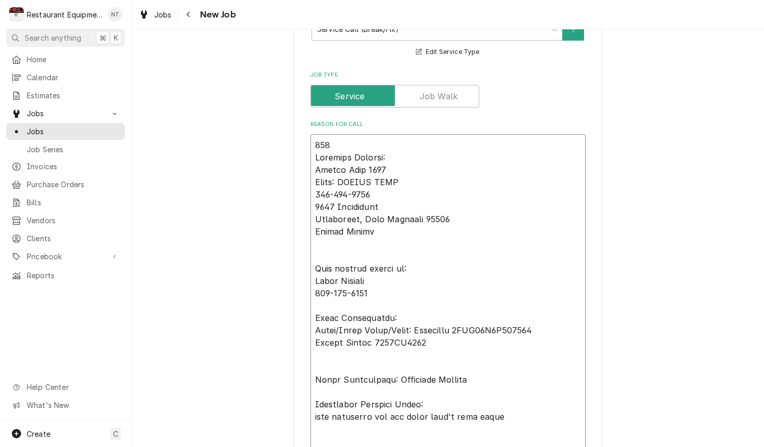
type textarea "0093 Location Details: Burger King 2435 Chain: BURGER KING 304-522-3944 3210 Wa…"
type textarea "x"
type textarea "00930 Location Details: Burger King 2435 Chain: BURGER KING 304-522-3944 3210 W…"
type textarea "x"
type textarea "009309 Location Details: Burger King 2435 Chain: BURGER KING 304-522-3944 3210 …"
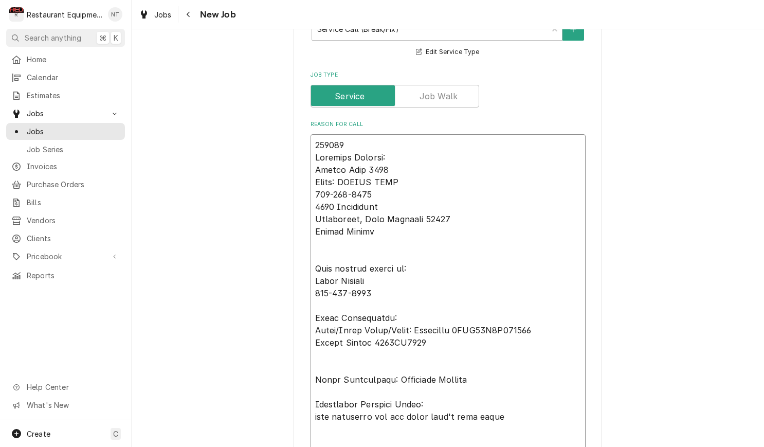
type textarea "x"
type textarea "0093099 Location Details: Burger King 2435 Chain: BURGER KING 304-522-3944 3210…"
type textarea "x"
type textarea "00930997 Location Details: Burger King 2435 Chain: BURGER KING 304-522-3944 321…"
type textarea "x"
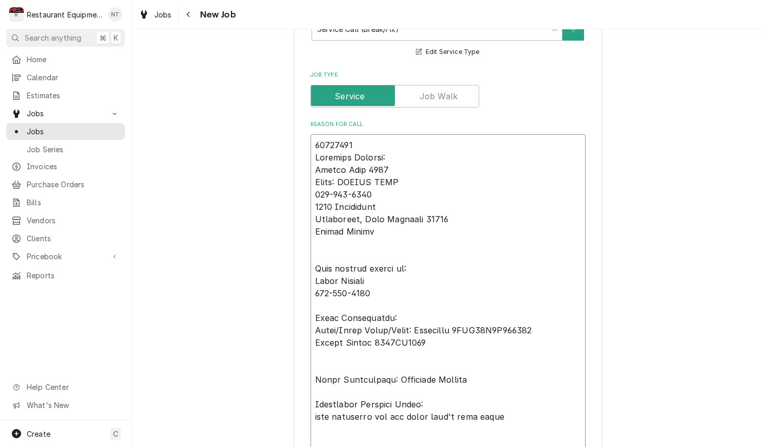
type textarea "00930997- Location Details: Burger King 2435 Chain: BURGER KING 304-522-3944 32…"
type textarea "x"
type textarea "00930997-2 Location Details: Burger King 2435 Chain: BURGER KING 304-522-3944 3…"
type textarea "x"
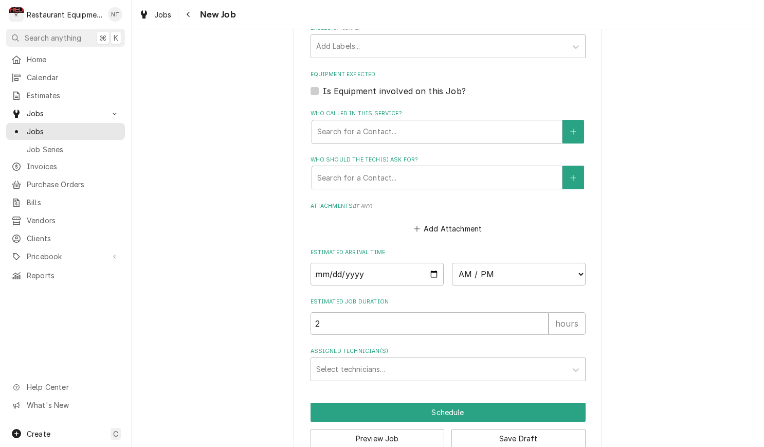
scroll to position [1224, 0]
type textarea "00930997-2 Location Details: Burger King 2435 Chain: BURGER KING 304-522-3944 3…"
click at [407, 263] on input "Date" at bounding box center [377, 274] width 134 height 23
type input "2025-09-12"
click at [430, 360] on div "Assigned Technician(s)" at bounding box center [438, 369] width 245 height 18
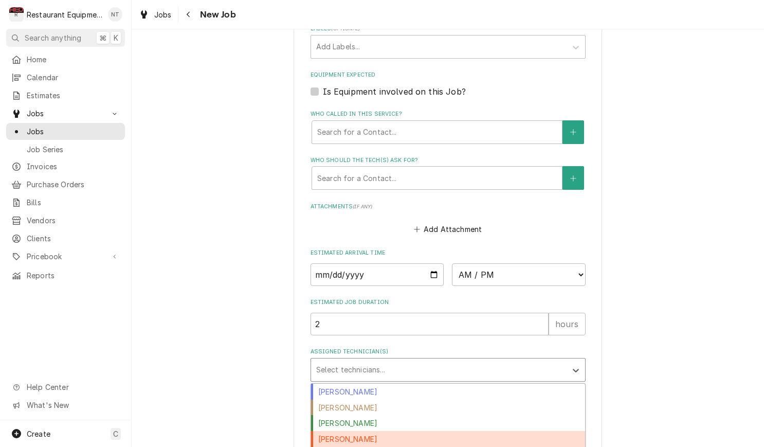
click at [437, 431] on div "Dakota Arthur" at bounding box center [448, 439] width 274 height 16
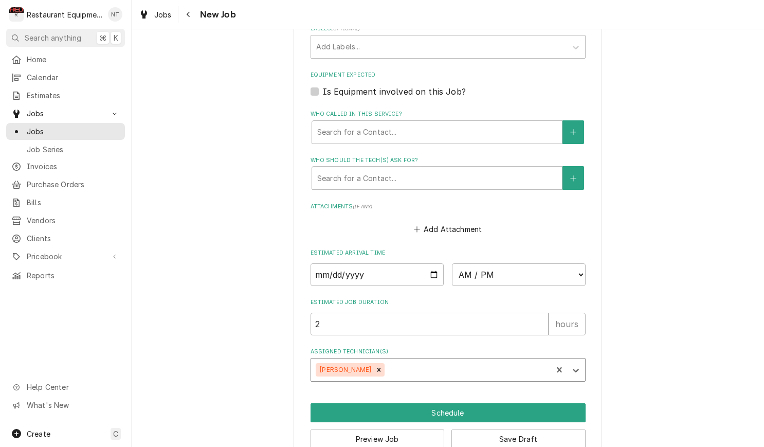
type textarea "x"
select select "13:30:00"
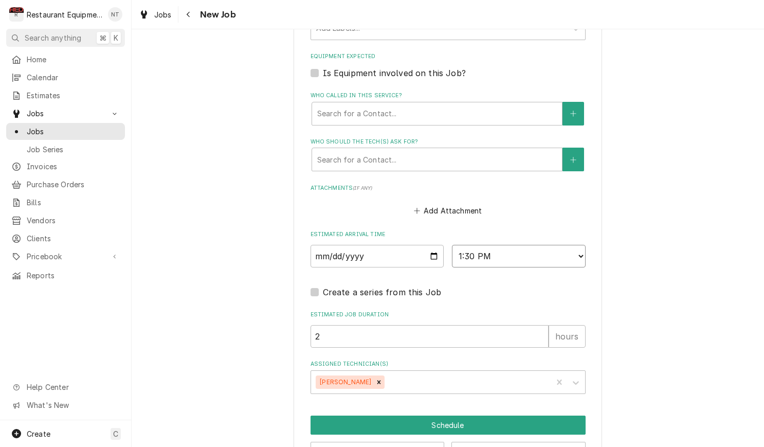
scroll to position [1243, 0]
click at [577, 415] on button "Schedule" at bounding box center [447, 424] width 275 height 19
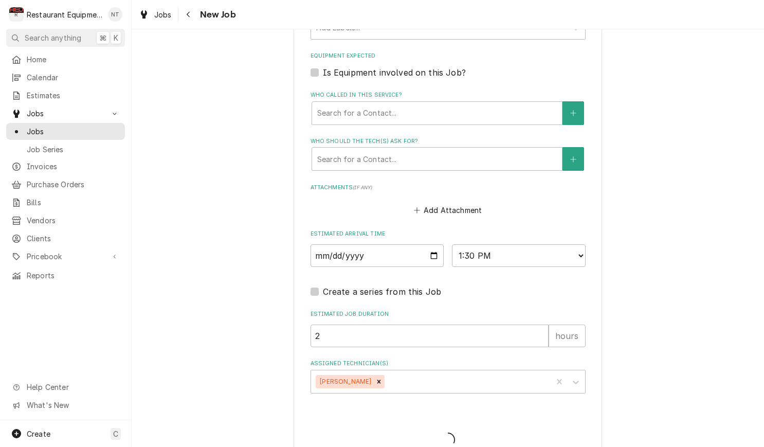
type textarea "x"
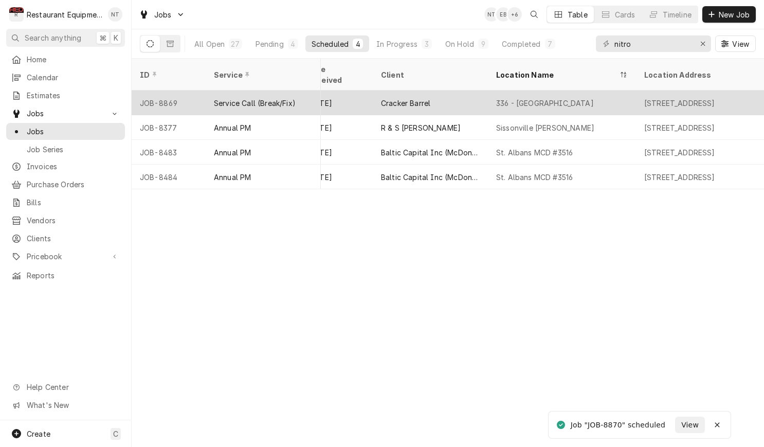
scroll to position [0, 619]
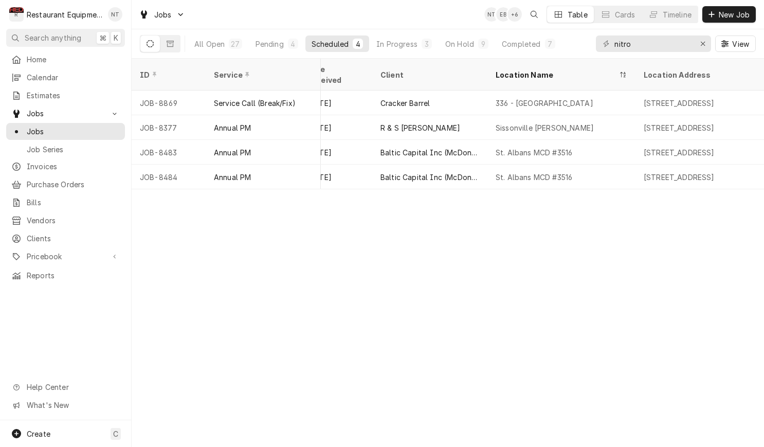
drag, startPoint x: 288, startPoint y: 48, endPoint x: 306, endPoint y: 53, distance: 18.9
click at [288, 47] on div "4" at bounding box center [293, 44] width 10 height 10
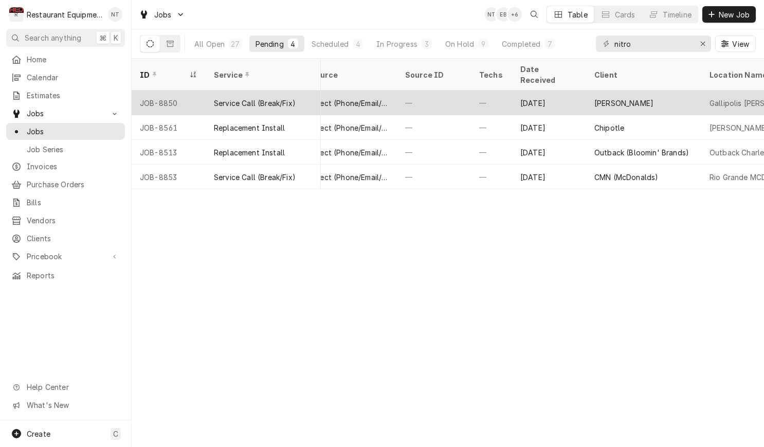
scroll to position [0, 407]
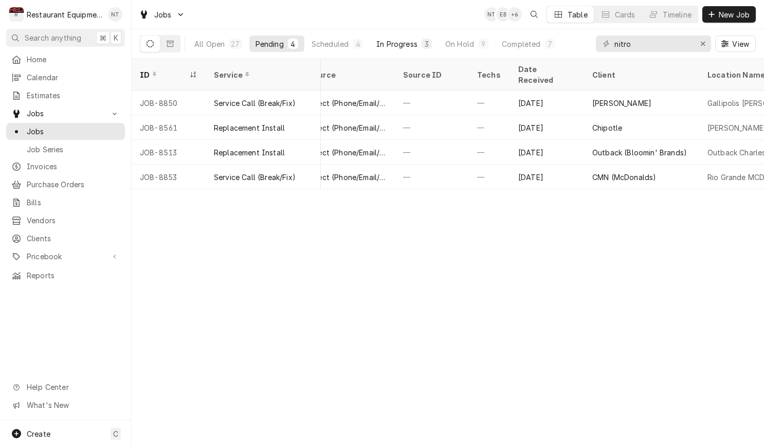
click at [406, 47] on div "In Progress" at bounding box center [396, 44] width 41 height 11
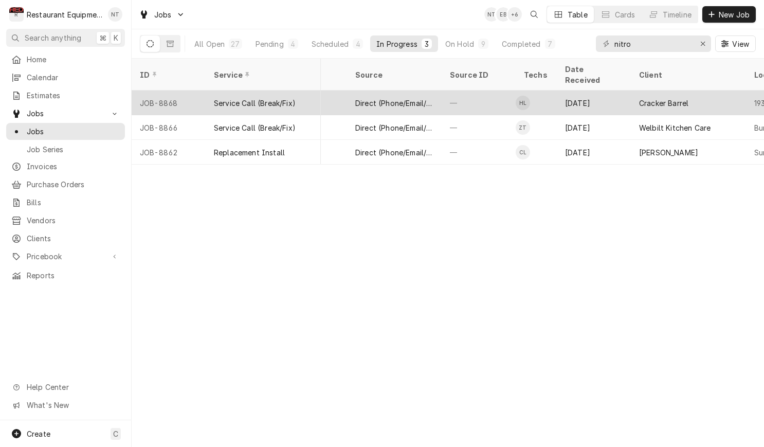
scroll to position [0, 365]
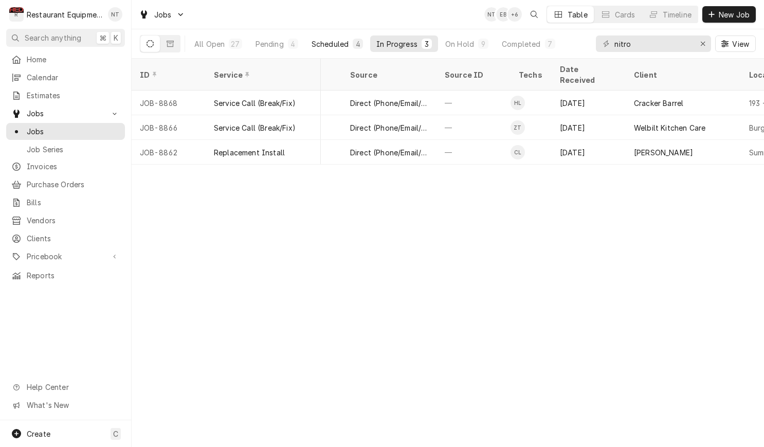
click at [336, 46] on div "Scheduled" at bounding box center [329, 44] width 37 height 11
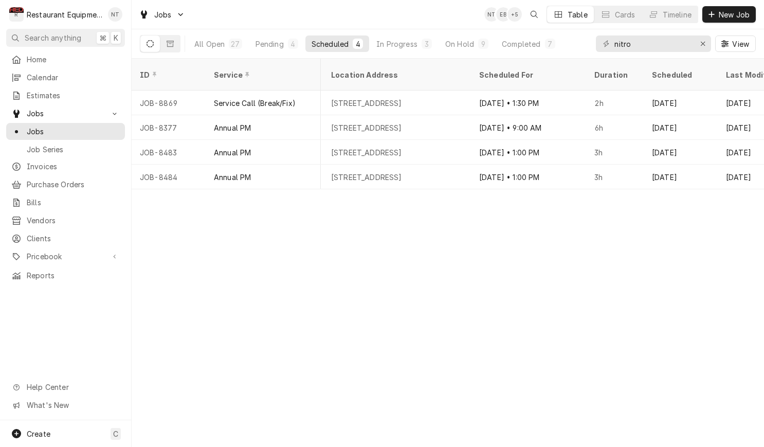
scroll to position [0, 933]
drag, startPoint x: 592, startPoint y: 46, endPoint x: 585, endPoint y: 45, distance: 6.9
click at [585, 45] on div "All Open 27 Pending 4 Scheduled 4 In Progress 3 On Hold 9 Completed 7 nitro View" at bounding box center [448, 43] width 616 height 29
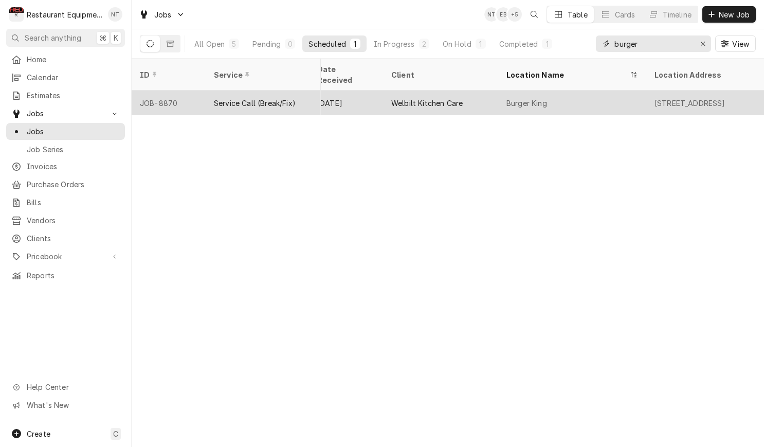
scroll to position [0, 610]
type input "burger"
click at [614, 90] on div "Burger King" at bounding box center [569, 102] width 148 height 25
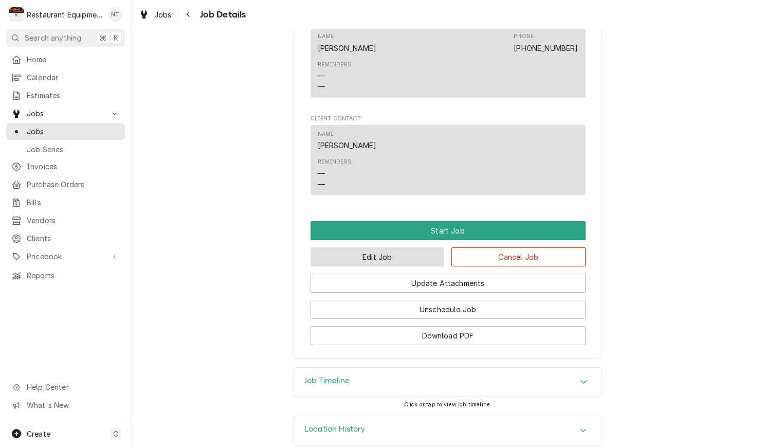
click at [433, 247] on button "Edit Job" at bounding box center [377, 256] width 134 height 19
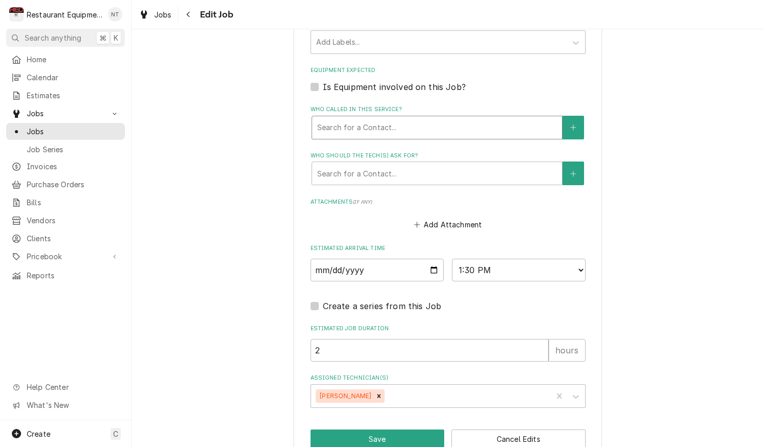
drag, startPoint x: 437, startPoint y: 106, endPoint x: 429, endPoint y: 116, distance: 12.4
click at [436, 118] on div "Who called in this service?" at bounding box center [436, 127] width 239 height 18
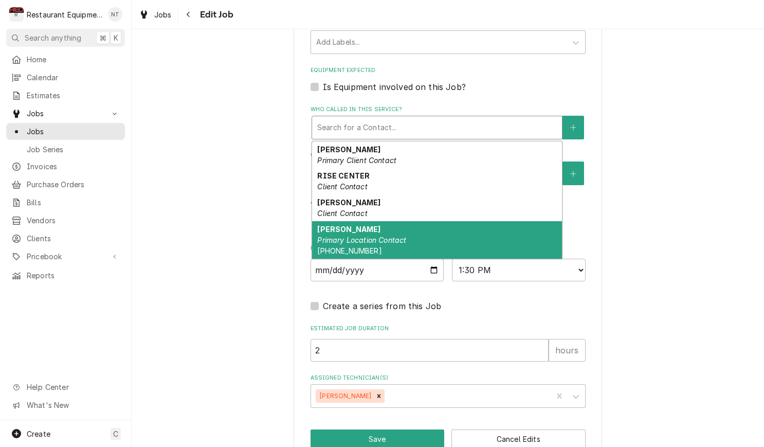
click at [444, 221] on div "[PERSON_NAME] Primary Location Contact [PHONE_NUMBER]" at bounding box center [437, 240] width 250 height 38
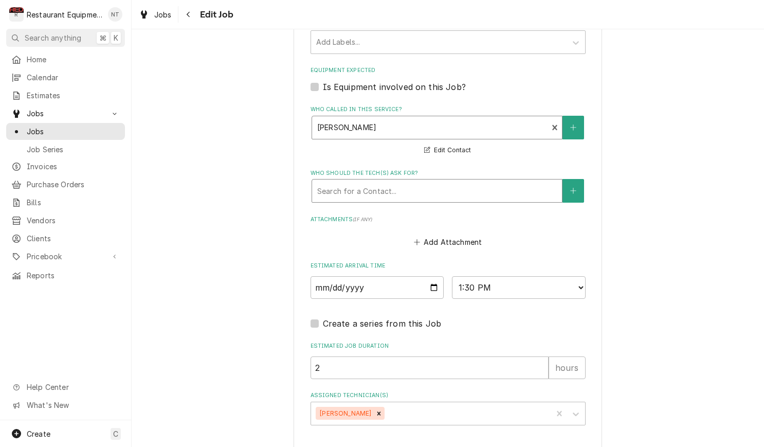
click at [441, 181] on div "Who should the tech(s) ask for?" at bounding box center [436, 190] width 239 height 18
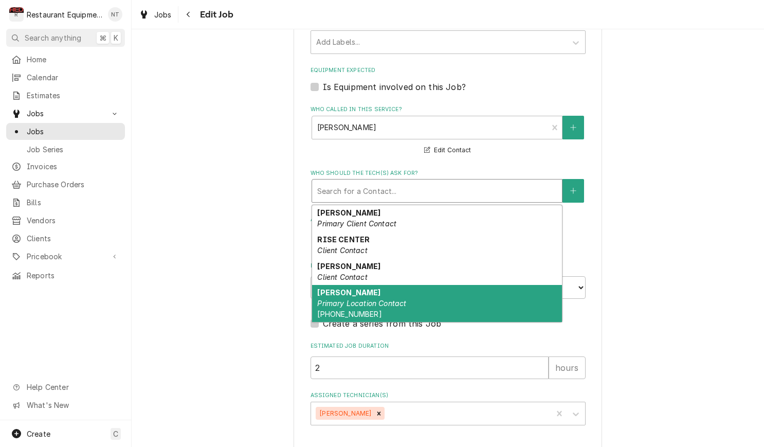
click at [476, 285] on div "[PERSON_NAME] Primary Location Contact [PHONE_NUMBER]" at bounding box center [437, 304] width 250 height 38
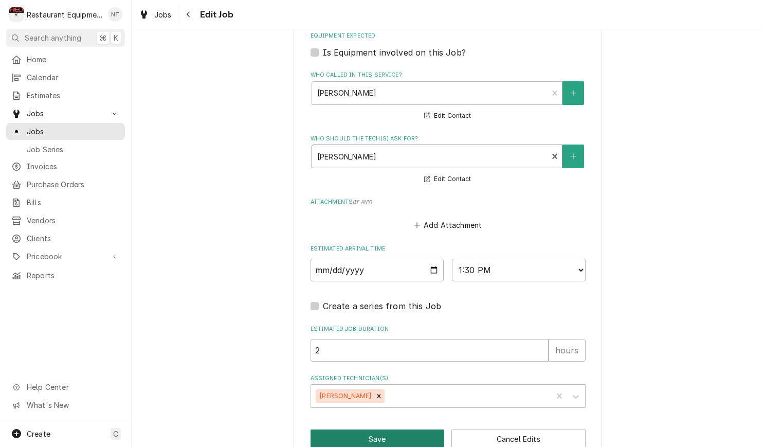
click at [421, 429] on button "Save" at bounding box center [377, 438] width 134 height 19
type textarea "x"
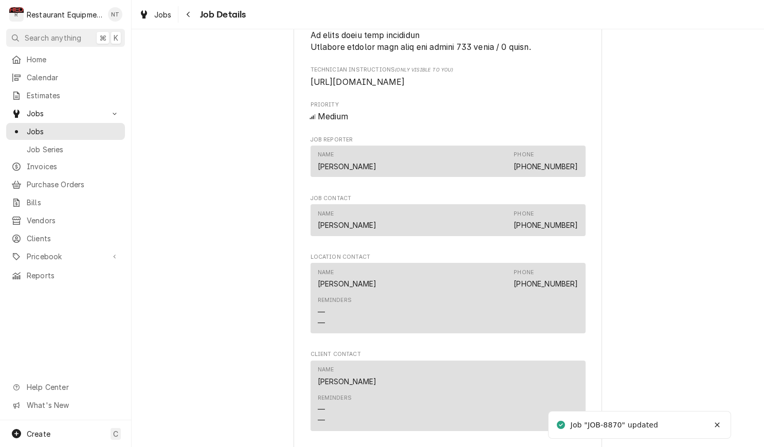
scroll to position [1048, 0]
click at [166, 15] on span "Jobs" at bounding box center [162, 14] width 17 height 11
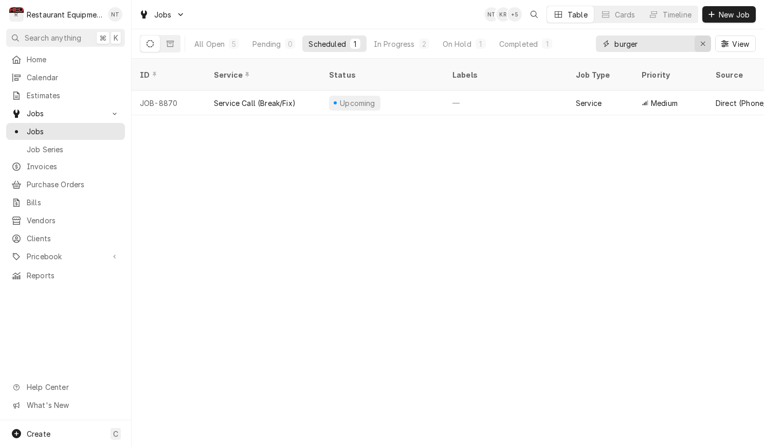
click at [706, 44] on div "Erase input" at bounding box center [702, 44] width 10 height 10
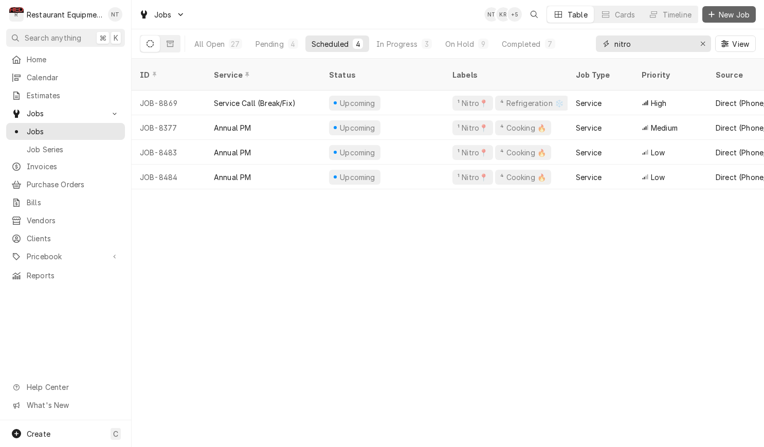
type input "nitro"
click at [727, 15] on span "New Job" at bounding box center [733, 14] width 35 height 11
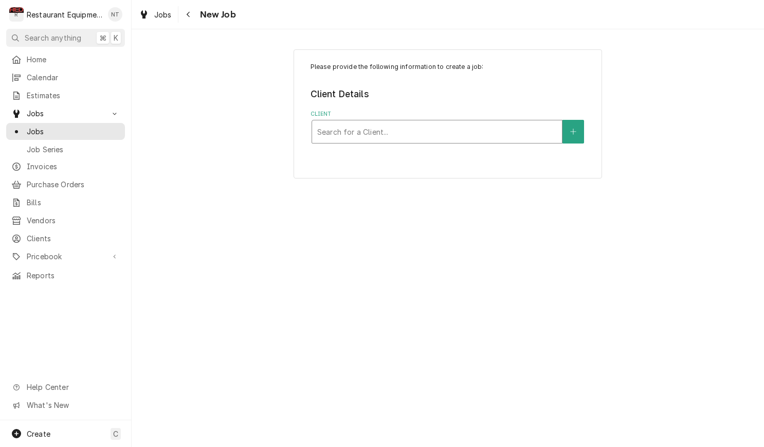
click at [518, 124] on div "Client" at bounding box center [436, 131] width 239 height 18
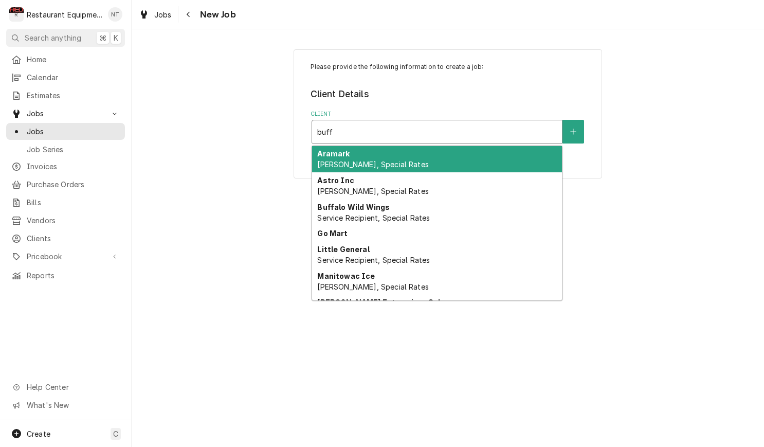
type input "[PERSON_NAME]"
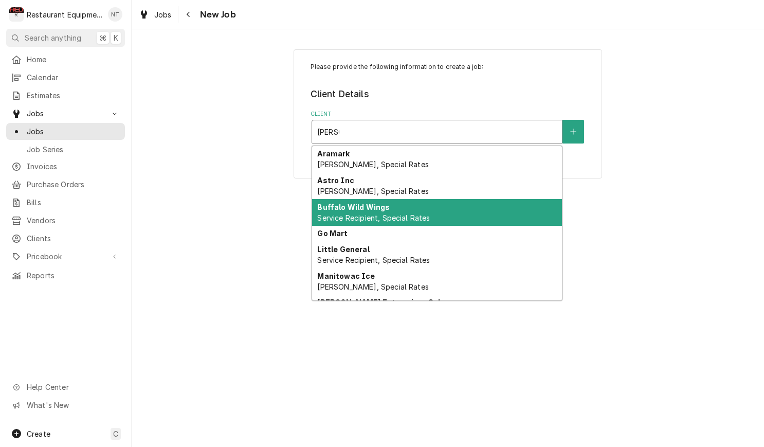
click at [492, 207] on div "Buffalo Wild Wings Service Recipient, Special Rates" at bounding box center [437, 212] width 250 height 27
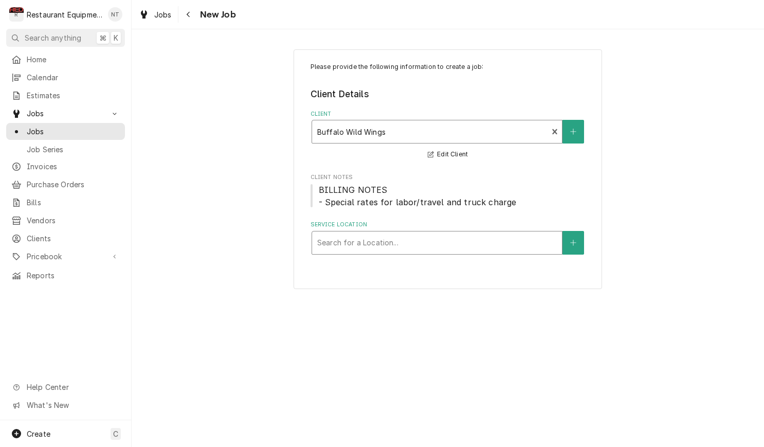
click at [464, 235] on div "Service Location" at bounding box center [436, 242] width 239 height 18
type input "cr"
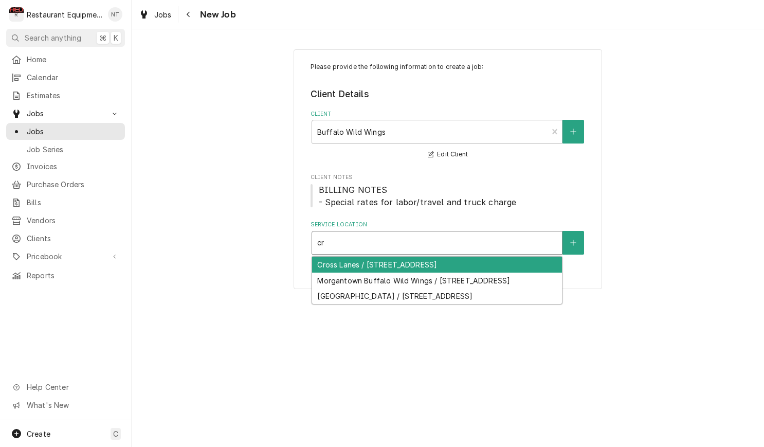
click at [486, 259] on div "Cross Lanes / [STREET_ADDRESS]" at bounding box center [437, 264] width 250 height 16
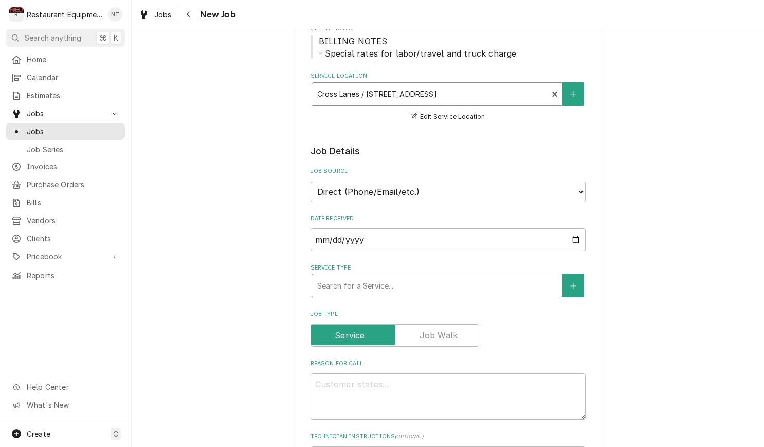
drag, startPoint x: 481, startPoint y: 268, endPoint x: 473, endPoint y: 266, distance: 8.0
click at [480, 276] on div "Service Type" at bounding box center [436, 285] width 239 height 18
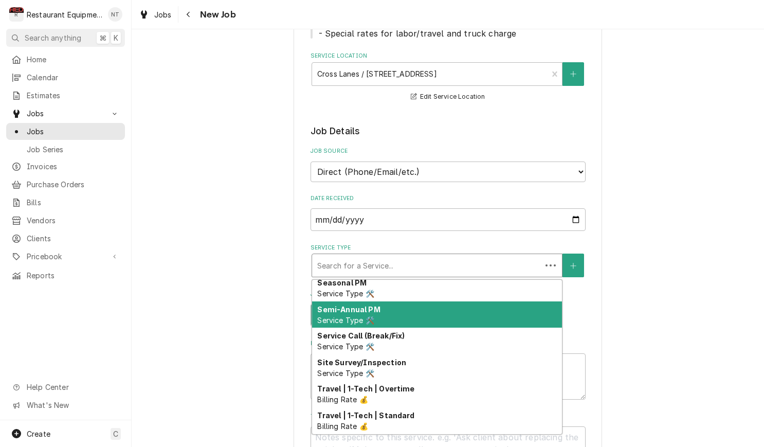
scroll to position [907, 0]
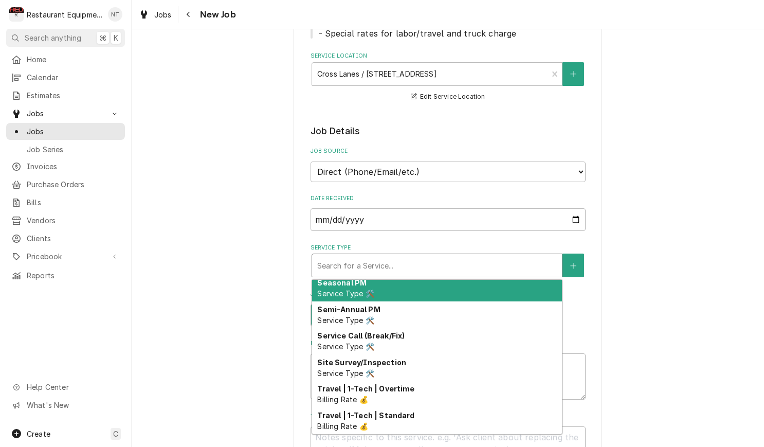
click at [439, 277] on div "Seasonal PM Service Type 🛠️" at bounding box center [437, 287] width 250 height 27
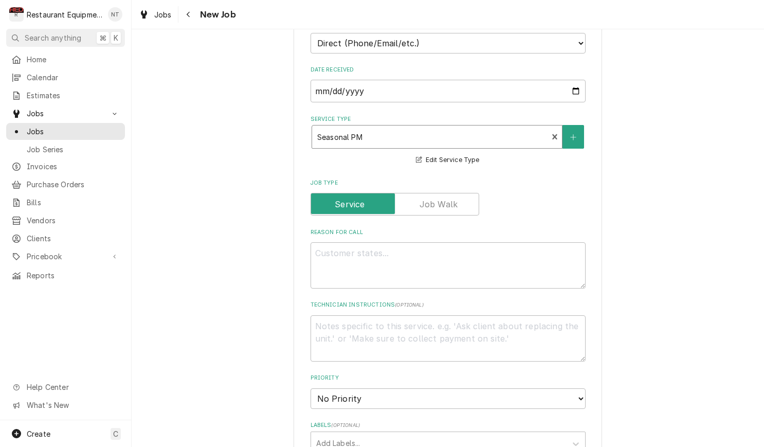
scroll to position [298, 0]
click at [448, 256] on textarea "Reason For Call" at bounding box center [447, 265] width 275 height 46
type textarea "x"
type textarea "a"
type textarea "x"
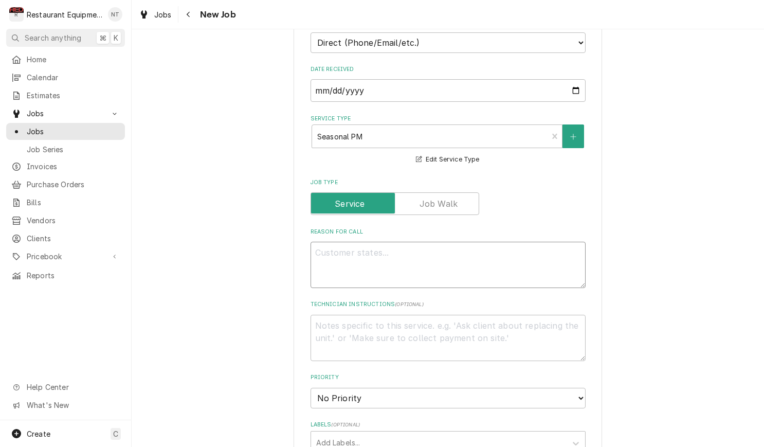
type textarea "x"
type textarea "A"
type textarea "x"
type textarea "Al"
type textarea "x"
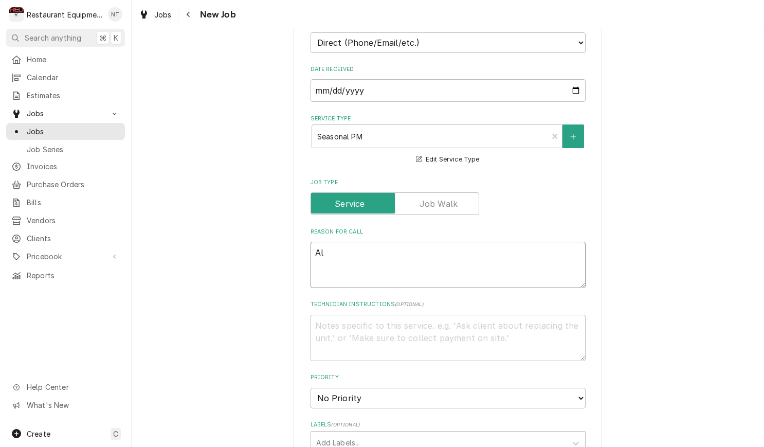
type textarea "All"
type textarea "x"
type textarea "All"
type textarea "x"
type textarea "All H"
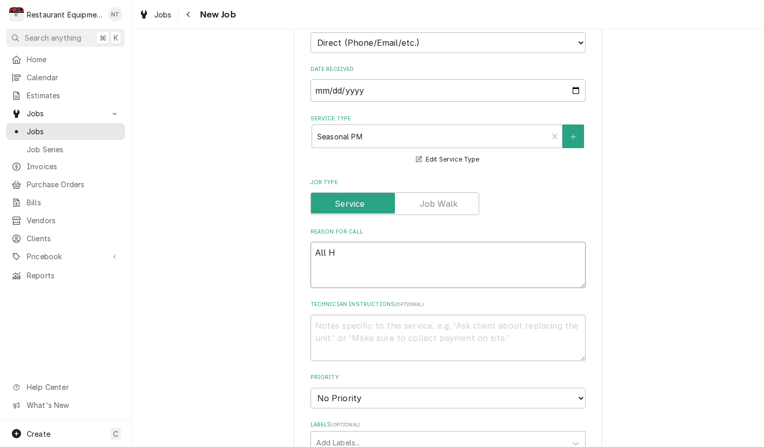
type textarea "x"
type textarea "All HV"
type textarea "x"
type textarea "All HVA"
type textarea "x"
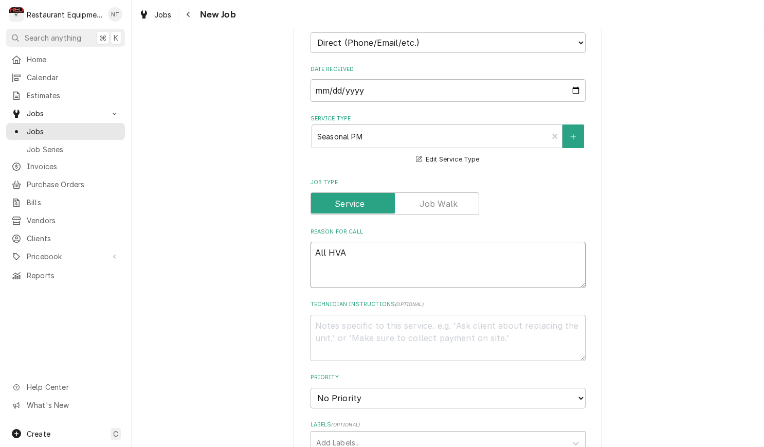
type textarea "All HVAC"
type textarea "x"
type textarea "All HVAC."
type textarea "x"
type textarea "All HVAC"
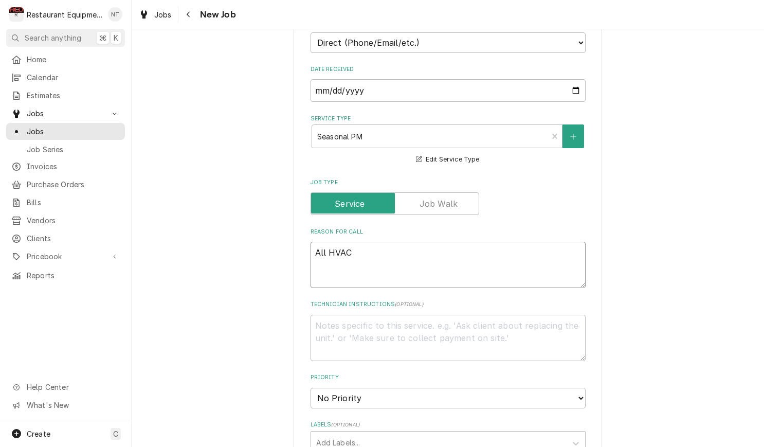
type textarea "x"
type textarea "All HVAC,"
type textarea "x"
type textarea "All HVAC,"
type textarea "x"
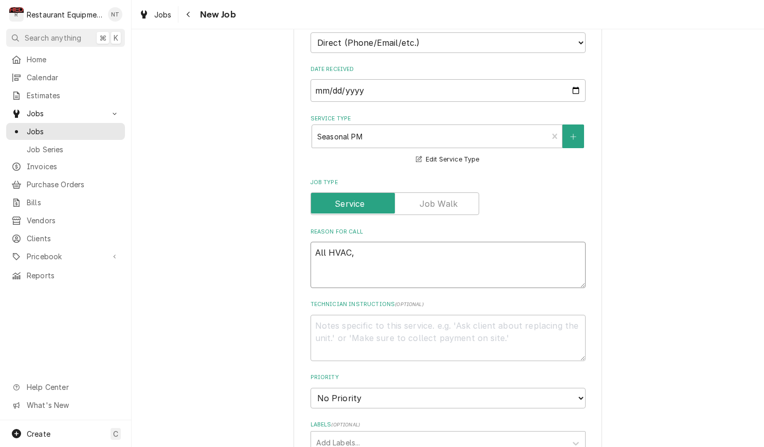
type textarea "All HVAC, W"
type textarea "x"
type textarea "All HVAC, [GEOGRAPHIC_DATA]"
type textarea "x"
type textarea "All HVAC, Wal"
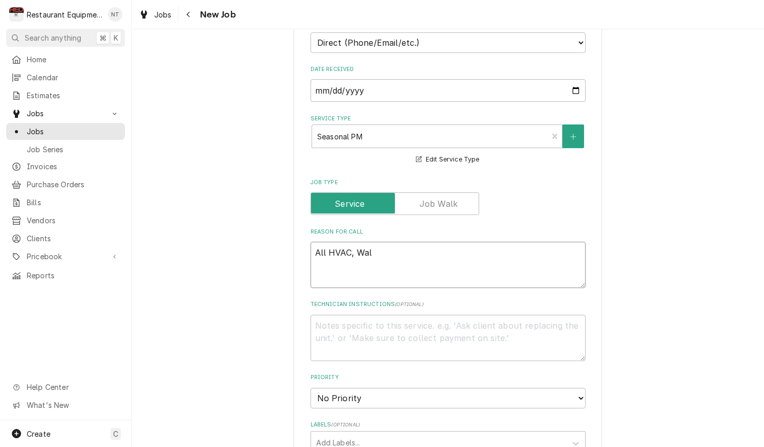
type textarea "x"
type textarea "All HVAC, Walk"
type textarea "x"
type textarea "All HVAC, Walk"
type textarea "x"
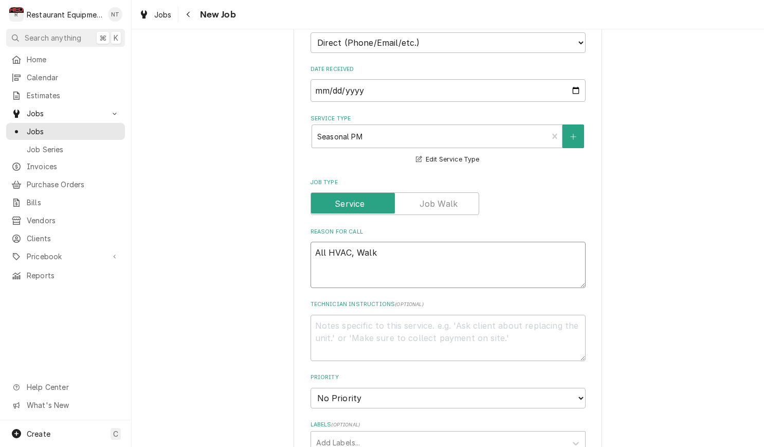
type textarea "All HVAC, Walk"
type textarea "x"
type textarea "All HVAC, Walk-"
type textarea "x"
type textarea "All HVAC, Walk-i"
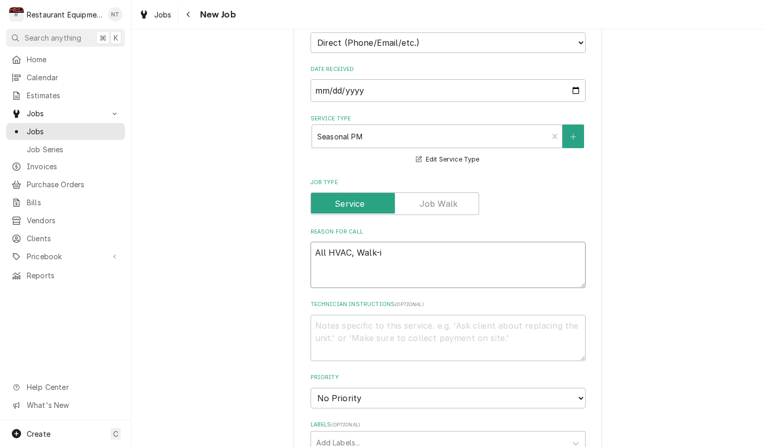
type textarea "x"
type textarea "All HVAC, Walk-in"
type textarea "x"
type textarea "All HVAC, Walk-ins"
type textarea "x"
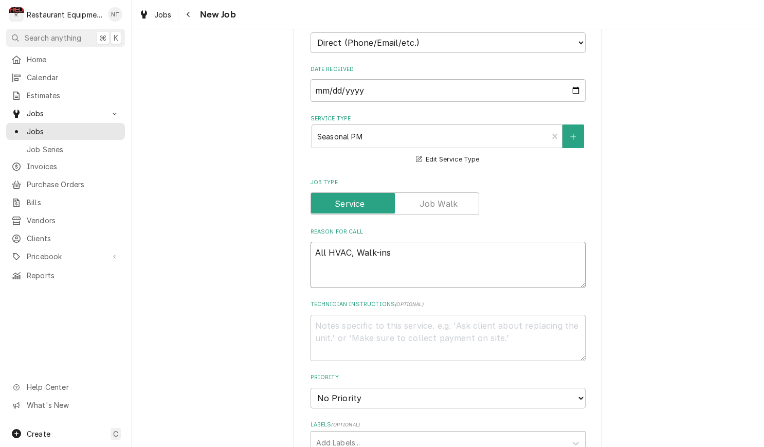
type textarea "All HVAC, Walk-ins,"
type textarea "x"
type textarea "All HVAC, Walk-ins,"
type textarea "x"
type textarea "All HVAC, Walk-ins, R"
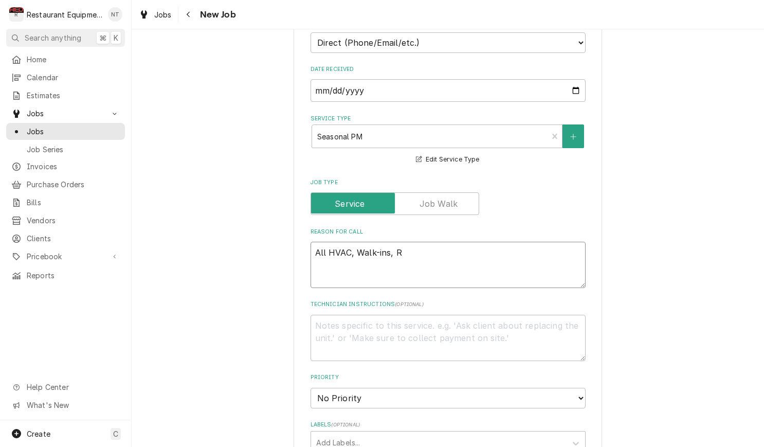
type textarea "x"
type textarea "All HVAC, Walk-ins, Re"
type textarea "x"
type textarea "All HVAC, Walk-ins, Rea"
type textarea "x"
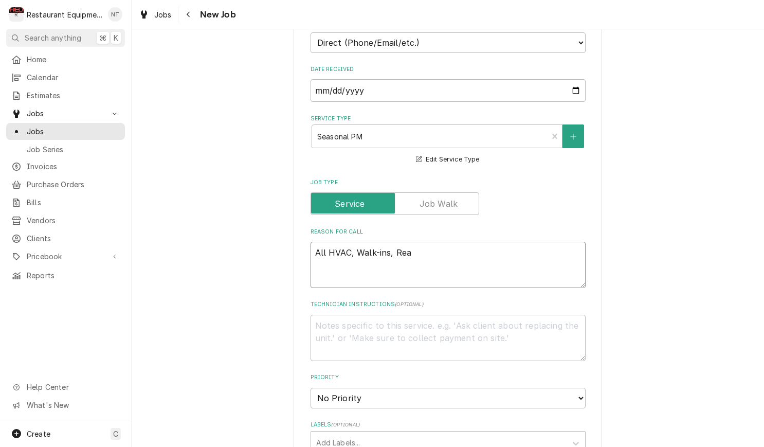
type textarea "All HVAC, Walk-ins, Reac"
type textarea "x"
type textarea "All HVAC, Walk-ins, Reach"
type textarea "x"
type textarea "All HVAC, Walk-ins, Reach"
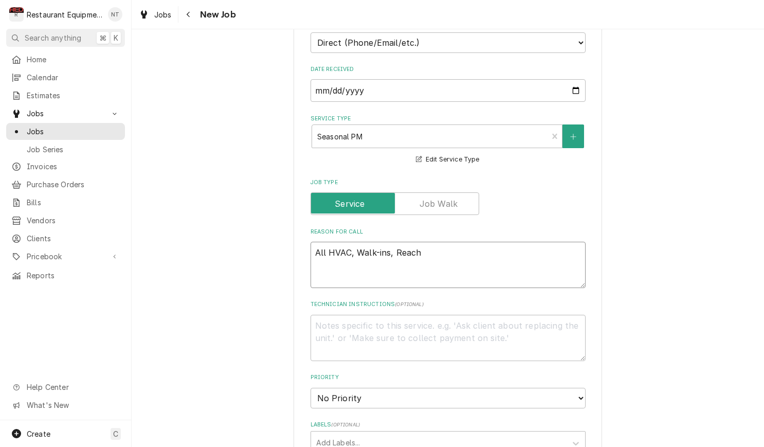
type textarea "x"
type textarea "All HVAC, Walk-ins, Reach i"
type textarea "x"
type textarea "All HVAC, Walk-ins, Reach in"
type textarea "x"
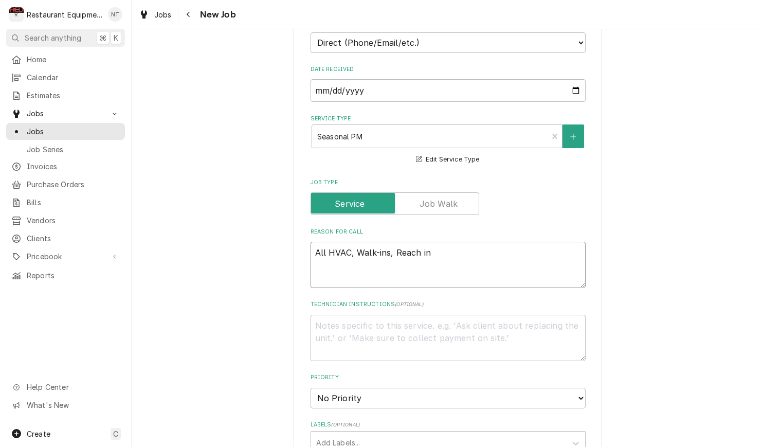
type textarea "All HVAC, Walk-ins, Reach ins"
type textarea "x"
type textarea "All HVAC, Walk-ins, Reach in"
type textarea "x"
type textarea "All HVAC, Walk-ins, Reach i"
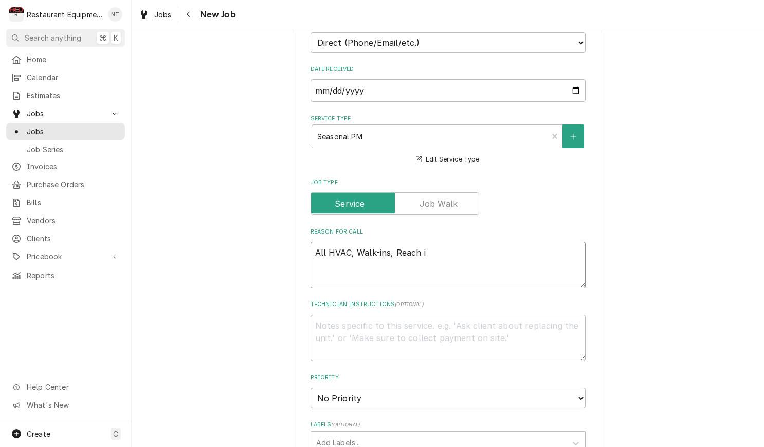
type textarea "x"
type textarea "All HVAC, Walk-ins, Reach"
type textarea "x"
type textarea "All HVAC, Walk-ins, Reach"
type textarea "x"
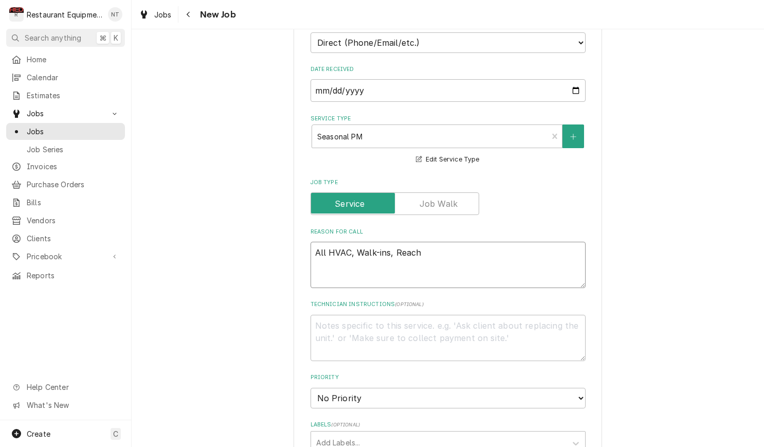
type textarea "All HVAC, Walk-ins, Reach-"
type textarea "x"
type textarea "All HVAC, Walk-ins, Reach-i"
type textarea "x"
type textarea "All HVAC, Walk-ins, Reach-in"
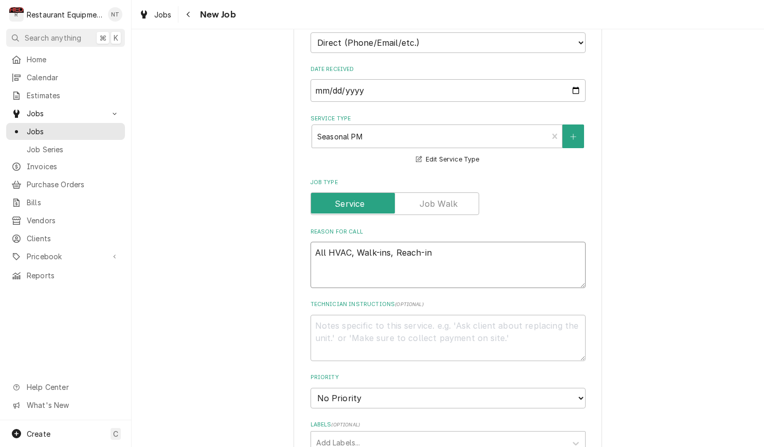
type textarea "x"
type textarea "All HVAC, Walk-ins, Reach-ins"
type textarea "x"
type textarea "All HVAC, Walk-ins, Reach-in"
type textarea "x"
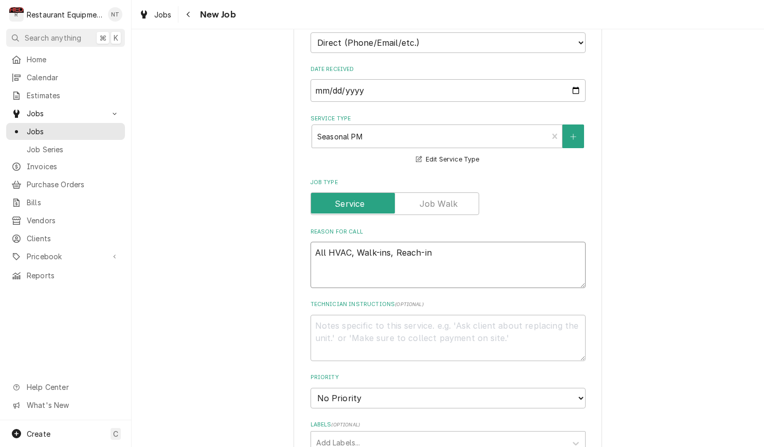
type textarea "All HVAC, Walk-ins, Reach-i"
type textarea "x"
type textarea "All HVAC, Walk-ins, Reach-"
type textarea "x"
type textarea "All HVAC, Walk-ins, Reach"
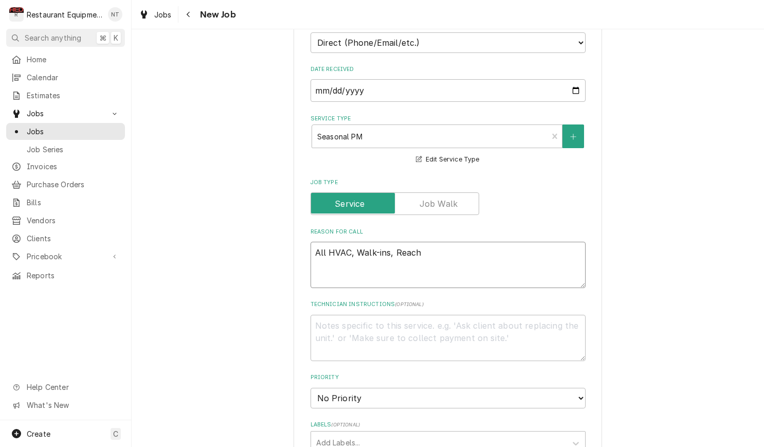
type textarea "x"
type textarea "All HVAC, Walk-ins, Reac"
type textarea "x"
type textarea "All HVAC, Walk-ins, Rea"
type textarea "x"
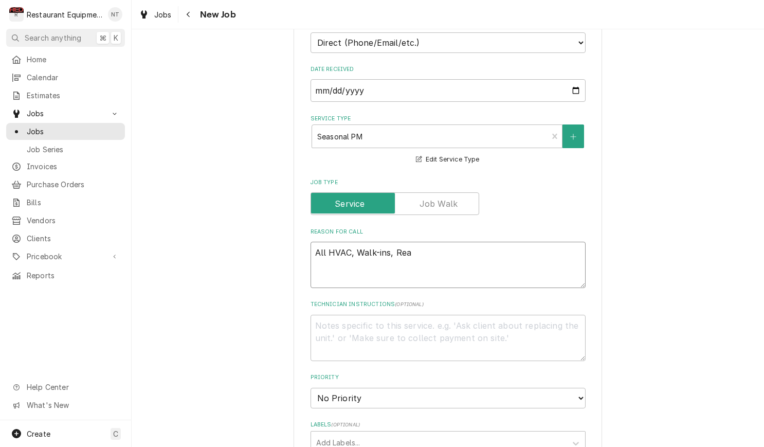
type textarea "All HVAC, Walk-ins, Re"
type textarea "x"
type textarea "All HVAC, Walk-ins, R"
type textarea "x"
type textarea "All HVAC, Walk-ins,"
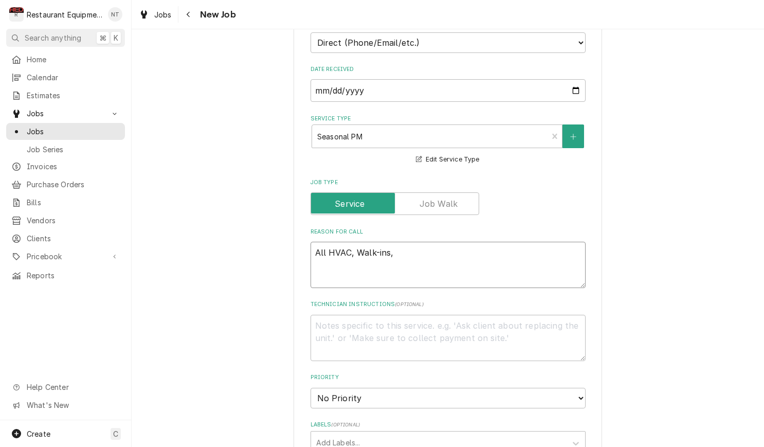
type textarea "x"
type textarea "All HVAC, Walk-ins,"
type textarea "x"
type textarea "All HVAC, Walk-ins"
type textarea "x"
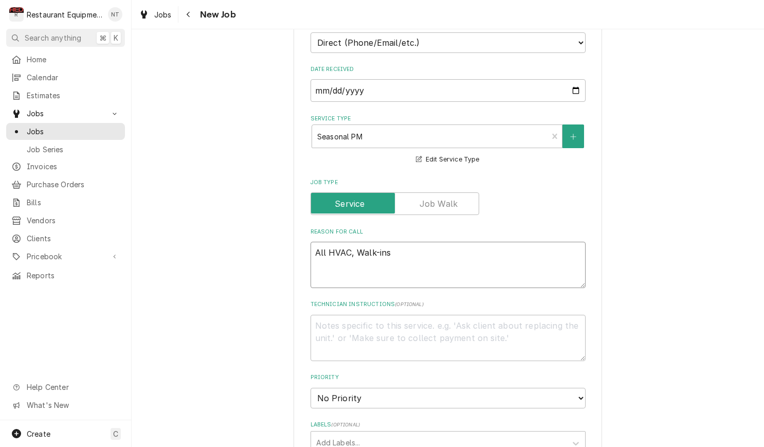
type textarea "All HVAC, Walk-in"
type textarea "x"
type textarea "All HVAC, Walk-i"
type textarea "x"
type textarea "All HVAC, Walk-"
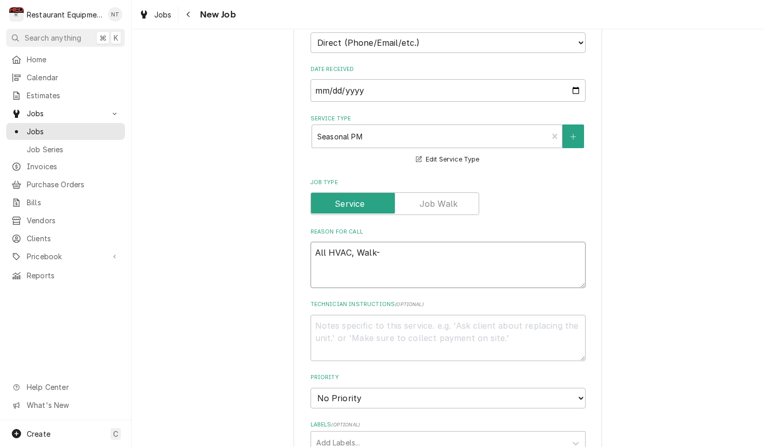
type textarea "x"
type textarea "All HVAC, Walk"
type textarea "x"
type textarea "All HVAC, Wal"
type textarea "x"
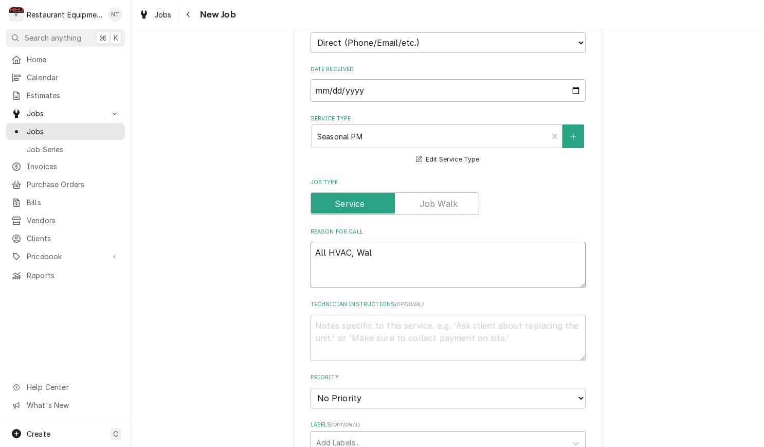
type textarea "All HVAC, Wa"
type textarea "x"
type textarea "All HVAC, W"
type textarea "x"
type textarea "All HVAC,"
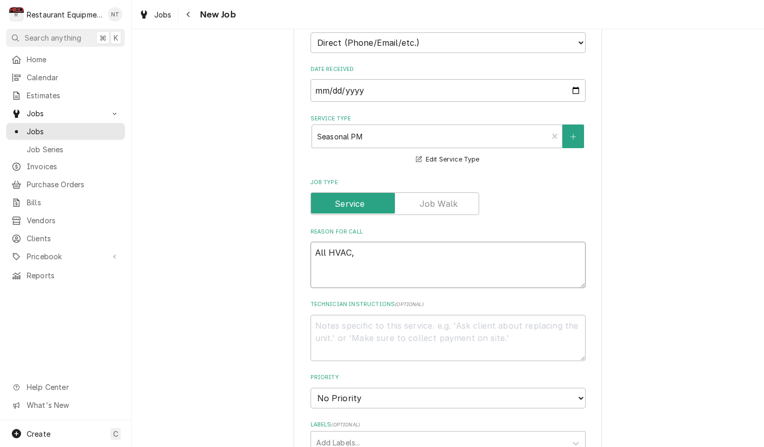
type textarea "x"
type textarea "All HVAC, R"
type textarea "x"
type textarea "All HVAC, Re"
type textarea "x"
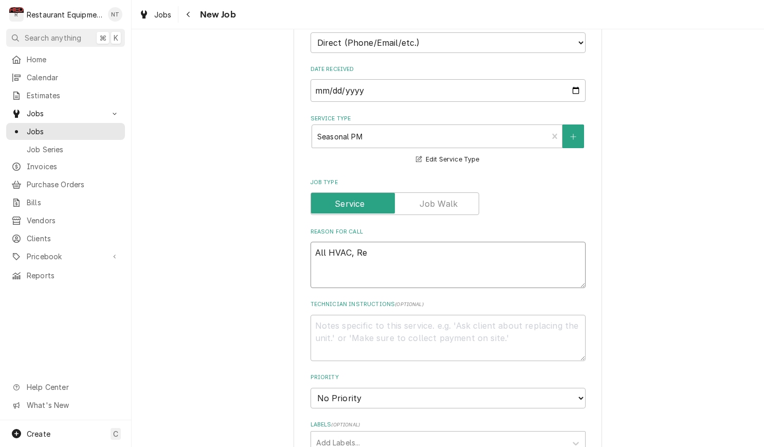
type textarea "All HVAC, Ref"
type textarea "x"
type textarea "All HVAC, Refr"
type textarea "x"
type textarea "All HVAC, Refri"
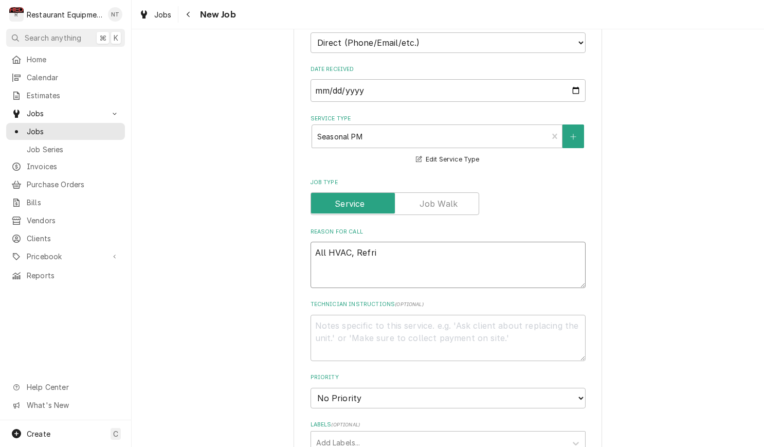
type textarea "x"
type textarea "All HVAC, Refrig"
type textarea "x"
type textarea "All HVAC, Refrige"
type textarea "x"
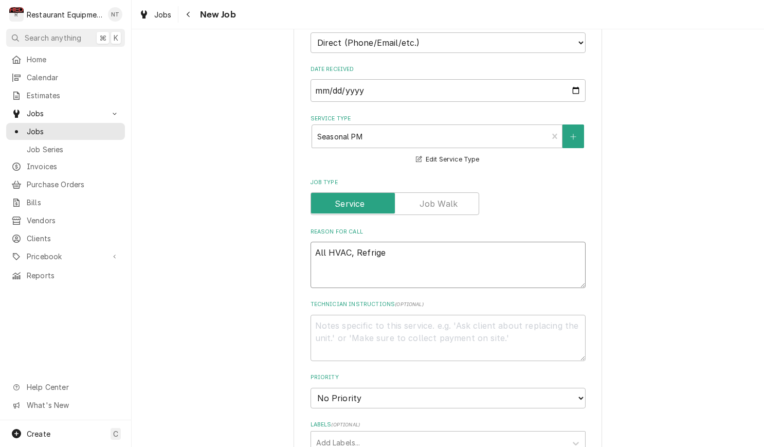
type textarea "All HVAC, Refriger"
type textarea "x"
type textarea "All HVAC, Refrigera"
type textarea "x"
type textarea "All HVAC, Refrigerat"
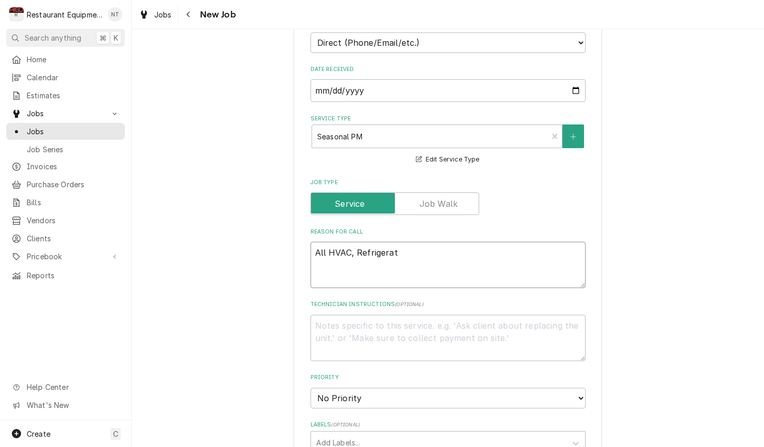
type textarea "x"
type textarea "All HVAC, Refrigerati"
type textarea "x"
type textarea "All HVAC, Refrigeratio"
type textarea "x"
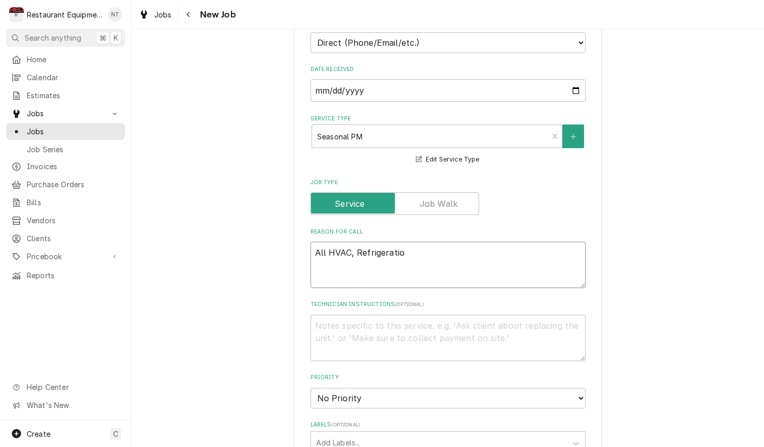
type textarea "All HVAC, Refrigeration"
type textarea "x"
type textarea "All HVAC, Refrigeration,"
type textarea "x"
type textarea "All HVAC, Refrigeration,"
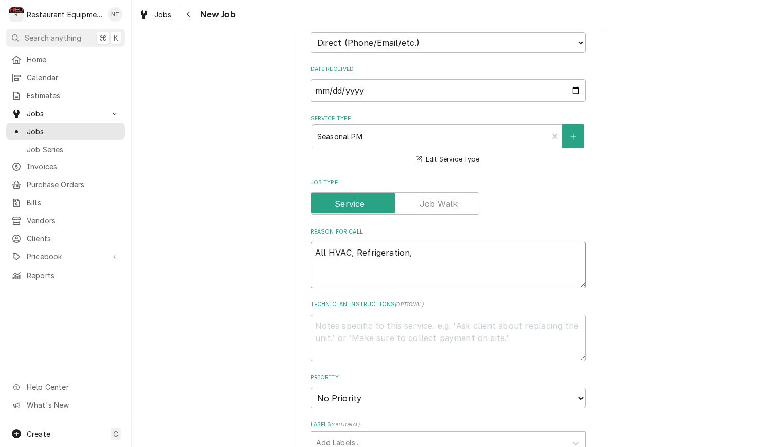
type textarea "x"
type textarea "All HVAC, Refrigeration, a"
type textarea "x"
type textarea "All HVAC, Refrigeration, an"
type textarea "x"
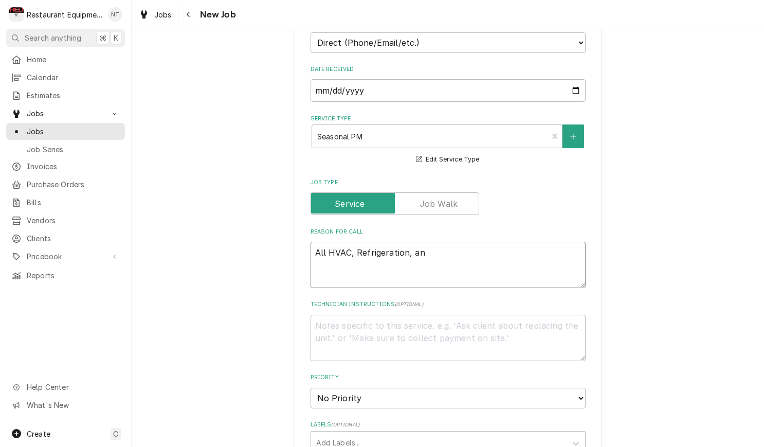
type textarea "All HVAC, Refrigeration, and"
type textarea "x"
type textarea "All HVAC, Refrigeration, and"
type textarea "x"
type textarea "All HVAC, Refrigeration, and I"
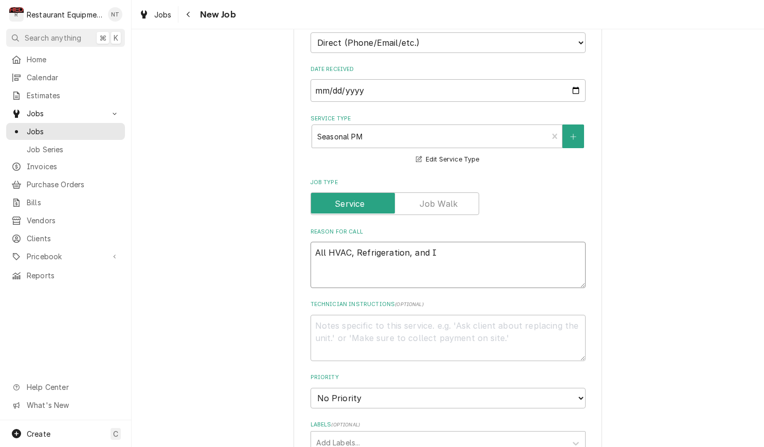
type textarea "x"
type textarea "All HVAC, Refrigeration, and Ic"
type textarea "x"
type textarea "All HVAC, Refrigeration, and Ice"
type textarea "x"
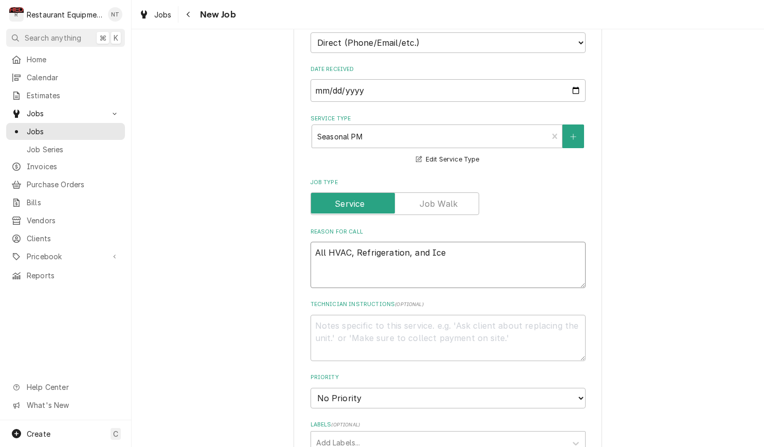
type textarea "All HVAC, Refrigeration, and Ice"
type textarea "x"
type textarea "All HVAC, Refrigeration, and Ice M"
type textarea "x"
type textarea "All HVAC, Refrigeration, and Ice Ma"
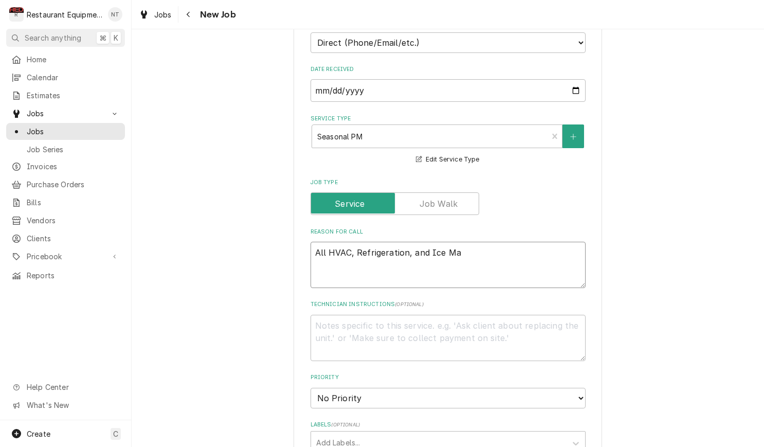
type textarea "x"
type textarea "All HVAC, Refrigeration, and Ice Mac"
type textarea "x"
type textarea "All HVAC, Refrigeration, and Ice Mach"
type textarea "x"
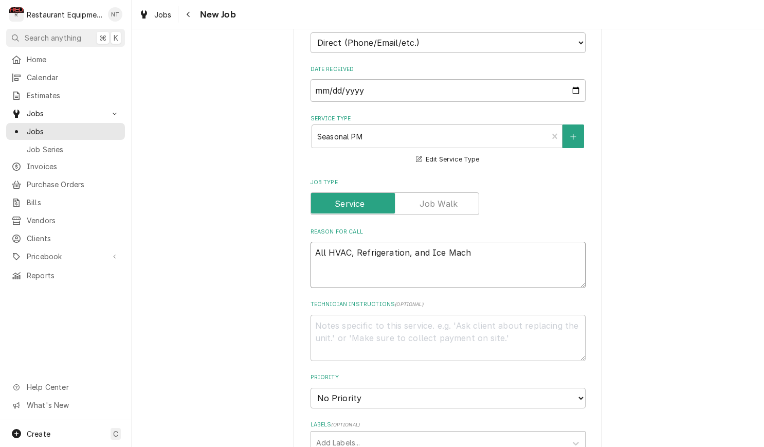
type textarea "All HVAC, Refrigeration, and Ice Machi"
type textarea "x"
type textarea "All HVAC, Refrigeration, and Ice Machin"
type textarea "x"
type textarea "All HVAC, Refrigeration, and Ice Machine"
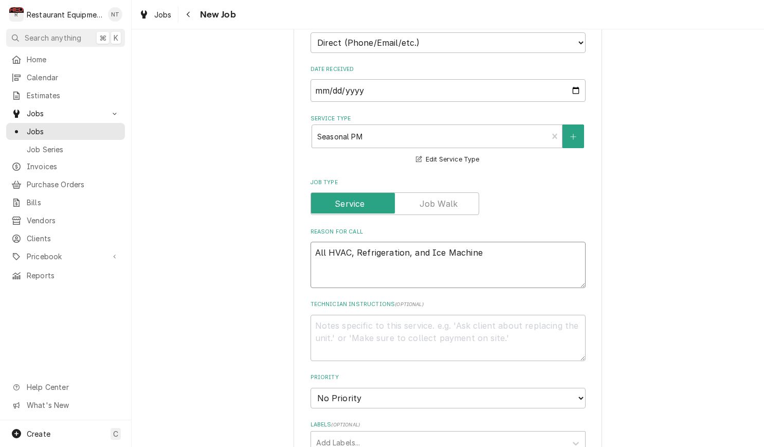
type textarea "x"
type textarea "All HVAC, Refrigeration, and Ice Machines"
type textarea "x"
type textarea "All HVAC, Refrigeration, and Ice Machines"
type textarea "x"
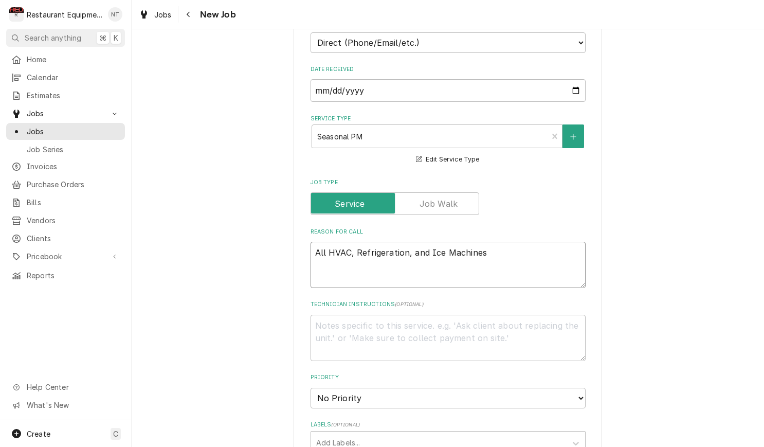
type textarea "All HVAC, Refrigeration, and Ice Machines"
type textarea "x"
type textarea "All HVAC, Refrigeration, and Ice Machines."
drag, startPoint x: 321, startPoint y: 240, endPoint x: 371, endPoint y: 269, distance: 58.3
click at [321, 242] on textarea "All HVAC, Refrigeration, and Ice Machines." at bounding box center [447, 265] width 275 height 46
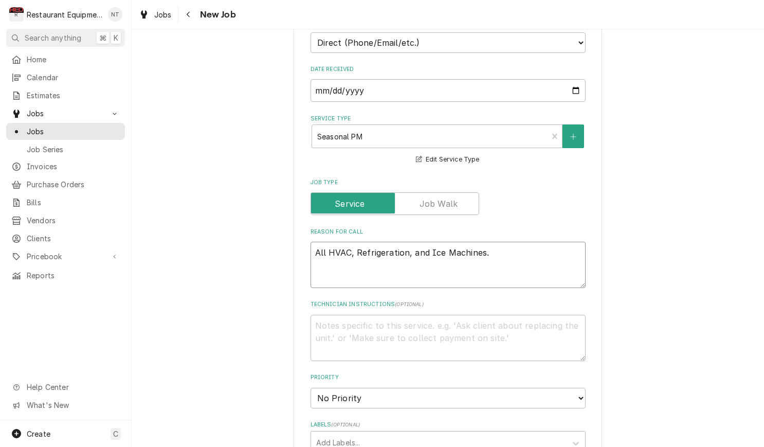
type textarea "x"
type textarea "ll HVAC, Refrigeration, and Ice Machines."
type textarea "x"
type textarea "Pll HVAC, Refrigeration, and Ice Machines."
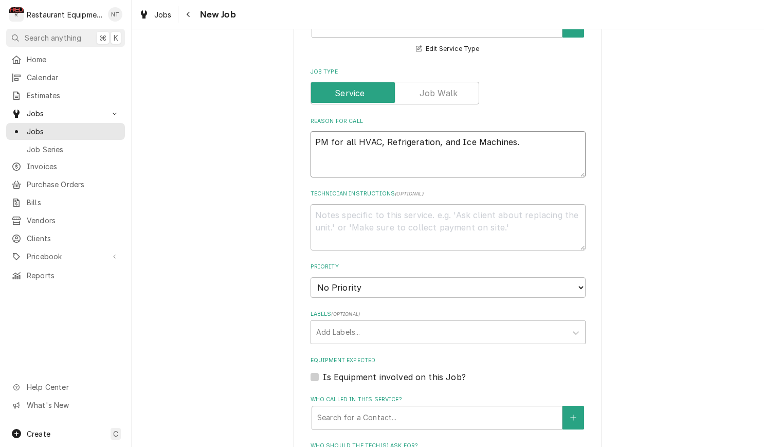
scroll to position [411, 0]
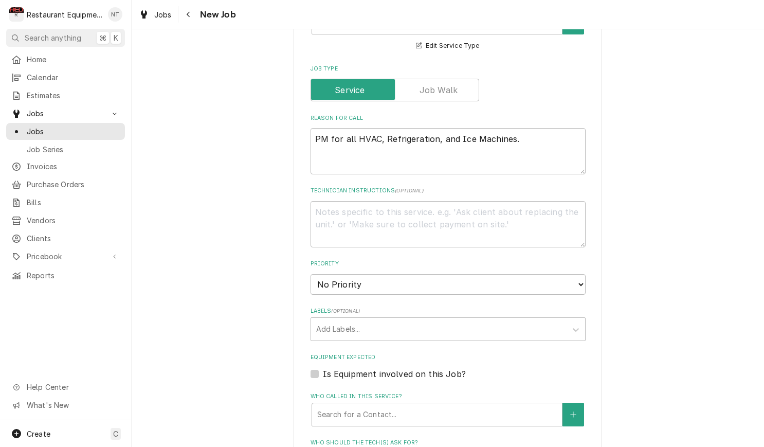
click at [401, 259] on label "Priority" at bounding box center [447, 263] width 275 height 8
click at [401, 274] on select "No Priority Urgent High Medium Low" at bounding box center [447, 284] width 275 height 21
click at [402, 259] on div "Priority No Priority Urgent High Medium Low" at bounding box center [447, 276] width 275 height 34
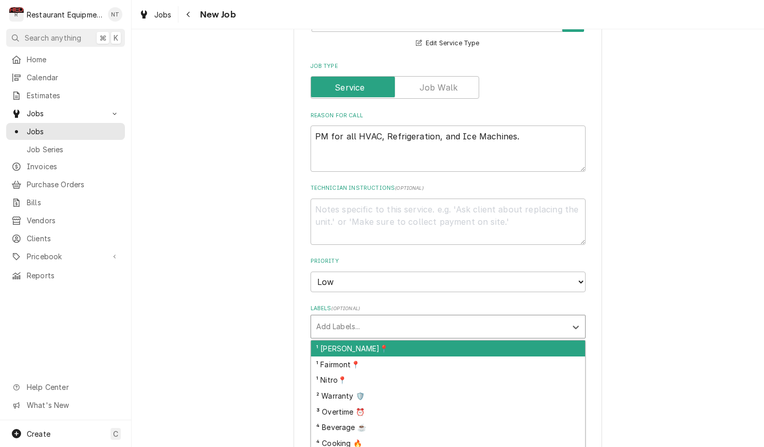
click at [413, 317] on div "Labels" at bounding box center [438, 326] width 245 height 18
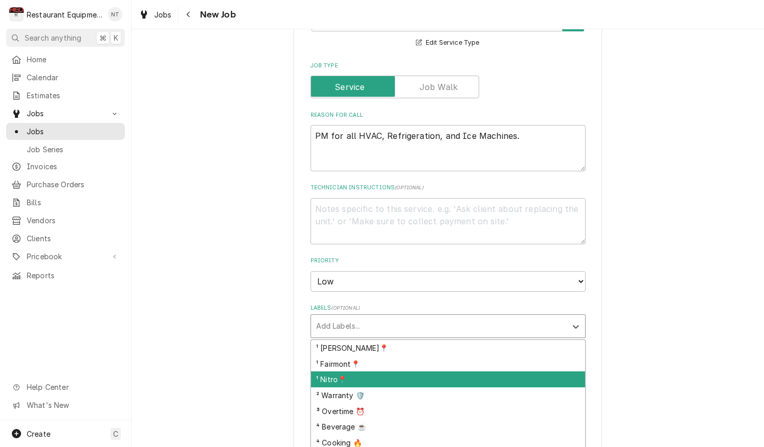
click at [431, 371] on div "¹ Nitro📍" at bounding box center [448, 379] width 274 height 16
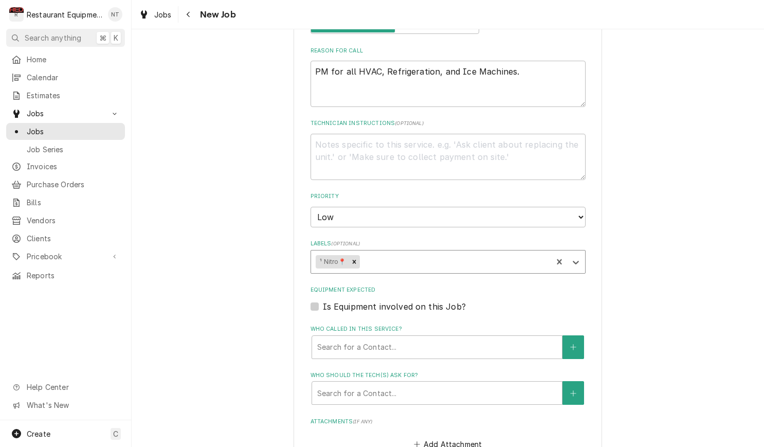
scroll to position [494, 0]
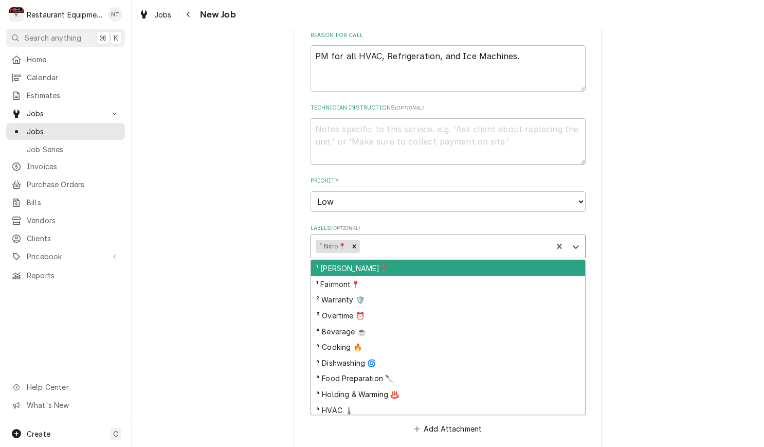
click at [432, 237] on div "Labels" at bounding box center [454, 246] width 186 height 18
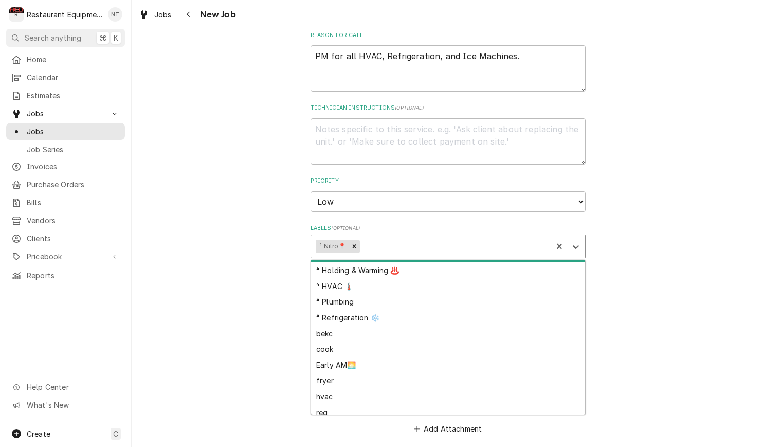
scroll to position [129, 0]
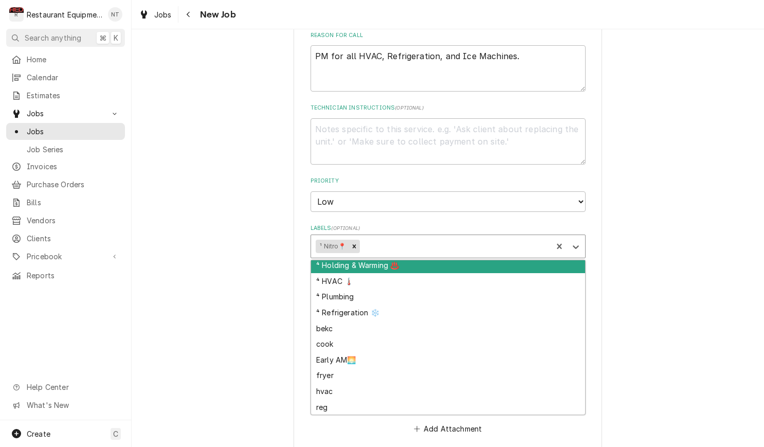
click at [424, 224] on label "Labels ( optional )" at bounding box center [447, 228] width 275 height 8
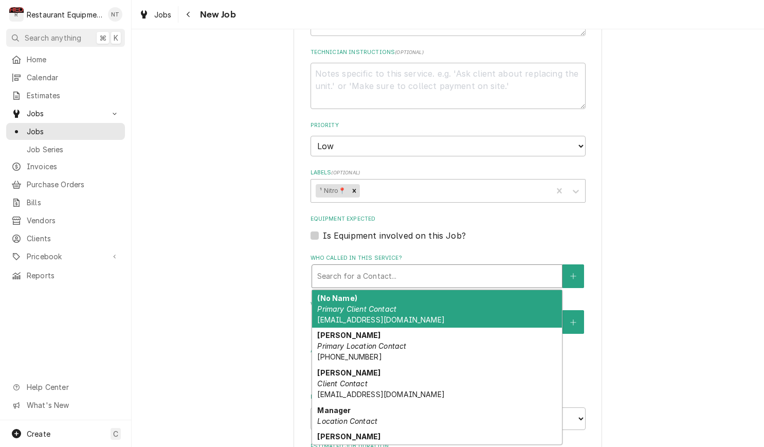
click at [412, 267] on div "Who called in this service?" at bounding box center [436, 276] width 239 height 18
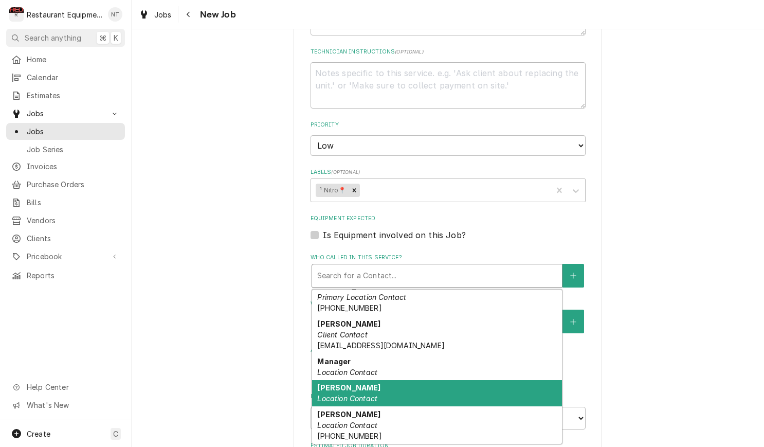
scroll to position [48, 0]
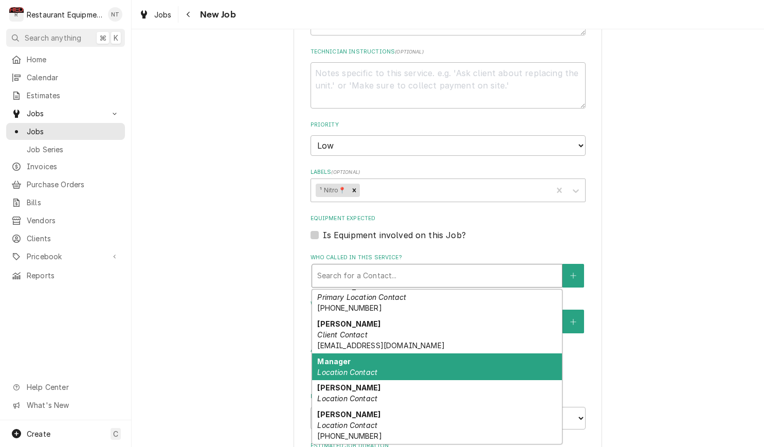
click at [400, 353] on div "Manager Location Contact" at bounding box center [437, 366] width 250 height 27
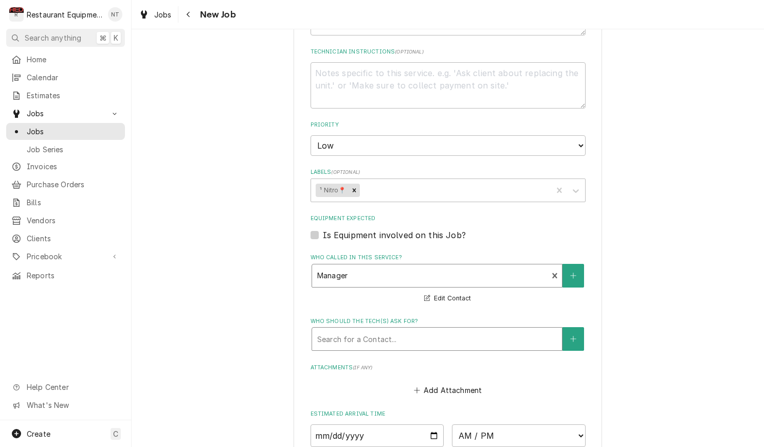
click at [391, 329] on div "Who should the tech(s) ask for?" at bounding box center [436, 338] width 239 height 18
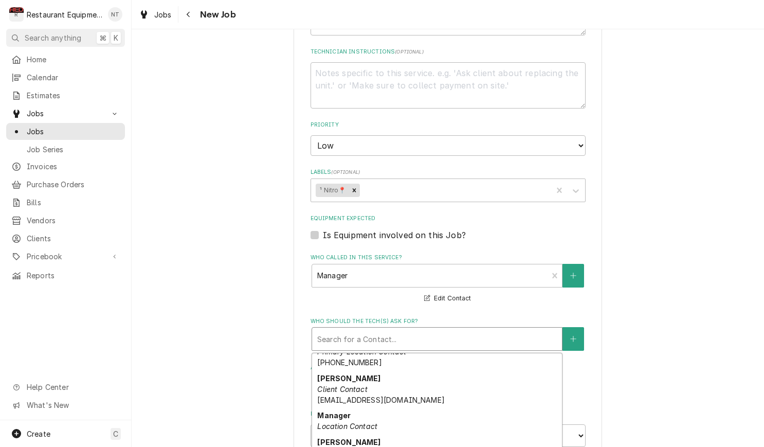
scroll to position [88, 0]
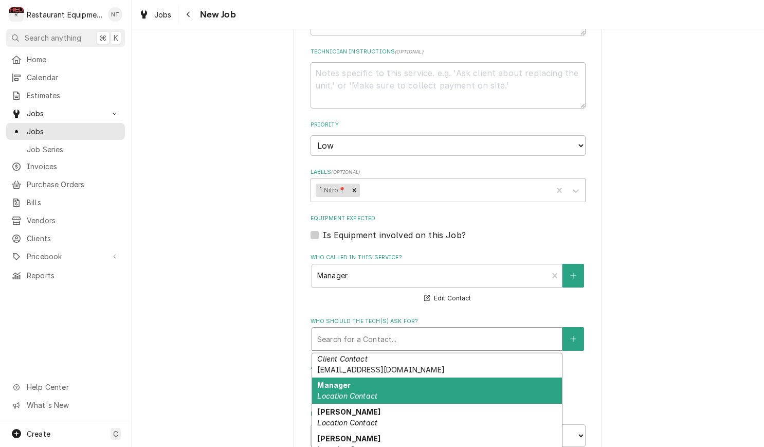
click at [393, 377] on div "Manager Location Contact" at bounding box center [437, 390] width 250 height 27
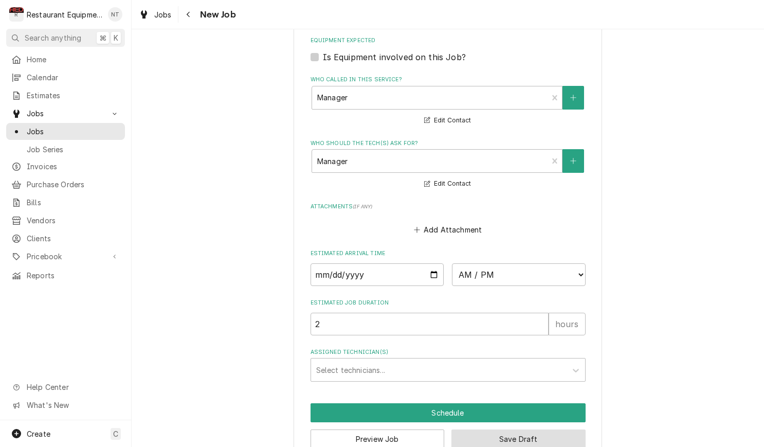
scroll to position [1, 0]
click at [495, 429] on button "Save Draft" at bounding box center [518, 438] width 134 height 19
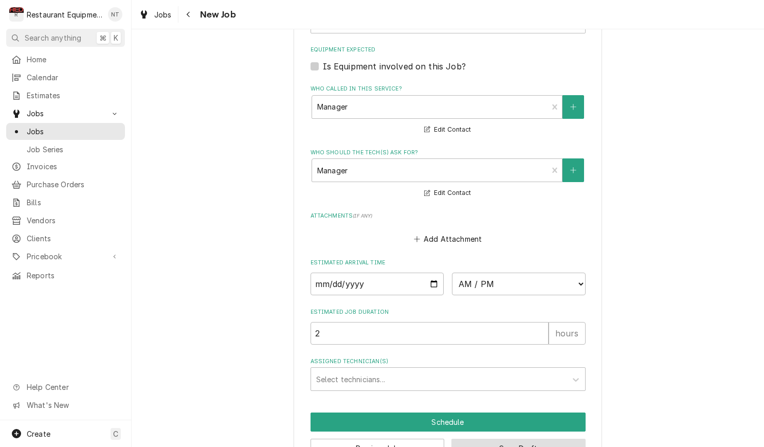
scroll to position [0, 0]
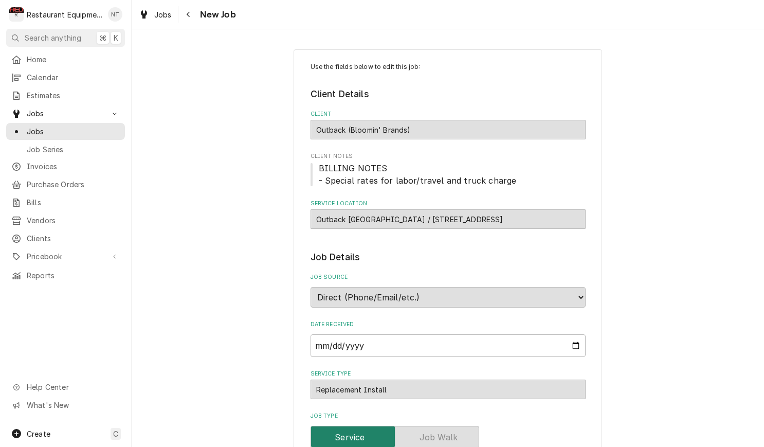
type textarea "x"
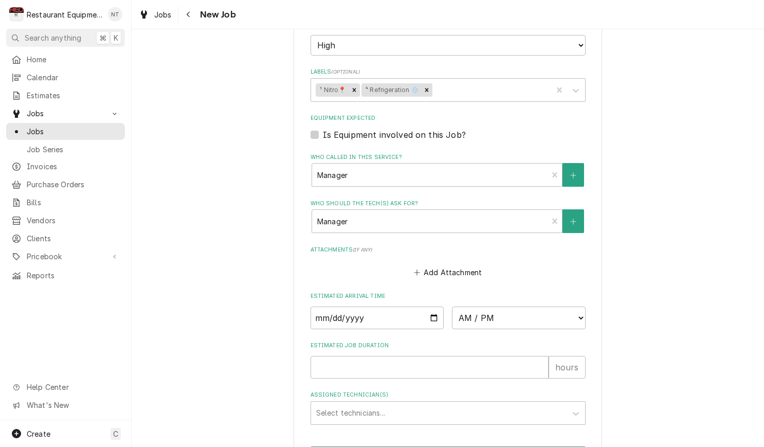
scroll to position [845, 0]
click at [183, 13] on div "Navigate back" at bounding box center [188, 14] width 10 height 10
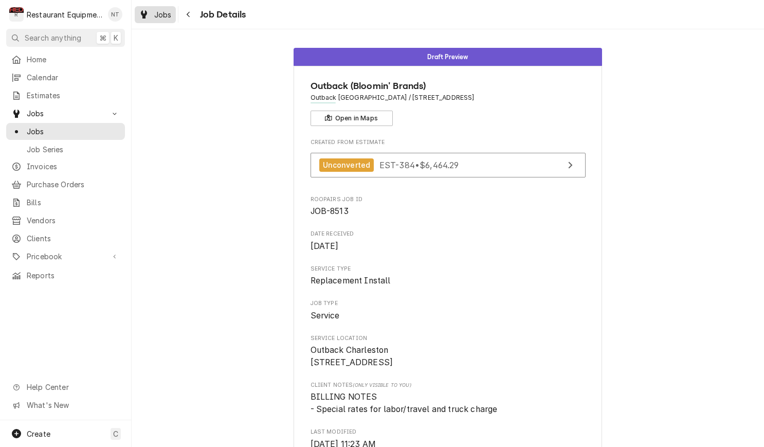
click at [166, 21] on link "Jobs" at bounding box center [155, 14] width 41 height 17
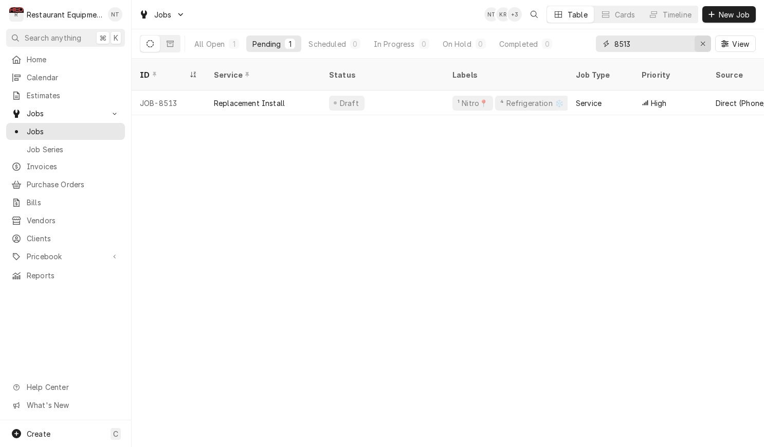
click at [702, 47] on div "Erase input" at bounding box center [702, 44] width 10 height 10
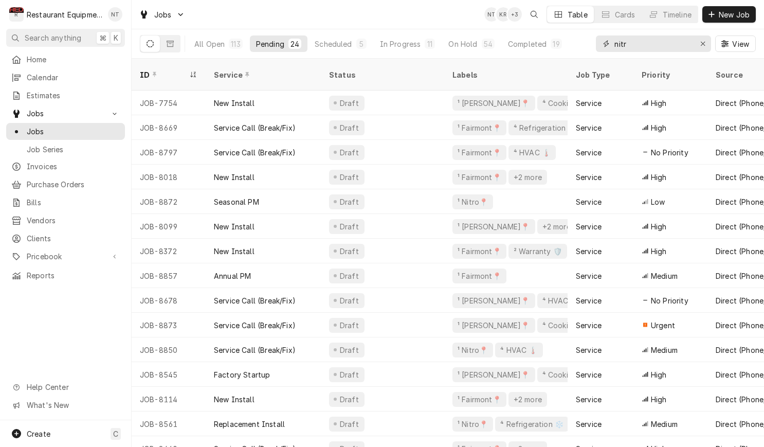
type input "nitro"
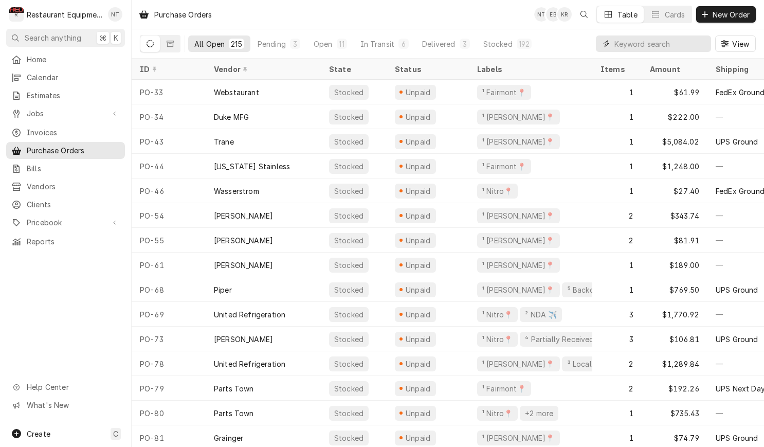
click at [635, 50] on input "Dynamic Content Wrapper" at bounding box center [659, 43] width 91 height 16
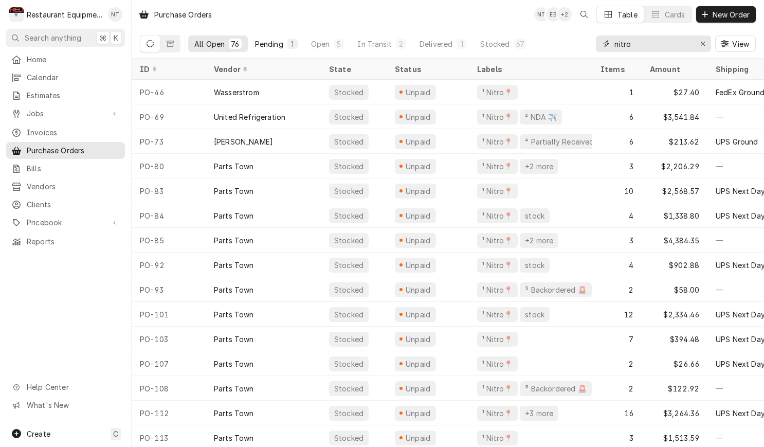
type input "nitro"
click at [255, 42] on div "Pending" at bounding box center [269, 44] width 28 height 11
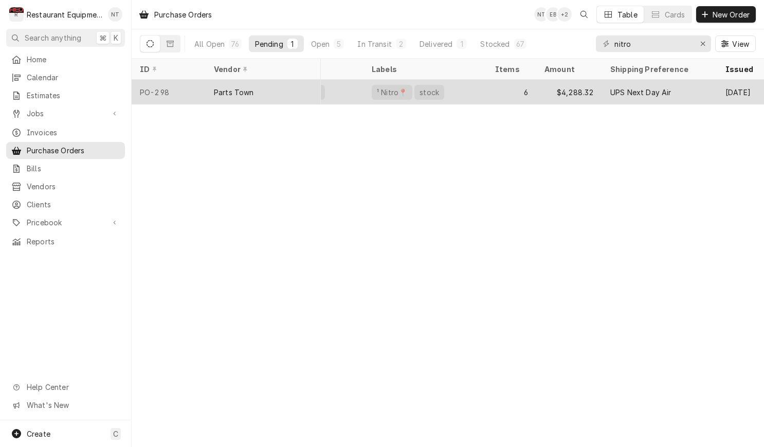
scroll to position [0, 41]
click at [457, 88] on div "¹ Nitro📍 stock" at bounding box center [423, 92] width 123 height 25
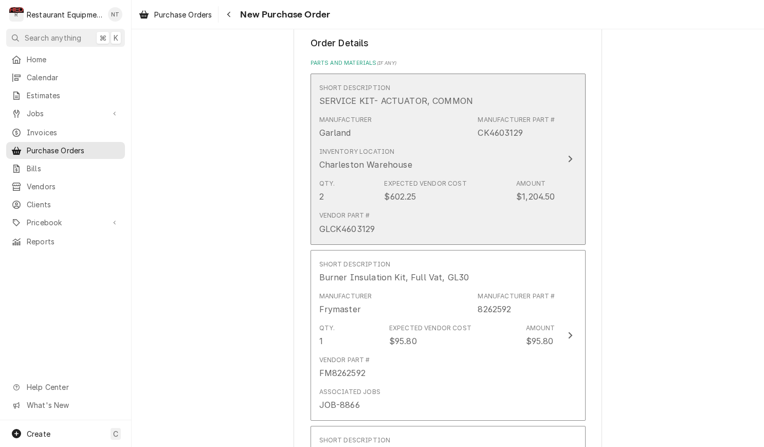
scroll to position [415, 0]
click at [440, 144] on div "Inventory Location [GEOGRAPHIC_DATA]" at bounding box center [437, 160] width 236 height 32
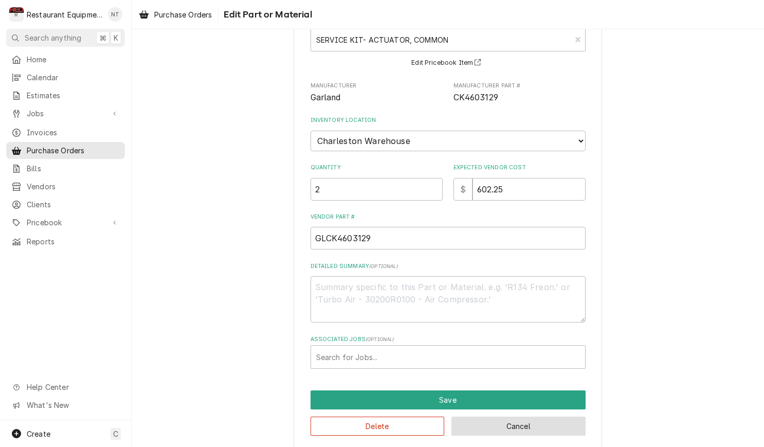
click at [546, 417] on button "Cancel" at bounding box center [518, 425] width 134 height 19
type textarea "x"
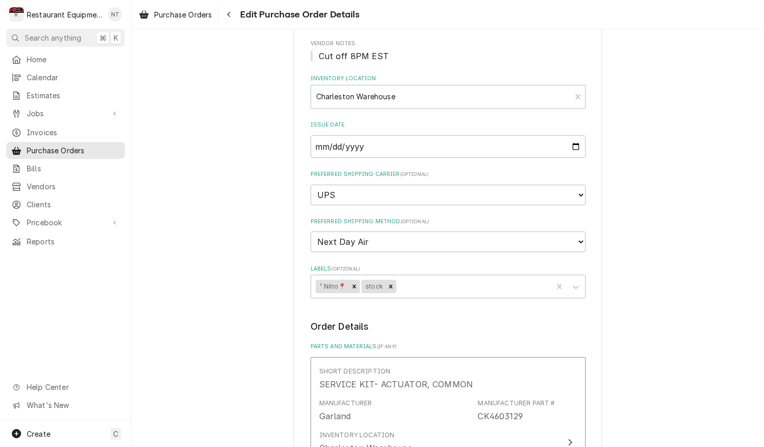
scroll to position [133, 0]
select select "1"
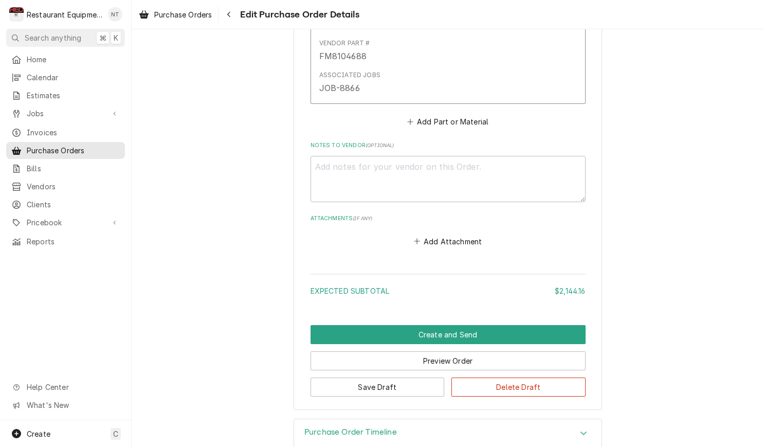
scroll to position [909, 0]
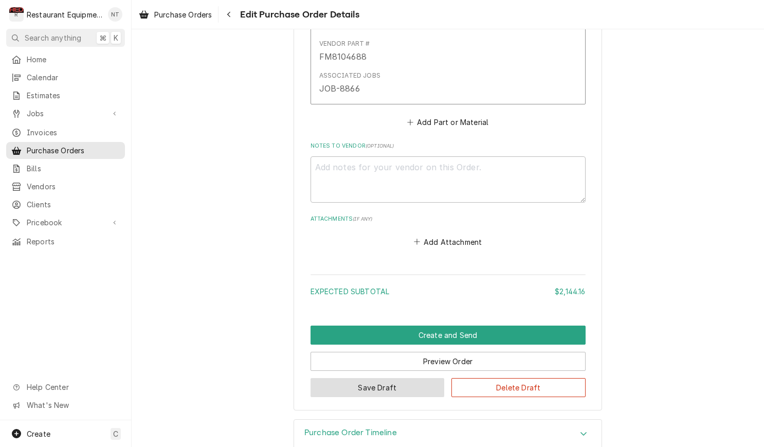
click at [418, 378] on button "Save Draft" at bounding box center [377, 387] width 134 height 19
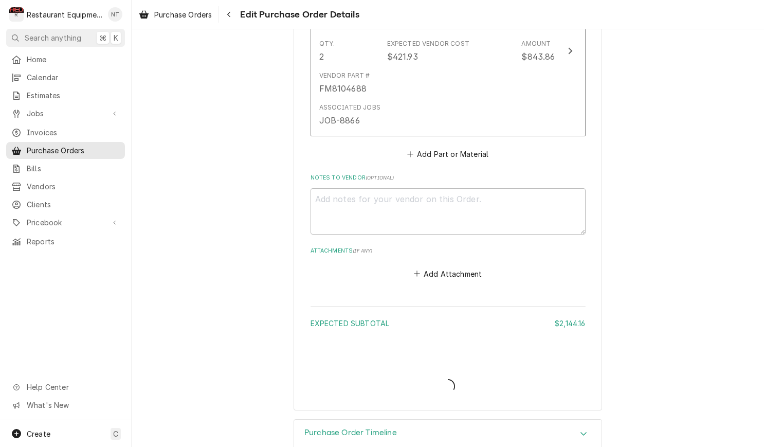
type textarea "x"
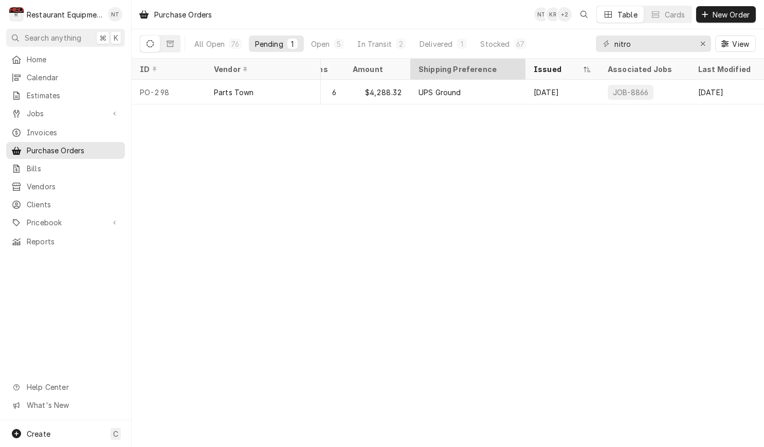
scroll to position [0, 231]
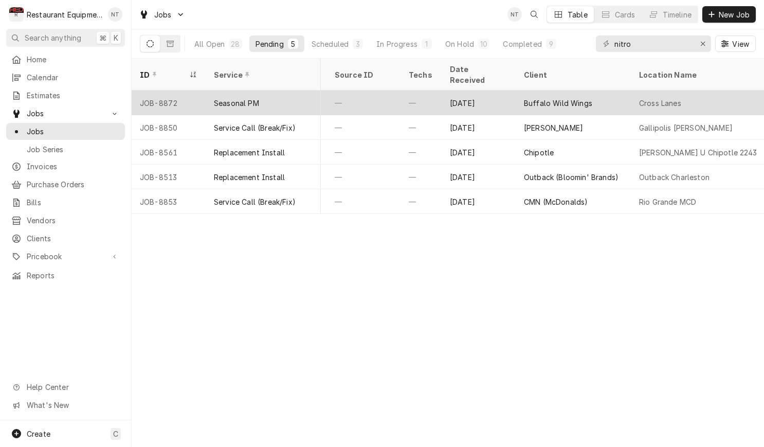
scroll to position [0, 483]
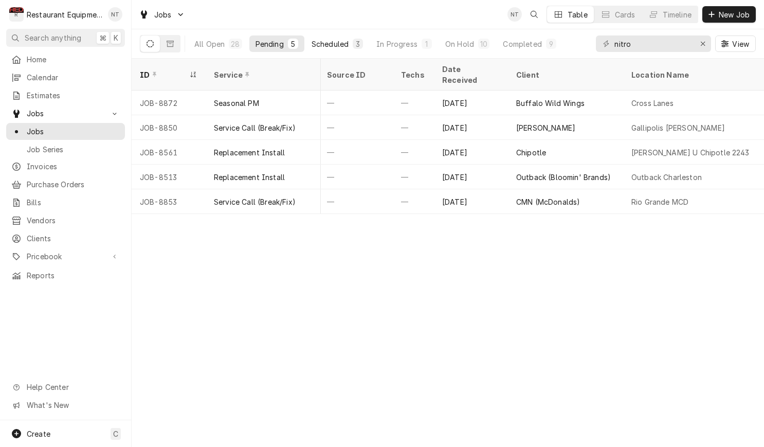
click at [323, 43] on div "Scheduled" at bounding box center [329, 44] width 37 height 11
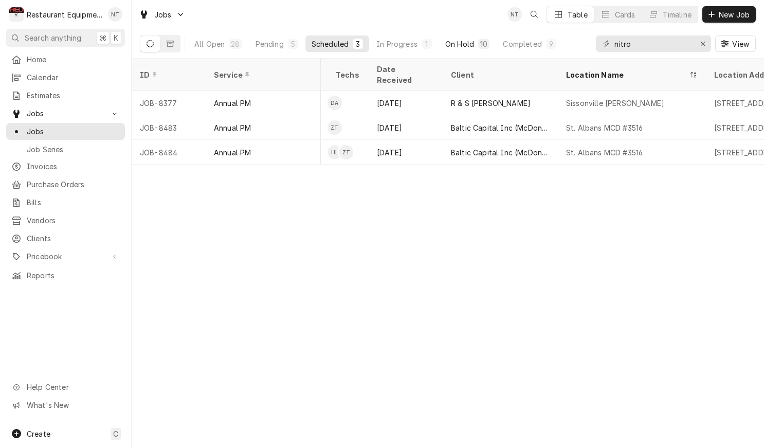
scroll to position [0, 549]
drag, startPoint x: 641, startPoint y: 47, endPoint x: 595, endPoint y: 55, distance: 46.4
click at [596, 55] on div "nitro View" at bounding box center [676, 43] width 160 height 29
type input "n"
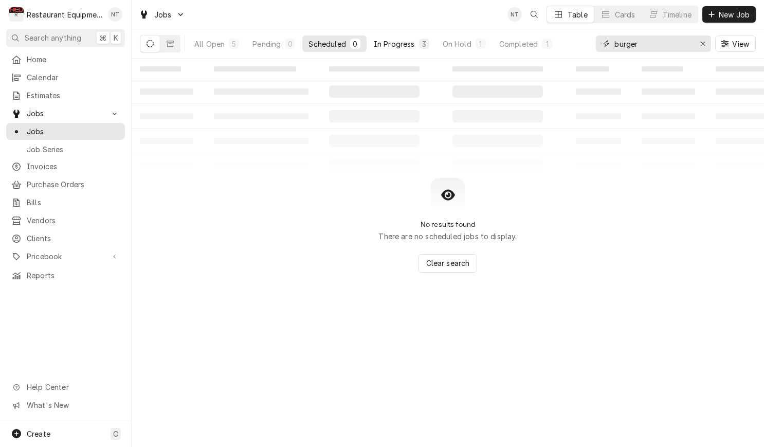
type input "burger"
click at [382, 43] on div "In Progress" at bounding box center [394, 44] width 41 height 11
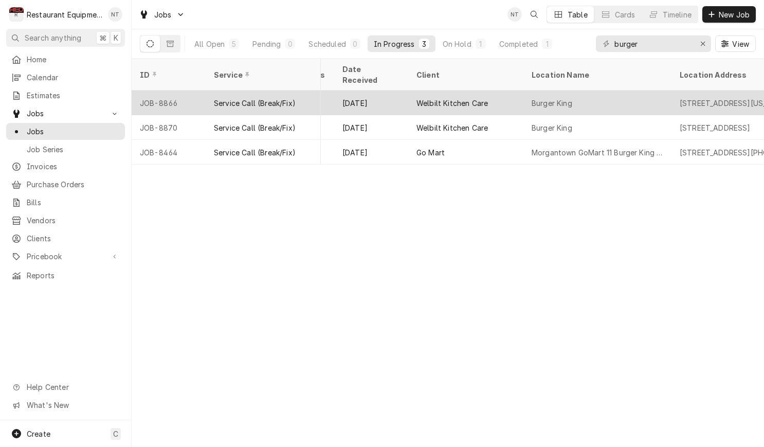
scroll to position [0, 586]
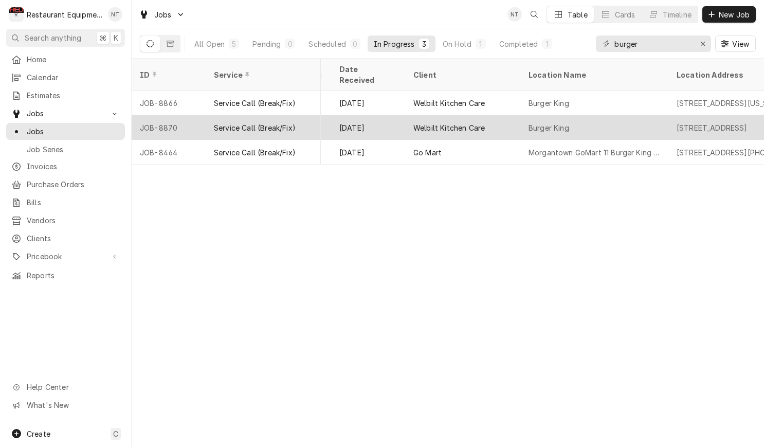
click at [592, 115] on div "Burger King" at bounding box center [594, 127] width 148 height 25
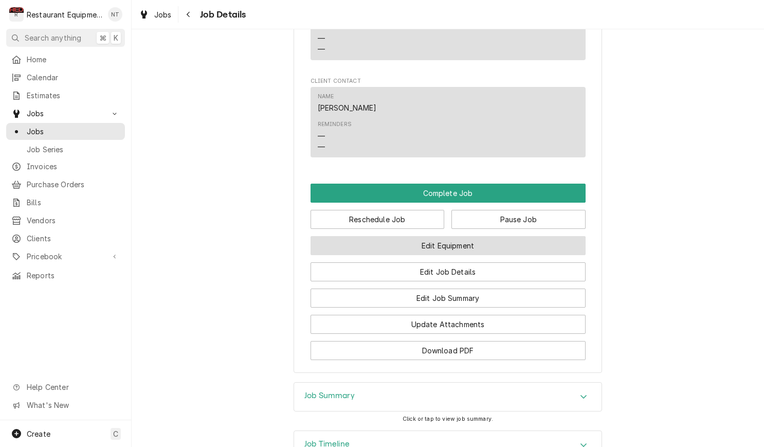
scroll to position [1357, 0]
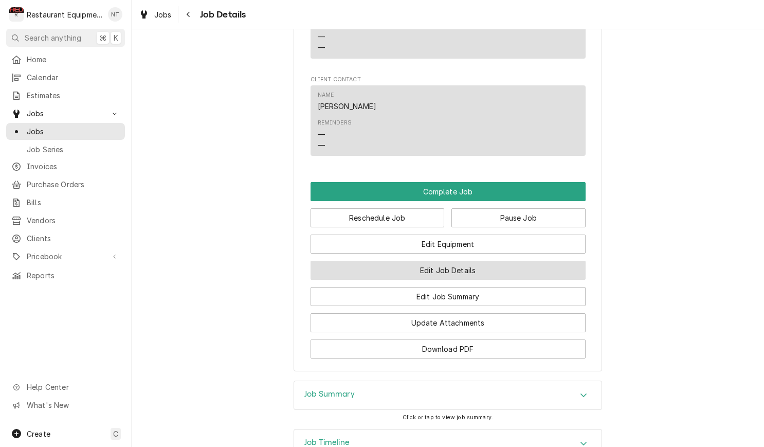
click at [480, 261] on button "Edit Job Details" at bounding box center [447, 270] width 275 height 19
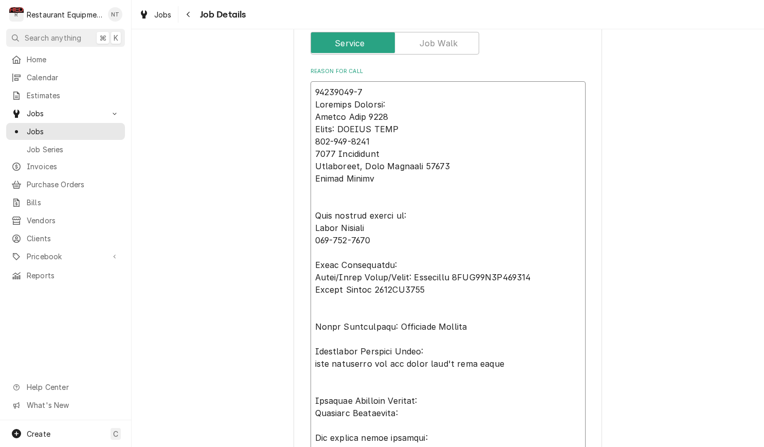
scroll to position [184, 0]
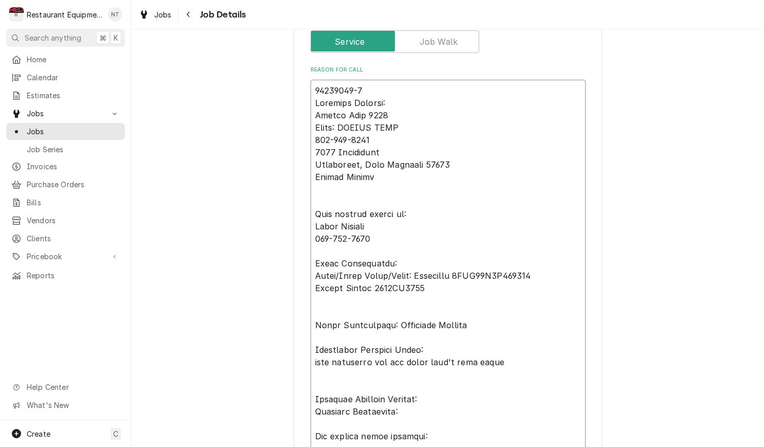
drag, startPoint x: 316, startPoint y: 92, endPoint x: 467, endPoint y: 255, distance: 222.5
click at [467, 258] on textarea "Reason For Call" at bounding box center [447, 362] width 275 height 564
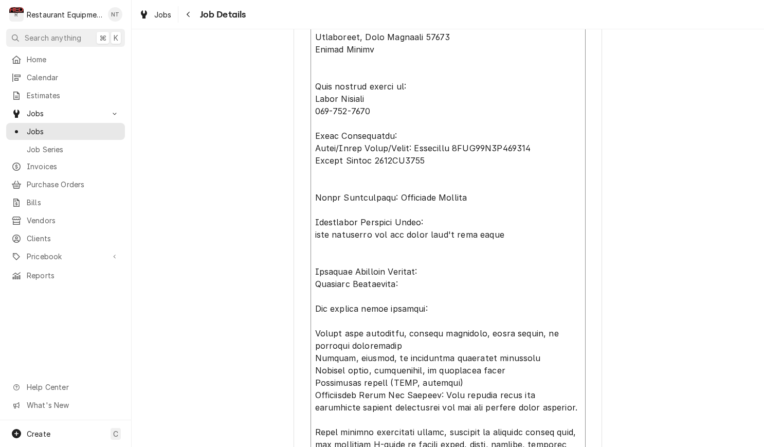
scroll to position [316, 0]
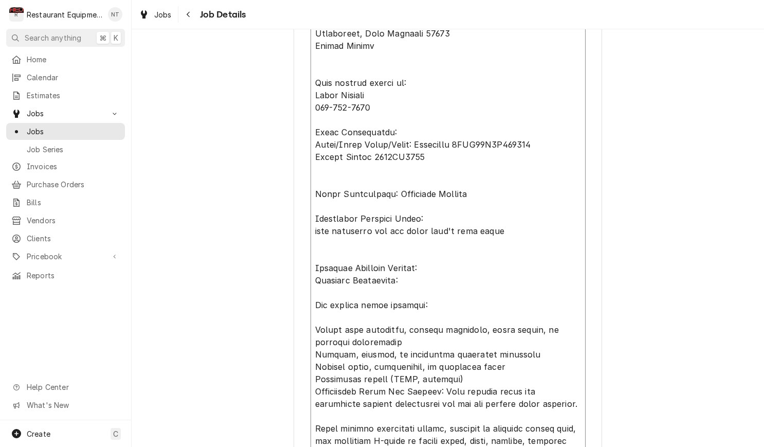
click at [412, 135] on textarea "Reason For Call" at bounding box center [447, 231] width 275 height 564
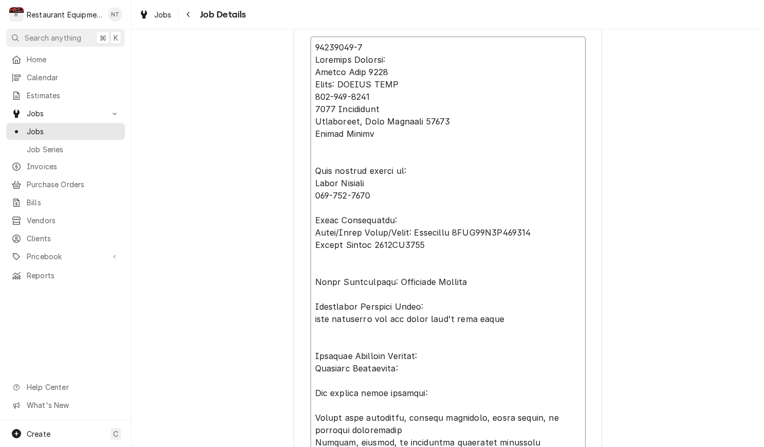
scroll to position [223, 0]
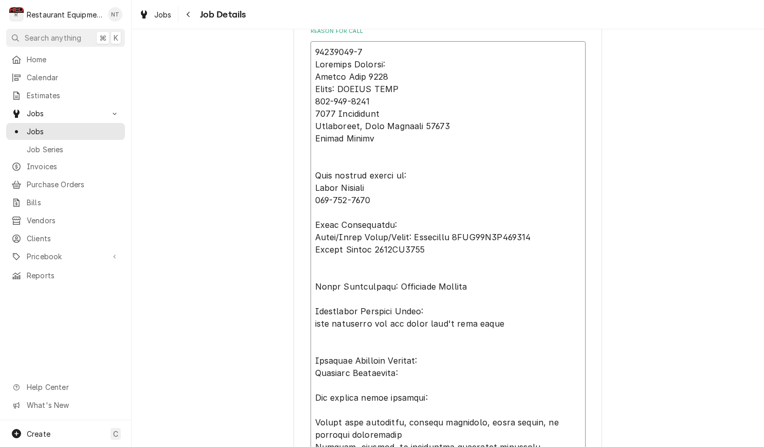
drag, startPoint x: 314, startPoint y: 48, endPoint x: 502, endPoint y: 228, distance: 260.2
click at [502, 228] on textarea "Reason For Call" at bounding box center [447, 323] width 275 height 564
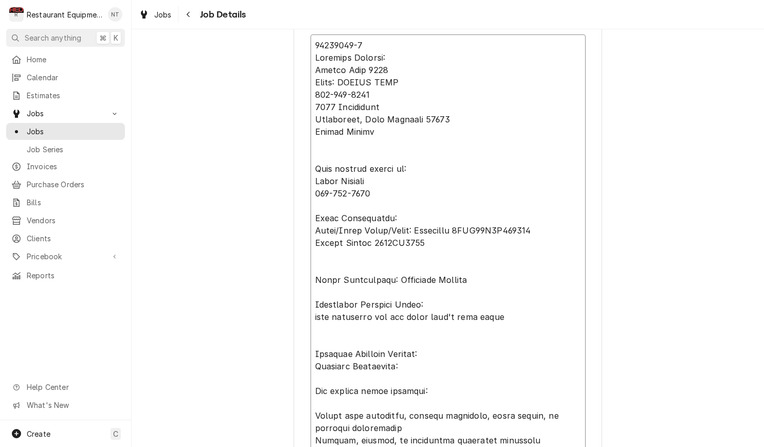
scroll to position [233, 0]
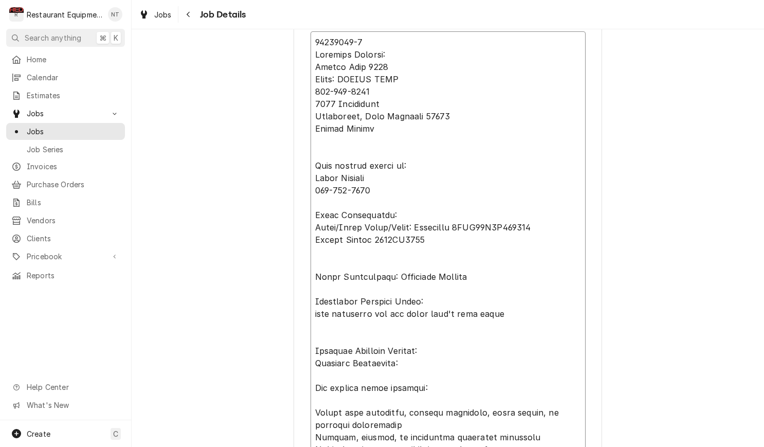
type textarea "x"
type textarea "0Q300171 Serial Number 2501EP0042 Fault Description: Technical Support Addition…"
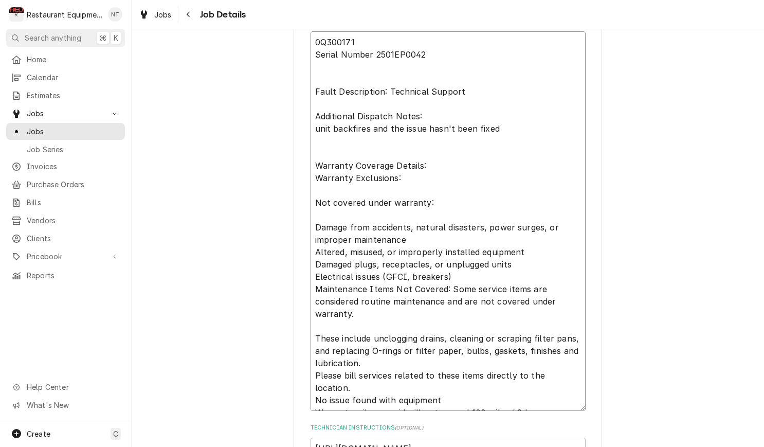
drag, startPoint x: 315, startPoint y: 37, endPoint x: 559, endPoint y: 403, distance: 440.2
click at [561, 403] on textarea "0Q300171 Serial Number 2501EP0042 Fault Description: Technical Support Addition…" at bounding box center [447, 220] width 275 height 379
type textarea "x"
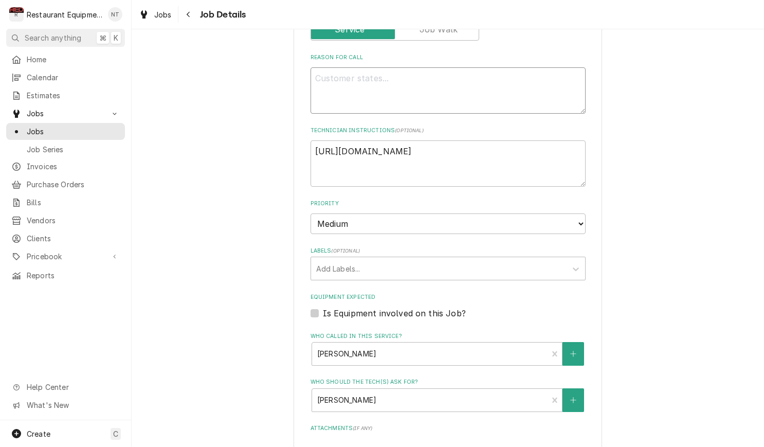
scroll to position [196, 0]
paste textarea "Location Details: Burger king Chain: BURGER KING 304-965-2233 2155 Frame Rd Elk…"
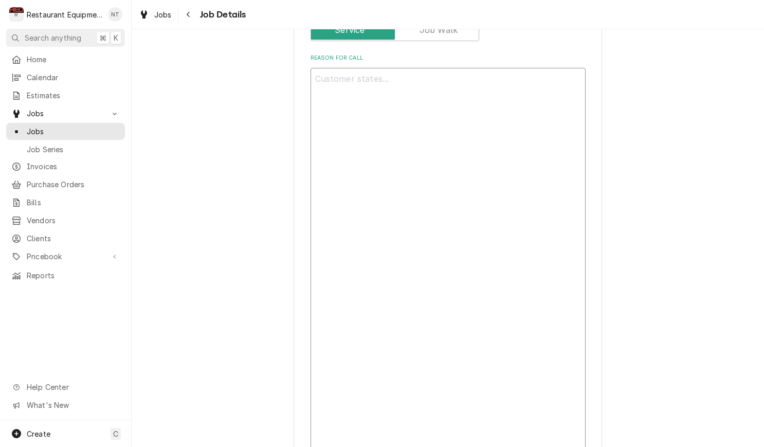
type textarea "x"
type textarea "Location Details: Burger king Chain: BURGER KING 304-965-2233 2155 Frame Rd Elk…"
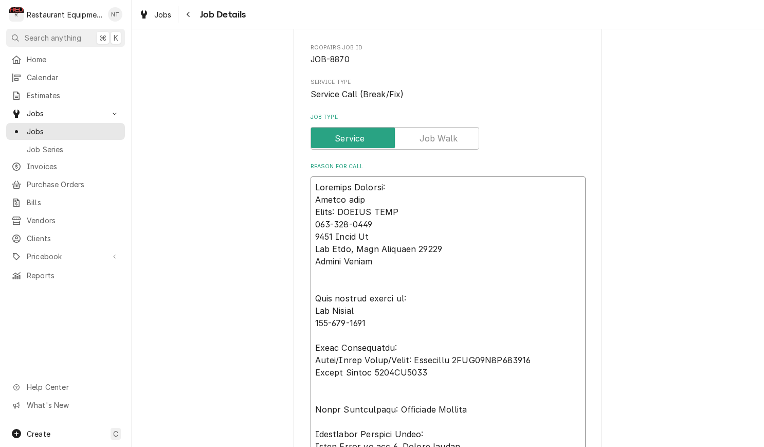
scroll to position [87, 0]
drag, startPoint x: 427, startPoint y: 183, endPoint x: 421, endPoint y: 181, distance: 5.5
type textarea "x"
type textarea "Location Details: Burger king Chain: BURGER KING 304-965-2233 2155 Frame Rd Elk…"
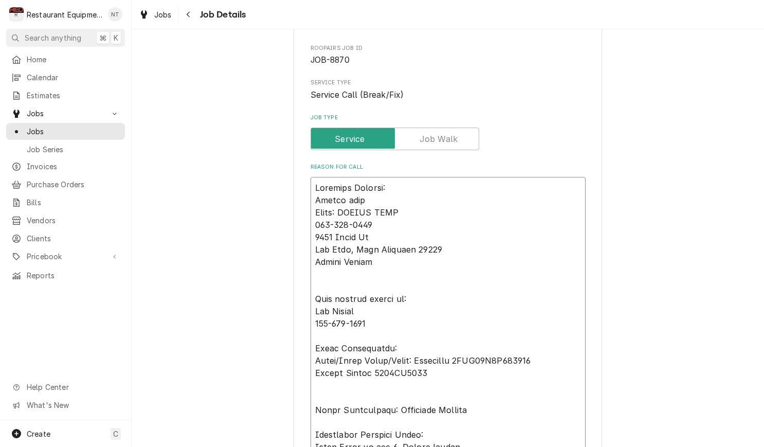
type textarea "x"
type textarea "Location Details: Burger king Chain: BURGER KING 304-965-2233 2155 Frame Rd Elk…"
type textarea "x"
type textarea "0 Location Details: Burger king Chain: BURGER KING 304-965-2233 2155 Frame Rd E…"
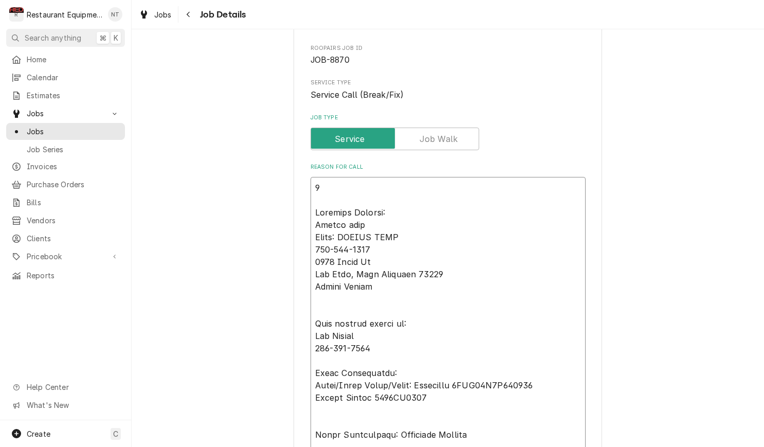
type textarea "x"
type textarea "00 Location Details: Burger king Chain: BURGER KING 304-965-2233 2155 Frame Rd …"
type textarea "x"
type textarea "009 Location Details: Burger king Chain: BURGER KING 304-965-2233 2155 Frame Rd…"
type textarea "x"
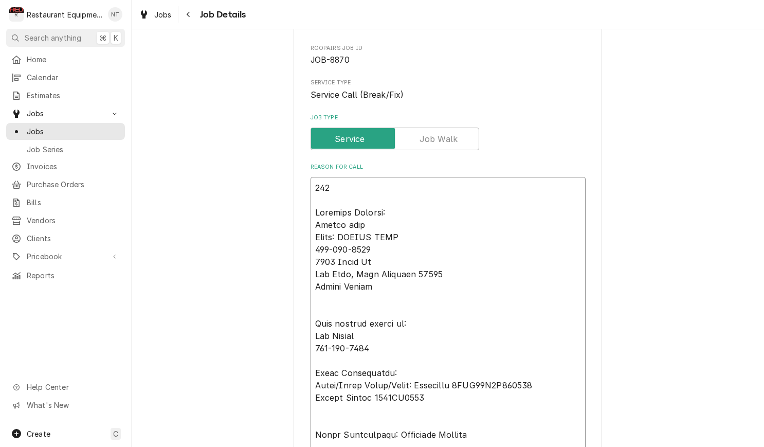
type textarea "0093 Location Details: Burger king Chain: BURGER KING 304-965-2233 2155 Frame R…"
type textarea "x"
type textarea "00931 Location Details: Burger king Chain: BURGER KING 304-965-2233 2155 Frame …"
type textarea "x"
type textarea "009314 Location Details: Burger king Chain: BURGER KING 304-965-2233 2155 Frame…"
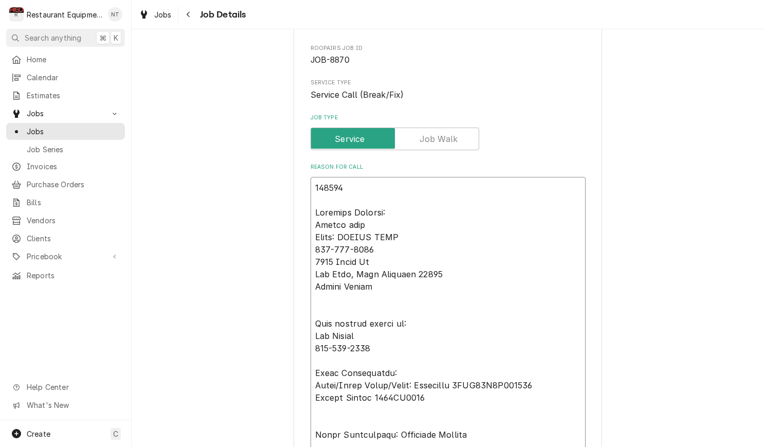
type textarea "x"
type textarea "0093144 Location Details: Burger king Chain: BURGER KING 304-965-2233 2155 Fram…"
type textarea "x"
type textarea "00931443 Location Details: Burger king Chain: BURGER KING 304-965-2233 2155 Fra…"
type textarea "x"
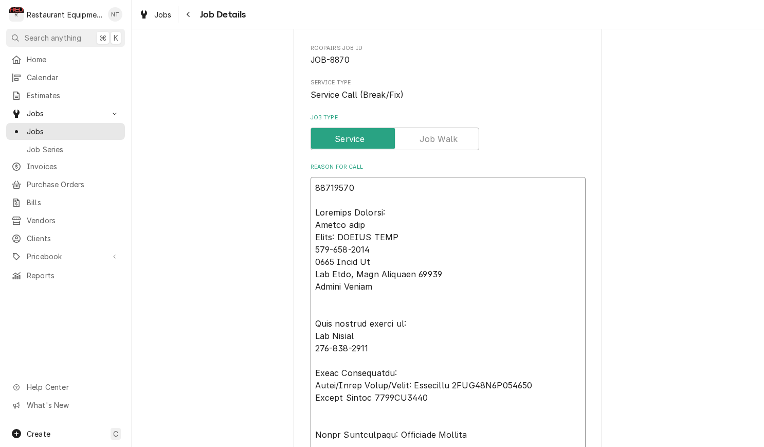
type textarea "00931443- Location Details: Burger king Chain: BURGER KING 304-965-2233 2155 Fr…"
type textarea "x"
type textarea "00931443-1 Location Details: Burger king Chain: BURGER KING 304-965-2233 2155 F…"
type textarea "x"
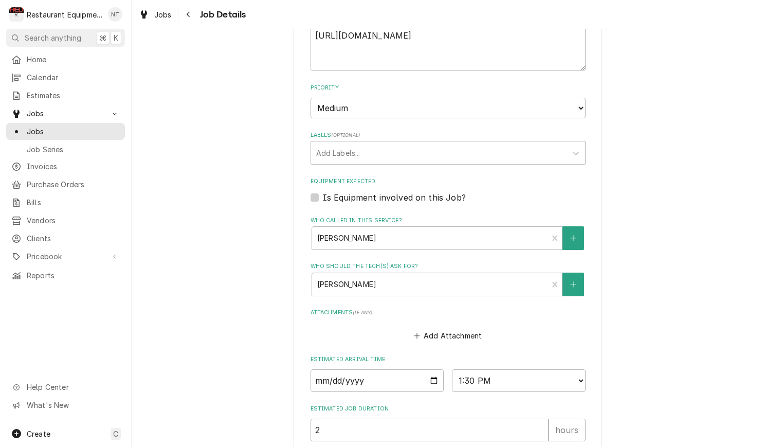
scroll to position [1037, 0]
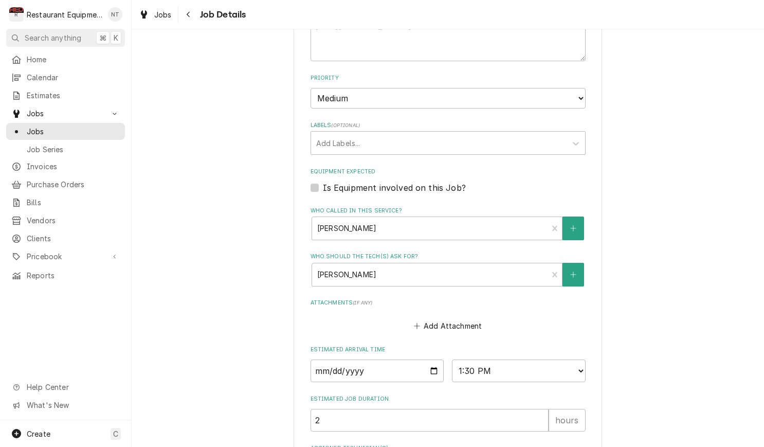
type textarea "00931443-1 Location Details: Burger king Chain: BURGER KING 304-965-2233 2155 F…"
click at [383, 138] on div "Labels" at bounding box center [438, 143] width 245 height 18
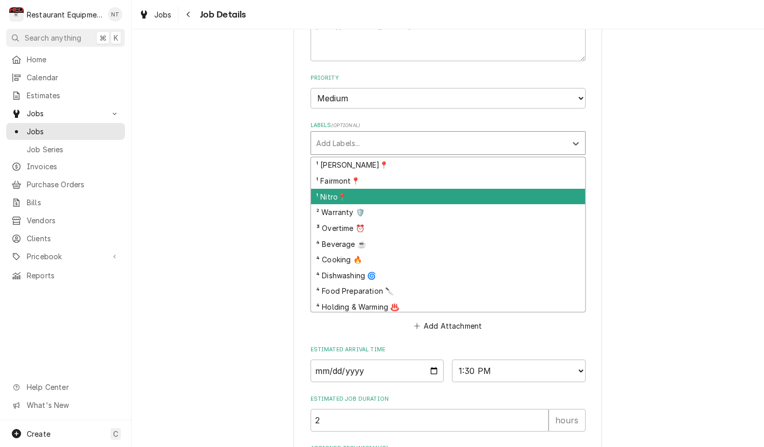
click at [380, 189] on div "¹ Nitro📍" at bounding box center [448, 197] width 274 height 16
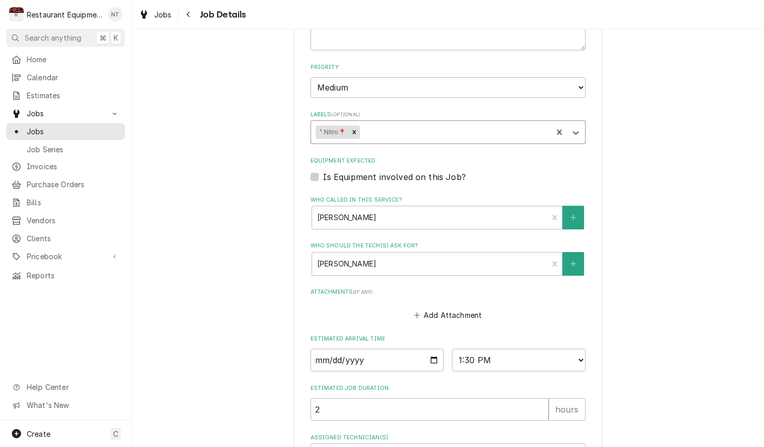
scroll to position [1055, 0]
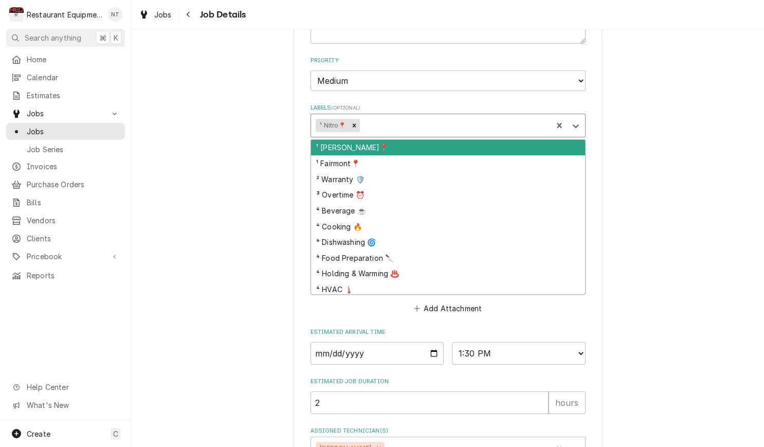
drag, startPoint x: 383, startPoint y: 123, endPoint x: 378, endPoint y: 143, distance: 21.2
click at [383, 123] on div "Labels" at bounding box center [454, 125] width 186 height 18
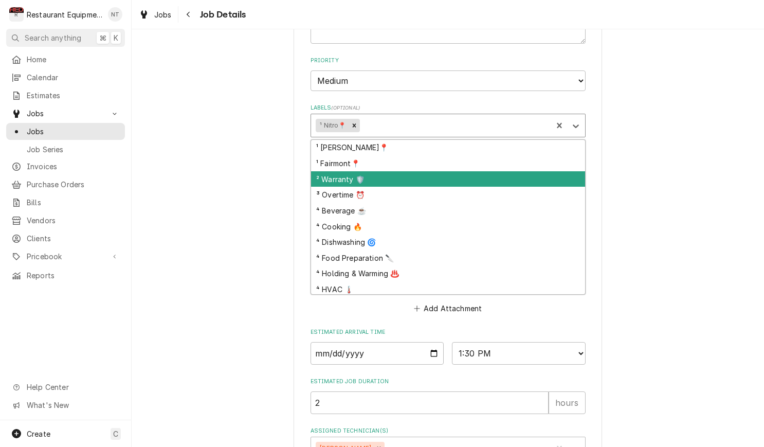
click at [383, 171] on div "² Warranty 🛡️" at bounding box center [448, 179] width 274 height 16
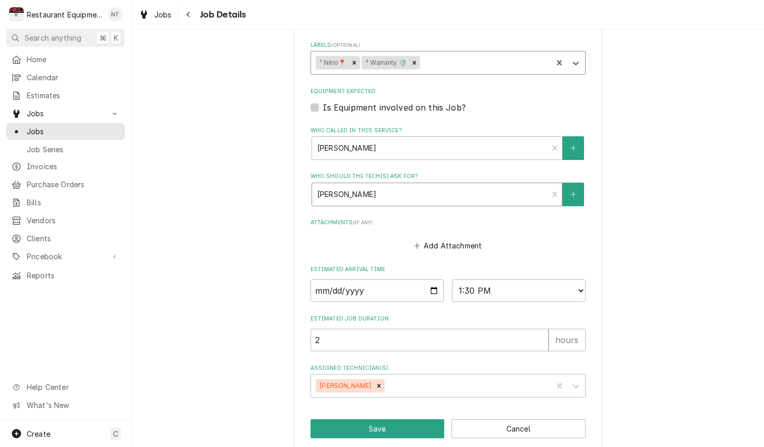
scroll to position [1117, 0]
click at [399, 419] on button "Save" at bounding box center [377, 428] width 134 height 19
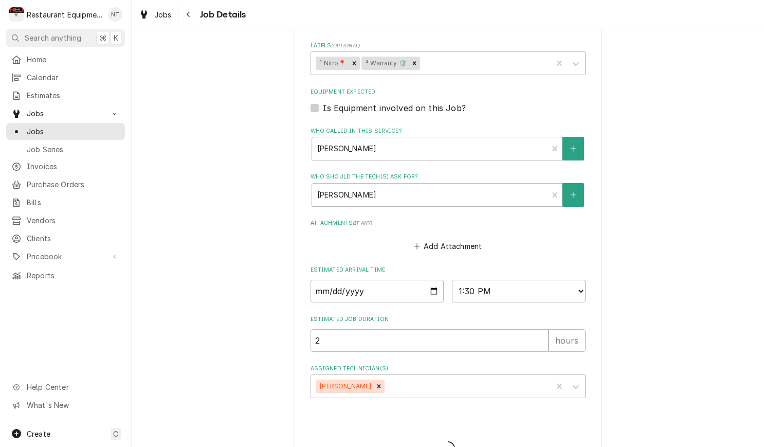
type textarea "x"
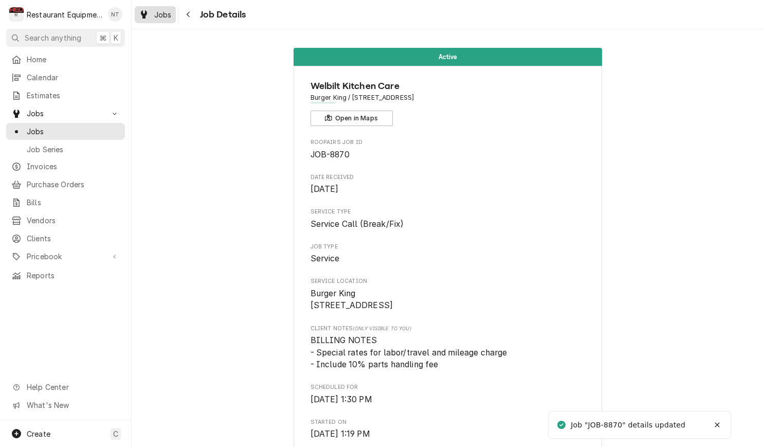
click at [163, 20] on div "Jobs" at bounding box center [155, 14] width 37 height 13
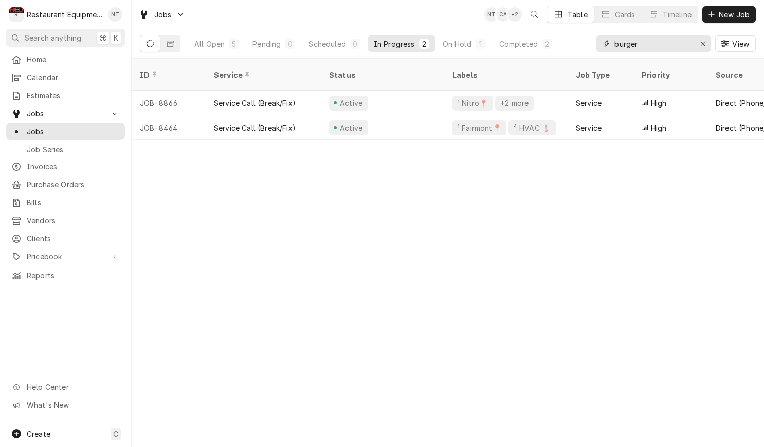
click at [705, 46] on div "Erase input" at bounding box center [702, 44] width 10 height 10
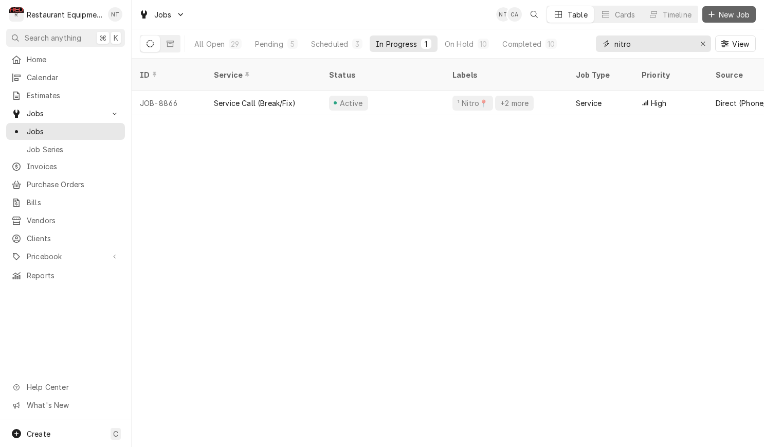
type input "nitro"
click at [735, 19] on button "New Job" at bounding box center [728, 14] width 53 height 16
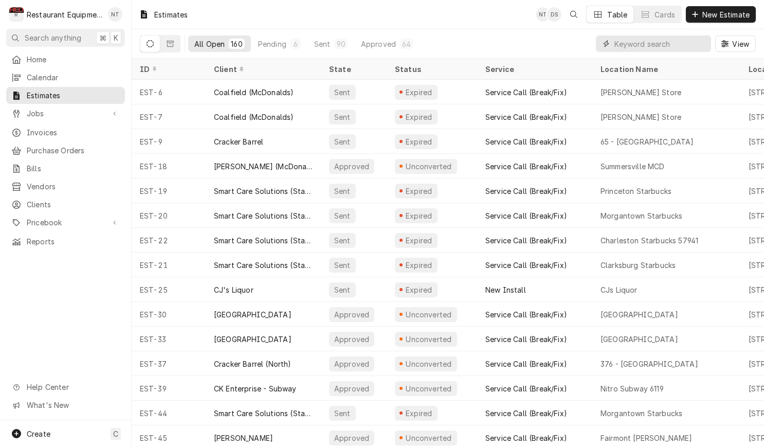
click at [628, 42] on input "Dynamic Content Wrapper" at bounding box center [659, 43] width 91 height 16
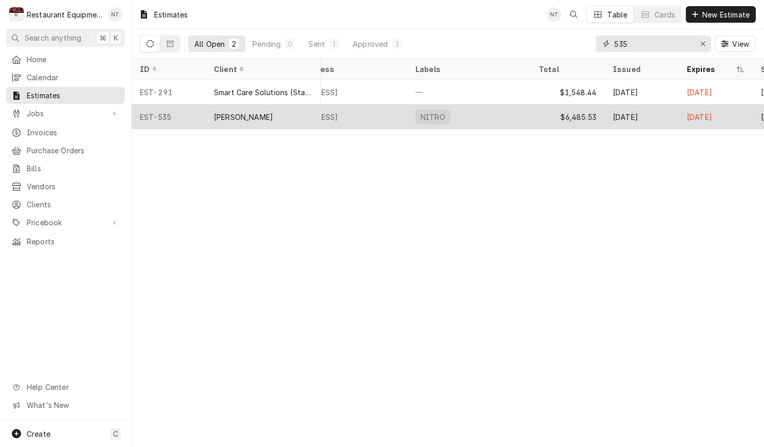
scroll to position [0, 523]
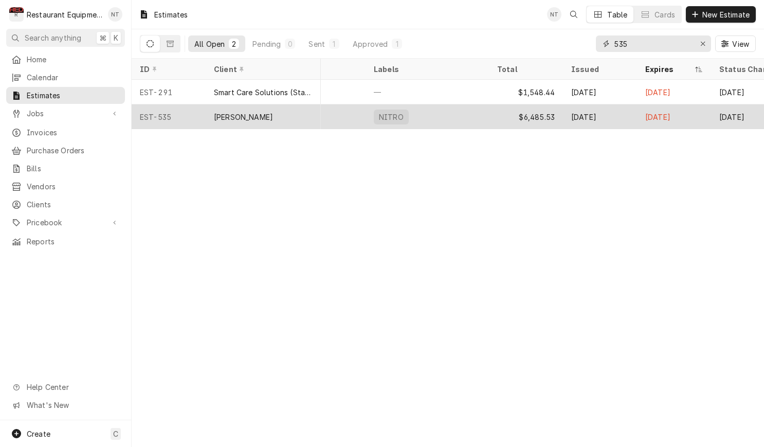
type input "535"
click at [615, 109] on div "[DATE]" at bounding box center [600, 116] width 74 height 25
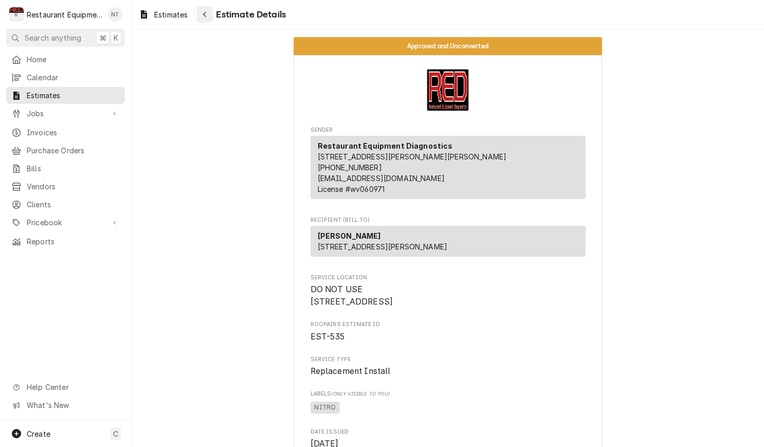
click at [207, 12] on icon "Navigate back" at bounding box center [204, 14] width 5 height 7
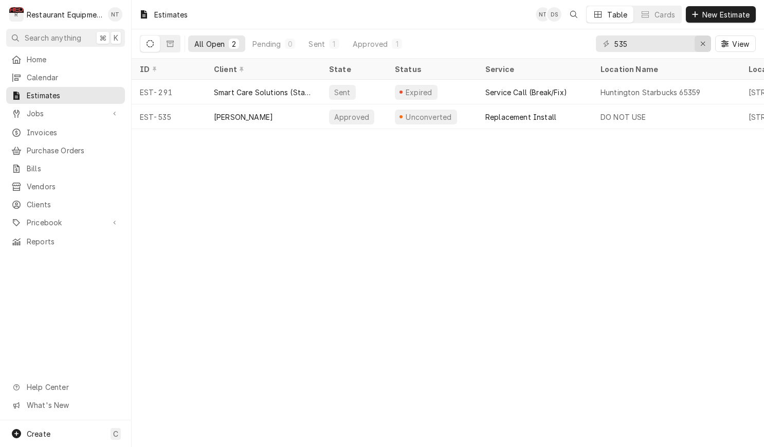
click at [694, 43] on div "535" at bounding box center [653, 43] width 115 height 16
click at [701, 44] on icon "Erase input" at bounding box center [703, 43] width 6 height 7
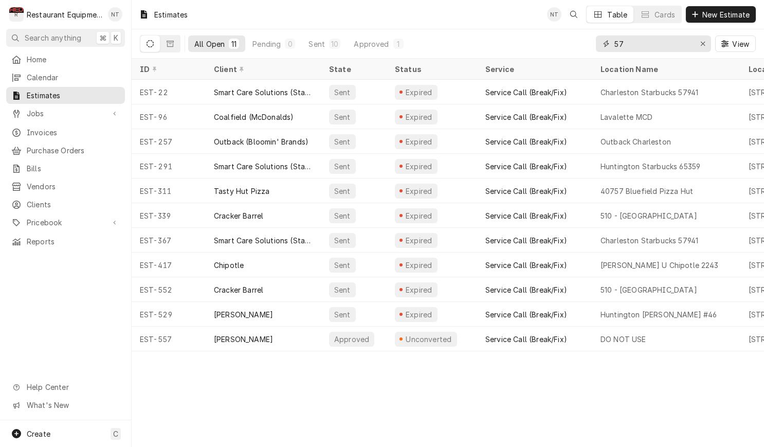
type input "5"
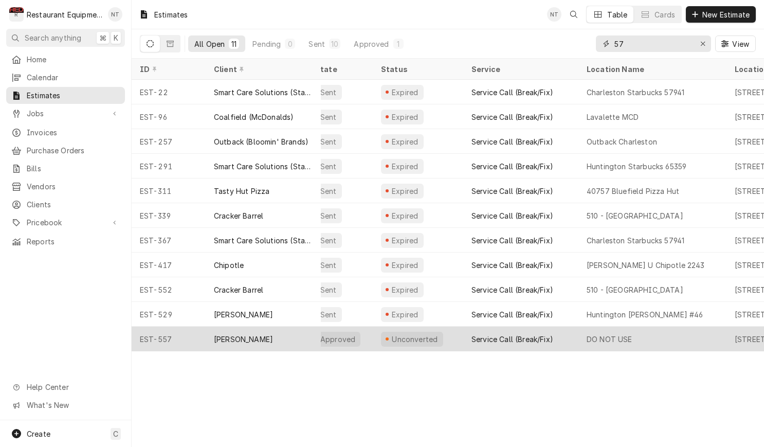
scroll to position [0, 18]
type input "57"
click at [635, 326] on div "DO NOT USE" at bounding box center [648, 338] width 148 height 25
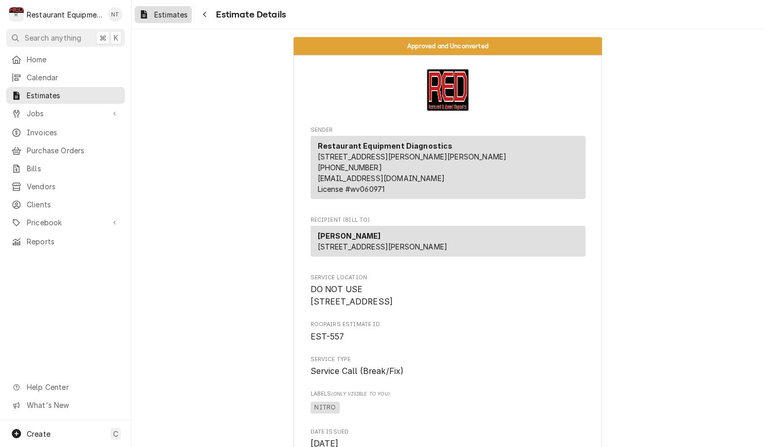
click at [166, 17] on span "Estimates" at bounding box center [170, 14] width 33 height 11
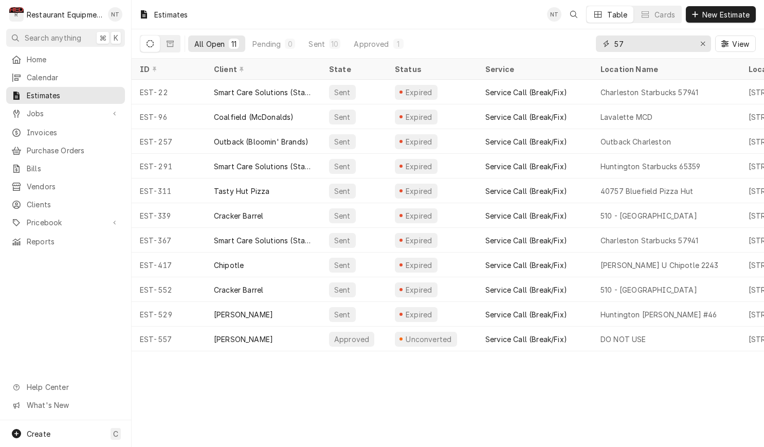
drag, startPoint x: 643, startPoint y: 48, endPoint x: 607, endPoint y: 45, distance: 35.5
click at [607, 45] on div "57" at bounding box center [653, 43] width 115 height 16
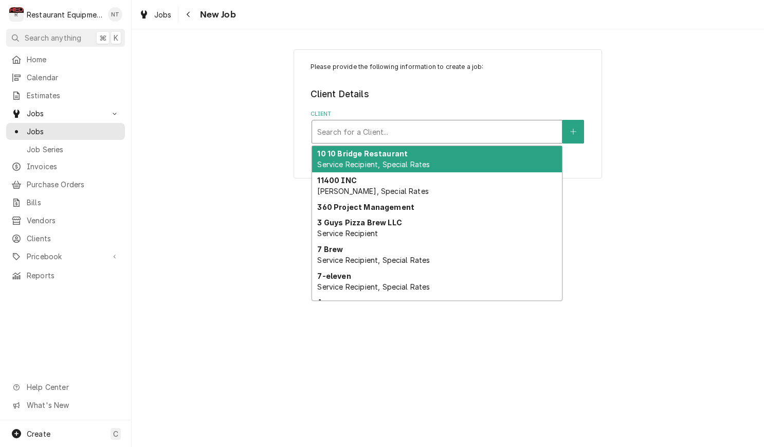
click at [517, 134] on div "Client" at bounding box center [436, 131] width 239 height 18
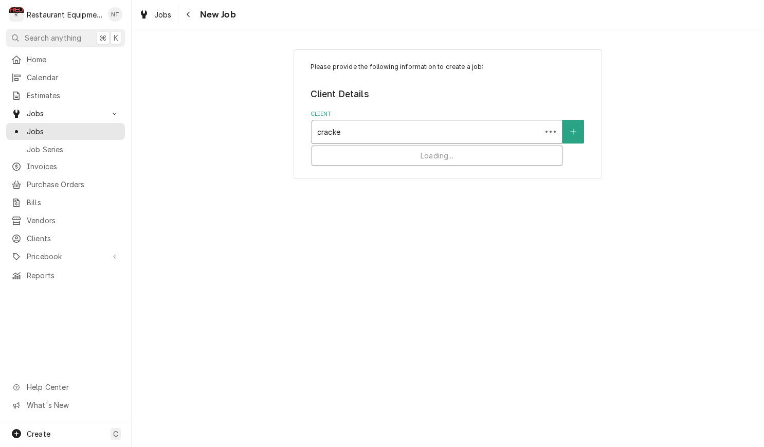
type input "cracker"
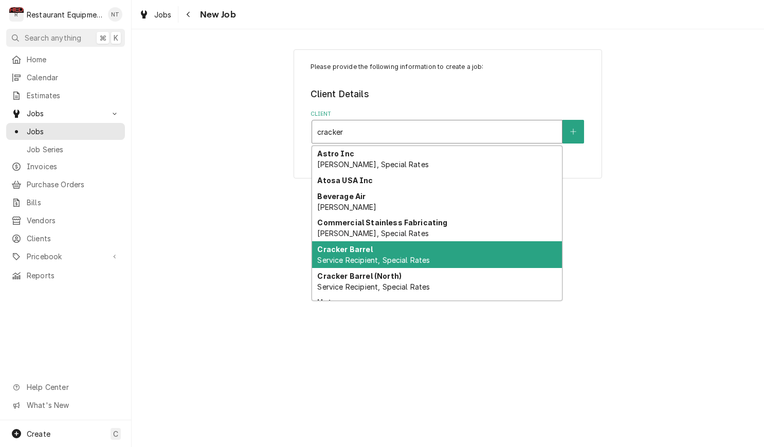
click at [488, 260] on div "Cracker Barrel Service Recipient, Special Rates" at bounding box center [437, 254] width 250 height 27
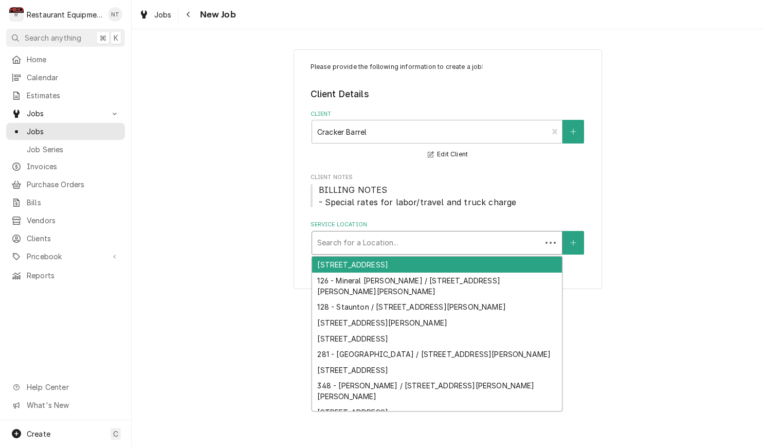
click at [474, 233] on div "Service Location" at bounding box center [426, 242] width 219 height 18
type input "40"
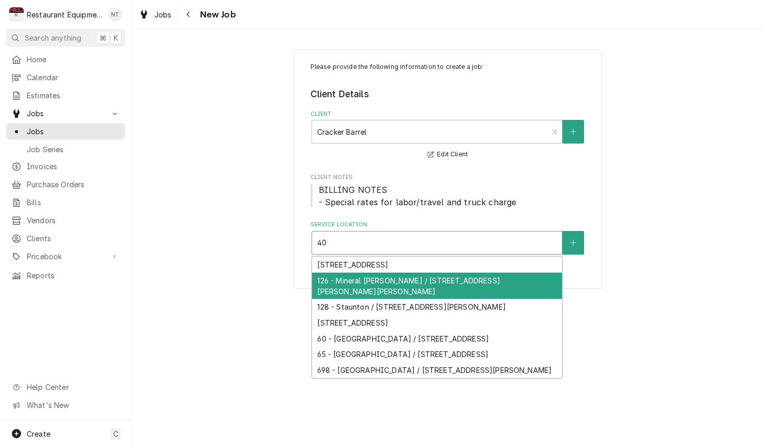
click at [488, 275] on div "126 - Mineral [PERSON_NAME] / [STREET_ADDRESS][PERSON_NAME][PERSON_NAME]" at bounding box center [437, 285] width 250 height 27
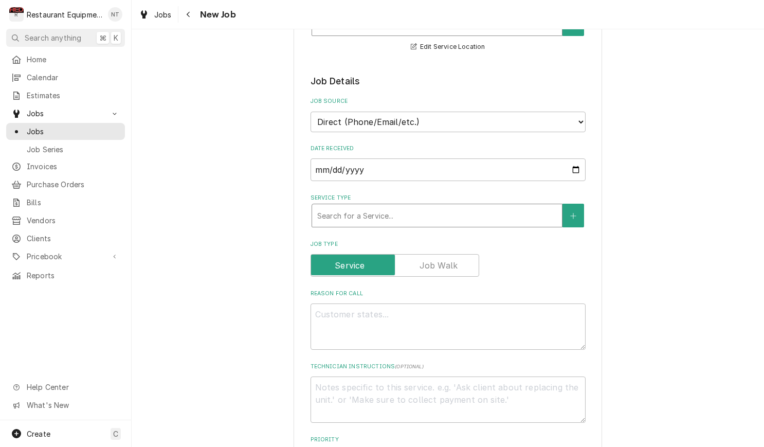
scroll to position [221, 0]
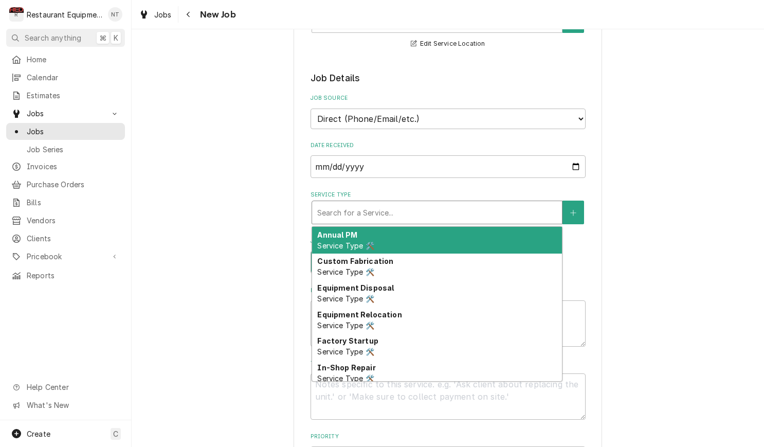
click at [459, 203] on div "Service Type" at bounding box center [436, 212] width 239 height 18
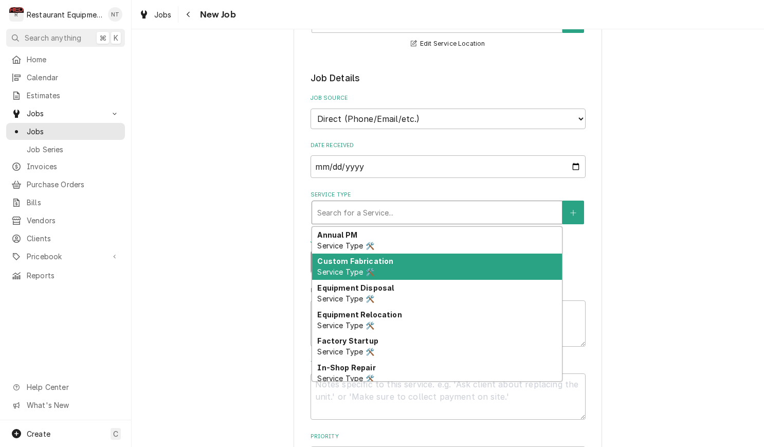
type textarea "x"
type input "b"
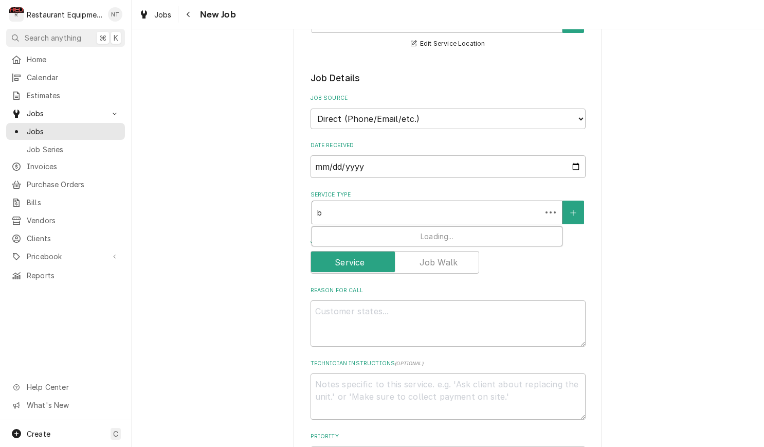
type textarea "x"
type input "br"
type textarea "x"
type input "bre"
type textarea "x"
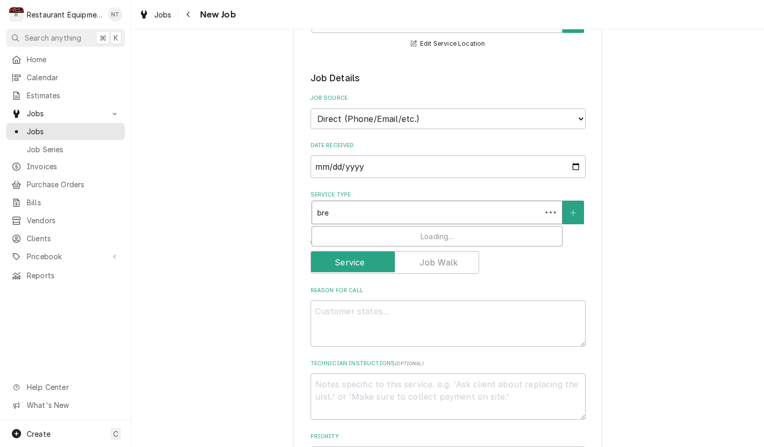
type input "brea"
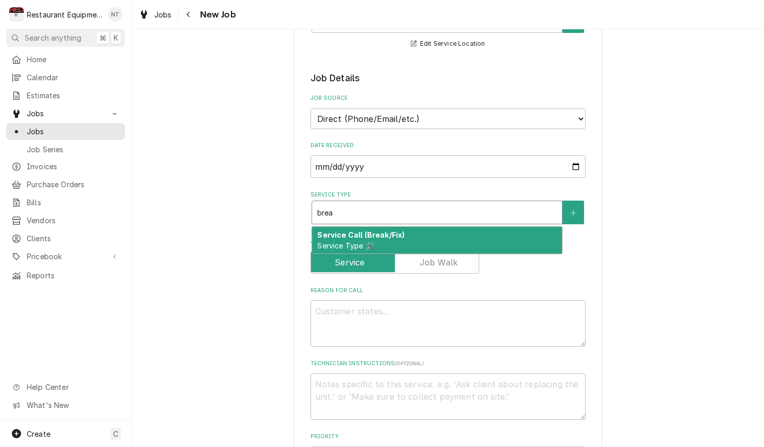
click at [465, 236] on div "Service Call (Break/Fix) Service Type 🛠️" at bounding box center [437, 240] width 250 height 27
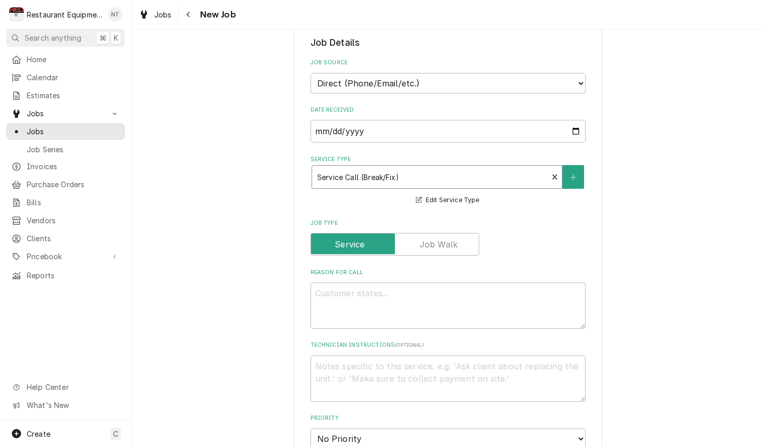
scroll to position [259, 0]
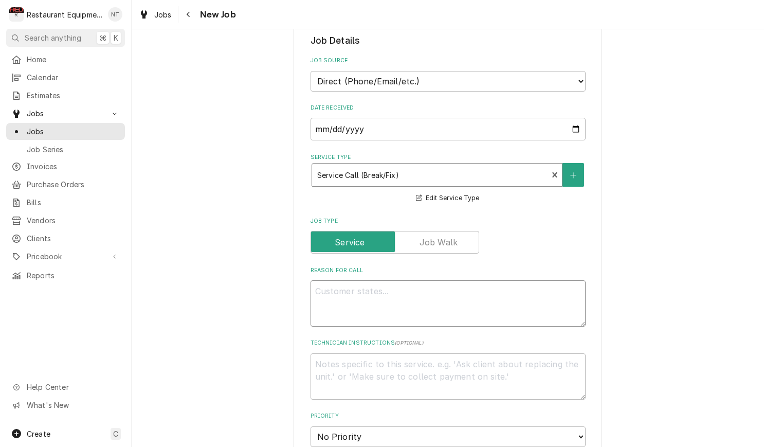
click at [533, 280] on textarea "Reason For Call" at bounding box center [447, 303] width 275 height 46
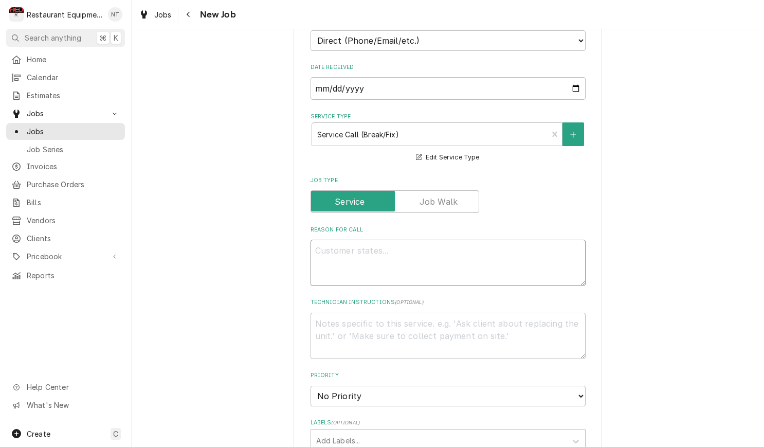
scroll to position [305, 0]
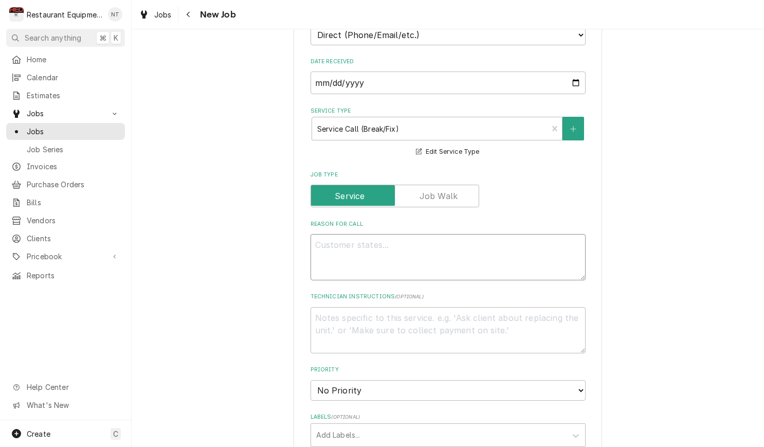
click at [439, 244] on textarea "Reason For Call" at bounding box center [447, 257] width 275 height 46
click at [665, 272] on div "Please provide the following information to create a job: Client Details Client…" at bounding box center [448, 296] width 632 height 1123
click at [546, 239] on textarea "Reason For Call" at bounding box center [447, 257] width 275 height 46
paste textarea "Service Request: Cracker Barrel Old Country Store, Inc 40 Old Nicholette Rd(012…"
type textarea "x"
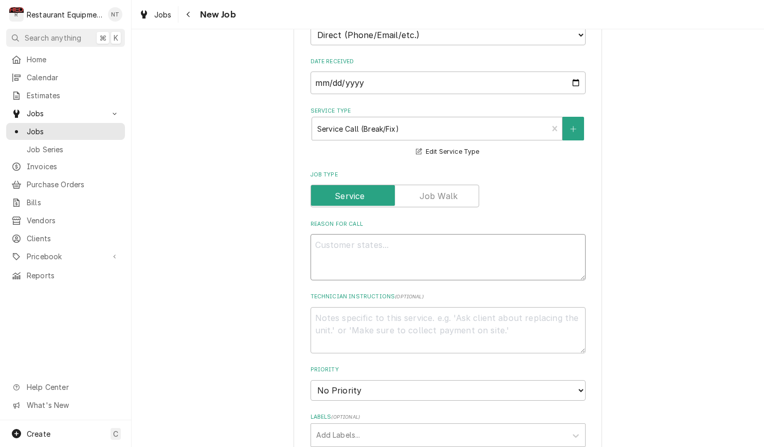
type textarea "Service Request: Cracker Barrel Old Country Store, Inc 40 Old Nicholette Rd(012…"
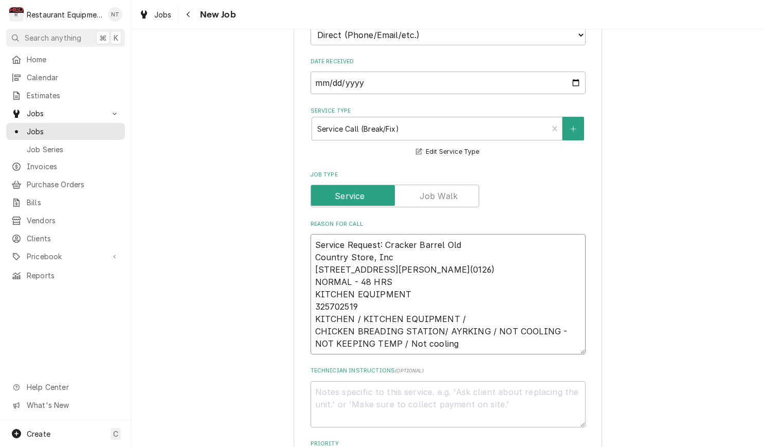
type textarea "x"
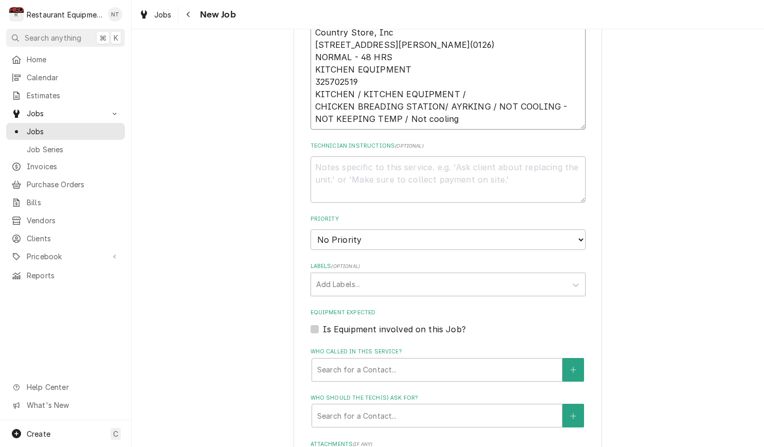
scroll to position [531, 0]
type textarea "Service Request: Cracker Barrel Old Country Store, Inc 40 Old Nicholette Rd(012…"
select select "2"
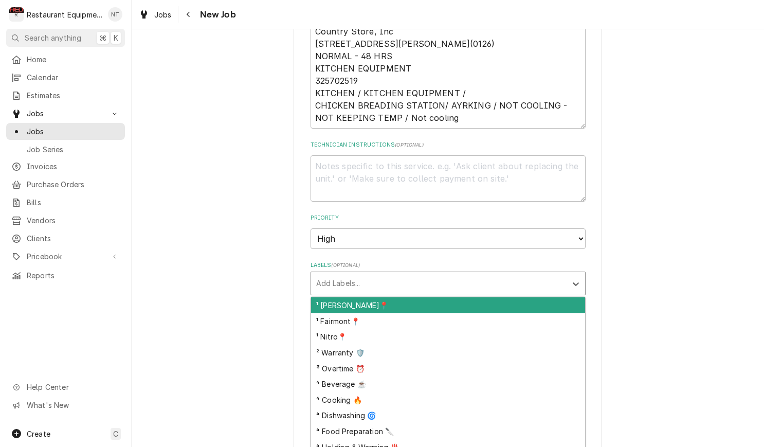
drag, startPoint x: 461, startPoint y: 263, endPoint x: 457, endPoint y: 286, distance: 23.5
click at [461, 274] on div "Labels" at bounding box center [438, 283] width 245 height 18
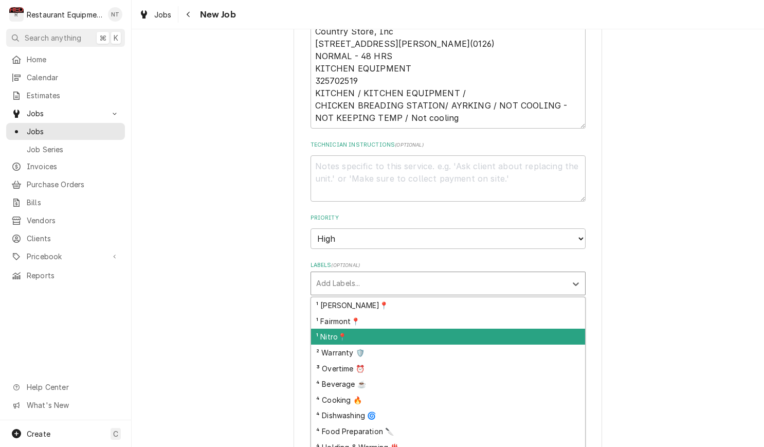
click at [472, 328] on div "¹ Nitro📍" at bounding box center [448, 336] width 274 height 16
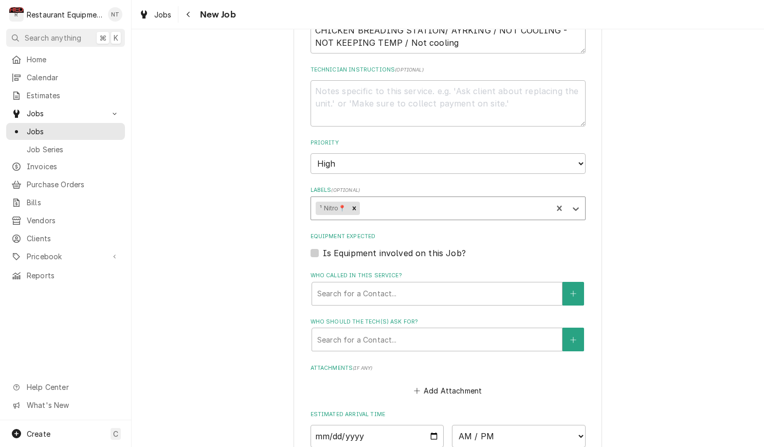
scroll to position [606, 0]
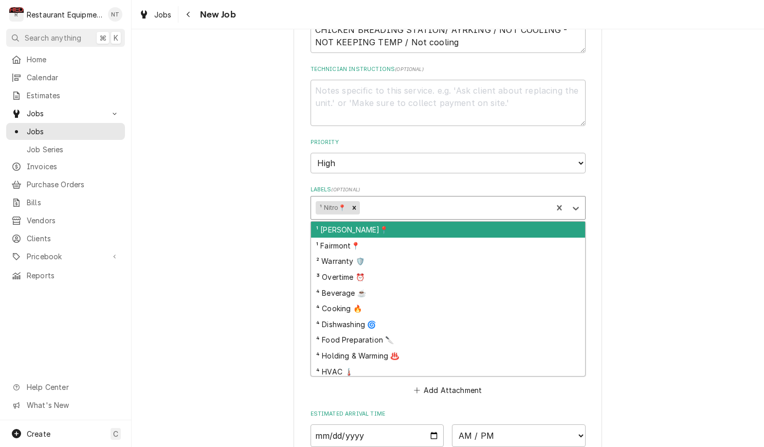
click at [450, 198] on div "Labels" at bounding box center [454, 207] width 186 height 18
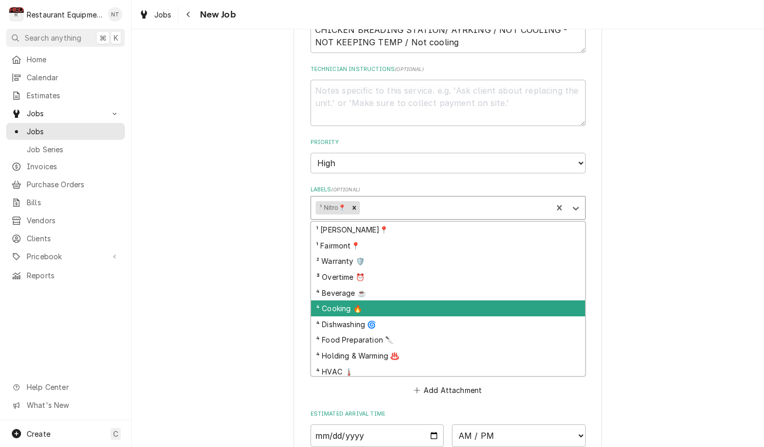
click at [460, 300] on div "⁴ Cooking 🔥" at bounding box center [448, 308] width 274 height 16
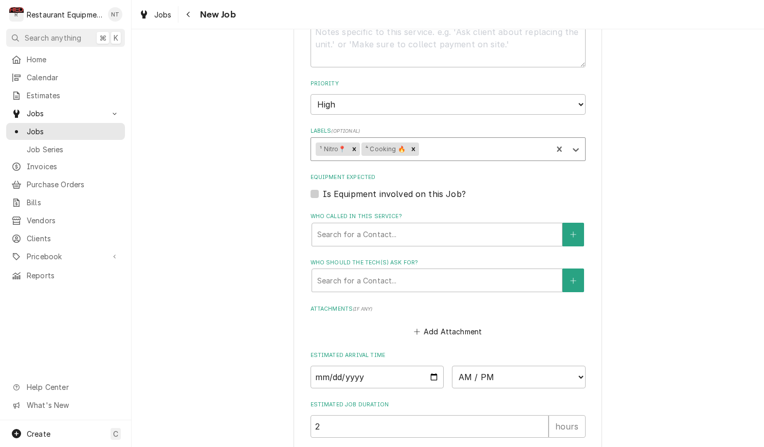
scroll to position [669, 0]
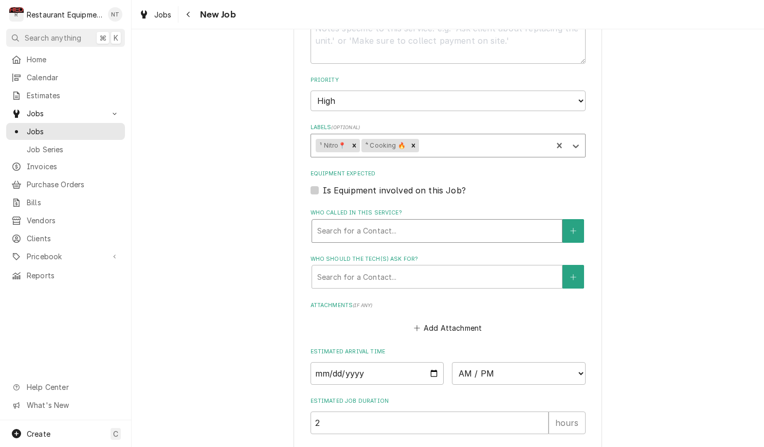
click at [400, 219] on div "Search for a Contact..." at bounding box center [437, 230] width 250 height 23
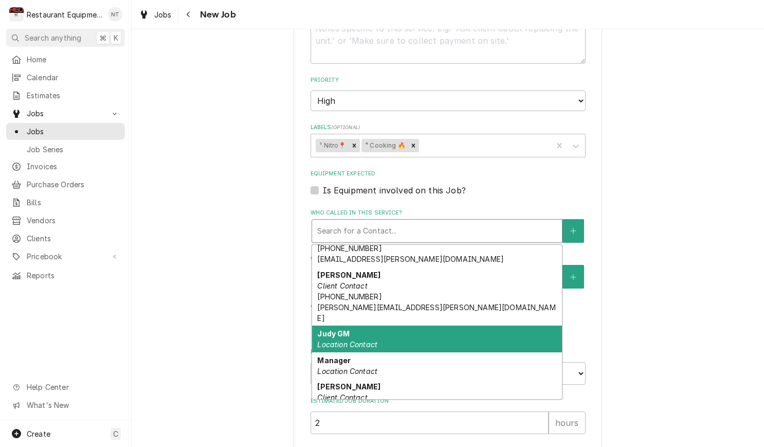
scroll to position [230, 0]
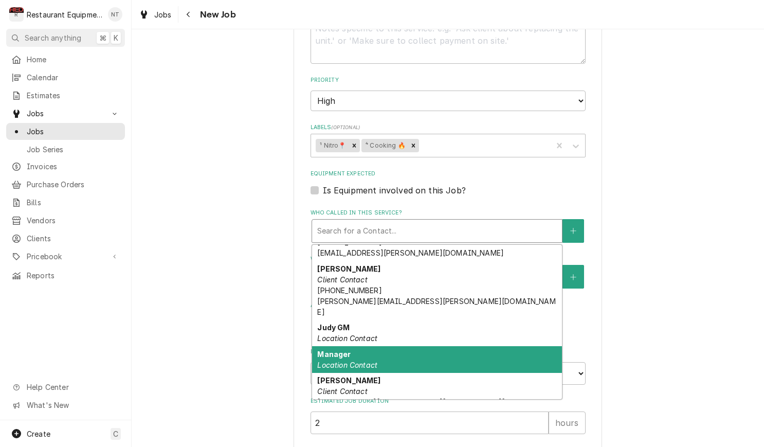
click at [417, 346] on div "Manager Location Contact" at bounding box center [437, 359] width 250 height 27
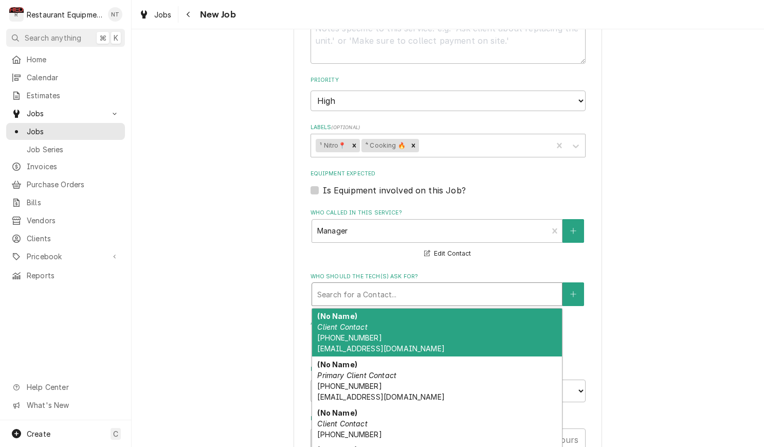
click at [410, 285] on div "Who should the tech(s) ask for?" at bounding box center [436, 294] width 239 height 18
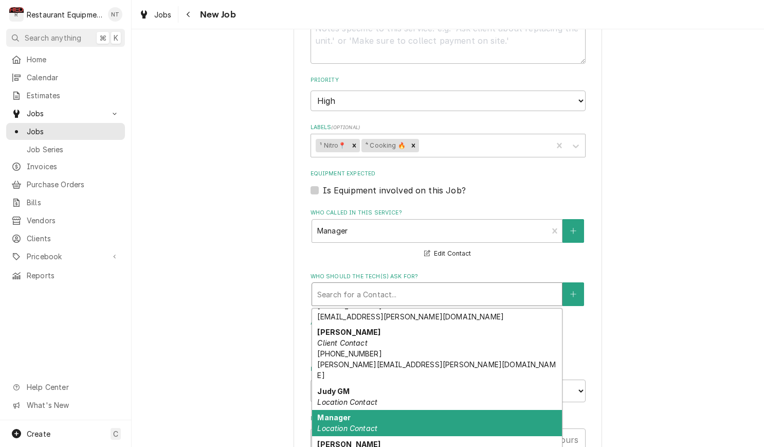
click at [468, 410] on div "Manager Location Contact" at bounding box center [437, 423] width 250 height 27
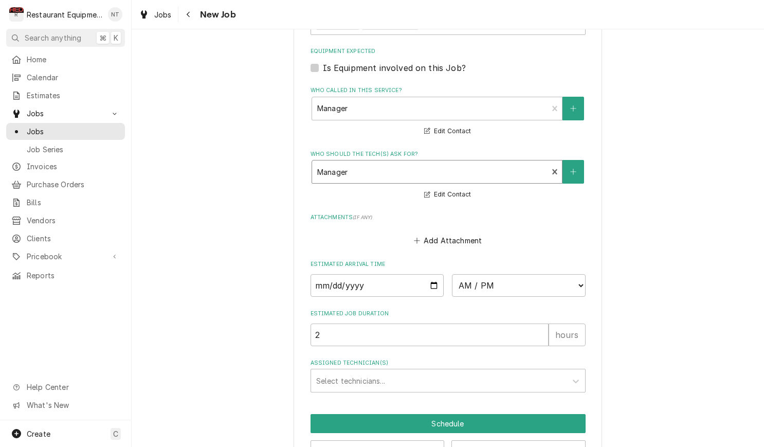
scroll to position [792, 0]
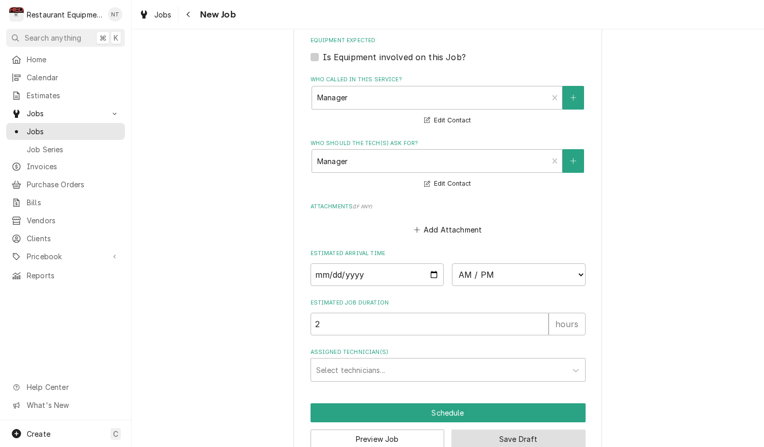
click at [577, 429] on button "Save Draft" at bounding box center [518, 438] width 134 height 19
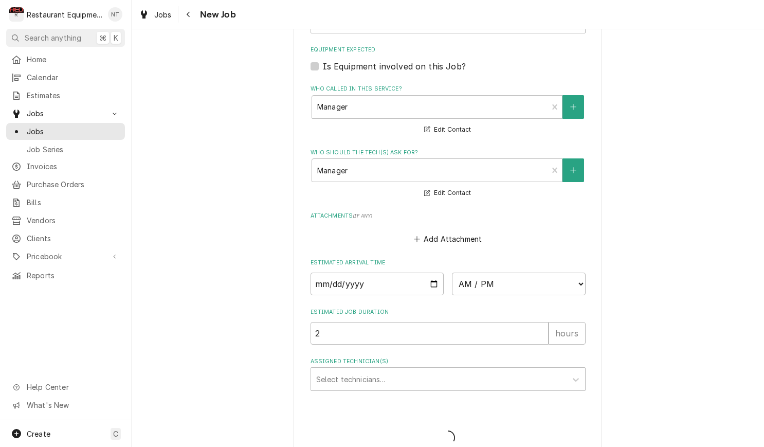
type textarea "x"
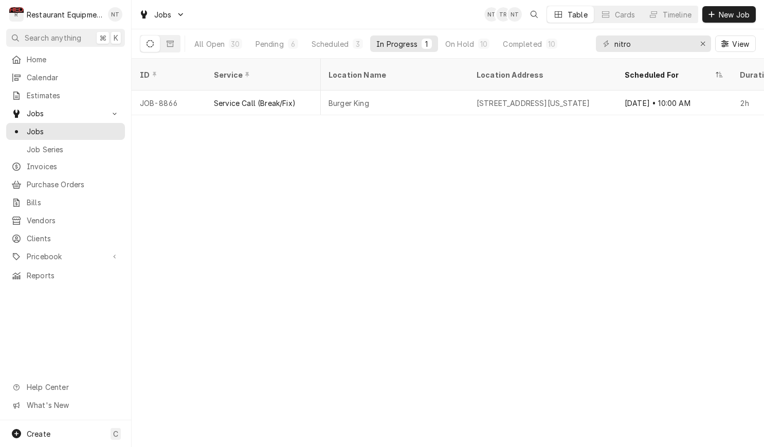
scroll to position [0, 787]
click at [223, 43] on div "All Open" at bounding box center [209, 44] width 30 height 11
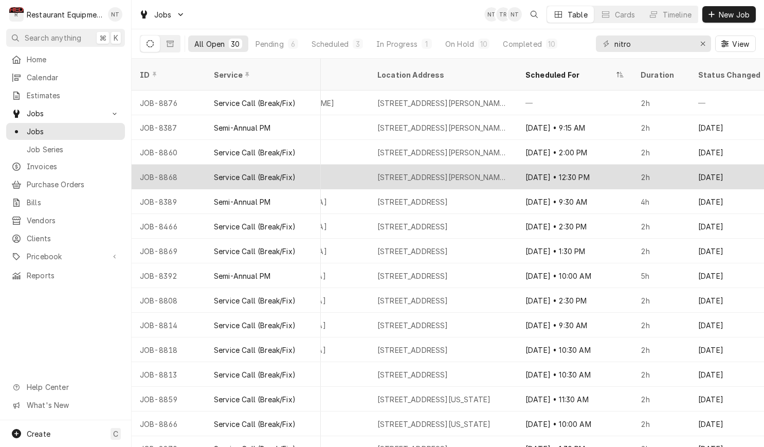
scroll to position [0, 951]
